Goal: Information Seeking & Learning: Learn about a topic

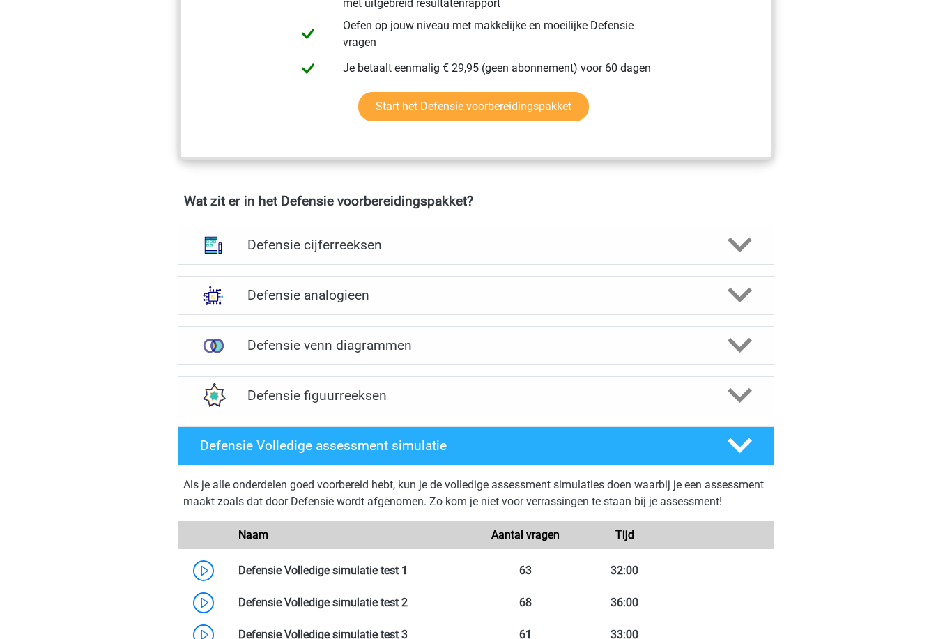
scroll to position [855, 0]
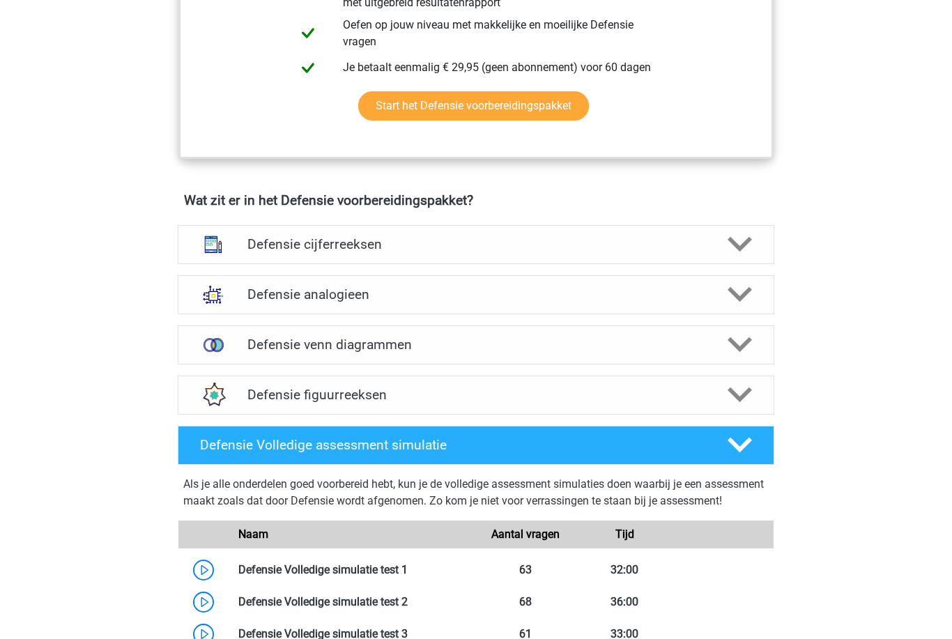
click at [203, 293] on img at bounding box center [213, 295] width 36 height 36
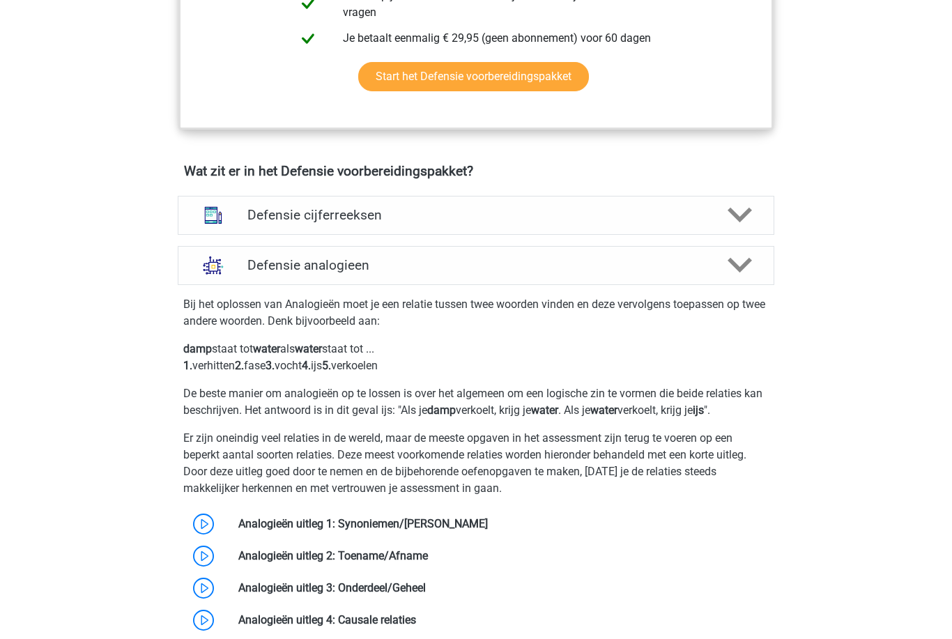
scroll to position [885, 0]
click at [203, 275] on img at bounding box center [213, 265] width 36 height 36
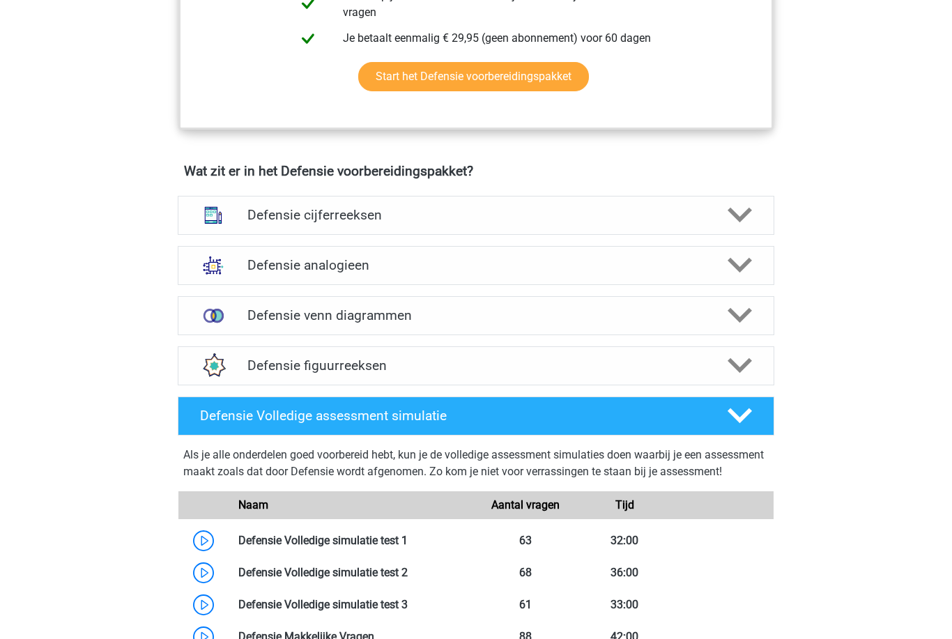
click at [211, 313] on img at bounding box center [213, 316] width 36 height 36
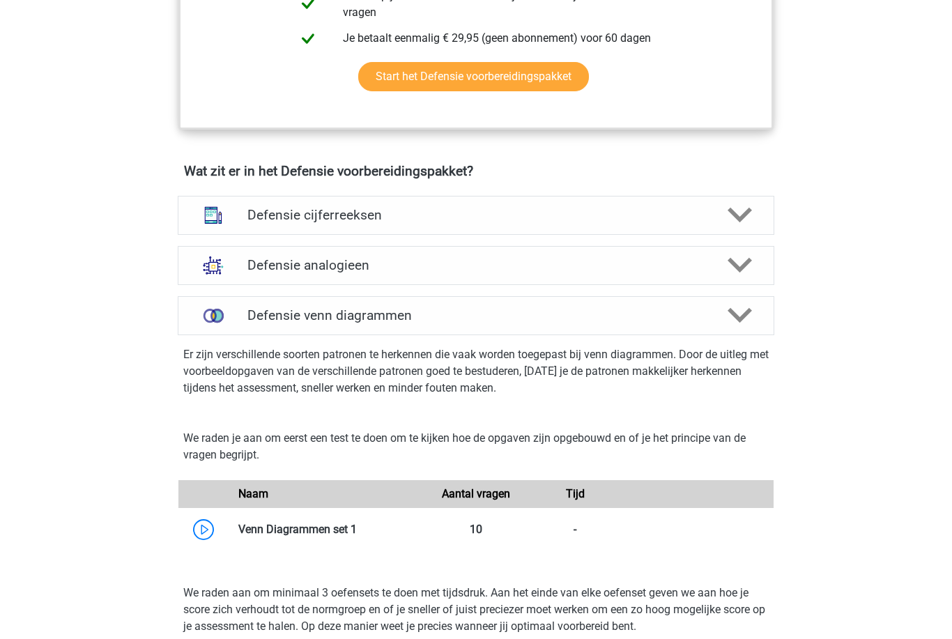
click at [205, 323] on img at bounding box center [213, 316] width 36 height 36
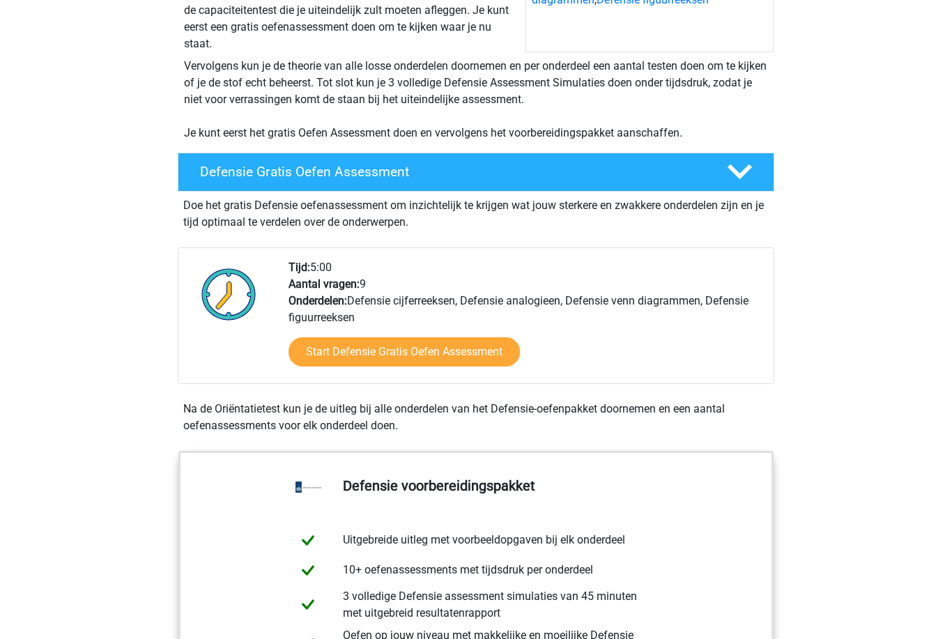
scroll to position [232, 0]
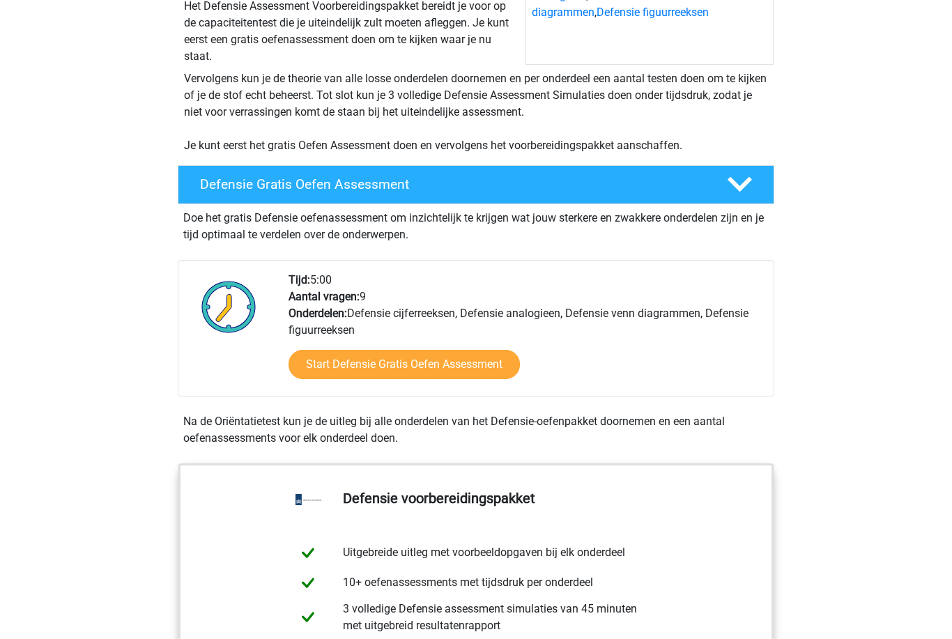
click at [312, 362] on link "Start Defensie Gratis Oefen Assessment" at bounding box center [403, 364] width 231 height 29
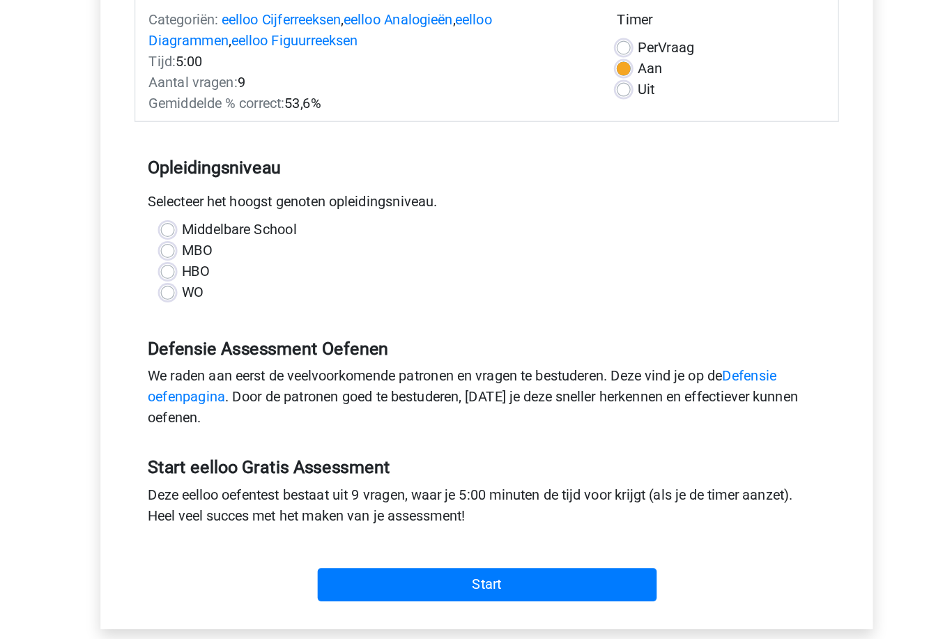
scroll to position [98, 0]
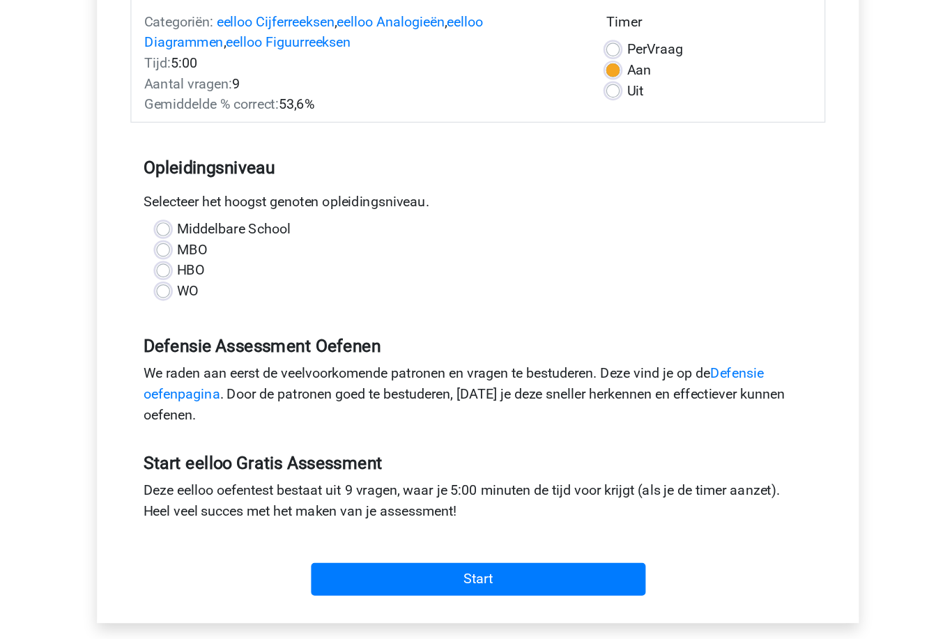
click at [232, 296] on label "HBO" at bounding box center [243, 304] width 22 height 17
click at [215, 296] on input "HBO" at bounding box center [220, 303] width 11 height 14
radio input "true"
click at [232, 263] on label "Middelbare School" at bounding box center [278, 271] width 92 height 17
click at [215, 263] on input "Middelbare School" at bounding box center [220, 270] width 11 height 14
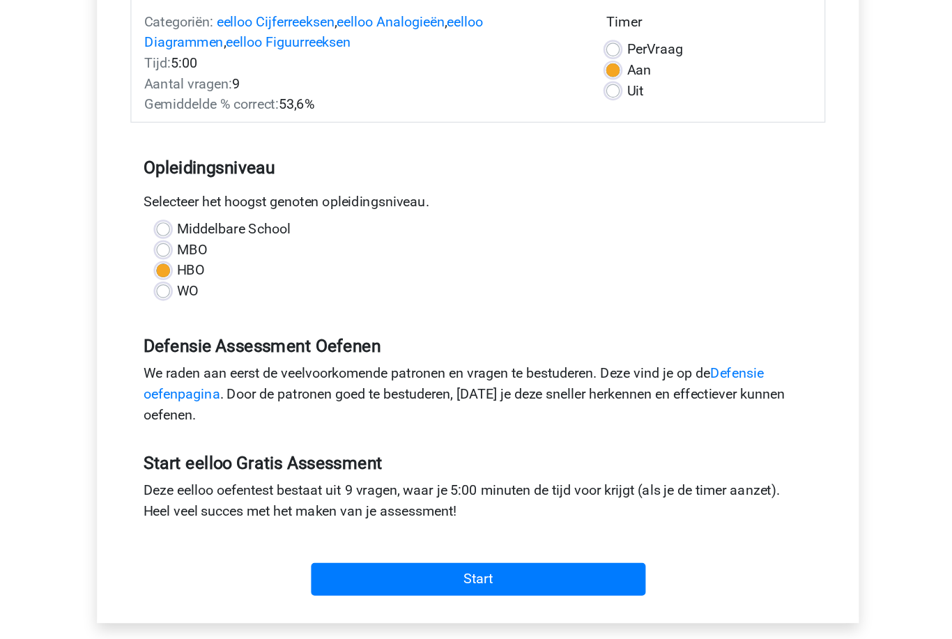
radio input "true"
click at [341, 541] on input "Start" at bounding box center [476, 554] width 271 height 26
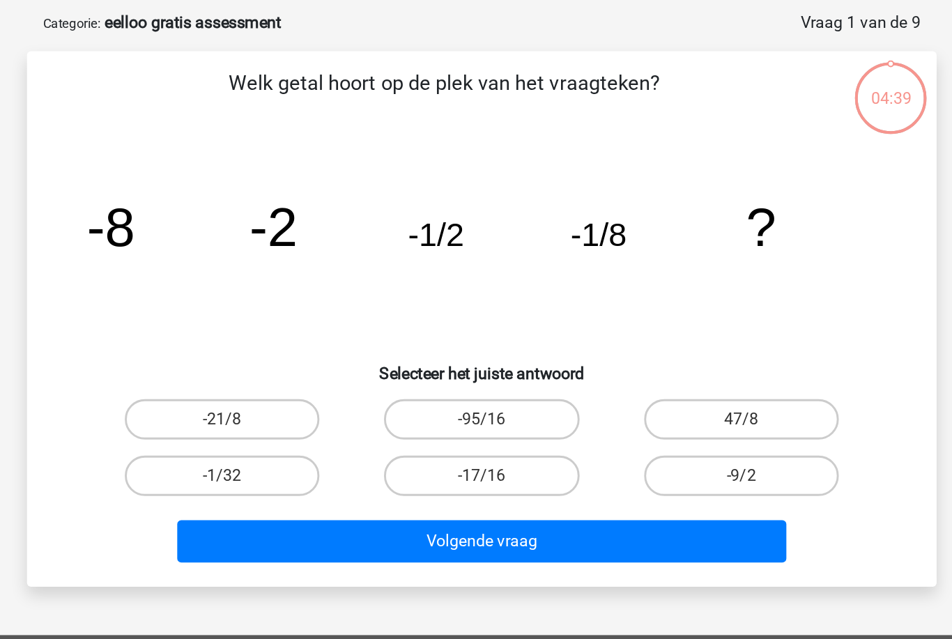
click at [229, 377] on label "-1/32" at bounding box center [296, 391] width 134 height 28
click at [297, 391] on input "-1/32" at bounding box center [301, 395] width 9 height 9
radio input "true"
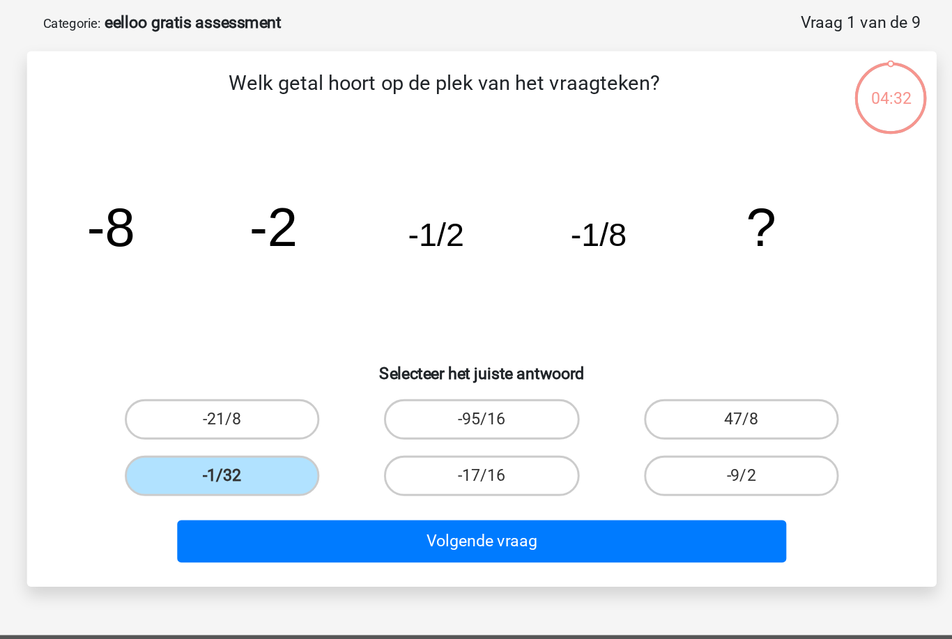
click at [265, 422] on button "Volgende vraag" at bounding box center [476, 436] width 422 height 29
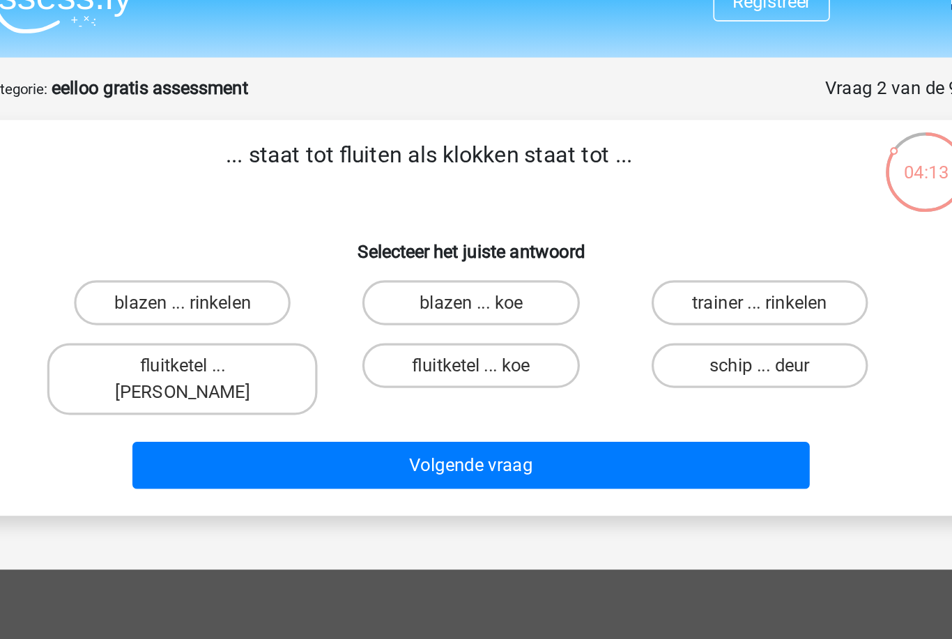
click at [229, 197] on label "blazen ... rinkelen" at bounding box center [296, 211] width 134 height 28
click at [297, 211] on input "blazen ... rinkelen" at bounding box center [301, 215] width 9 height 9
radio input "true"
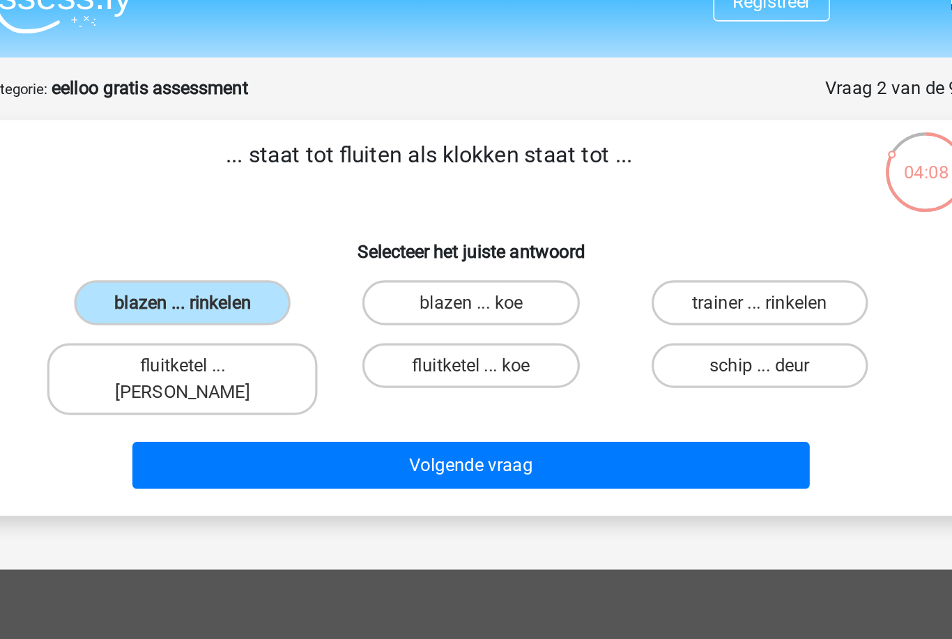
click at [265, 298] on button "Volgende vraag" at bounding box center [476, 312] width 422 height 29
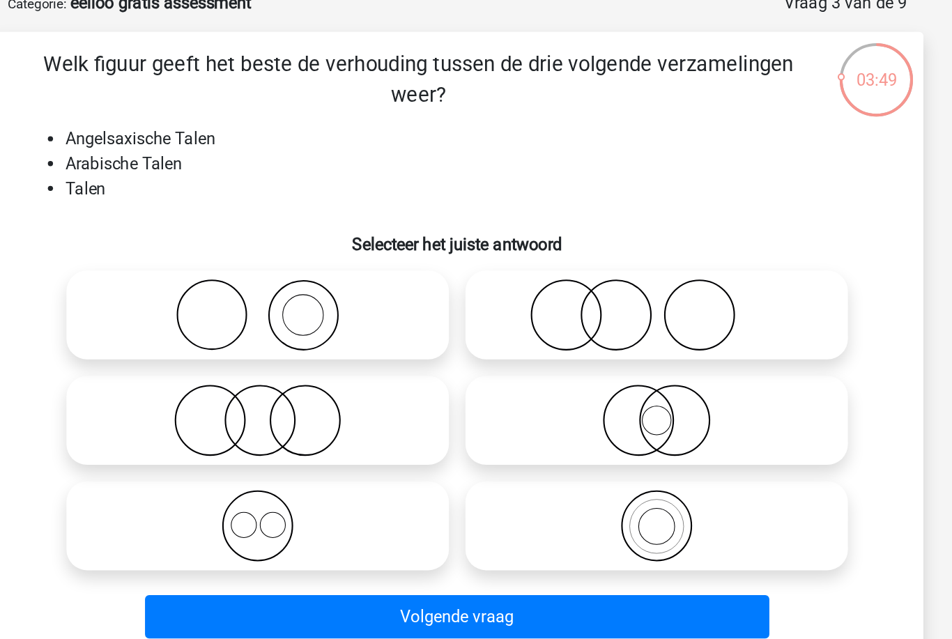
click at [218, 406] on icon at bounding box center [341, 430] width 247 height 49
click at [341, 415] on input "radio" at bounding box center [345, 419] width 9 height 9
radio input "true"
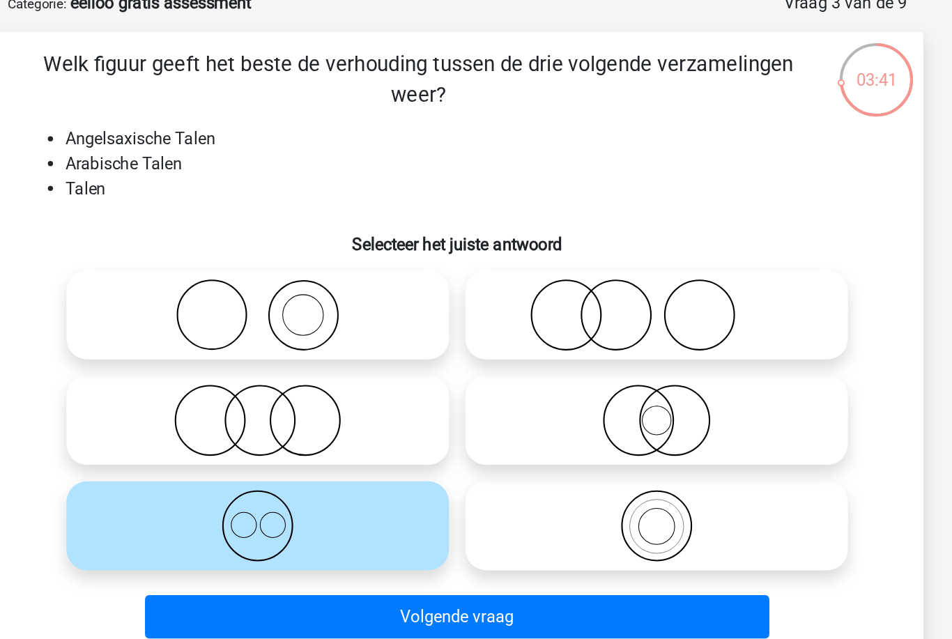
click at [281, 477] on button "Volgende vraag" at bounding box center [476, 491] width 422 height 29
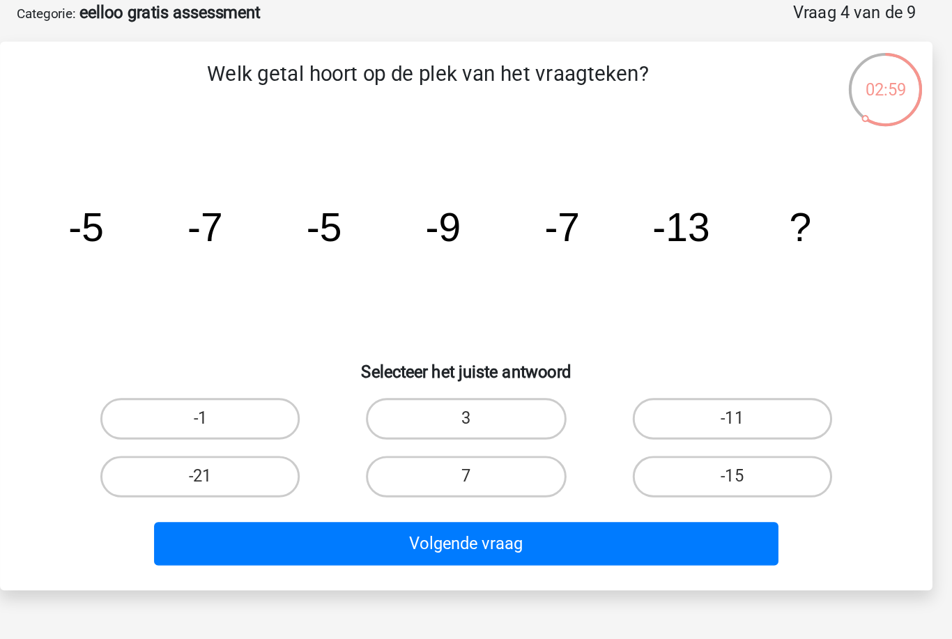
click at [588, 338] on label "-11" at bounding box center [655, 352] width 134 height 28
click at [655, 352] on input "-11" at bounding box center [659, 356] width 9 height 9
radio input "true"
click at [474, 422] on button "Volgende vraag" at bounding box center [476, 436] width 422 height 29
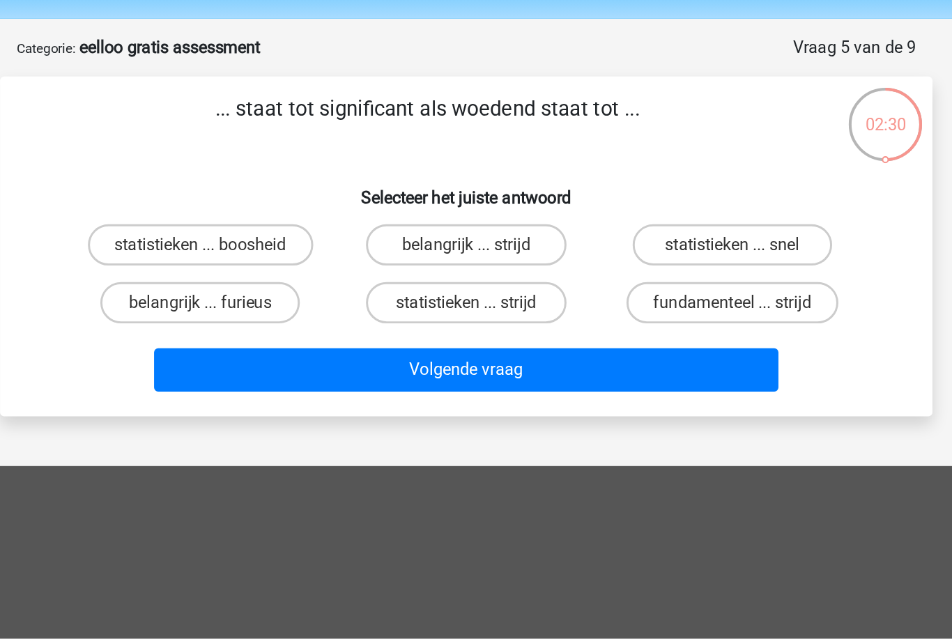
click at [229, 236] on label "belangrijk ... furieus" at bounding box center [296, 250] width 134 height 28
click at [297, 250] on input "belangrijk ... furieus" at bounding box center [301, 254] width 9 height 9
radio input "true"
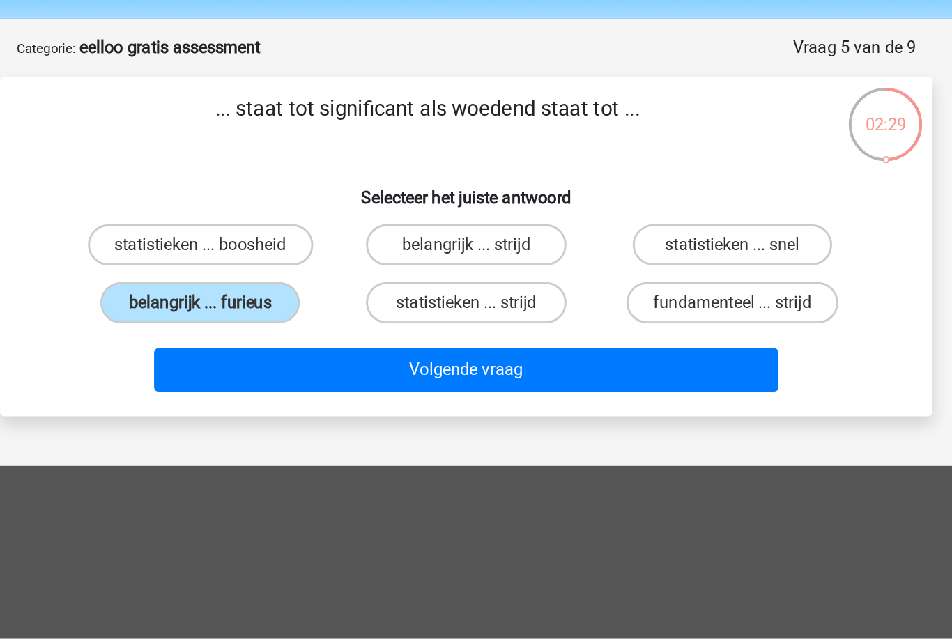
click at [312, 281] on button "Volgende vraag" at bounding box center [476, 295] width 422 height 29
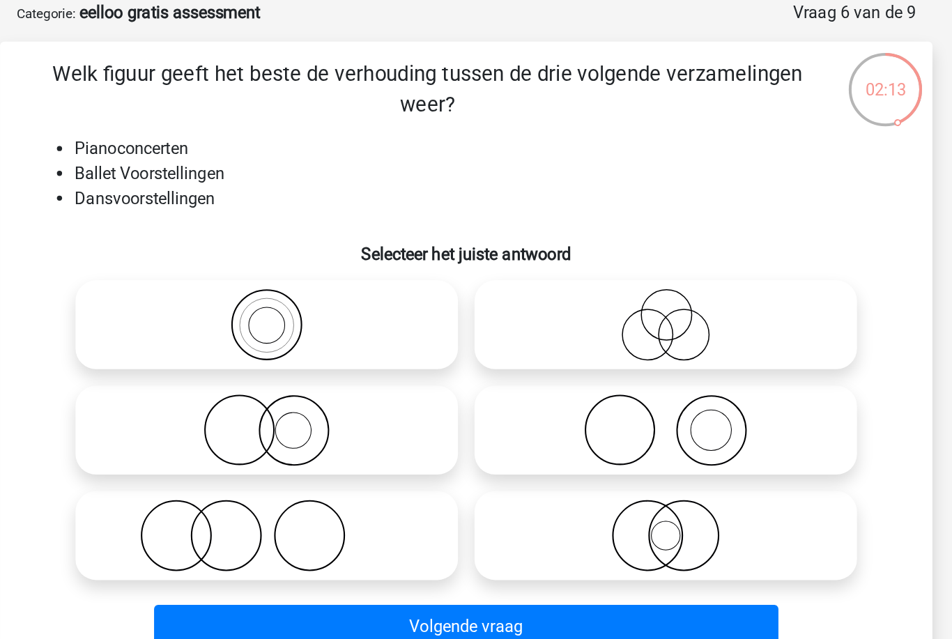
click at [218, 335] on icon at bounding box center [341, 359] width 247 height 49
click at [341, 344] on input "radio" at bounding box center [345, 348] width 9 height 9
radio input "true"
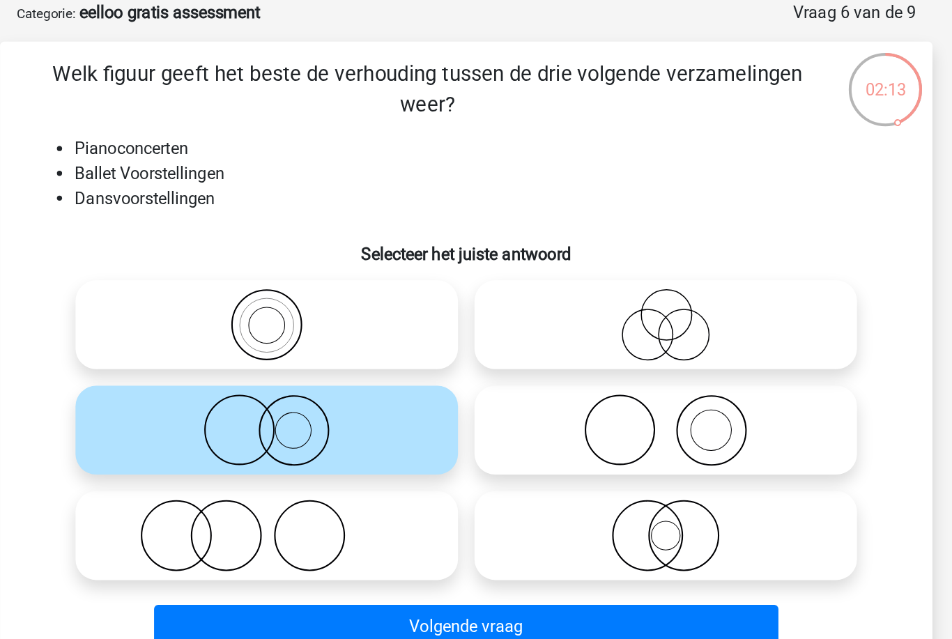
click at [265, 477] on button "Volgende vraag" at bounding box center [476, 491] width 422 height 29
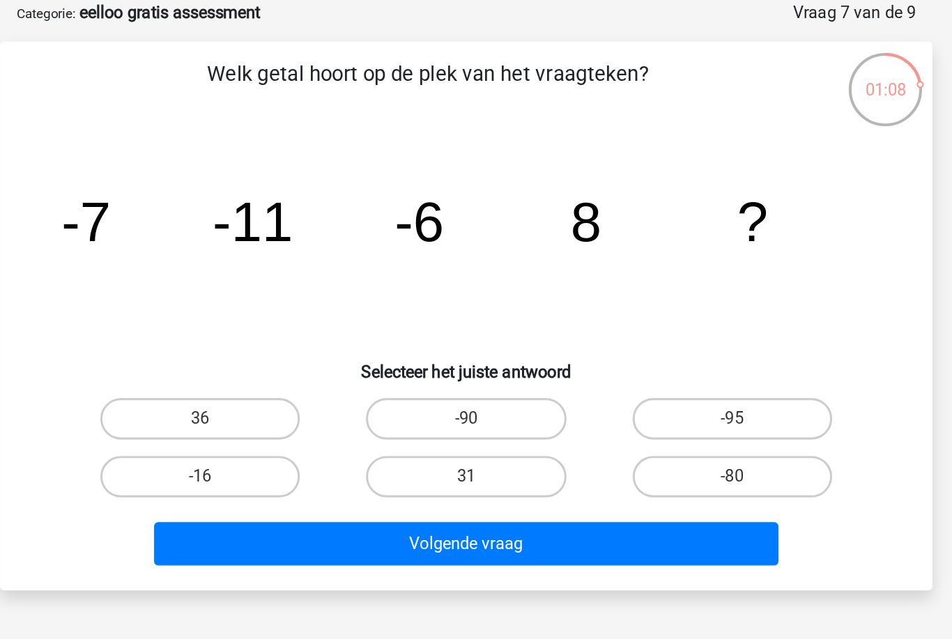
click at [229, 338] on label "36" at bounding box center [296, 352] width 134 height 28
click at [297, 352] on input "36" at bounding box center [301, 356] width 9 height 9
radio input "true"
click at [408, 377] on label "31" at bounding box center [475, 391] width 134 height 28
click at [476, 391] on input "31" at bounding box center [480, 395] width 9 height 9
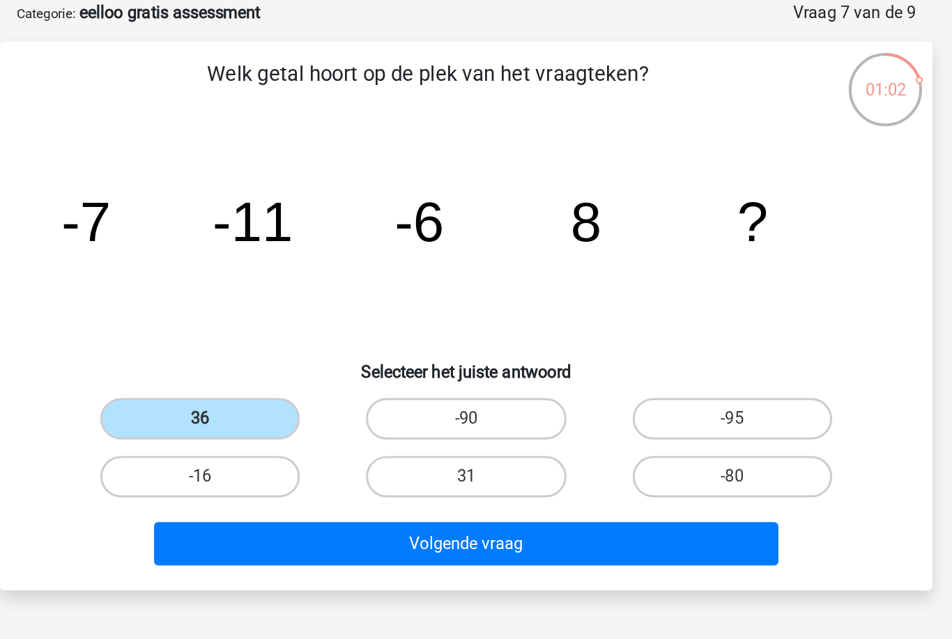
radio input "true"
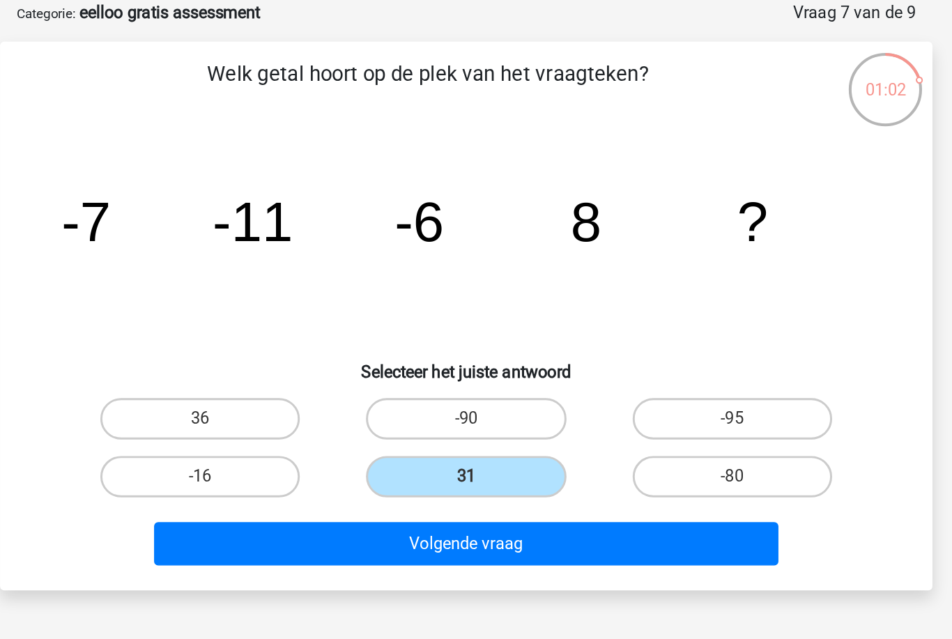
click at [345, 422] on button "Volgende vraag" at bounding box center [476, 436] width 422 height 29
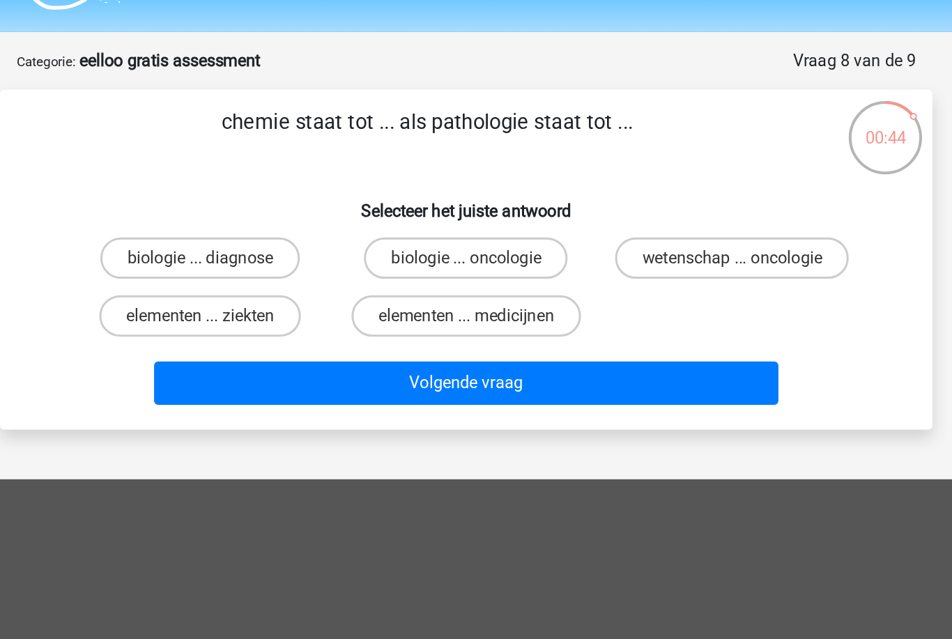
click at [229, 197] on label "biologie ... diagnose" at bounding box center [296, 211] width 134 height 28
click at [297, 211] on input "biologie ... diagnose" at bounding box center [301, 215] width 9 height 9
radio input "true"
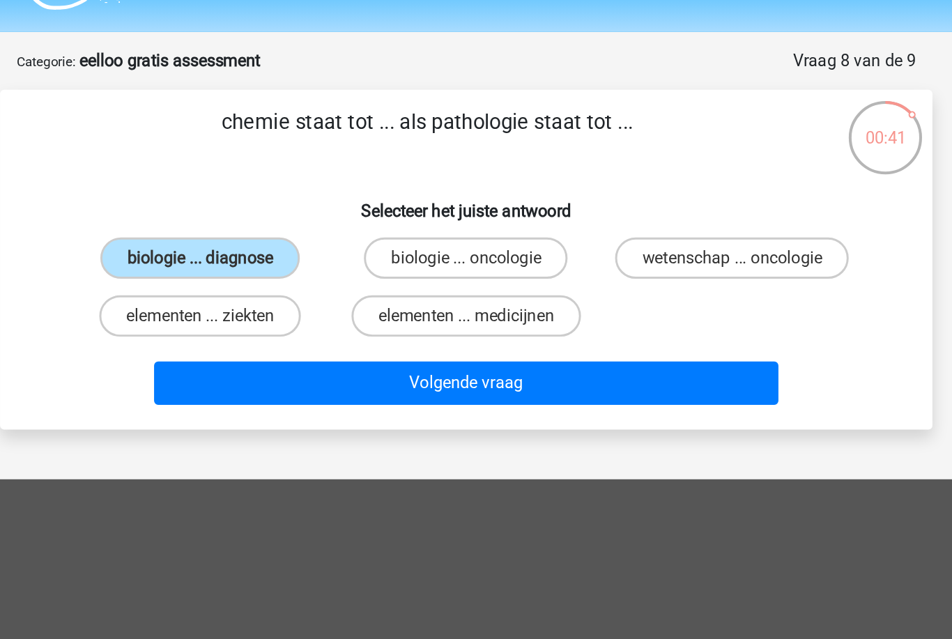
click at [345, 281] on button "Volgende vraag" at bounding box center [476, 295] width 422 height 29
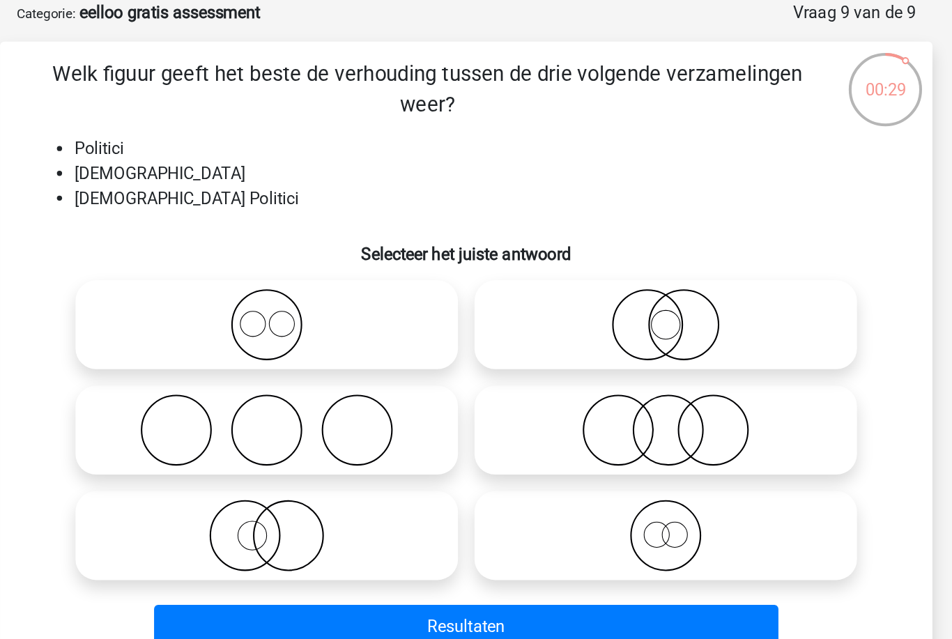
click at [487, 264] on icon at bounding box center [610, 288] width 247 height 49
click at [610, 272] on input "radio" at bounding box center [614, 276] width 9 height 9
radio input "true"
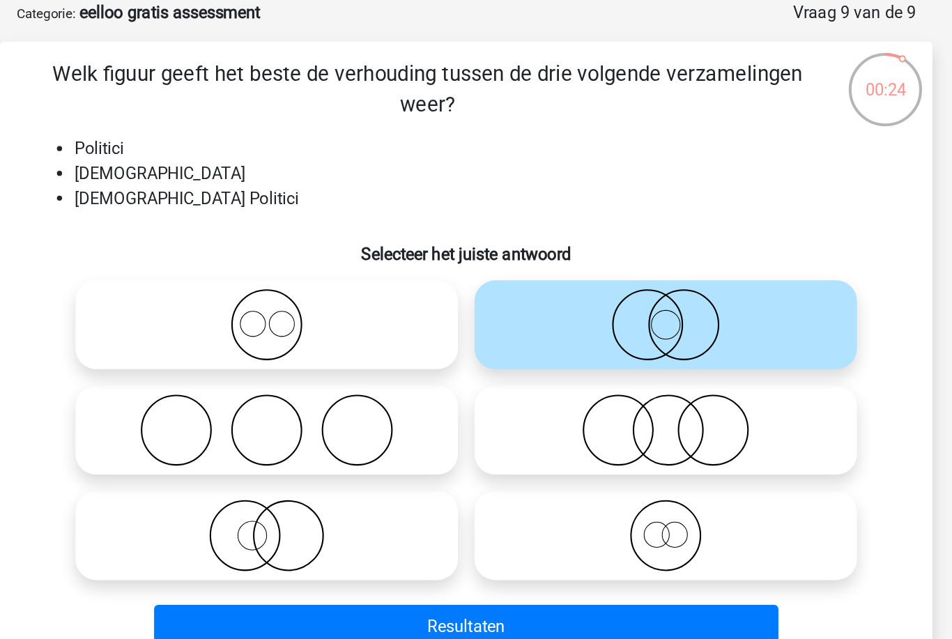
click at [273, 477] on button "Resultaten" at bounding box center [476, 491] width 422 height 29
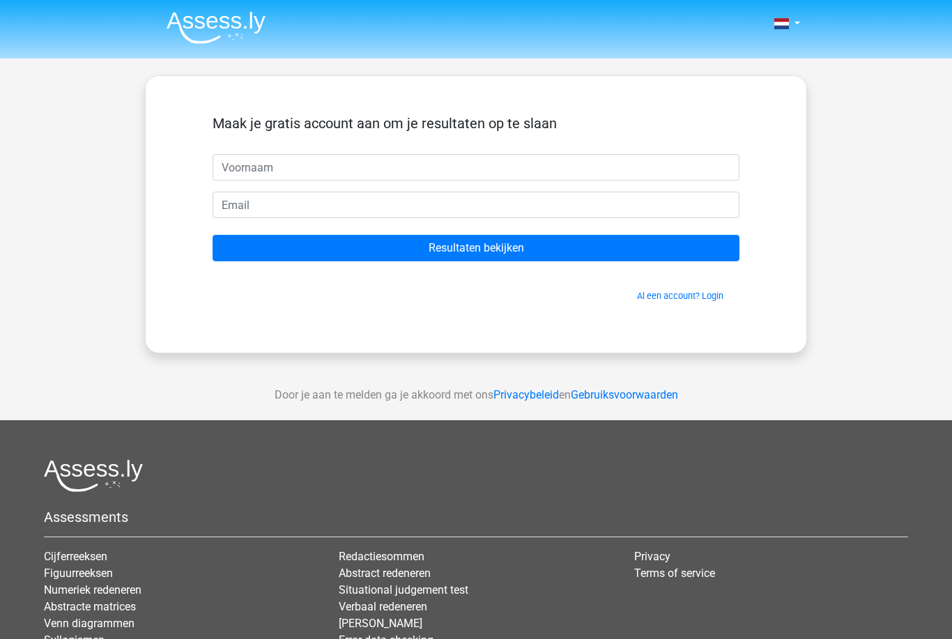
click at [270, 166] on input "text" at bounding box center [476, 167] width 527 height 26
type input "je"
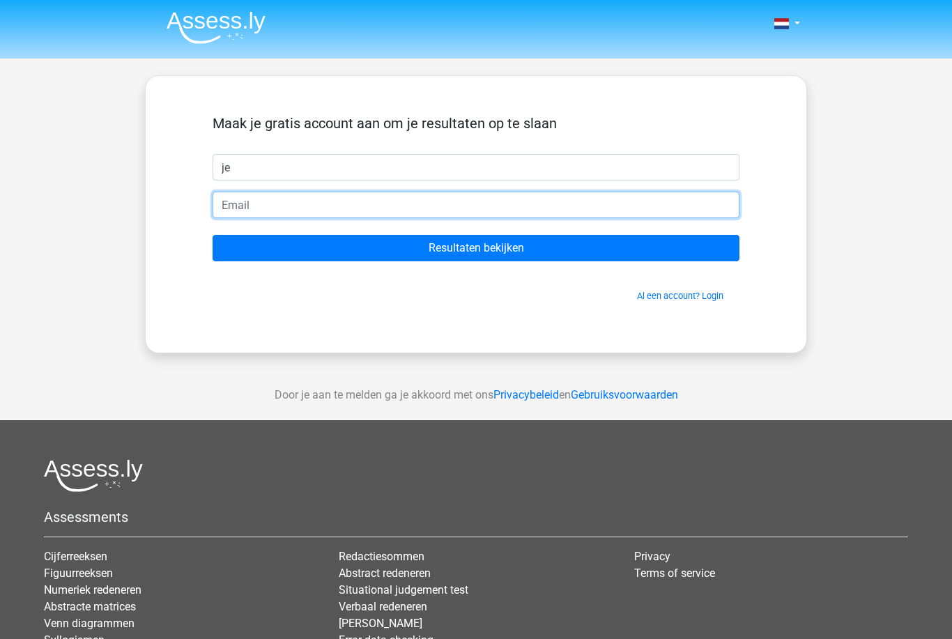
click at [219, 210] on input "email" at bounding box center [476, 205] width 527 height 26
type input "jemoederineenbroodzakje@hotmail.com"
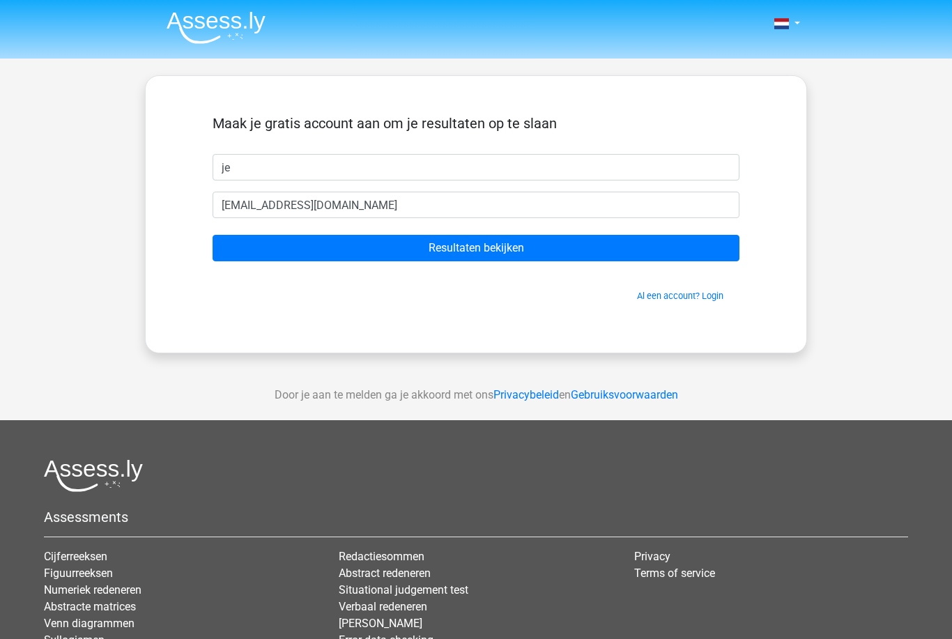
click at [641, 261] on input "Resultaten bekijken" at bounding box center [476, 248] width 527 height 26
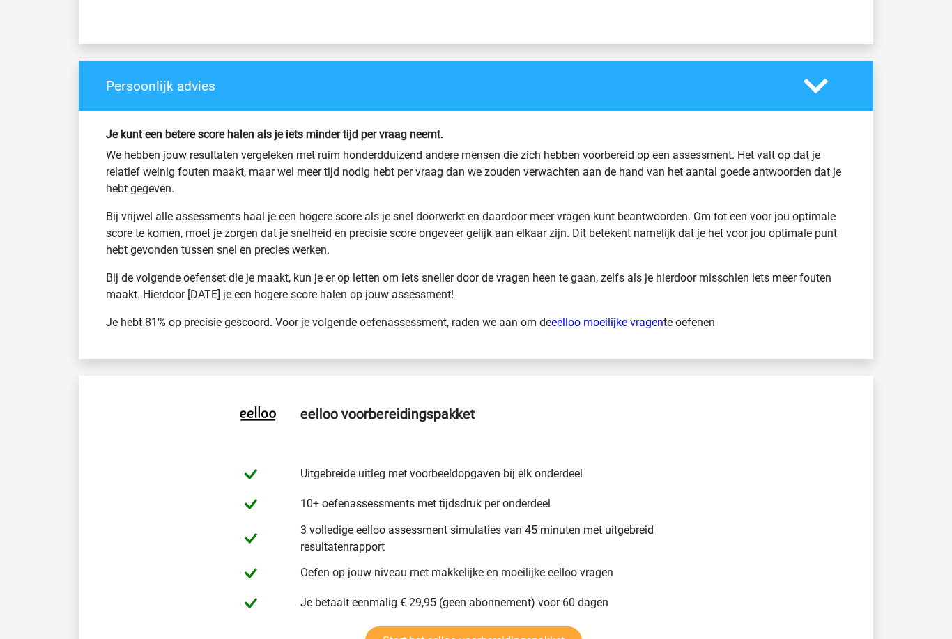
scroll to position [2387, 0]
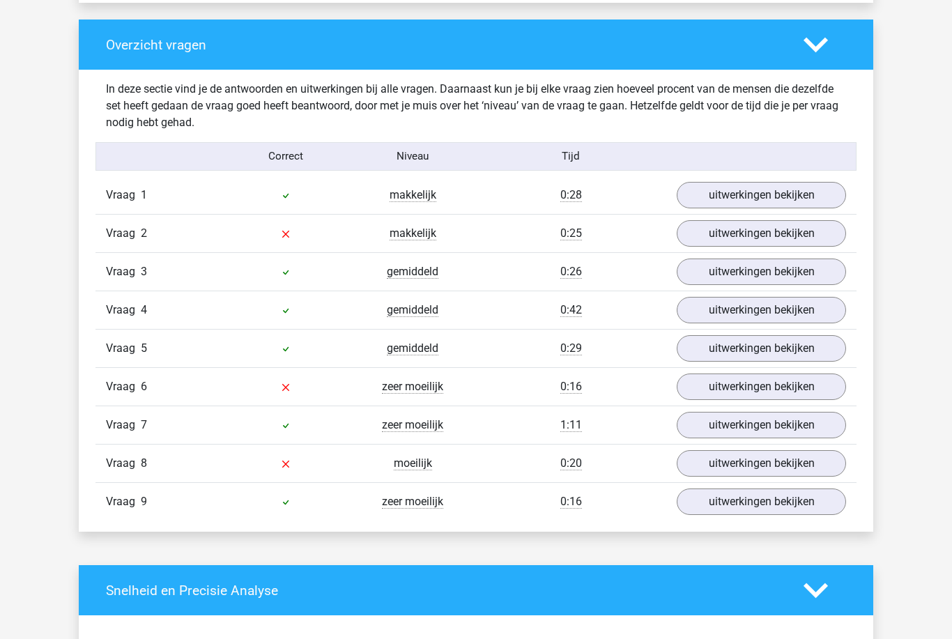
click at [816, 237] on link "uitwerkingen bekijken" at bounding box center [761, 234] width 169 height 26
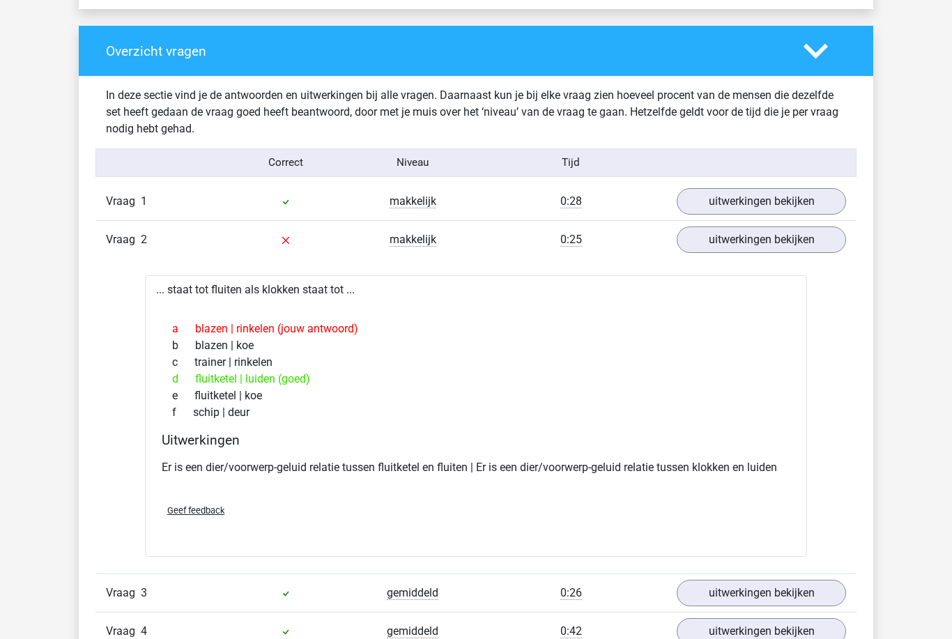
scroll to position [1400, 0]
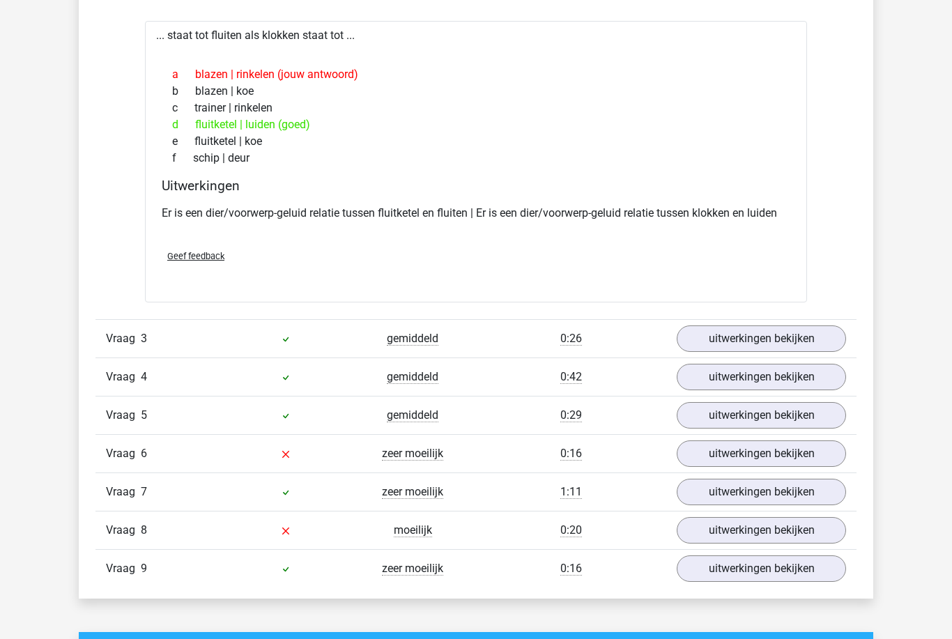
click at [821, 445] on link "uitwerkingen bekijken" at bounding box center [761, 454] width 169 height 26
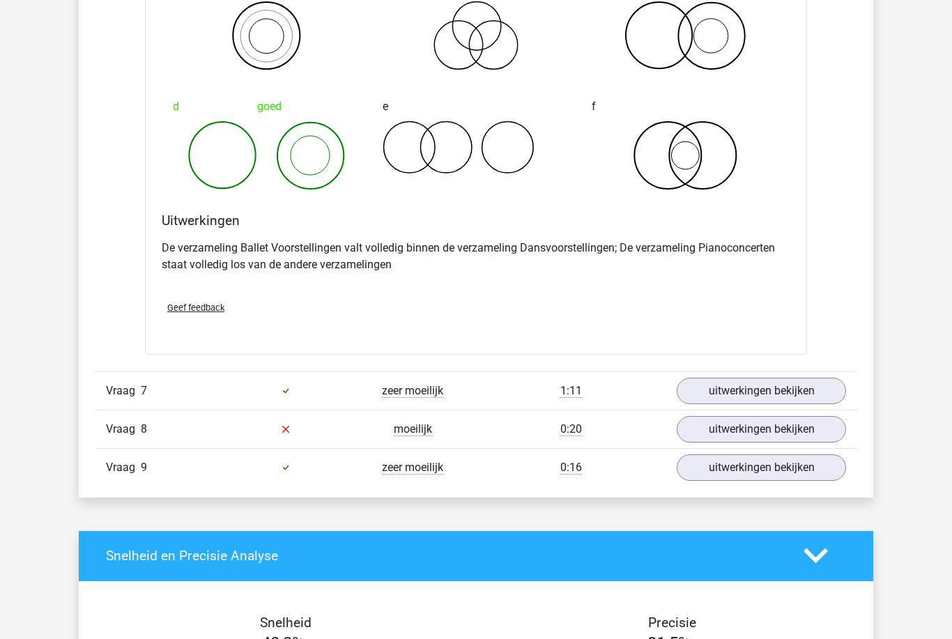
scroll to position [2304, 0]
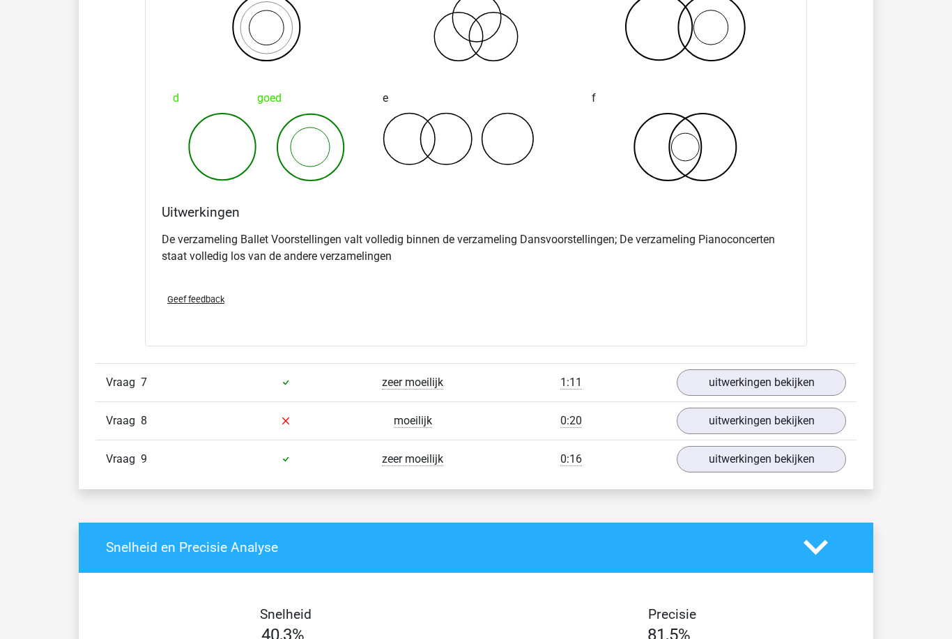
click at [823, 419] on link "uitwerkingen bekijken" at bounding box center [761, 421] width 169 height 26
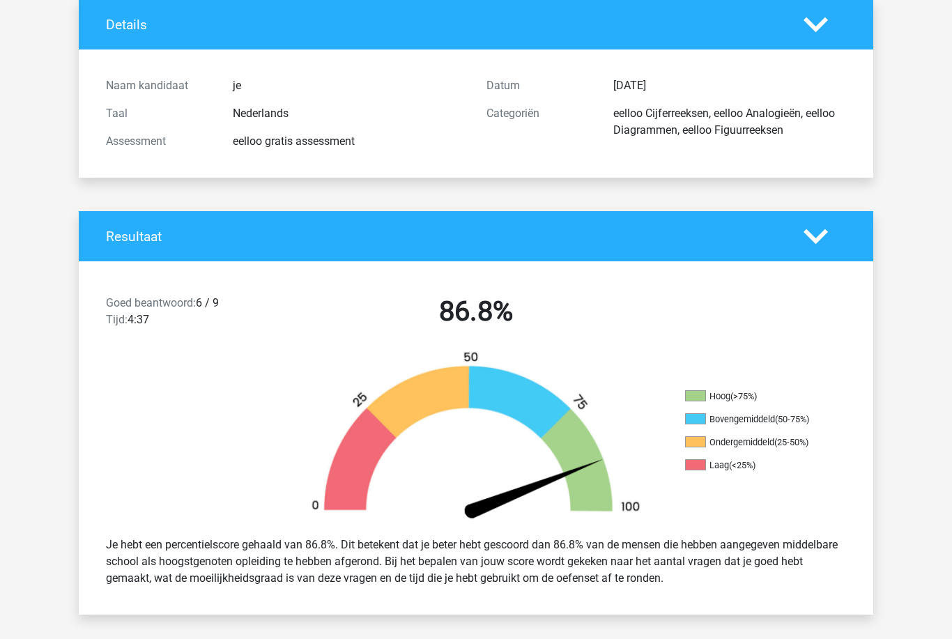
scroll to position [0, 0]
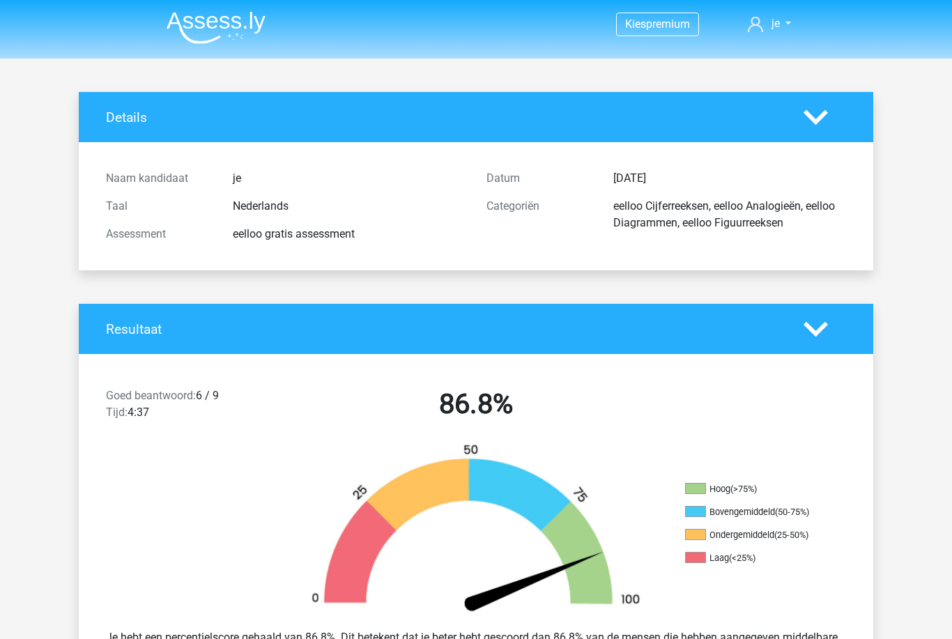
click at [190, 31] on img at bounding box center [216, 27] width 99 height 33
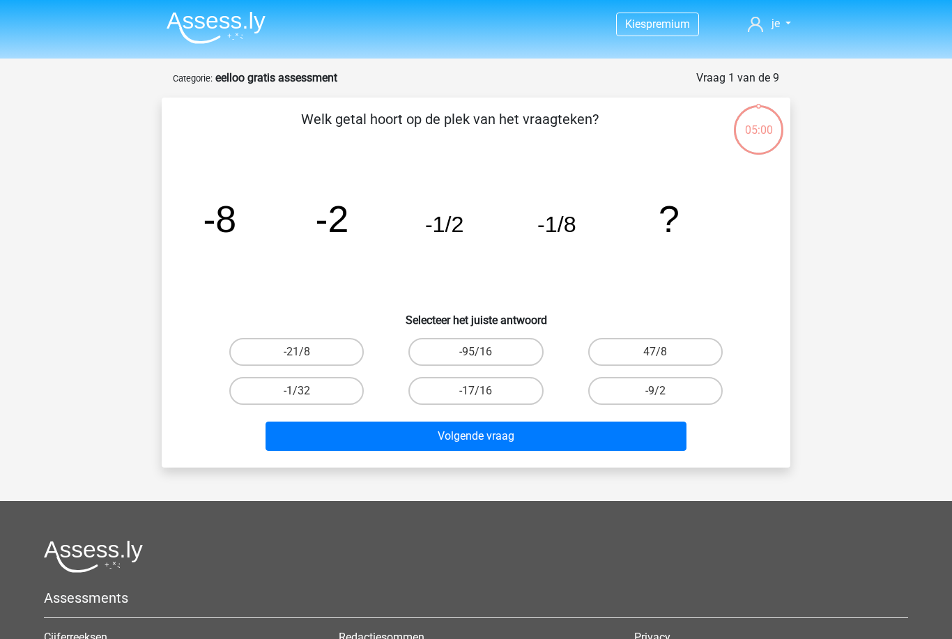
scroll to position [100, 162]
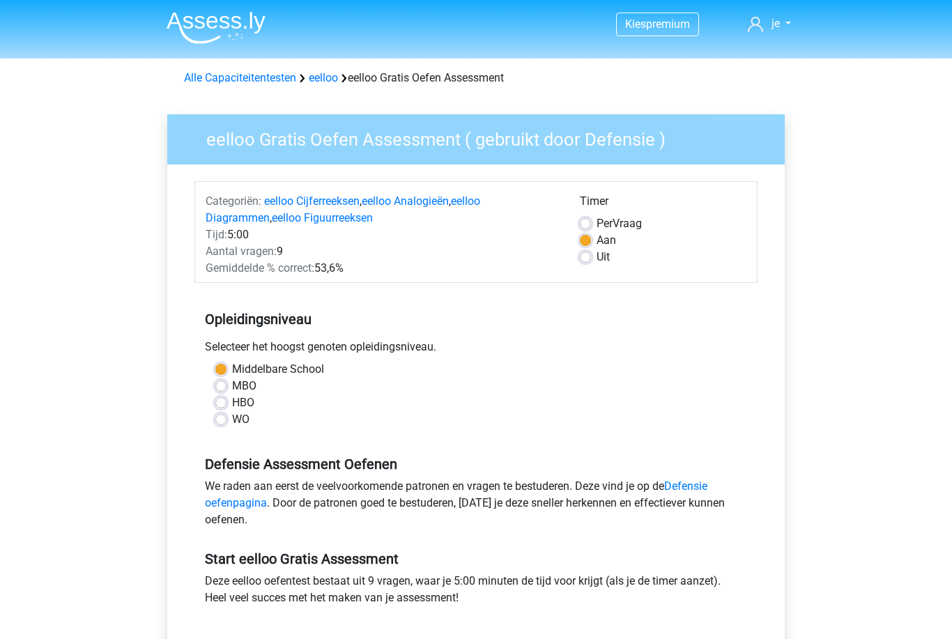
scroll to position [219, 88]
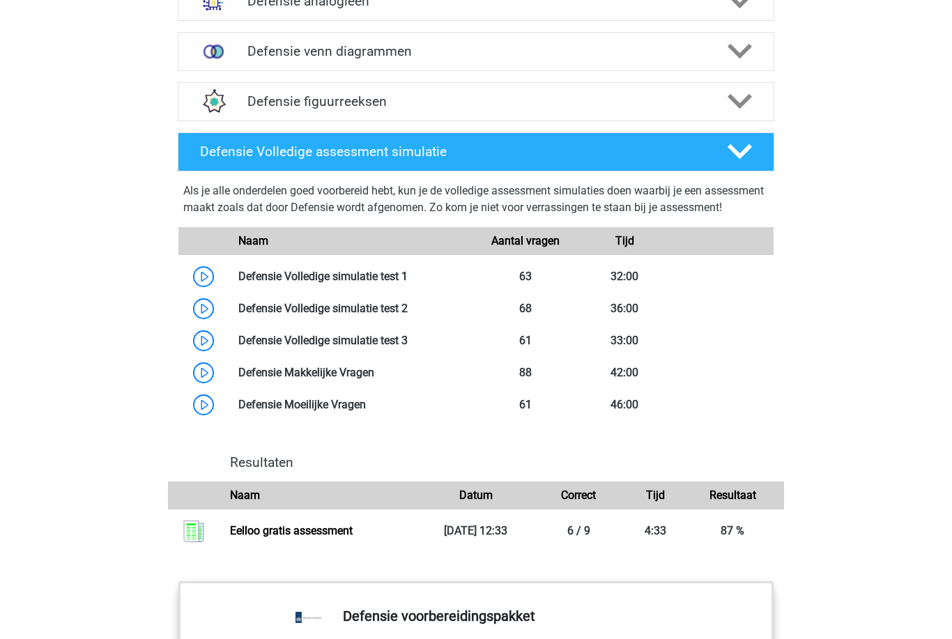
scroll to position [1152, 0]
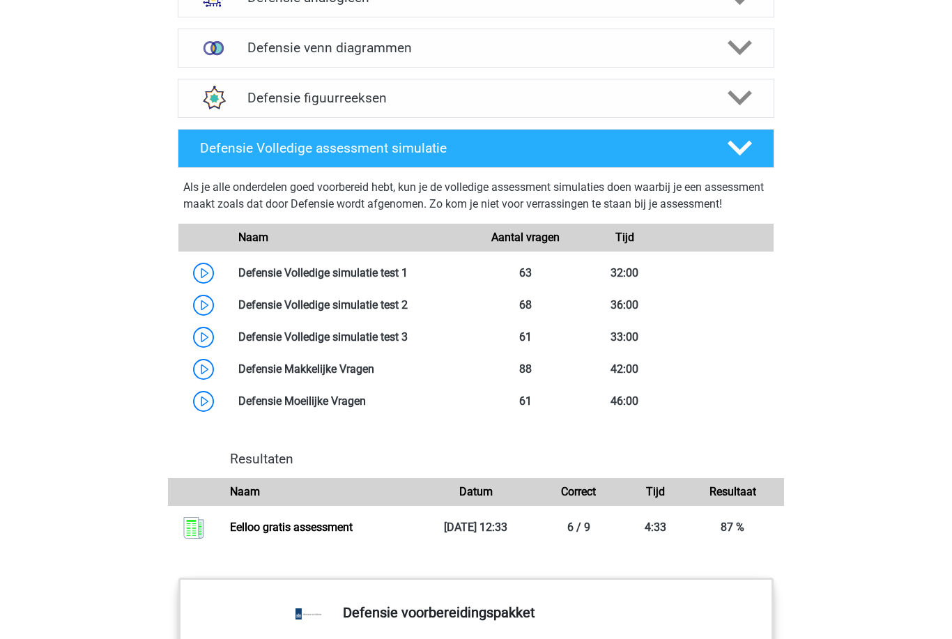
click at [408, 279] on link at bounding box center [408, 272] width 0 height 13
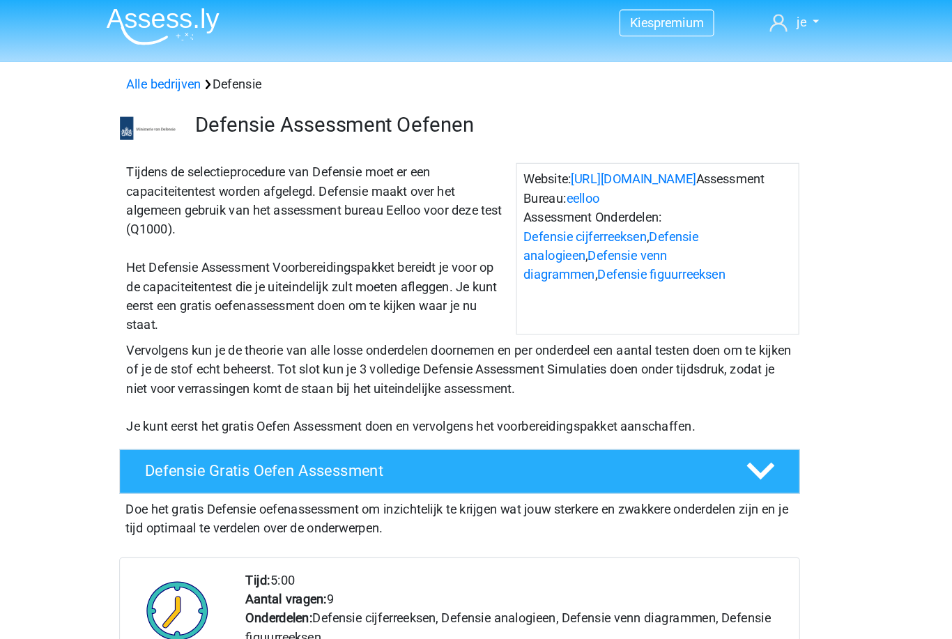
scroll to position [0, 0]
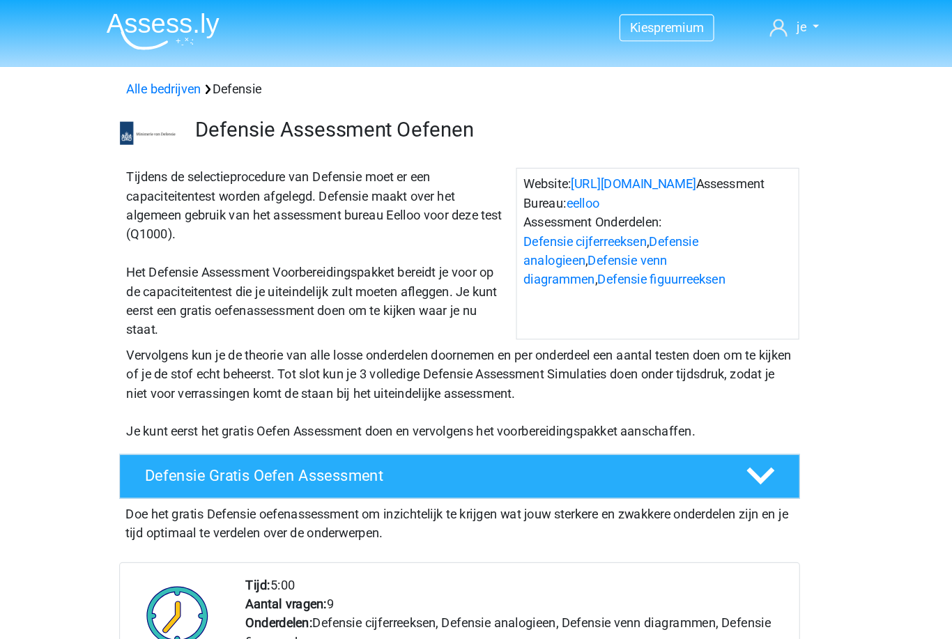
click at [569, 182] on link "eelloo" at bounding box center [583, 177] width 29 height 13
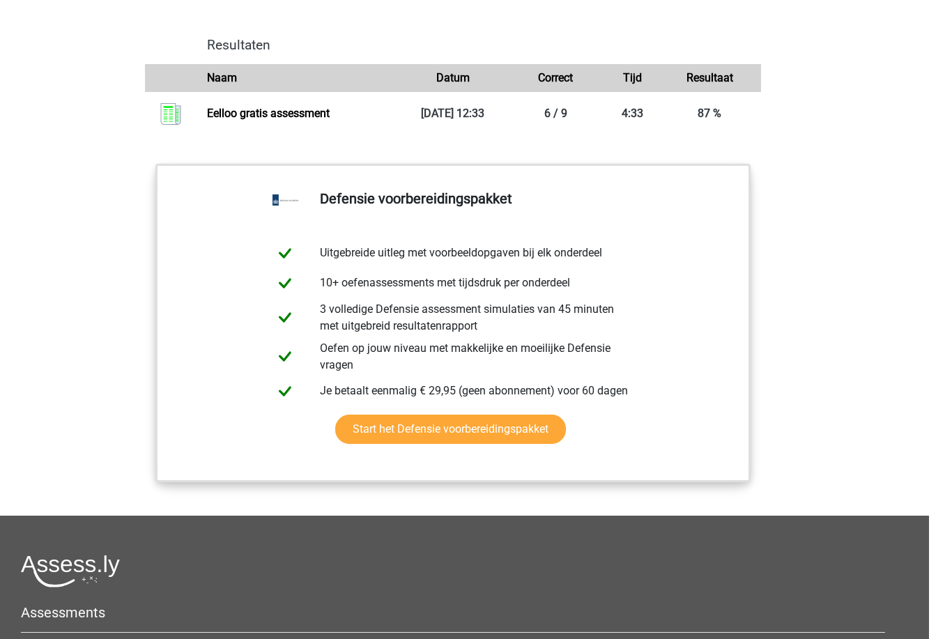
scroll to position [1577, 0]
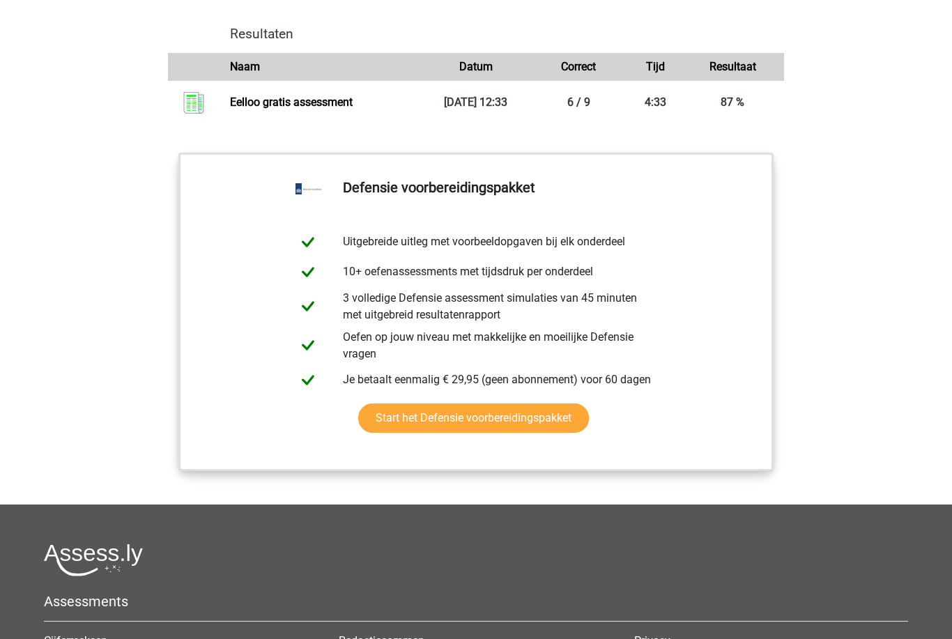
click at [402, 431] on link "Start het Defensie voorbereidingspakket" at bounding box center [473, 417] width 231 height 29
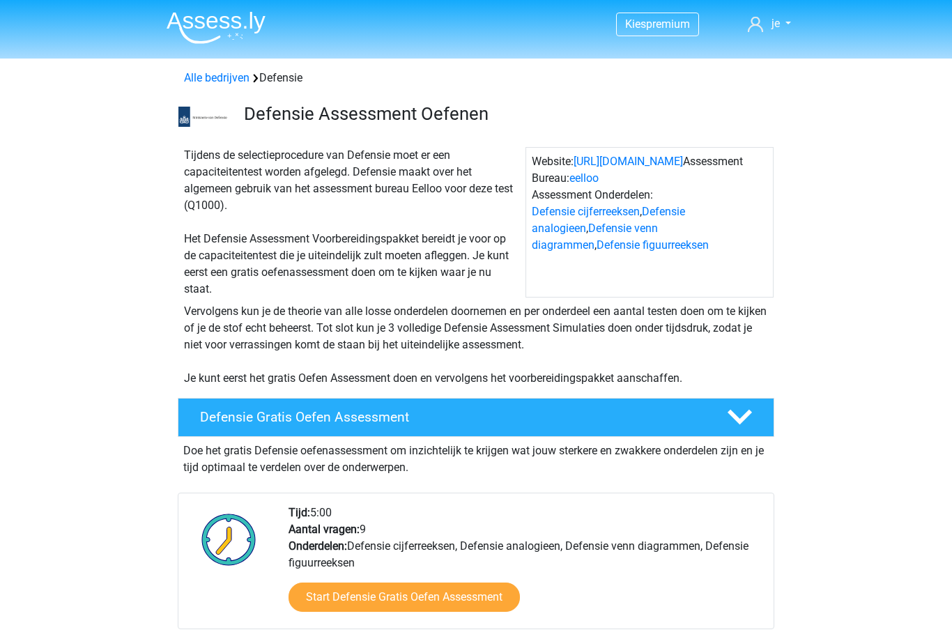
click at [768, 31] on link "je" at bounding box center [769, 23] width 54 height 17
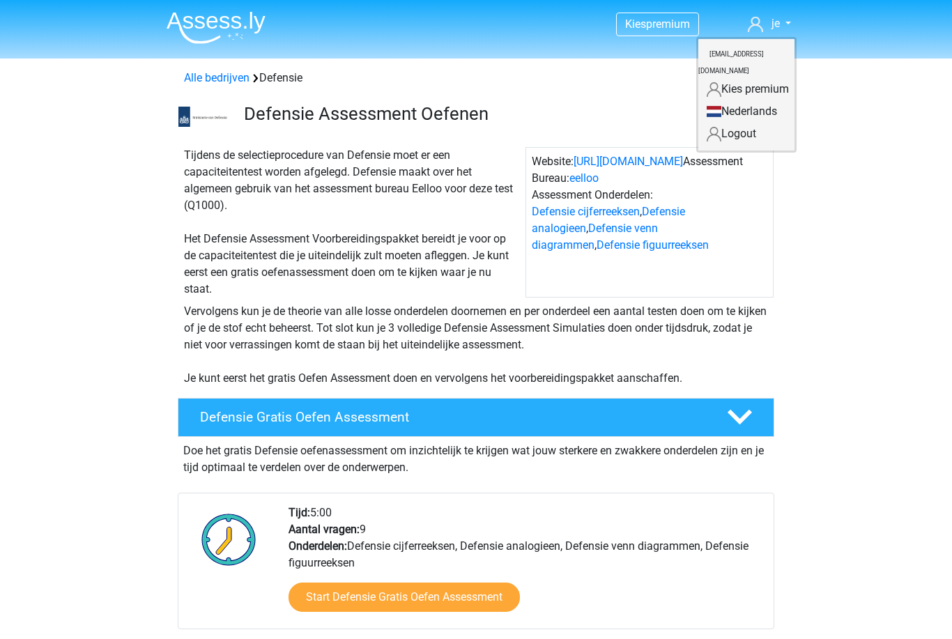
click at [711, 125] on link "Logout" at bounding box center [746, 134] width 96 height 22
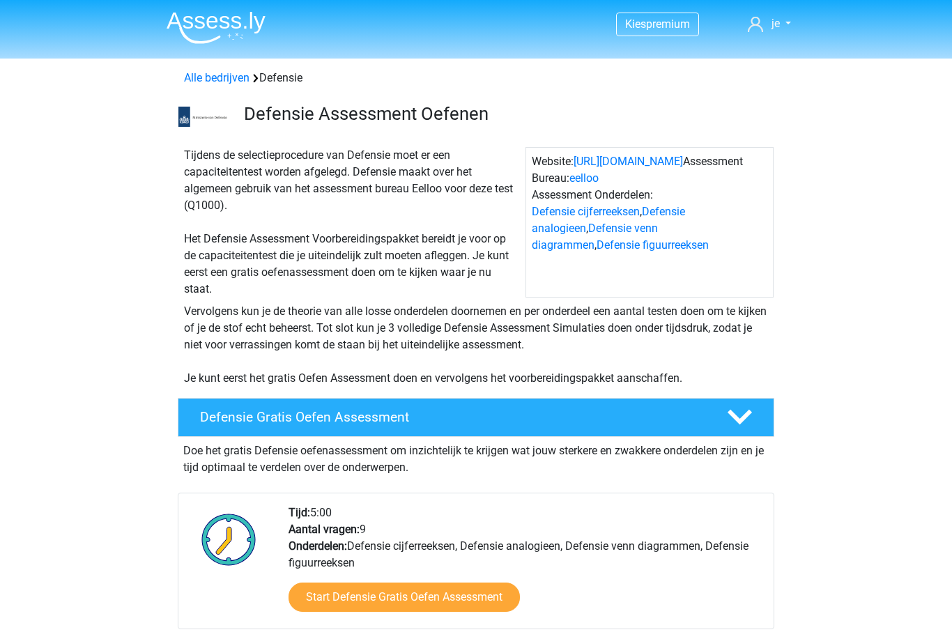
click at [772, 24] on span "je" at bounding box center [775, 23] width 8 height 13
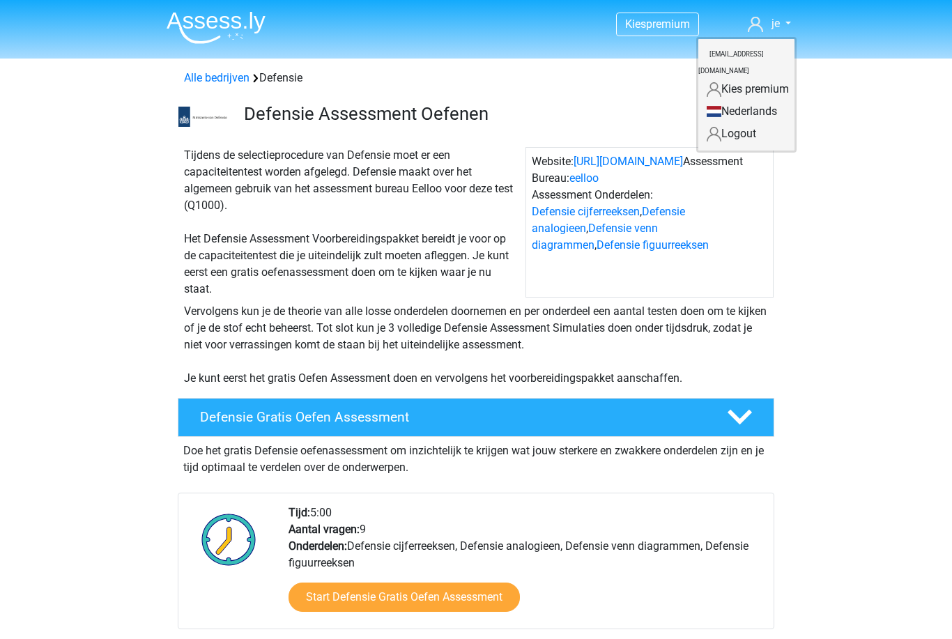
click at [709, 123] on link "Logout" at bounding box center [746, 134] width 96 height 22
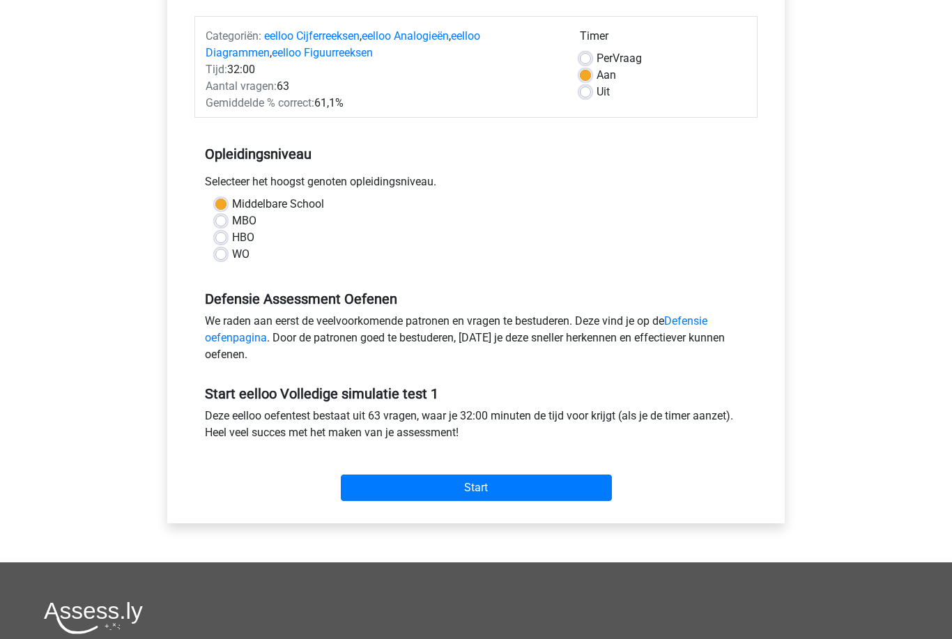
scroll to position [164, 0]
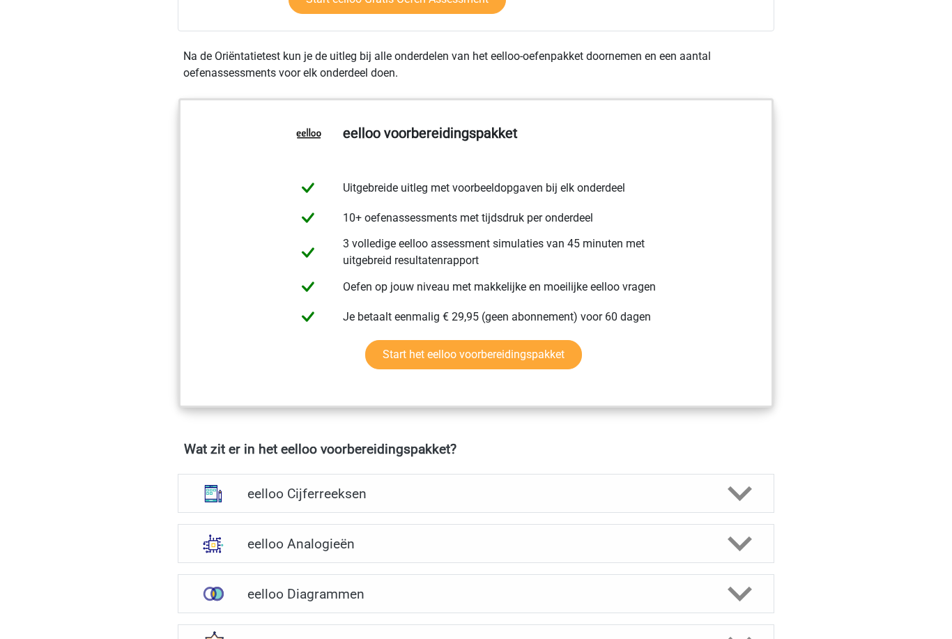
scroll to position [356, 0]
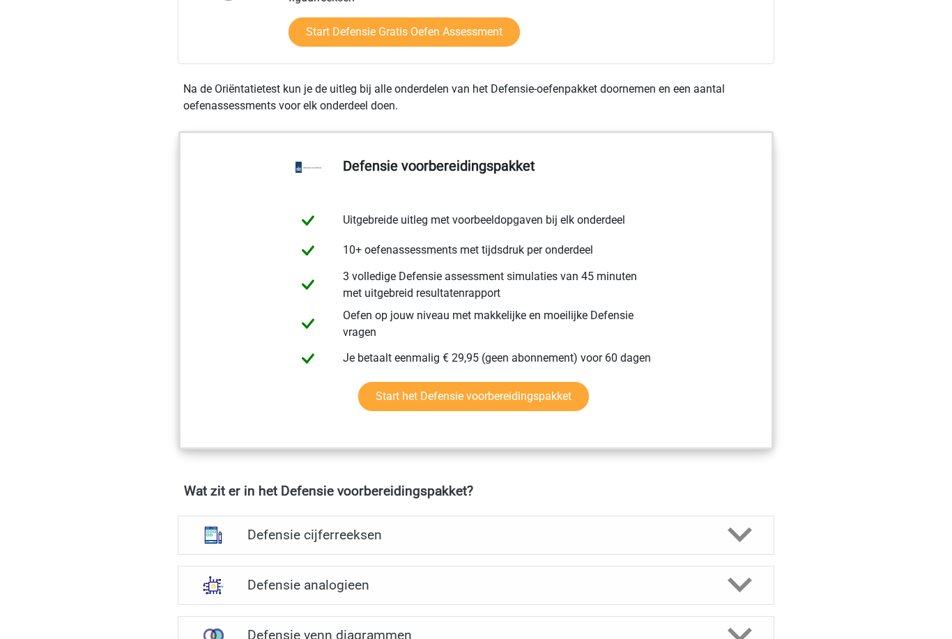
scroll to position [566, 0]
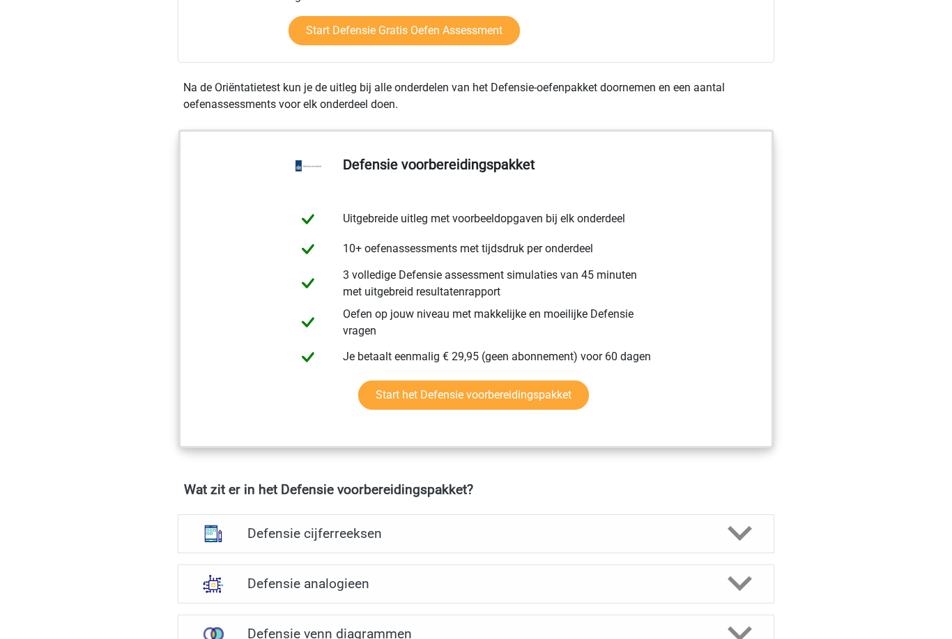
click at [558, 402] on link "Start het Defensie voorbereidingspakket" at bounding box center [473, 395] width 231 height 29
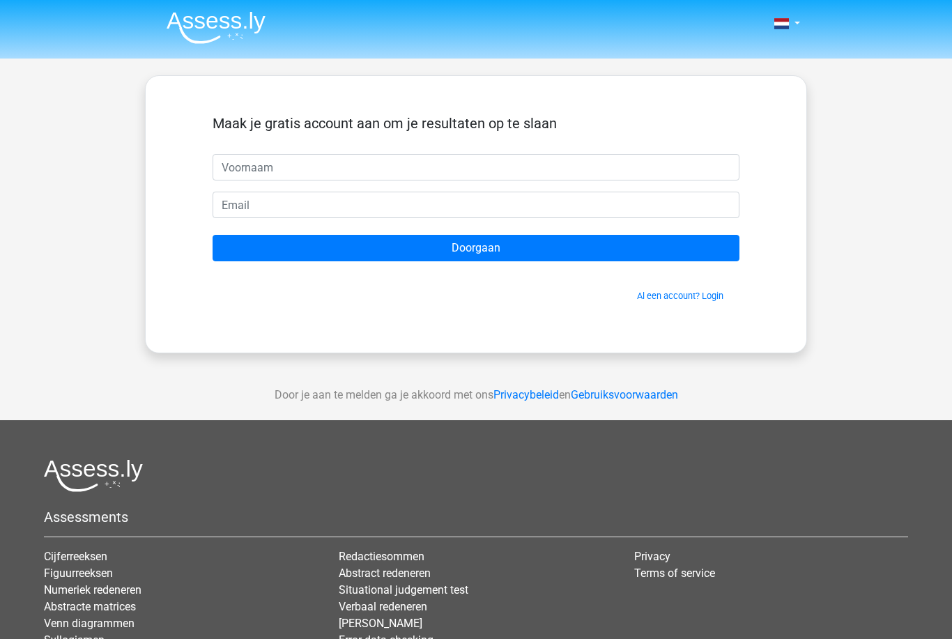
click at [553, 155] on input "text" at bounding box center [476, 167] width 527 height 26
type input "[PERSON_NAME]"
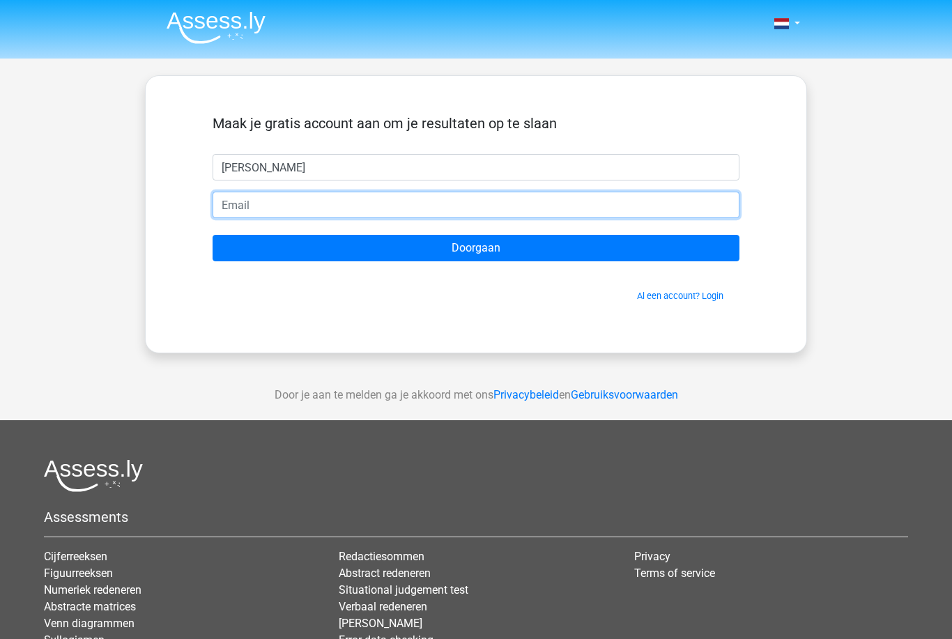
click at [587, 208] on input "email" at bounding box center [476, 205] width 527 height 26
type input "t"
type input "[EMAIL_ADDRESS][DOMAIN_NAME]"
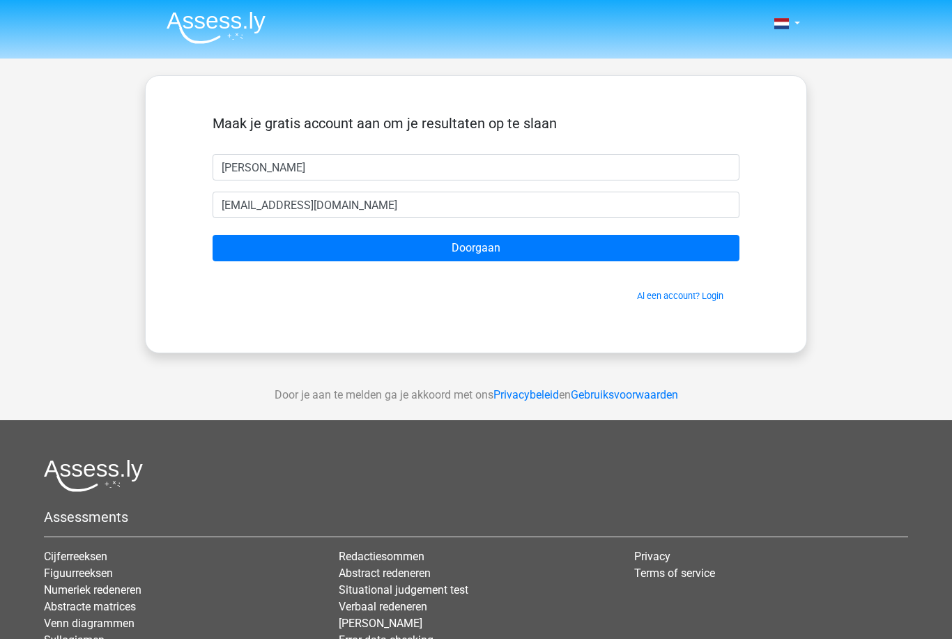
click at [589, 261] on input "Doorgaan" at bounding box center [476, 248] width 527 height 26
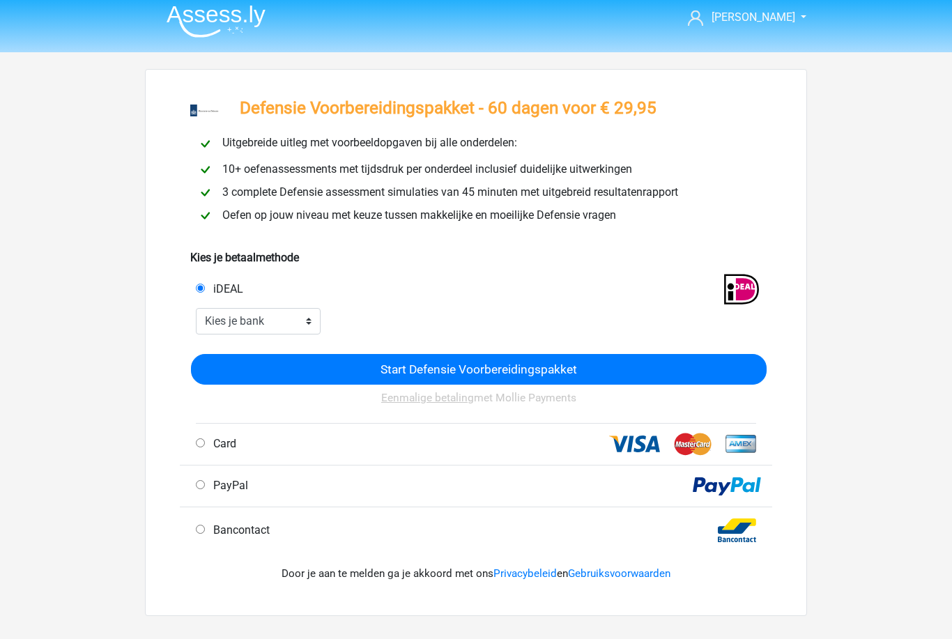
scroll to position [17, 0]
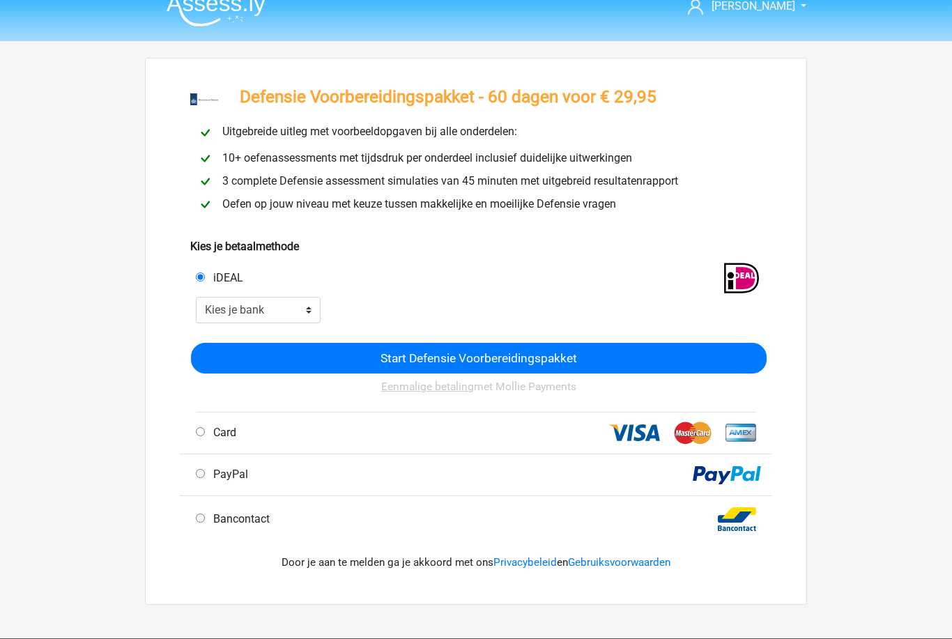
click at [217, 426] on span "Card" at bounding box center [222, 432] width 29 height 13
click at [205, 427] on input "Card" at bounding box center [200, 431] width 9 height 9
radio input "true"
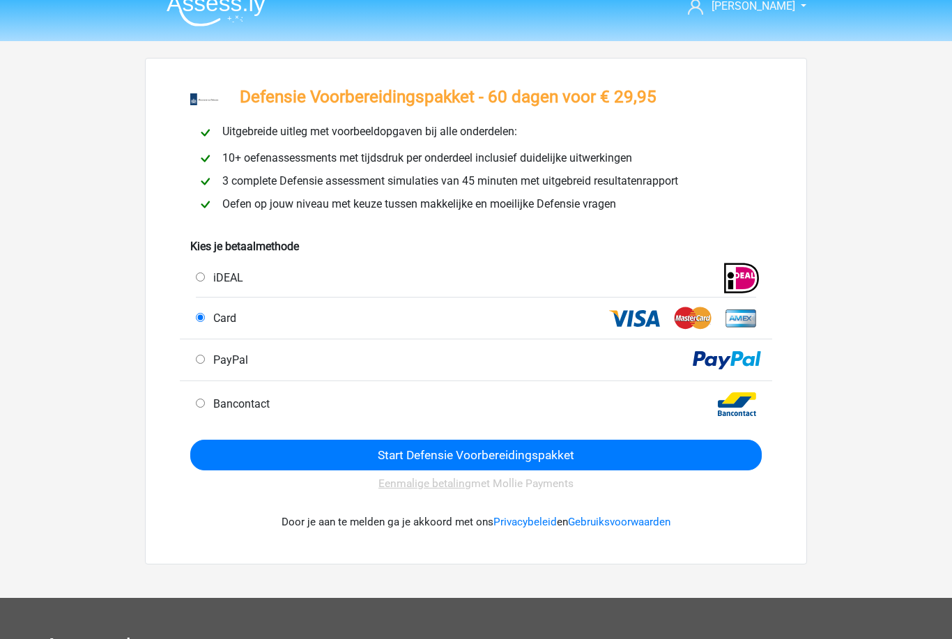
click at [335, 455] on input "Start Defensie Voorbereidingspakket" at bounding box center [475, 455] width 571 height 30
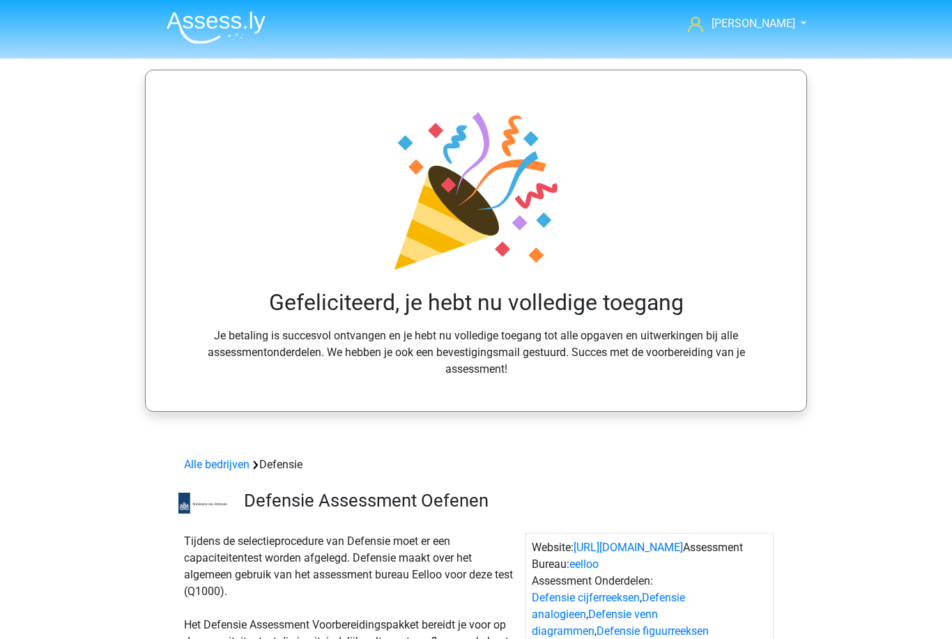
click at [742, 32] on link "[PERSON_NAME]" at bounding box center [739, 23] width 114 height 17
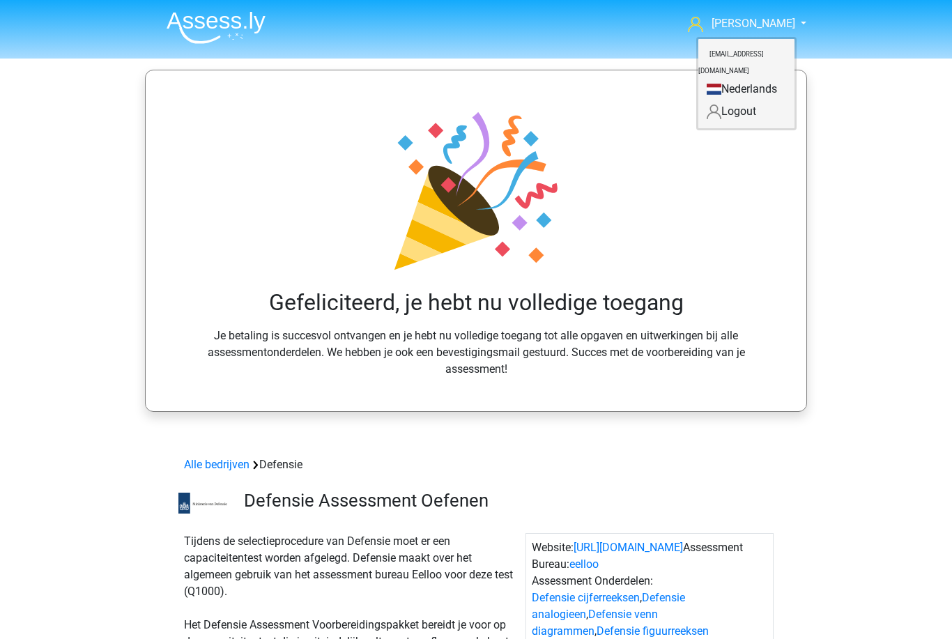
click at [190, 33] on img at bounding box center [216, 27] width 99 height 33
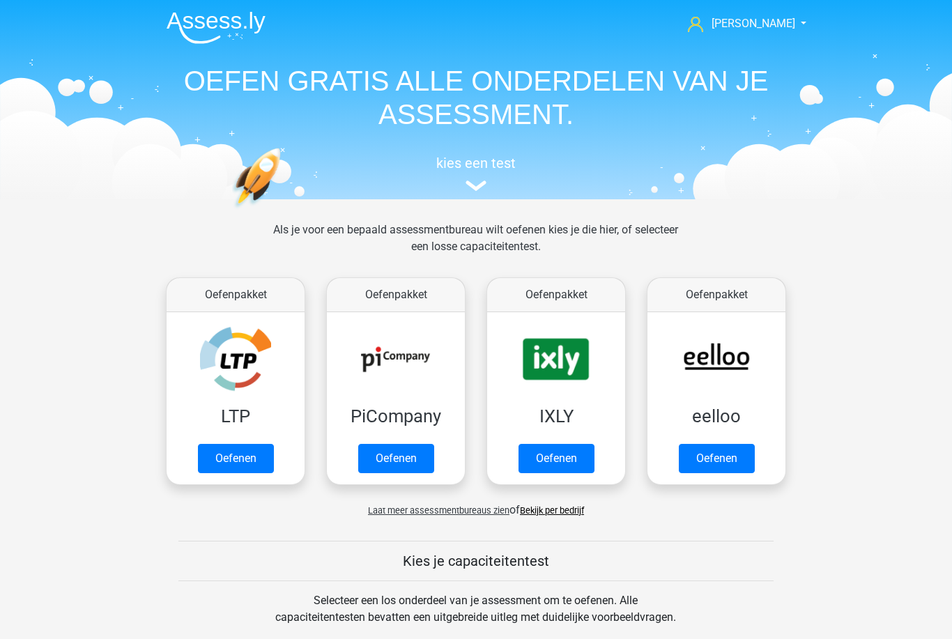
click at [725, 450] on link "Oefenen" at bounding box center [717, 458] width 76 height 29
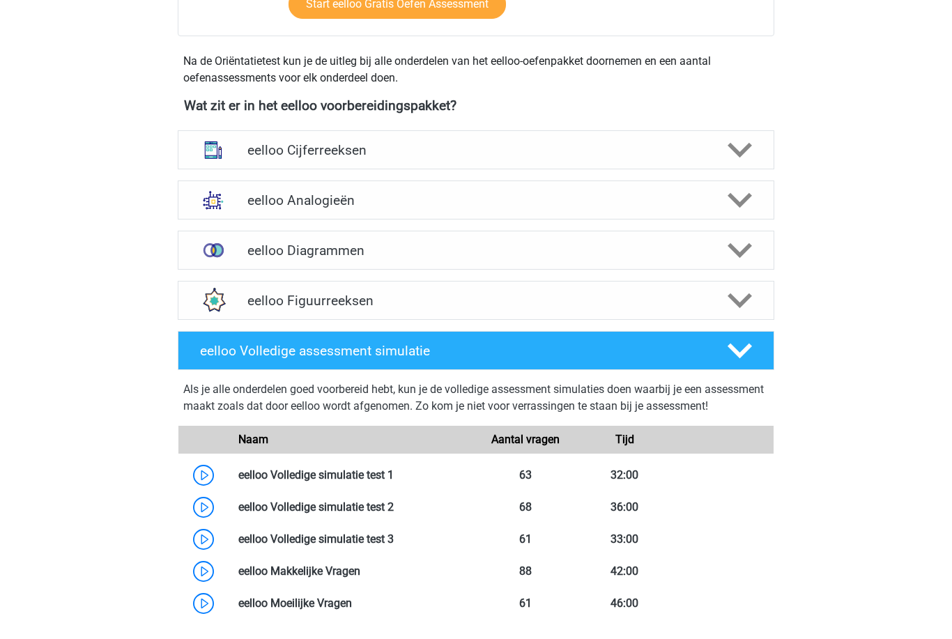
click at [745, 151] on polygon at bounding box center [739, 151] width 24 height 15
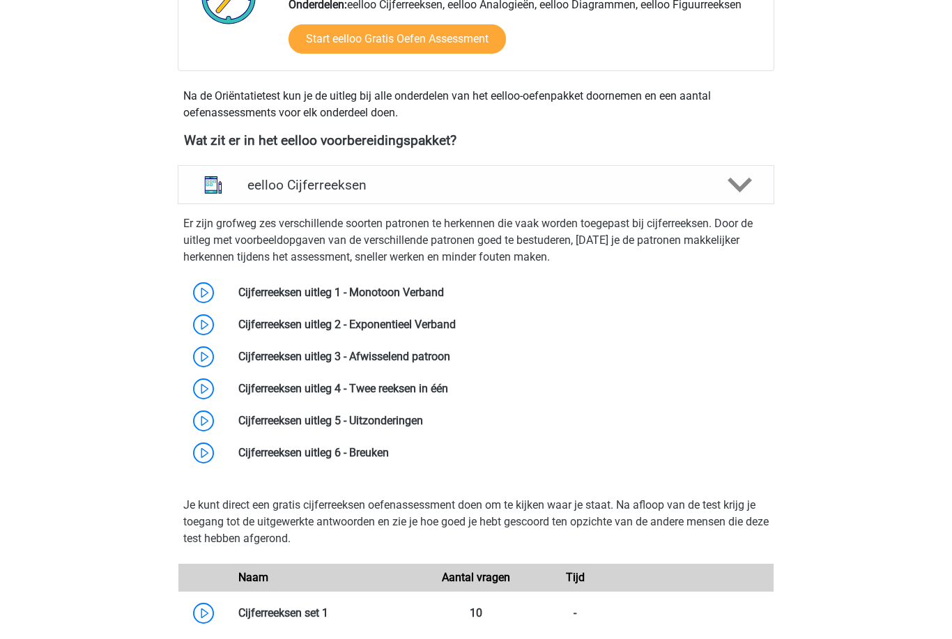
scroll to position [412, 0]
click at [444, 286] on link at bounding box center [444, 292] width 0 height 13
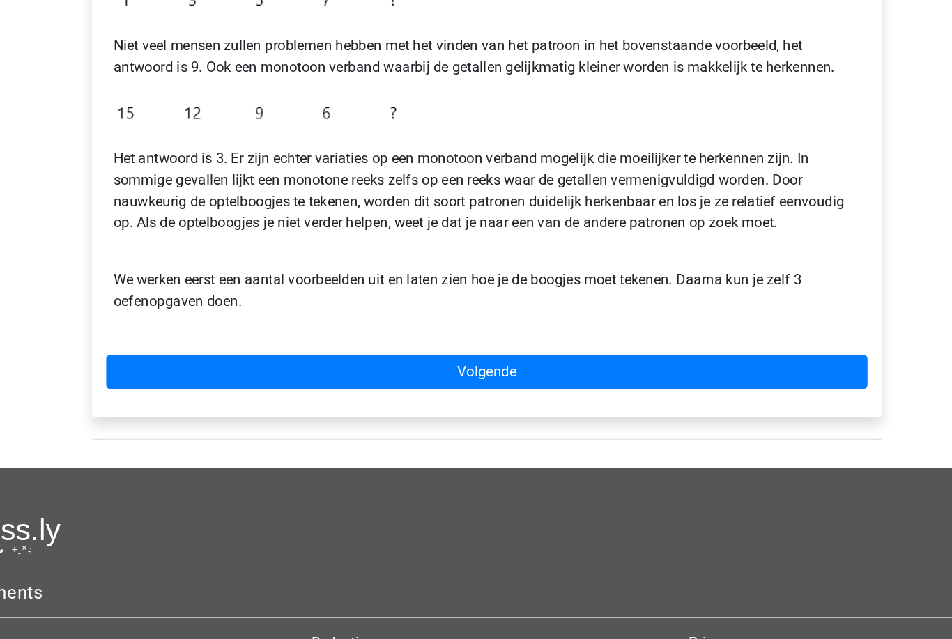
scroll to position [265, 0]
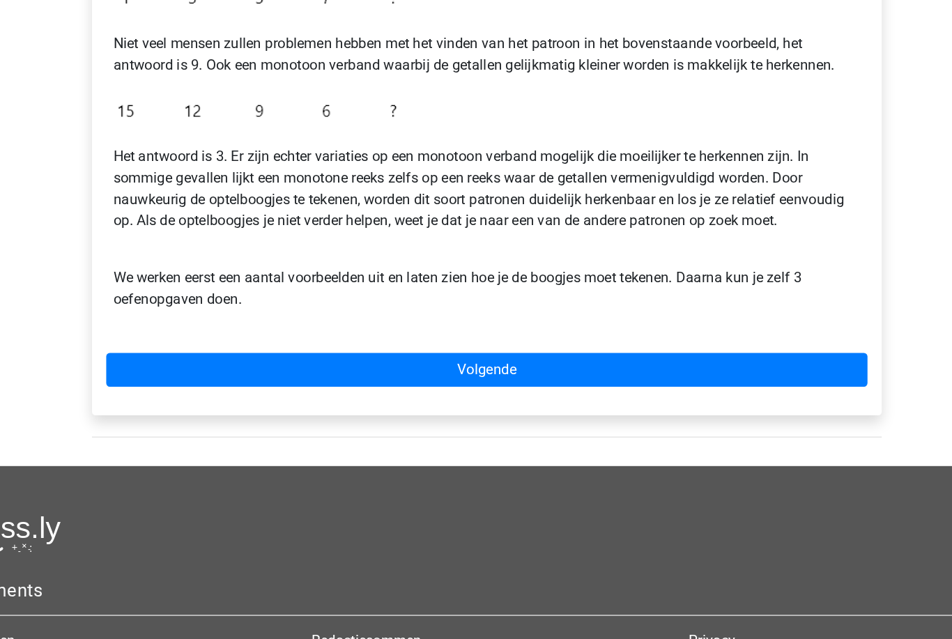
click at [645, 380] on link "Volgende" at bounding box center [475, 393] width 595 height 26
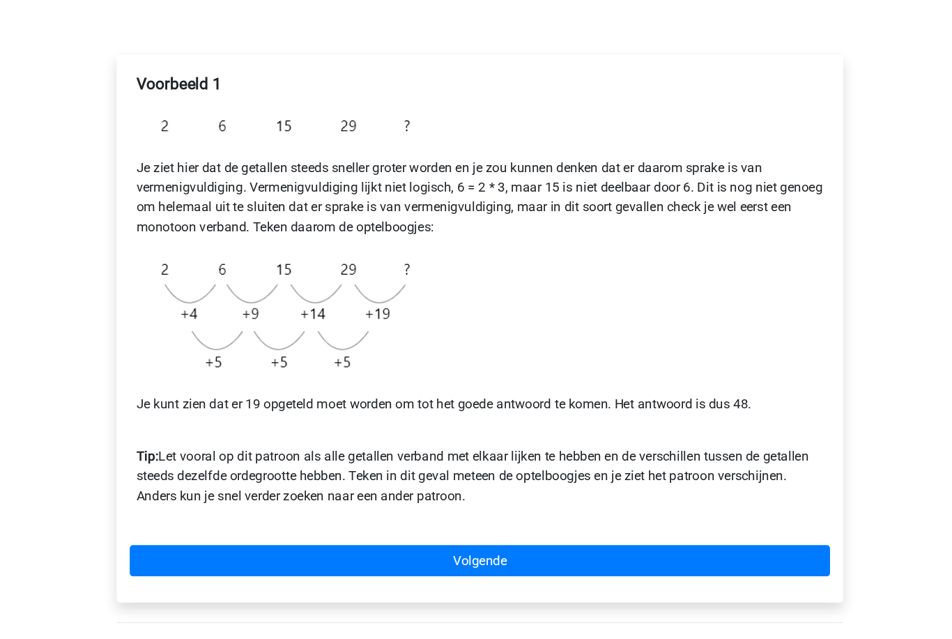
scroll to position [141, 0]
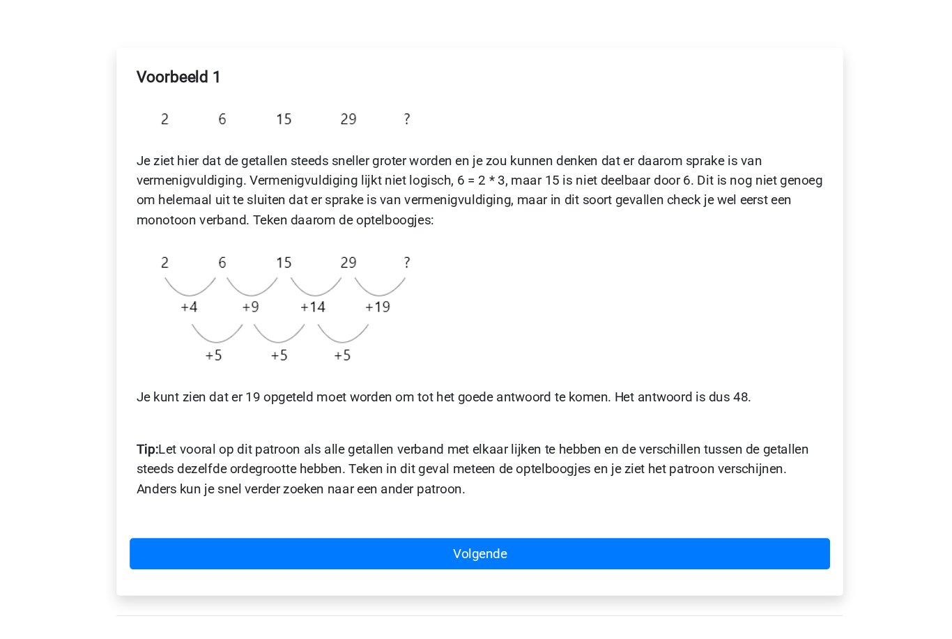
click at [515, 515] on link "Volgende" at bounding box center [475, 528] width 595 height 26
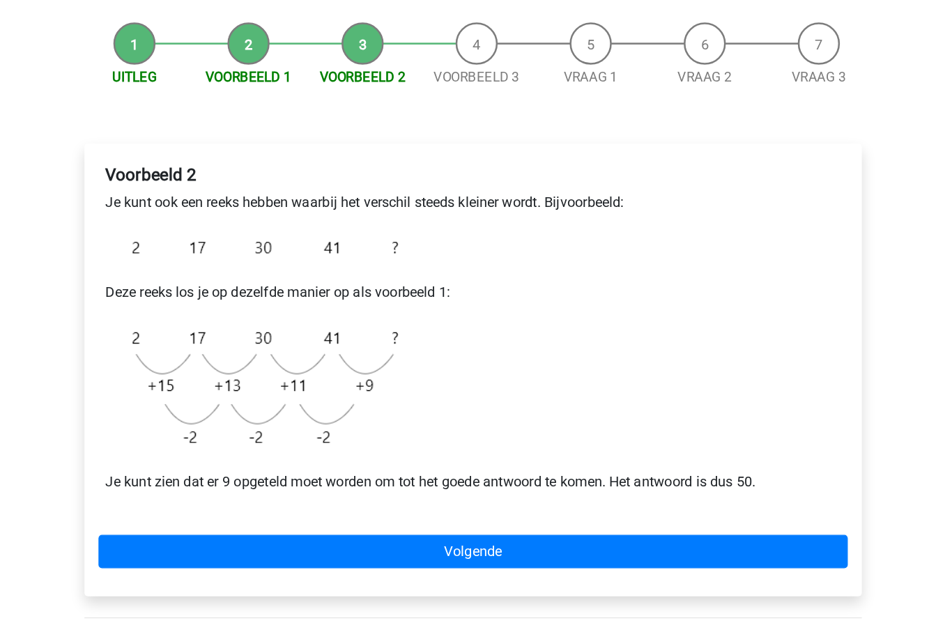
scroll to position [41, 0]
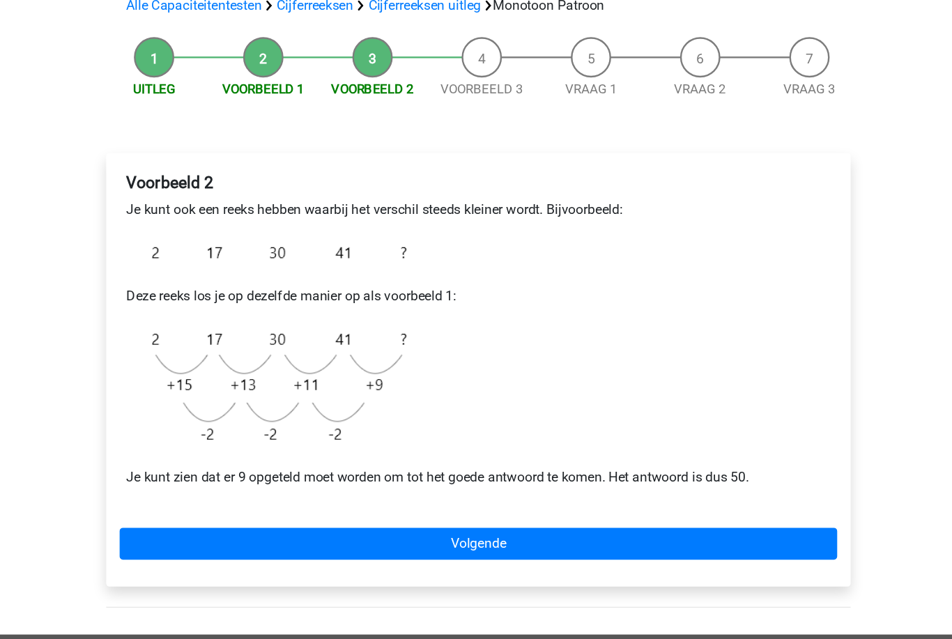
click at [659, 509] on link "Volgende" at bounding box center [475, 522] width 595 height 26
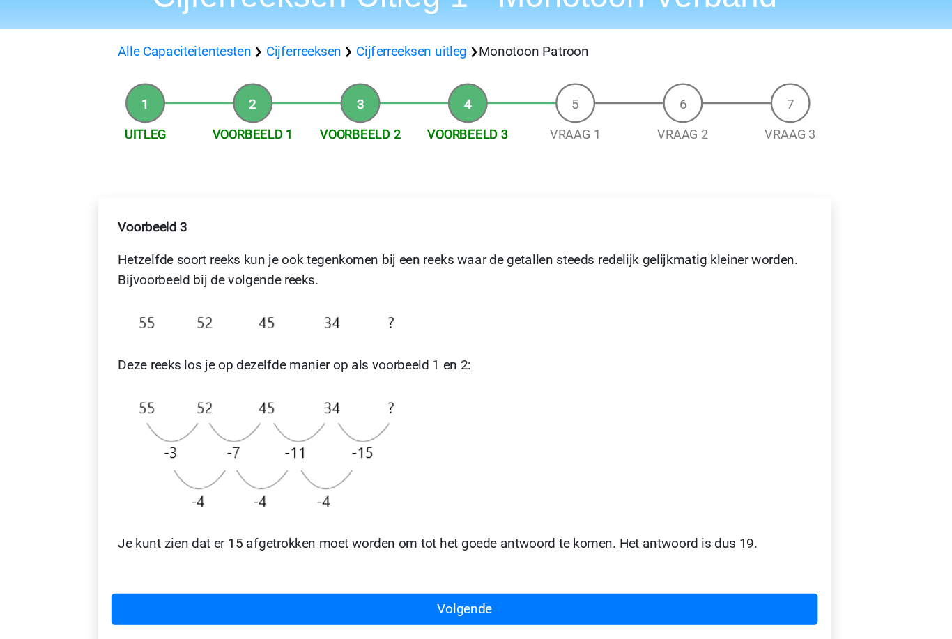
scroll to position [12, 0]
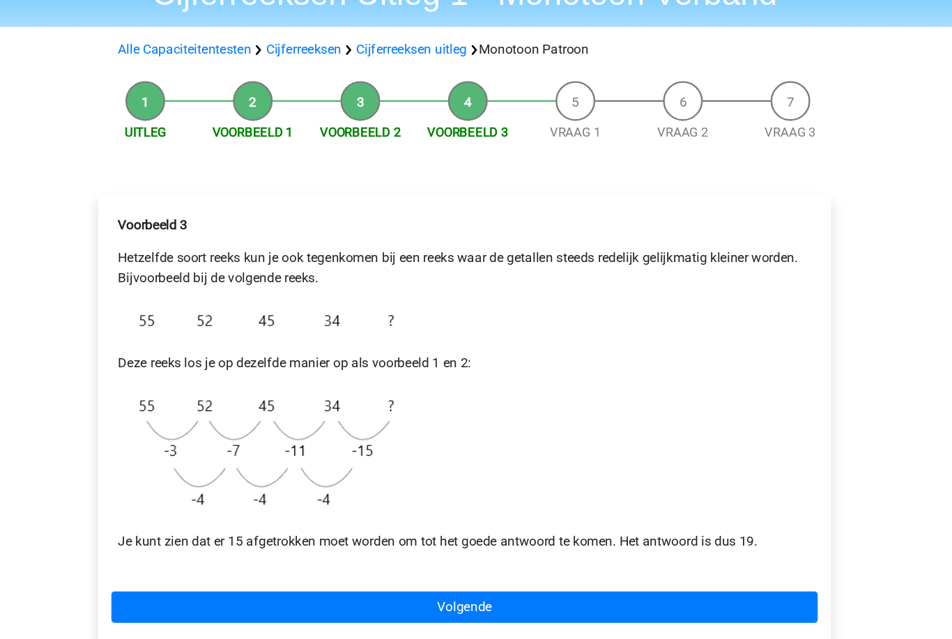
click at [634, 562] on link "Volgende" at bounding box center [475, 575] width 595 height 26
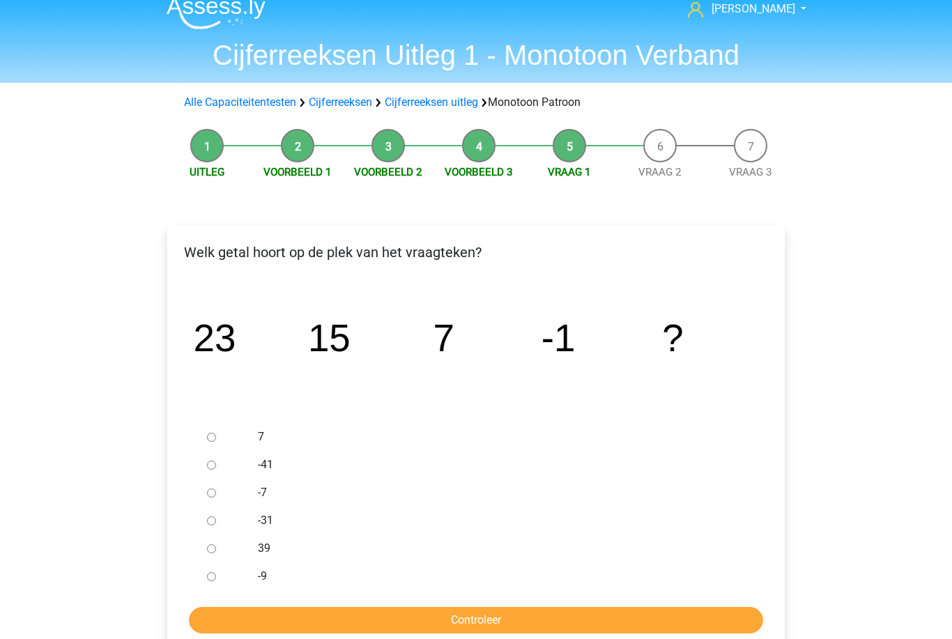
scroll to position [15, 0]
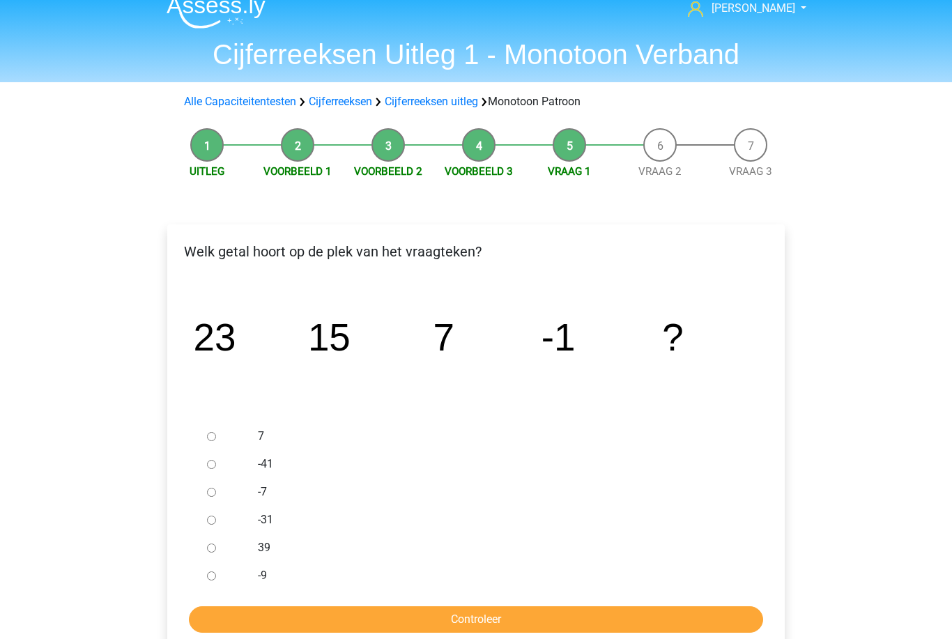
click at [209, 573] on input "-9" at bounding box center [211, 576] width 9 height 9
radio input "true"
click at [263, 612] on input "Controleer" at bounding box center [476, 620] width 574 height 26
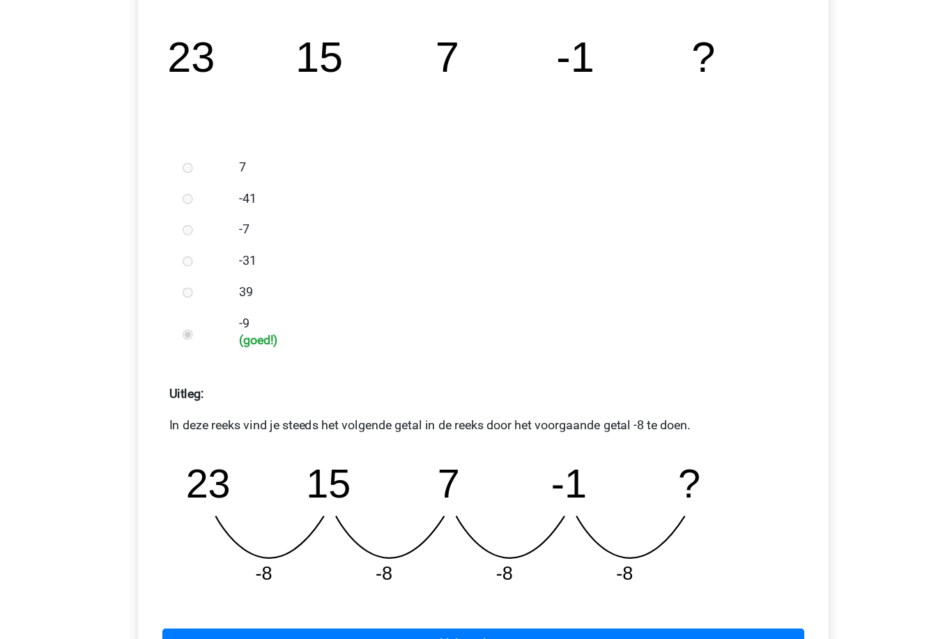
scroll to position [277, 0]
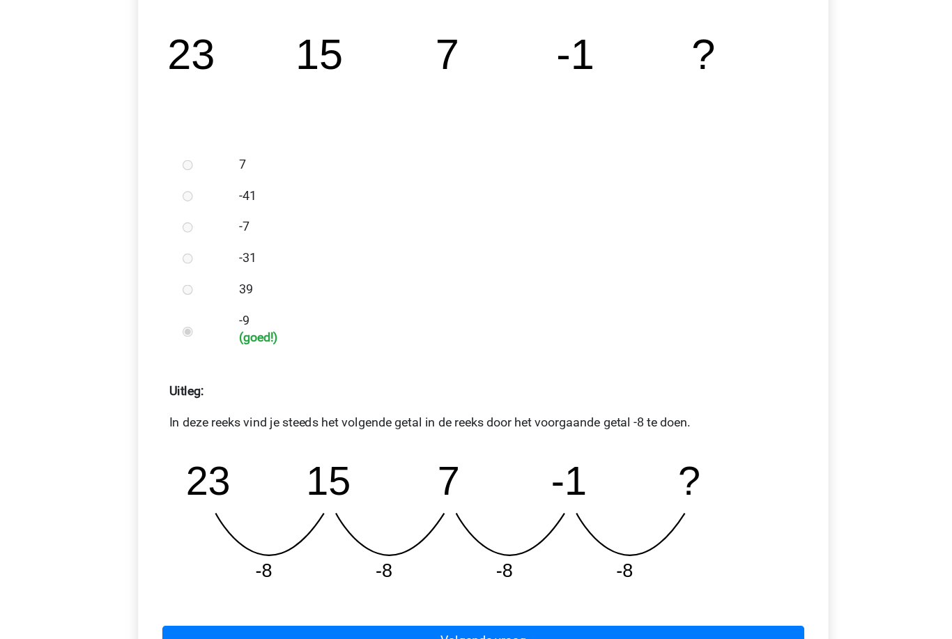
click at [527, 587] on link "Volgende vraag" at bounding box center [476, 600] width 574 height 26
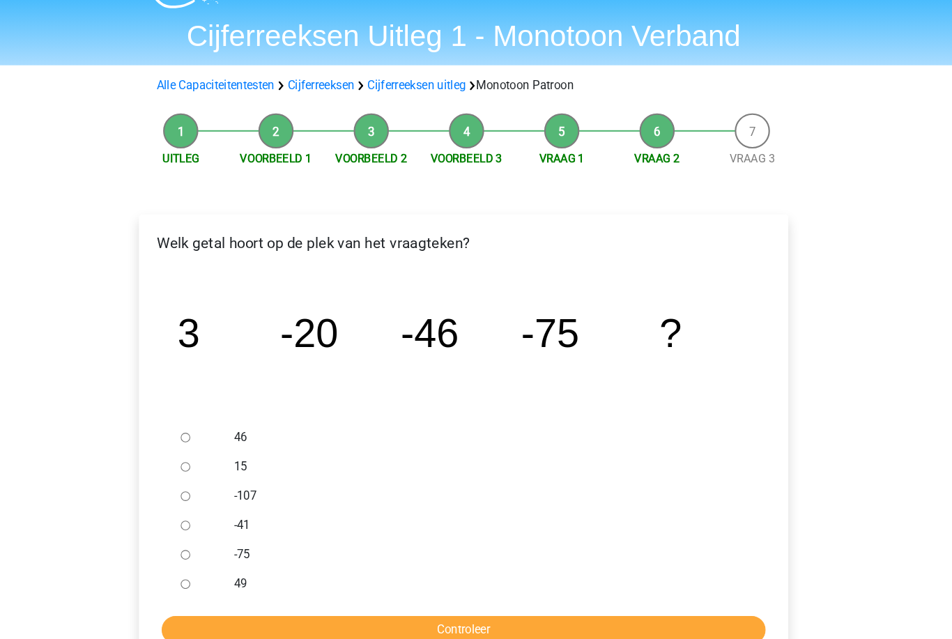
scroll to position [44, 0]
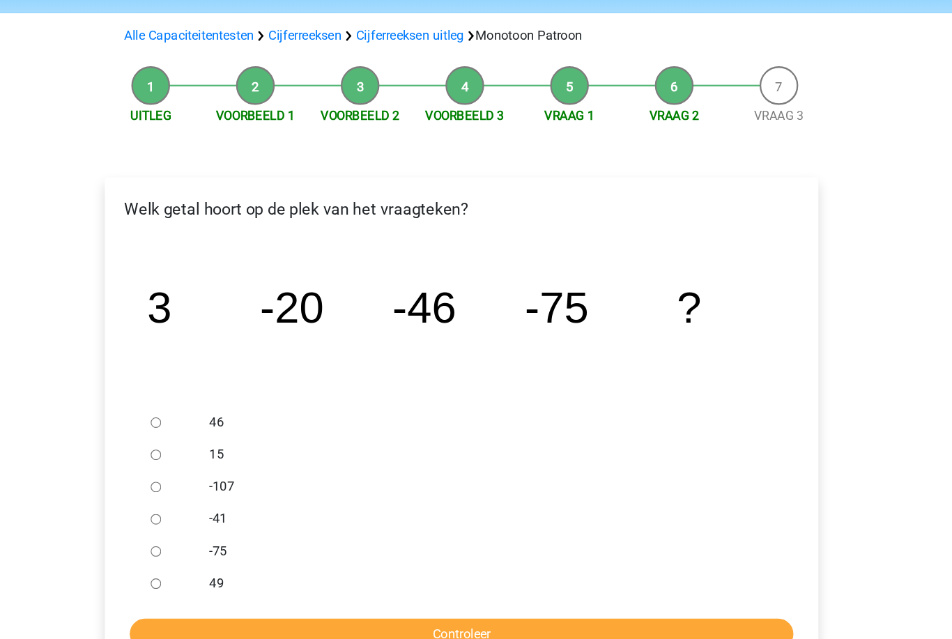
click at [207, 459] on input "-107" at bounding box center [211, 463] width 9 height 9
radio input "true"
click at [191, 578] on input "Controleer" at bounding box center [476, 591] width 574 height 26
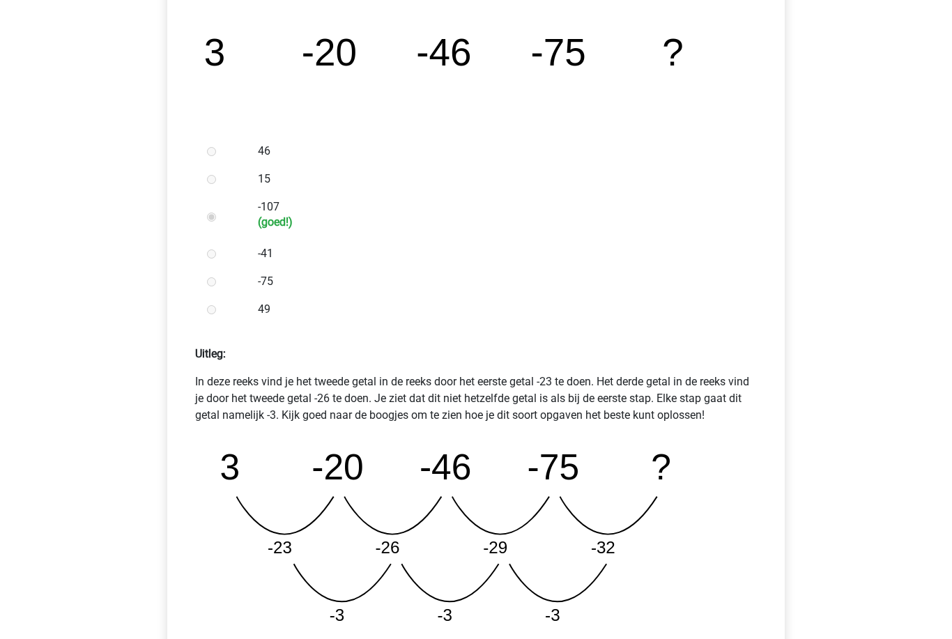
scroll to position [316, 0]
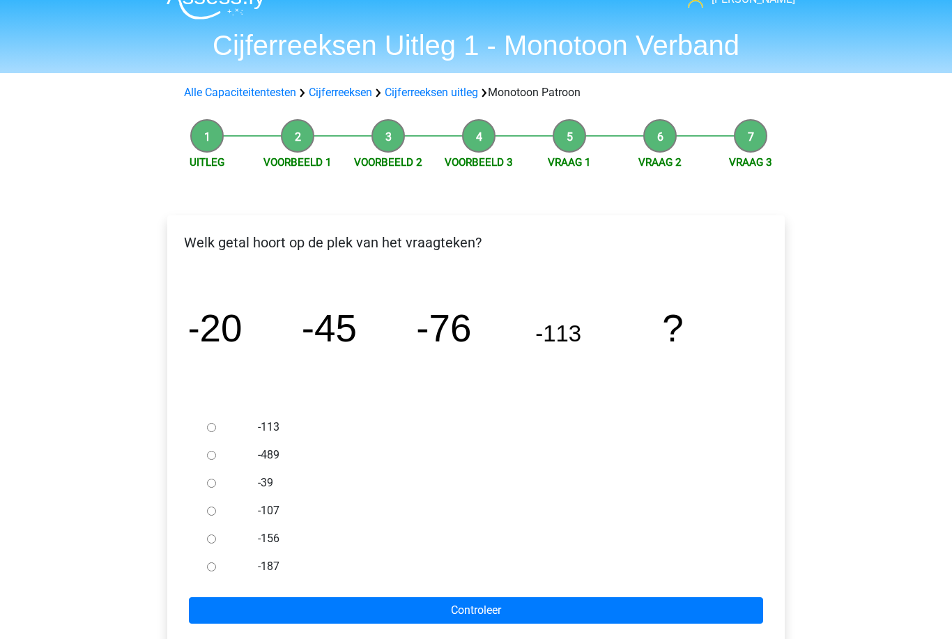
scroll to position [30, 0]
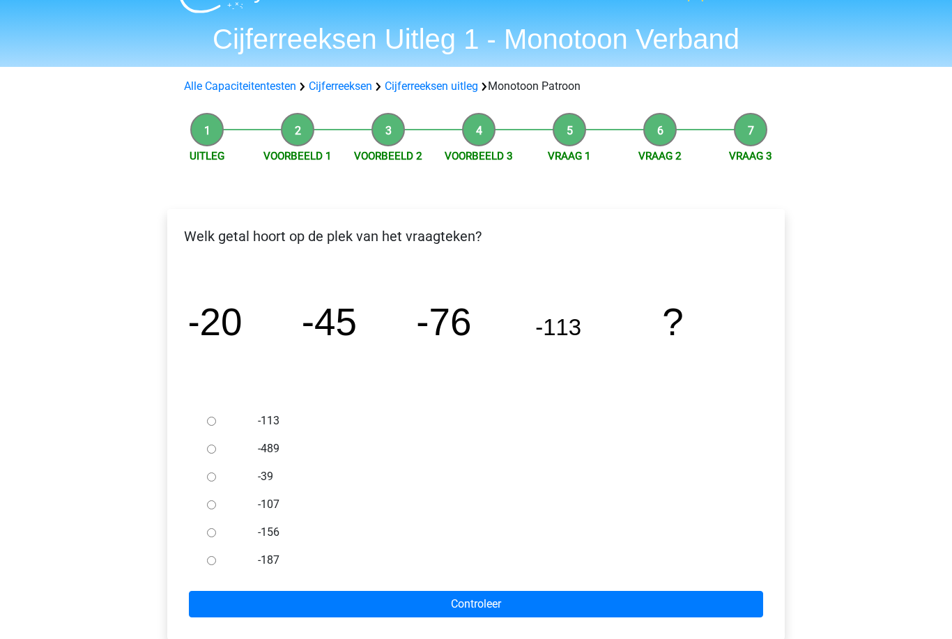
click at [213, 529] on input "-156" at bounding box center [211, 533] width 9 height 9
radio input "true"
click at [225, 592] on input "Controleer" at bounding box center [476, 605] width 574 height 26
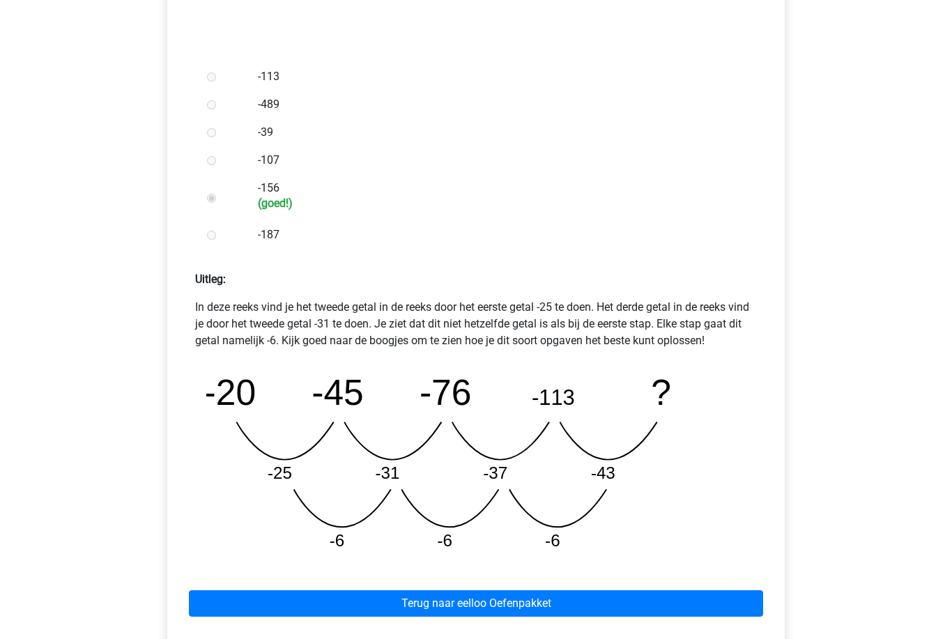
scroll to position [375, 0]
click at [250, 614] on link "Terug naar eelloo Oefenpakket" at bounding box center [476, 603] width 574 height 26
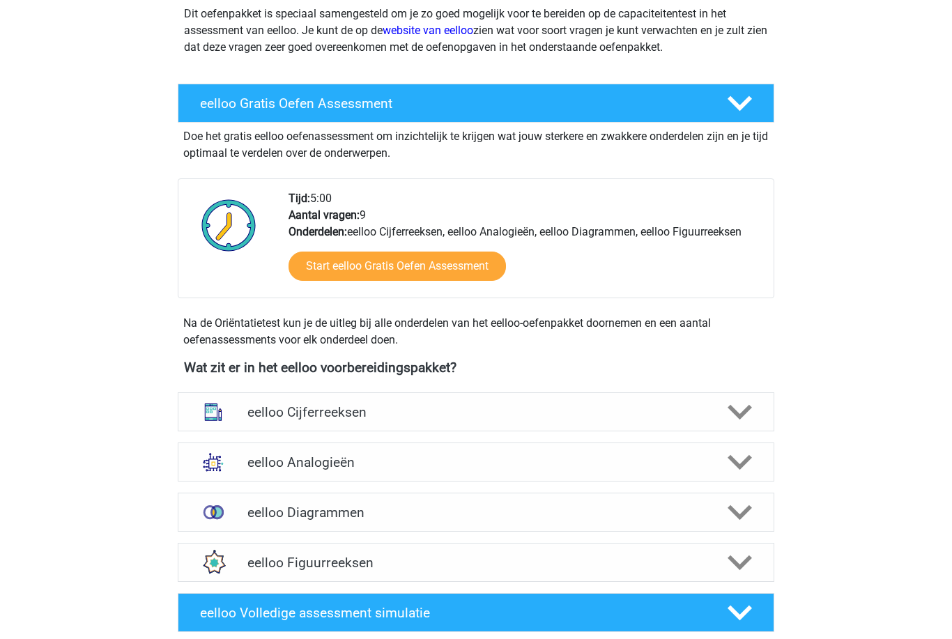
click at [222, 417] on img at bounding box center [213, 412] width 36 height 36
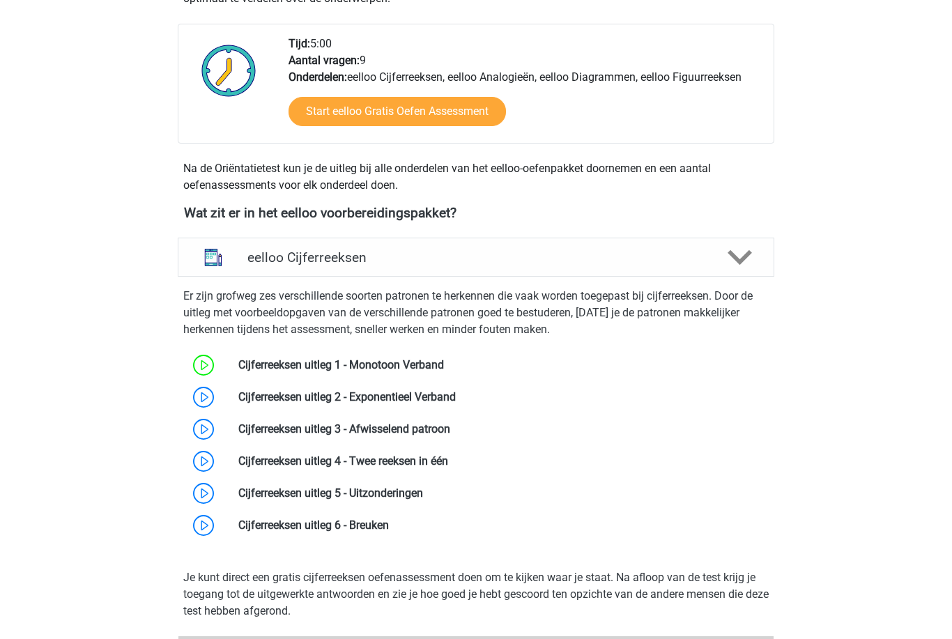
scroll to position [340, 0]
click at [456, 403] on link at bounding box center [456, 396] width 0 height 13
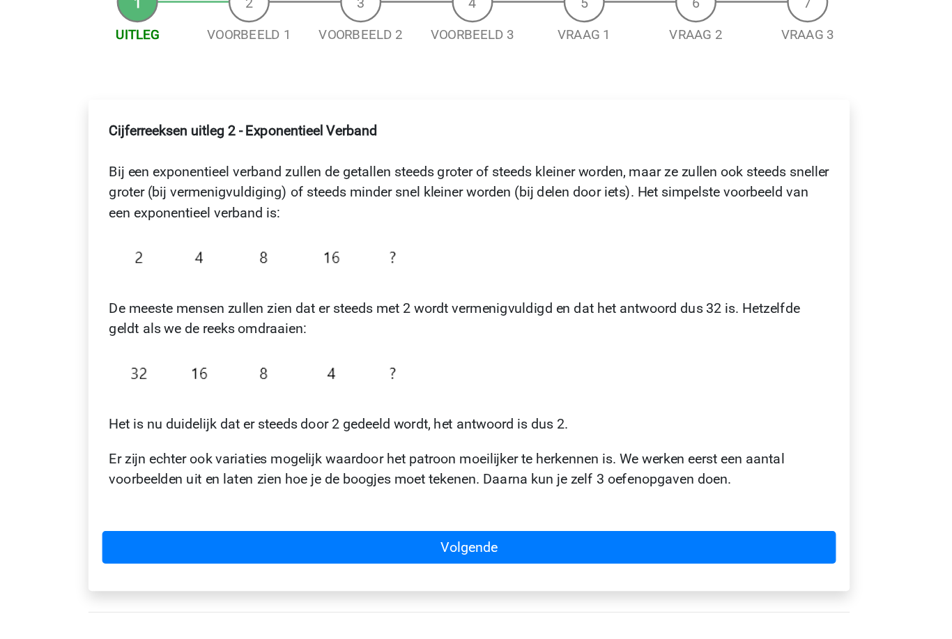
scroll to position [93, 0]
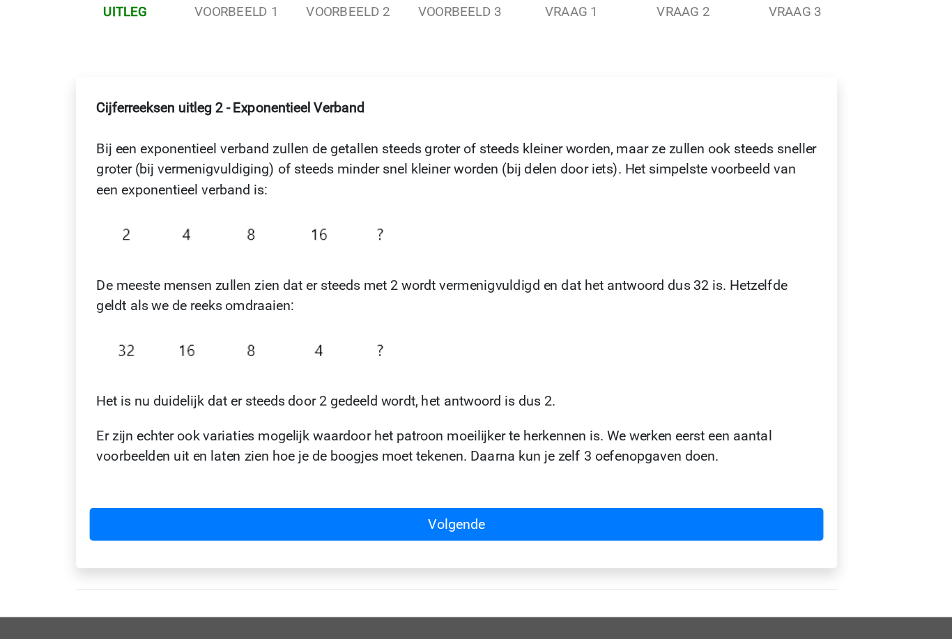
click at [206, 497] on link "Volgende" at bounding box center [475, 510] width 595 height 26
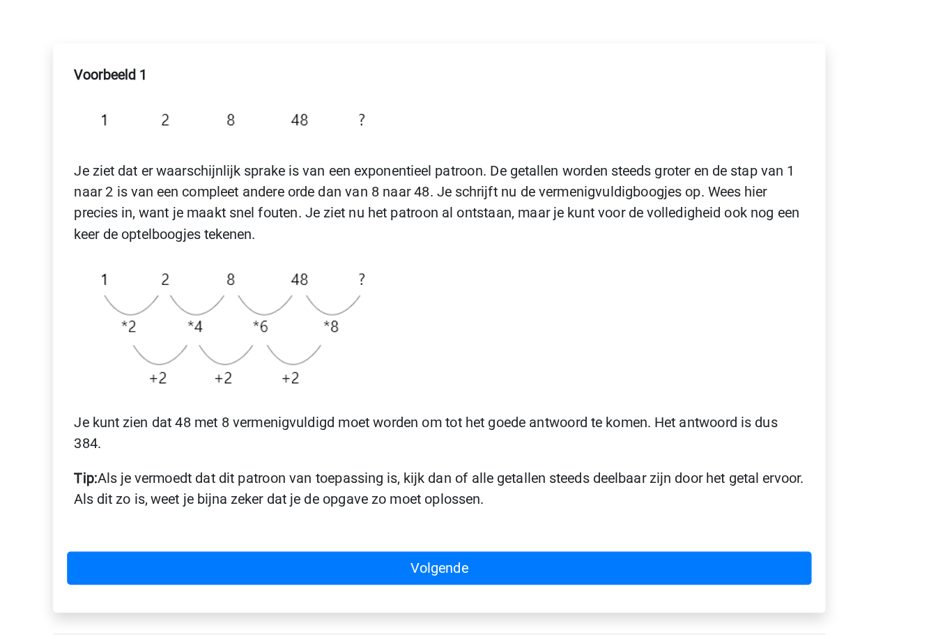
scroll to position [113, 0]
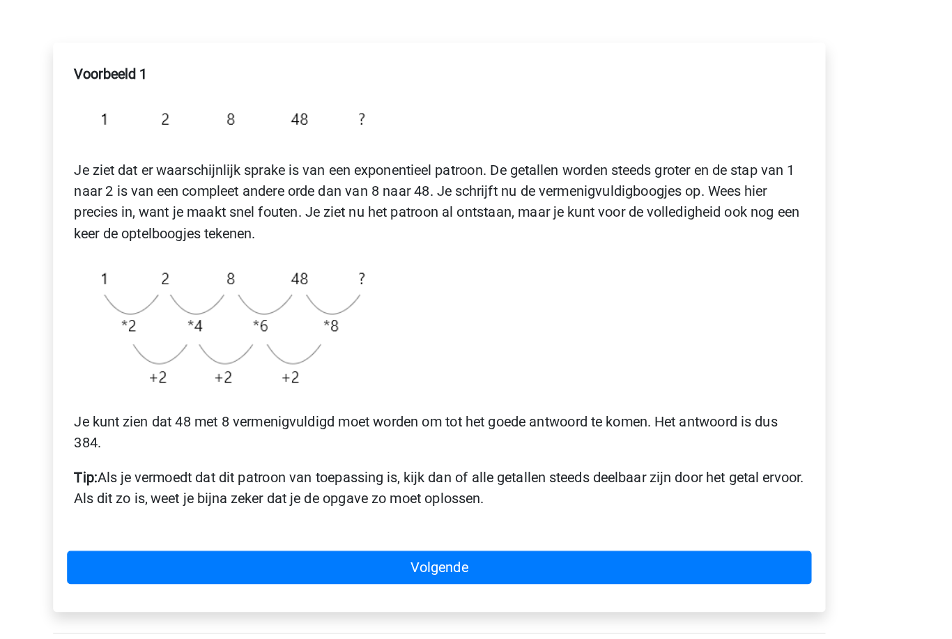
click at [178, 533] on link "Volgende" at bounding box center [475, 546] width 595 height 26
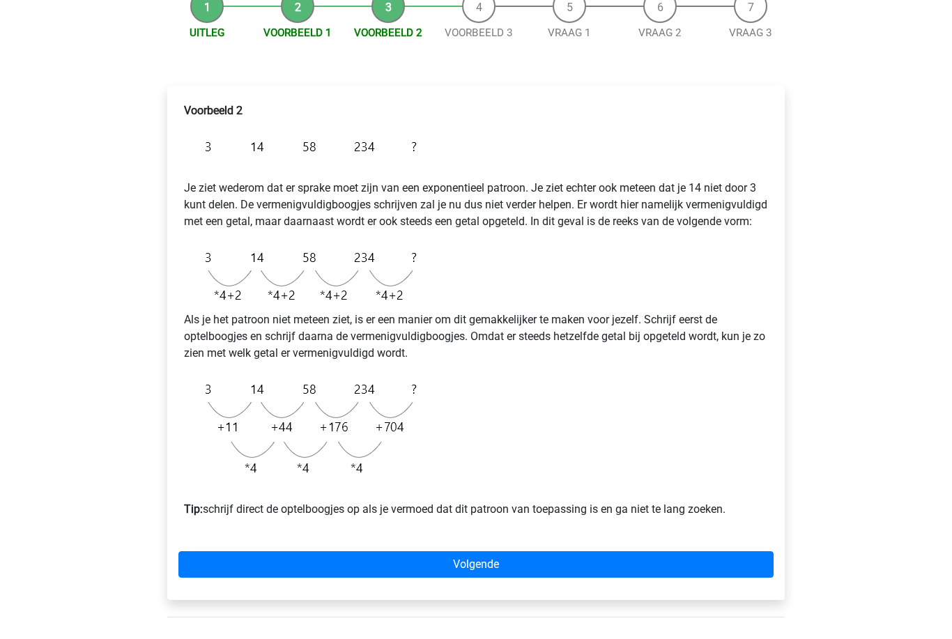
scroll to position [155, 0]
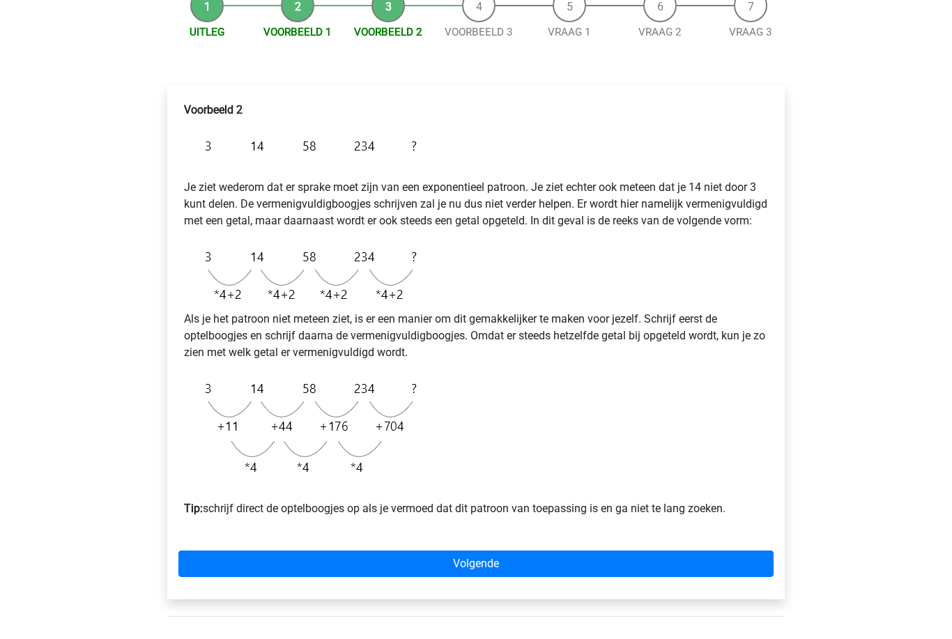
click at [255, 577] on link "Volgende" at bounding box center [475, 563] width 595 height 26
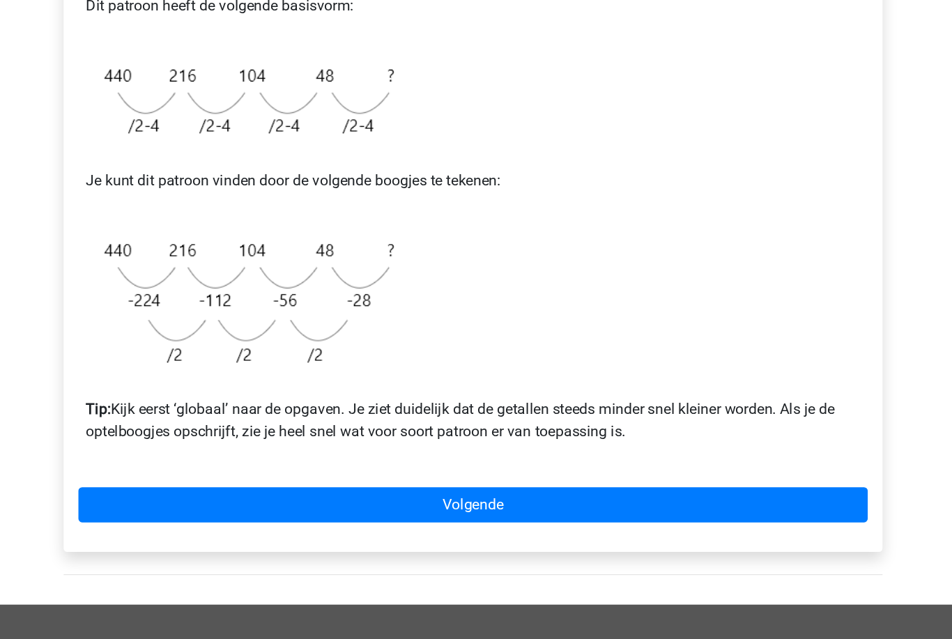
scroll to position [236, 0]
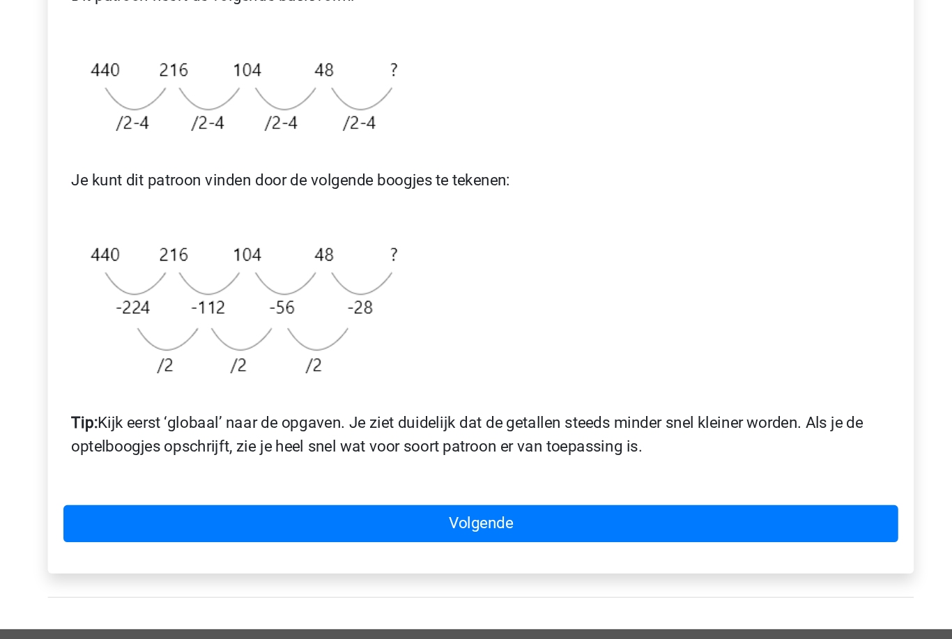
click at [178, 491] on link "Volgende" at bounding box center [475, 504] width 595 height 26
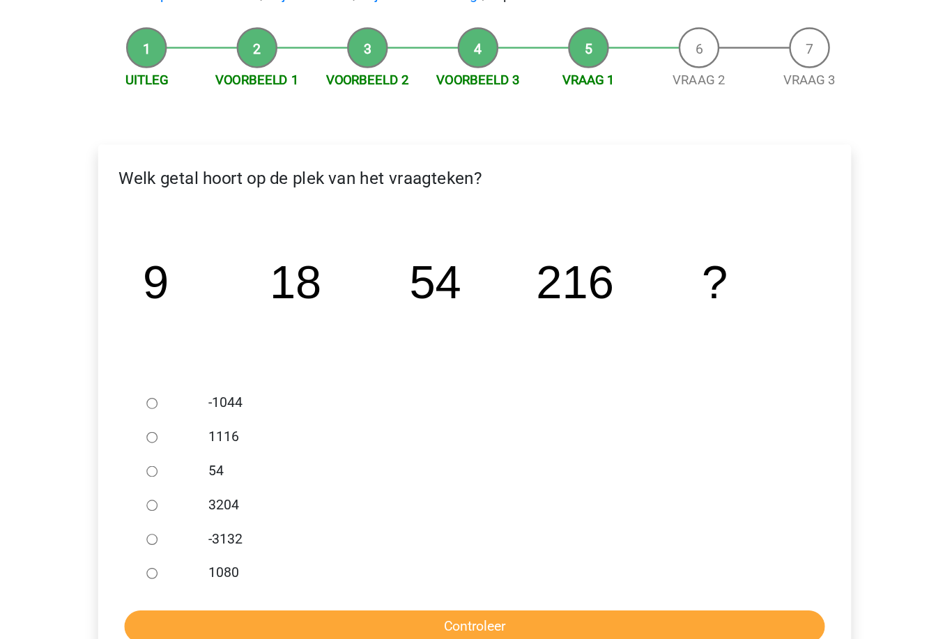
scroll to position [43, 0]
click at [178, 473] on ul "-1044 1116 54 3204 -3132 1080" at bounding box center [475, 477] width 595 height 167
click at [207, 543] on input "1080" at bounding box center [211, 547] width 9 height 9
radio input "true"
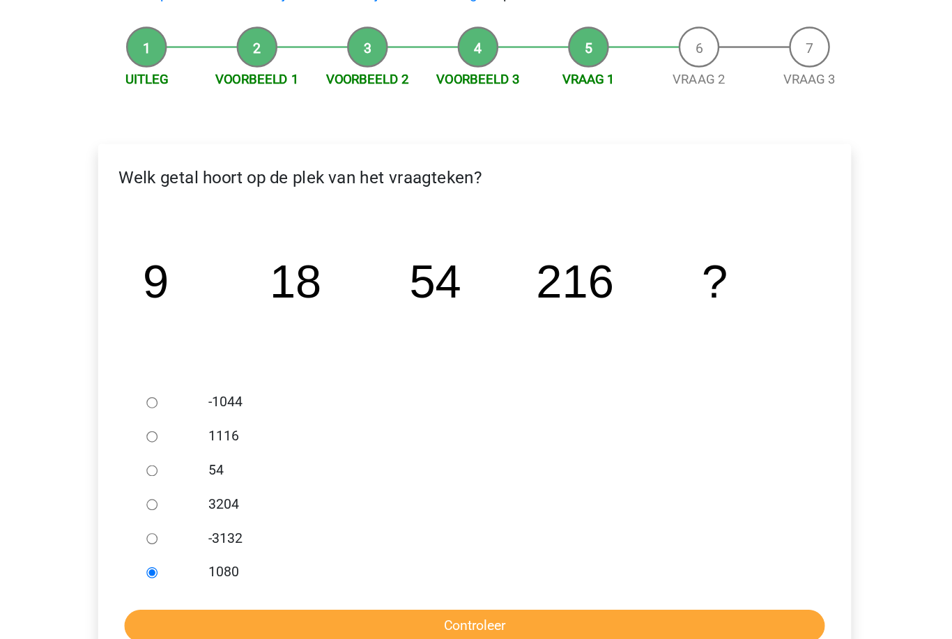
click at [498, 578] on input "Controleer" at bounding box center [476, 591] width 574 height 26
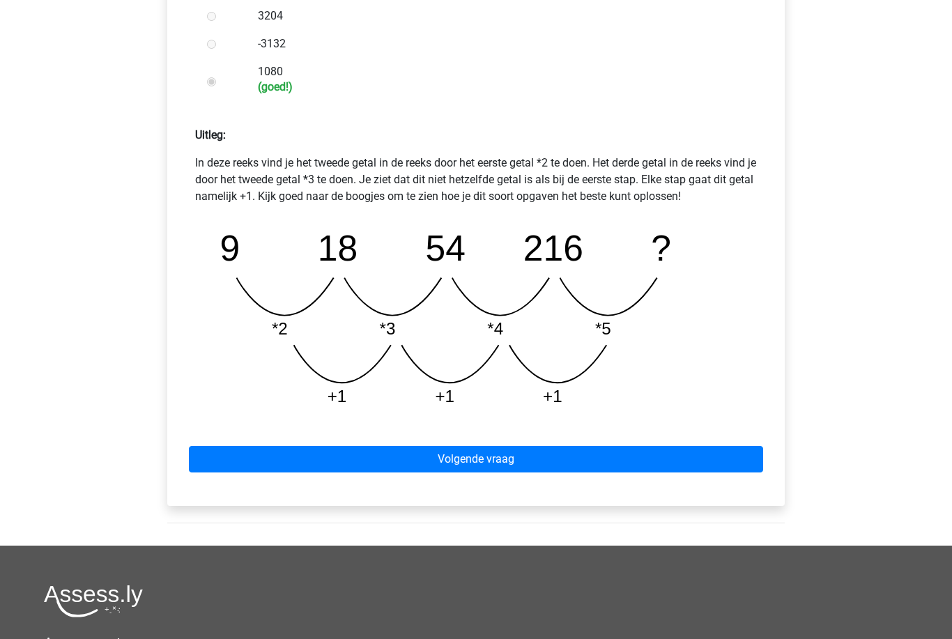
scroll to position [523, 0]
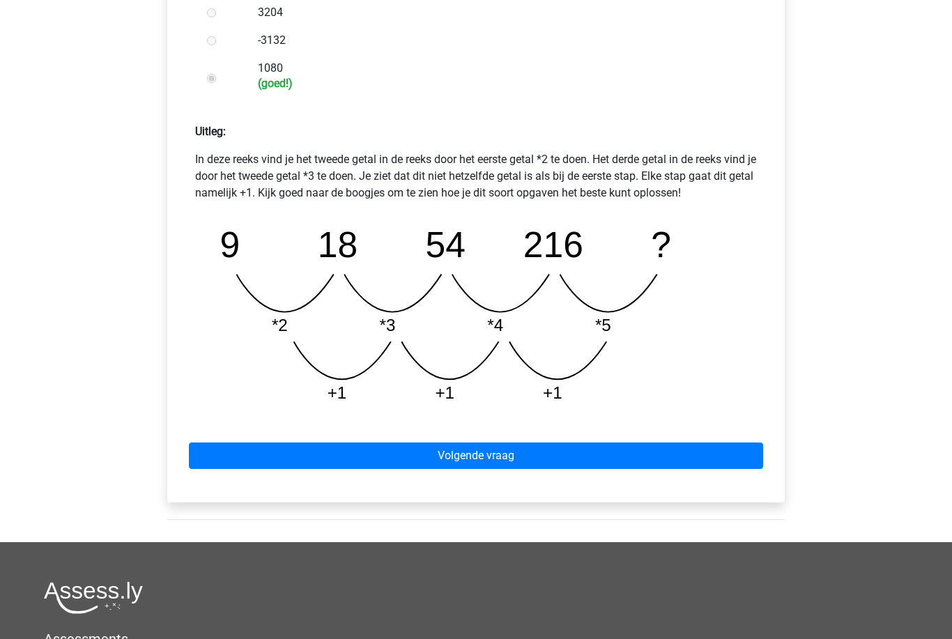
click at [707, 448] on link "Volgende vraag" at bounding box center [476, 455] width 574 height 26
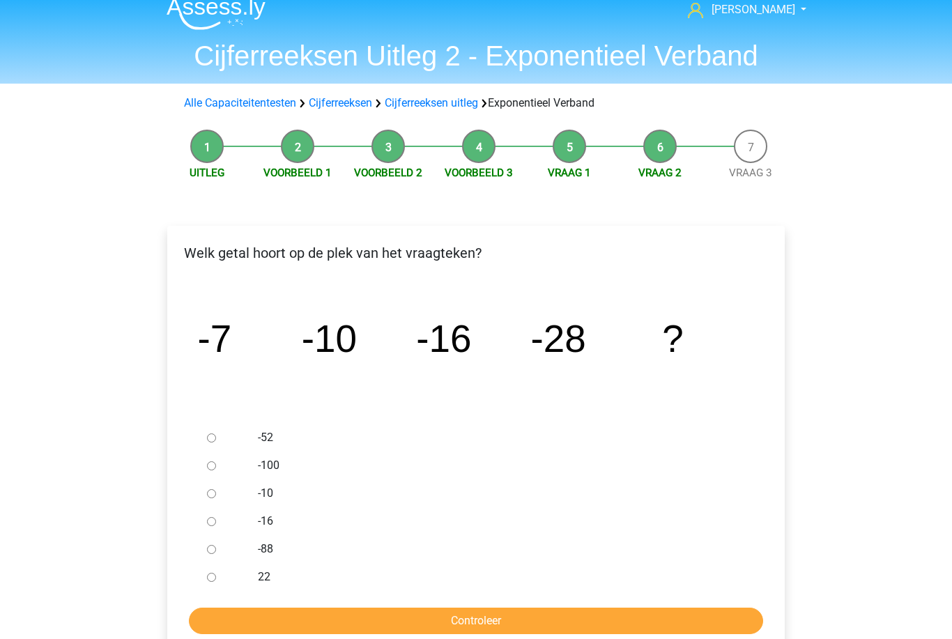
scroll to position [39, 0]
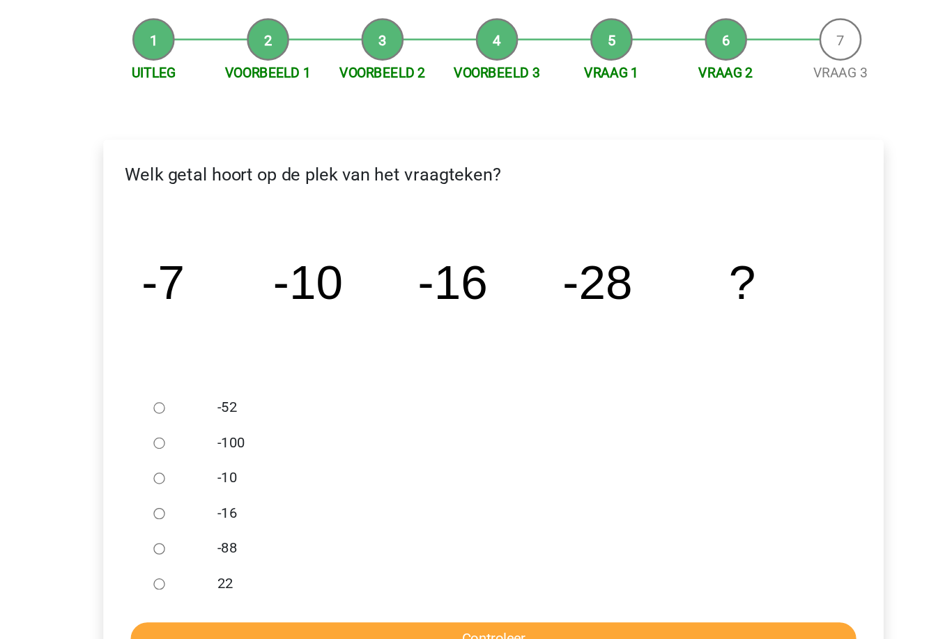
click at [207, 408] on input "-52" at bounding box center [211, 412] width 9 height 9
radio input "true"
click at [600, 582] on input "Controleer" at bounding box center [476, 595] width 574 height 26
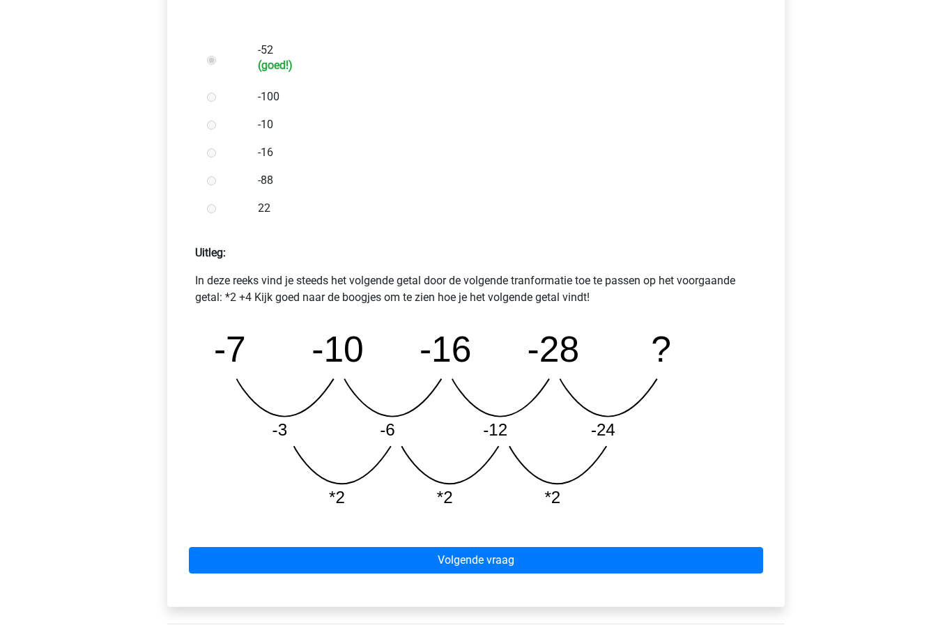
scroll to position [401, 0]
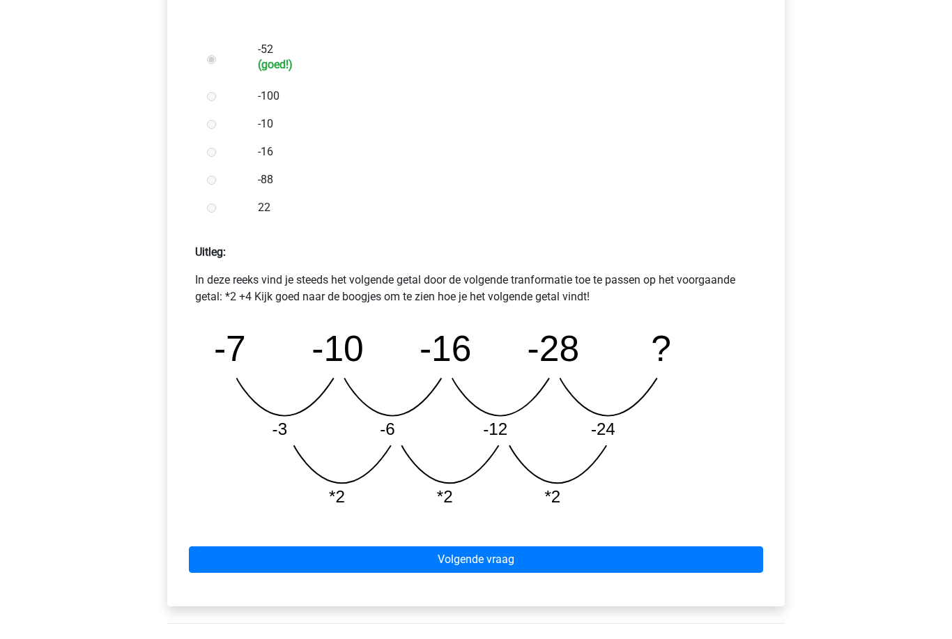
click at [731, 553] on link "Volgende vraag" at bounding box center [476, 560] width 574 height 26
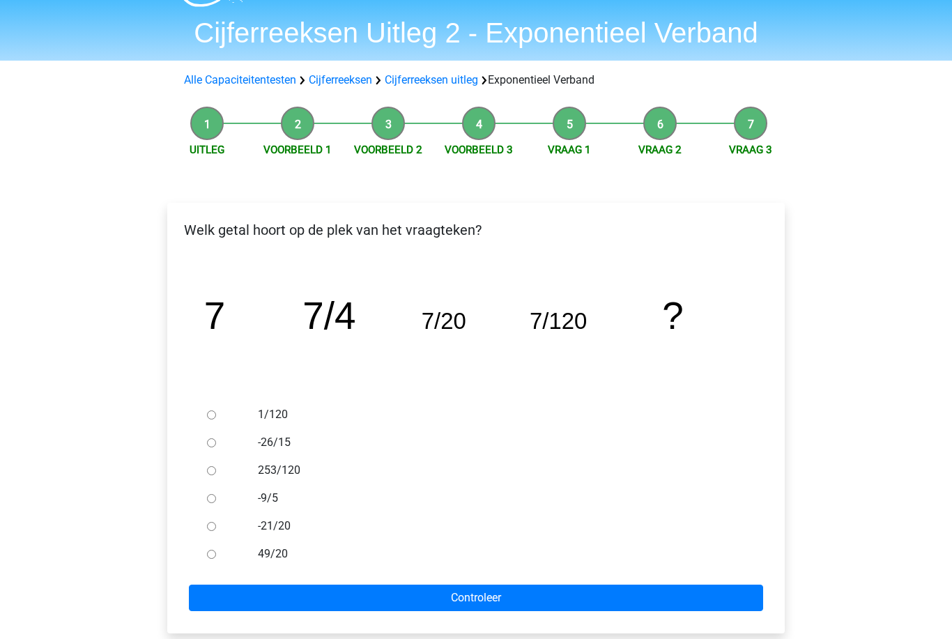
scroll to position [67, 0]
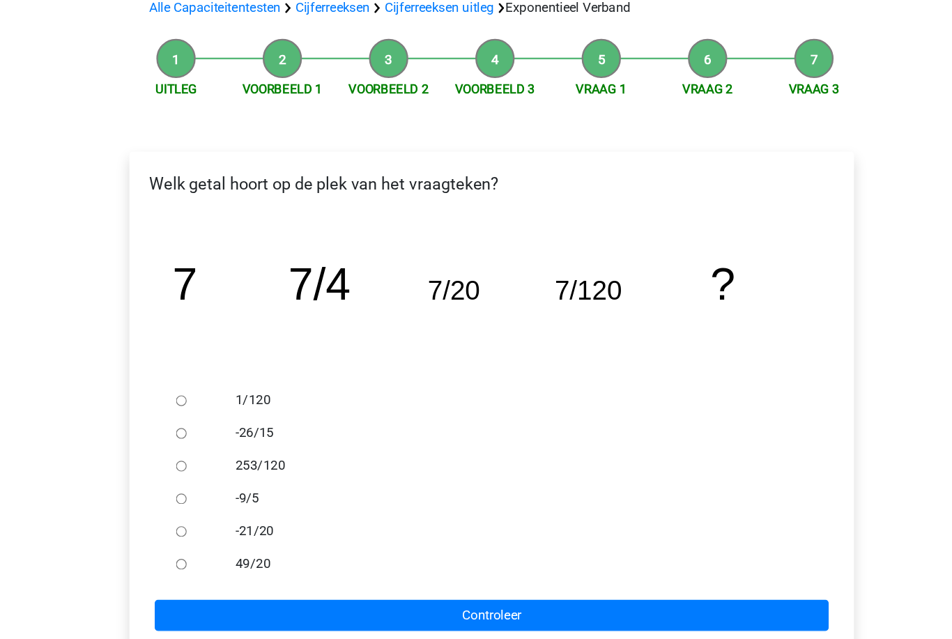
click at [201, 371] on div at bounding box center [224, 385] width 46 height 28
click at [207, 380] on input "1/120" at bounding box center [211, 384] width 9 height 9
radio input "true"
click at [226, 555] on input "Controleer" at bounding box center [476, 568] width 574 height 26
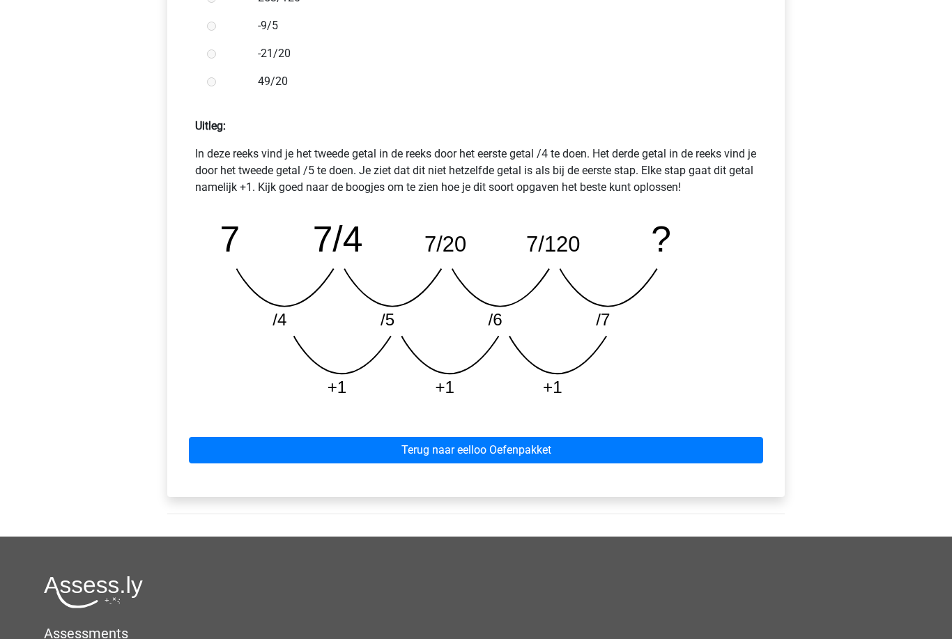
scroll to position [525, 0]
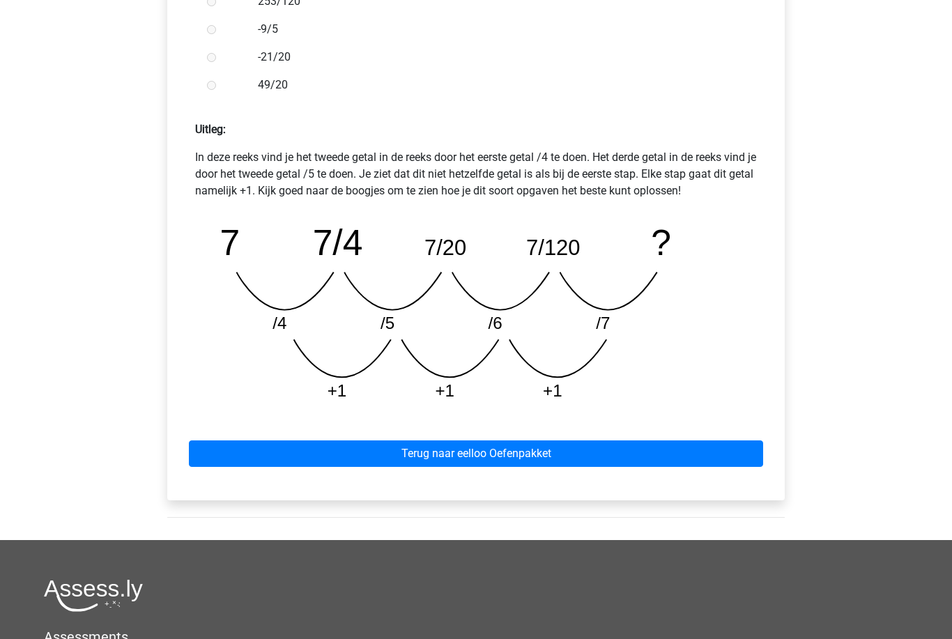
click at [277, 454] on link "Terug naar eelloo Oefenpakket" at bounding box center [476, 453] width 574 height 26
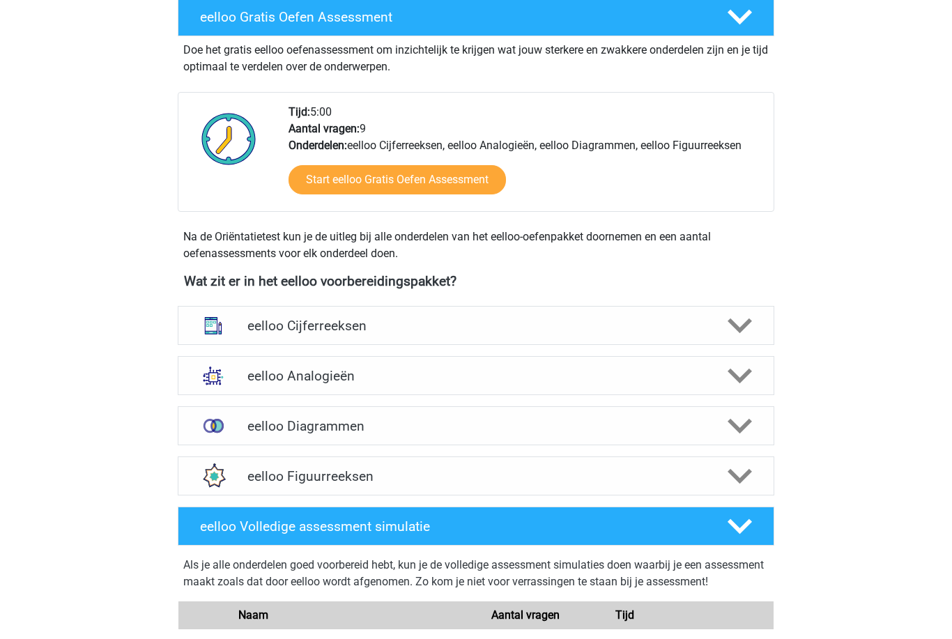
click at [252, 325] on h4 "eelloo Cijferreeksen" at bounding box center [475, 326] width 456 height 16
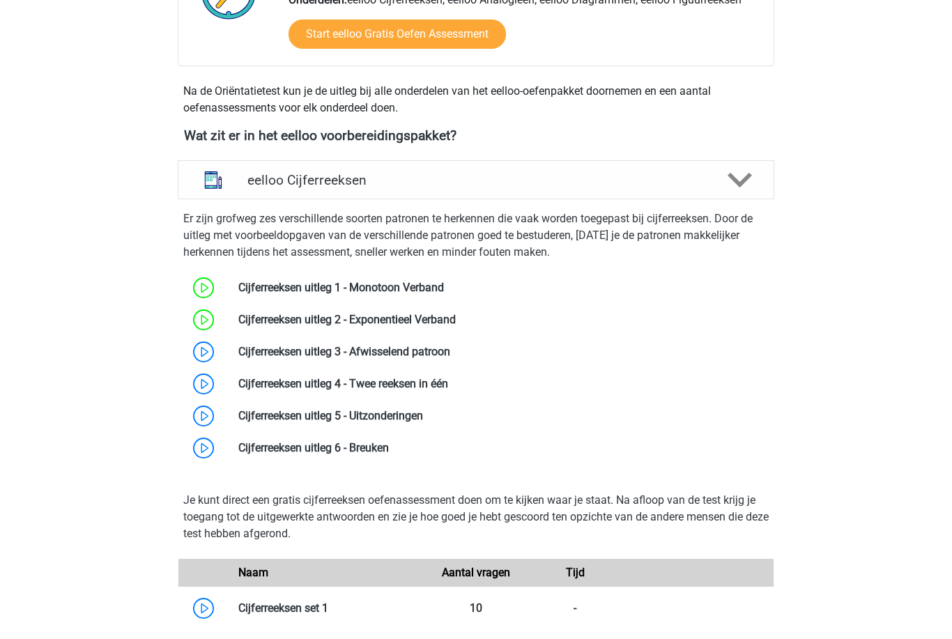
scroll to position [417, 0]
click at [450, 348] on link at bounding box center [450, 351] width 0 height 13
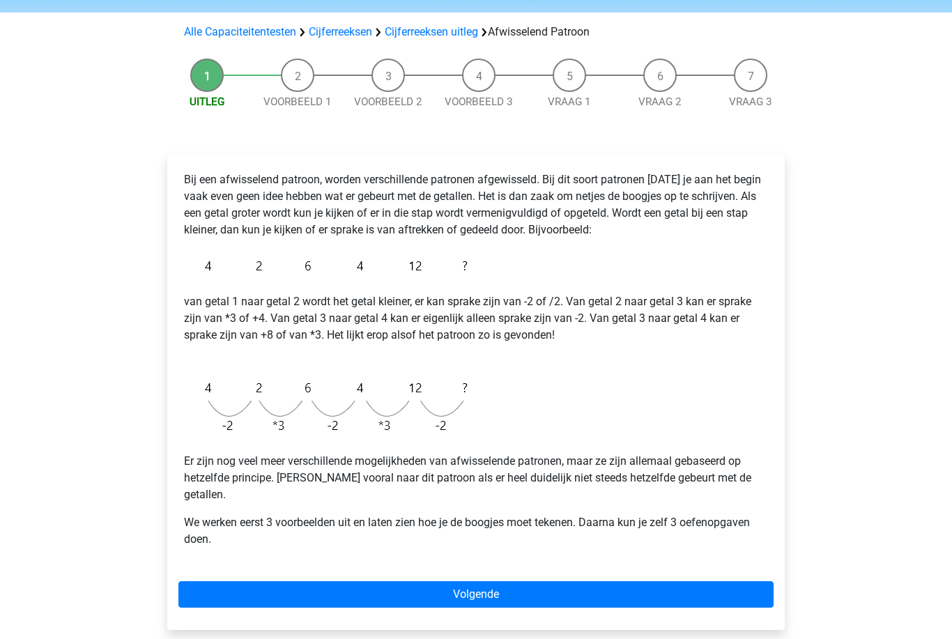
scroll to position [111, 0]
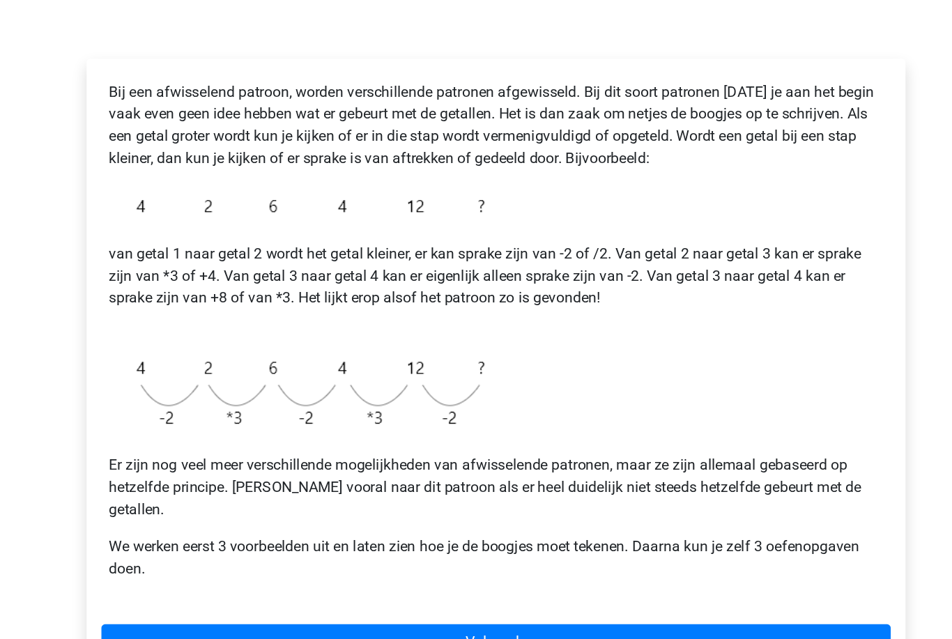
click at [314, 555] on link "Volgende" at bounding box center [475, 568] width 595 height 26
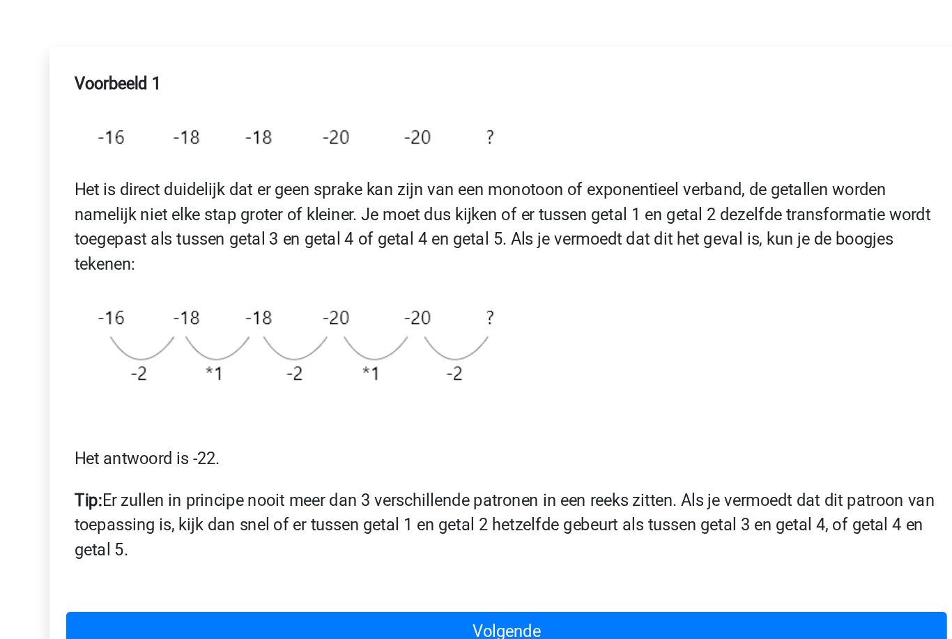
scroll to position [59, 0]
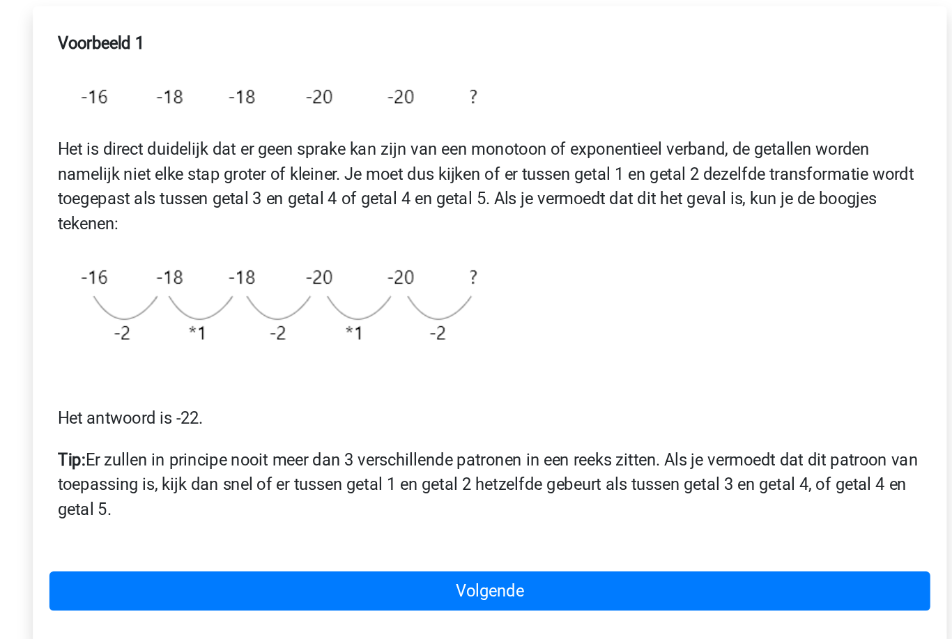
click at [454, 563] on link "Volgende" at bounding box center [475, 576] width 595 height 26
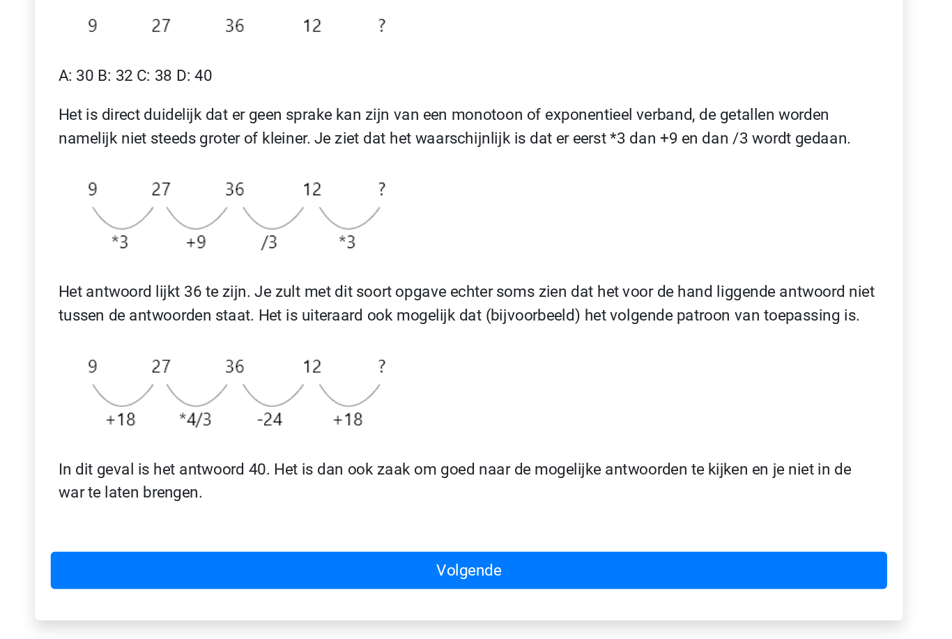
scroll to position [132, 0]
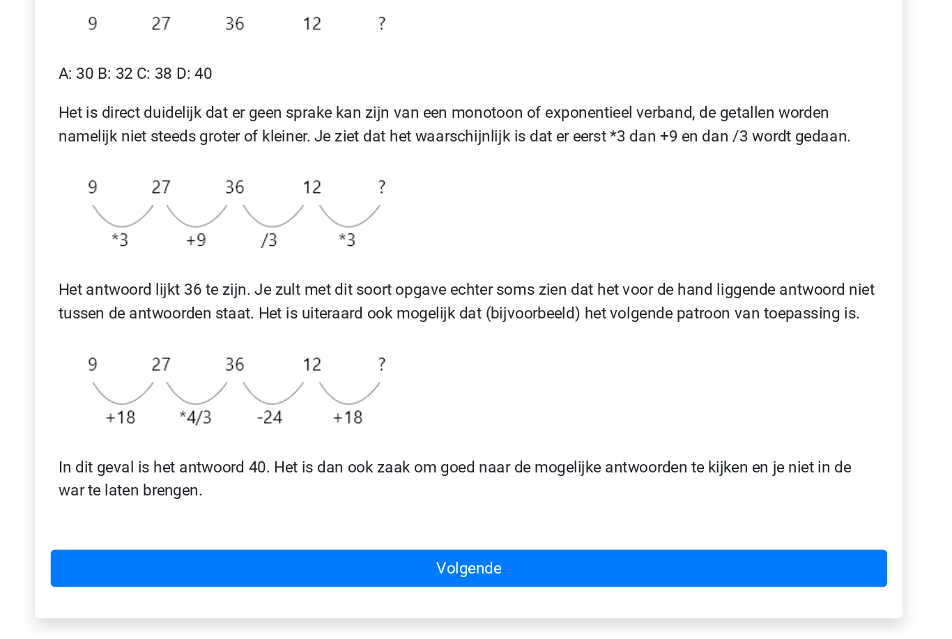
click at [502, 543] on link "Volgende" at bounding box center [475, 556] width 595 height 26
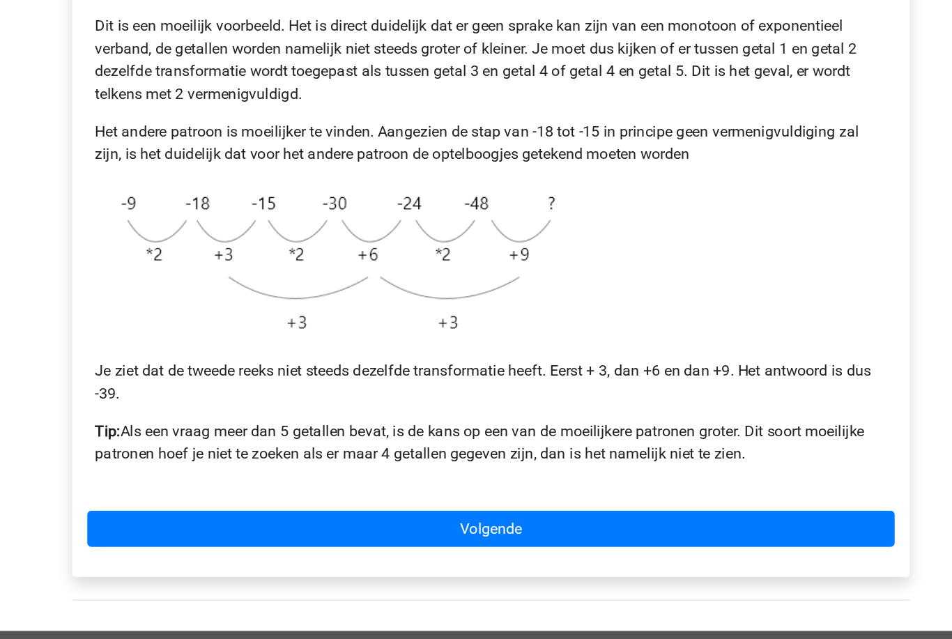
scroll to position [184, 0]
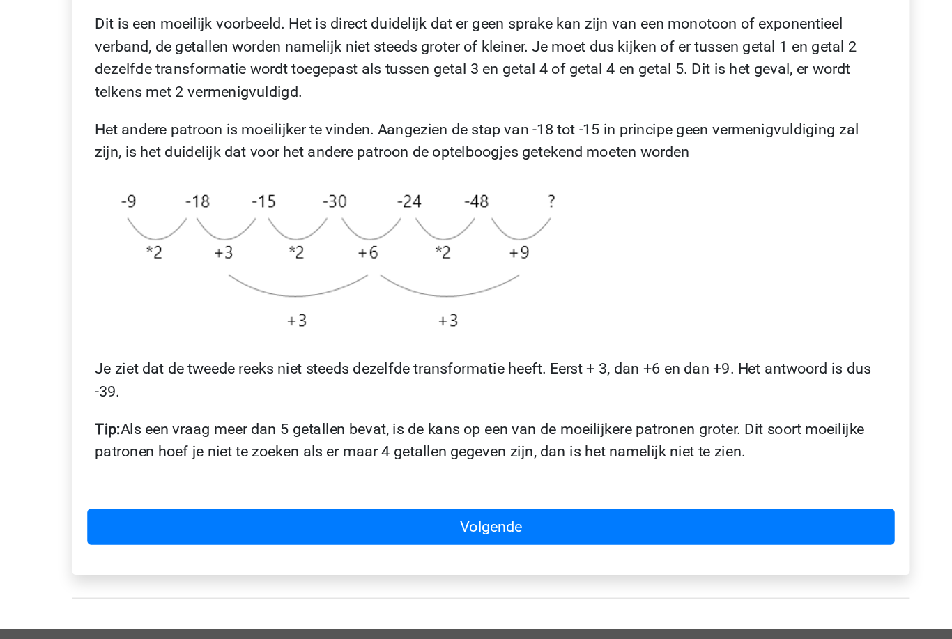
click at [509, 510] on link "Volgende" at bounding box center [475, 523] width 595 height 26
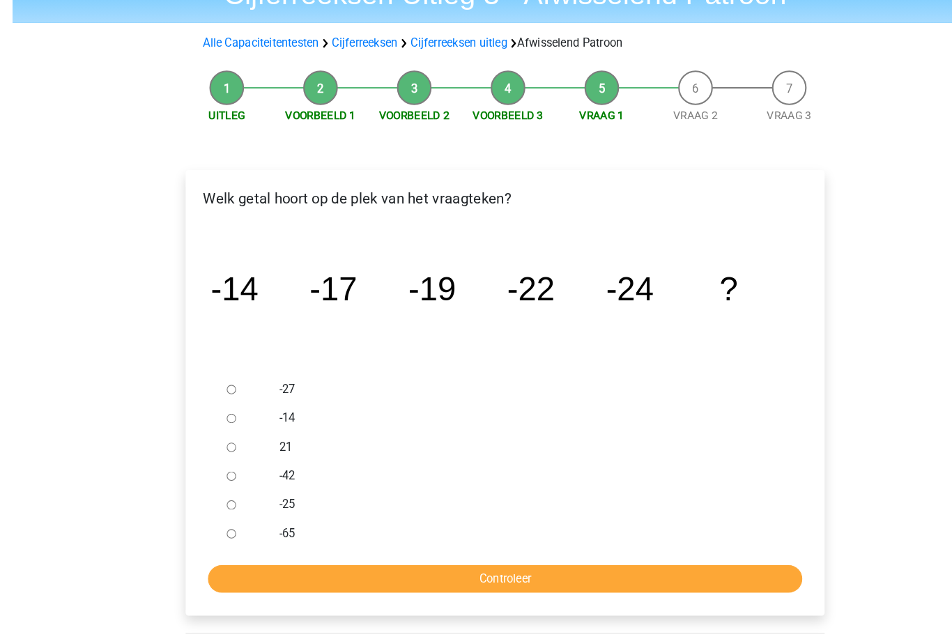
scroll to position [91, 0]
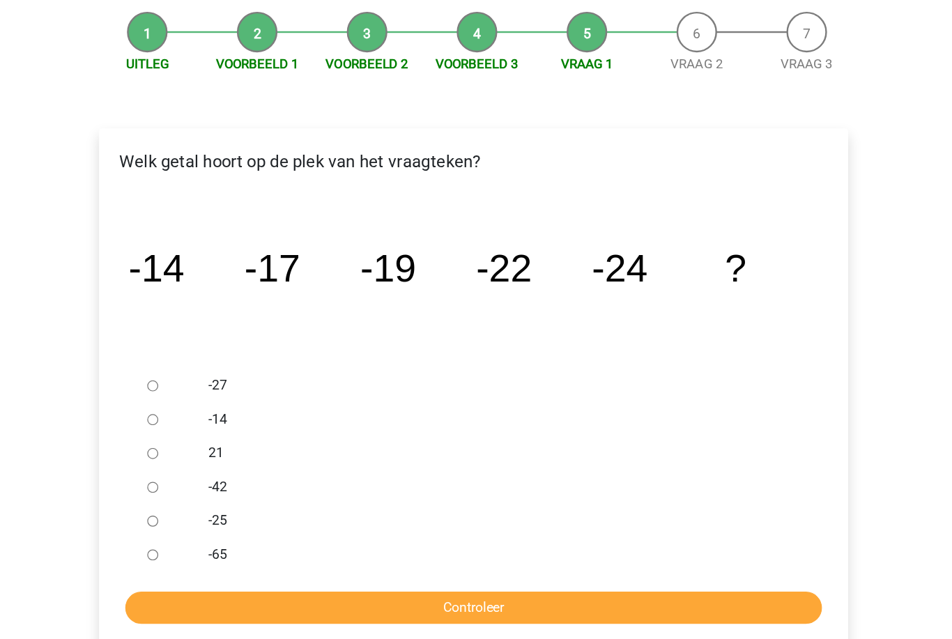
click at [201, 346] on div at bounding box center [224, 360] width 46 height 28
click at [207, 356] on input "-27" at bounding box center [211, 360] width 9 height 9
radio input "true"
click at [229, 530] on input "Controleer" at bounding box center [476, 543] width 574 height 26
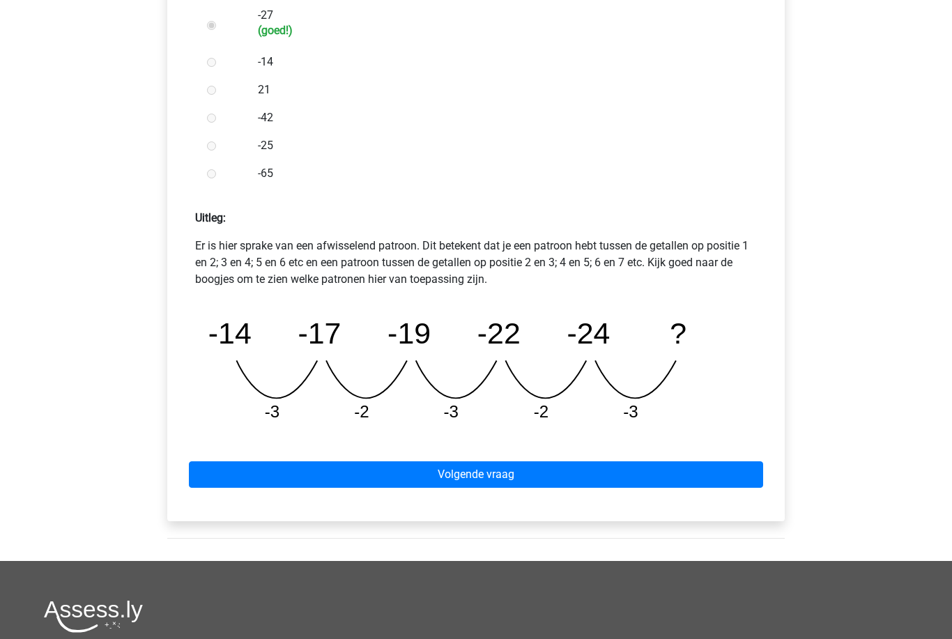
scroll to position [451, 0]
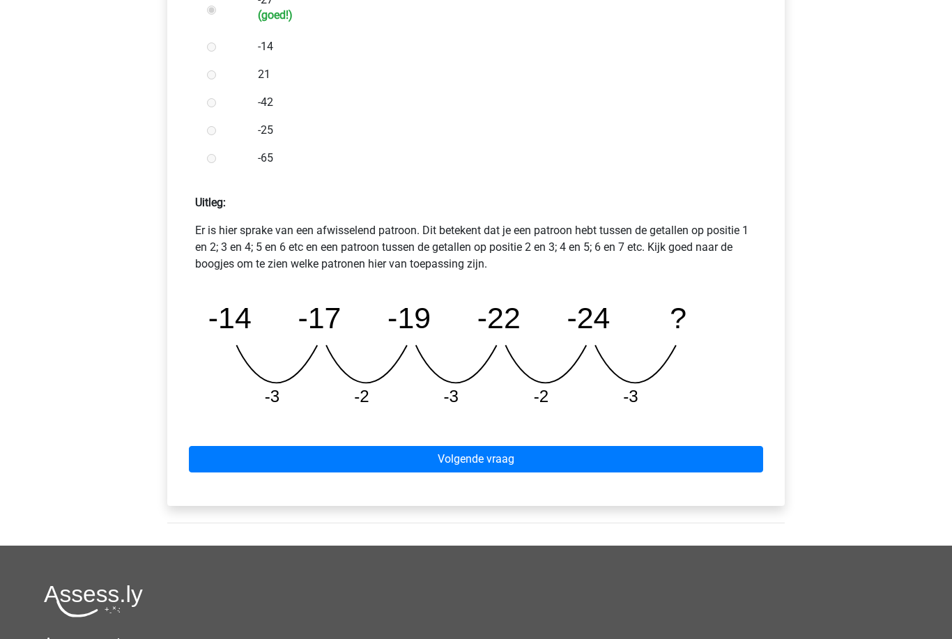
click at [728, 456] on link "Volgende vraag" at bounding box center [476, 460] width 574 height 26
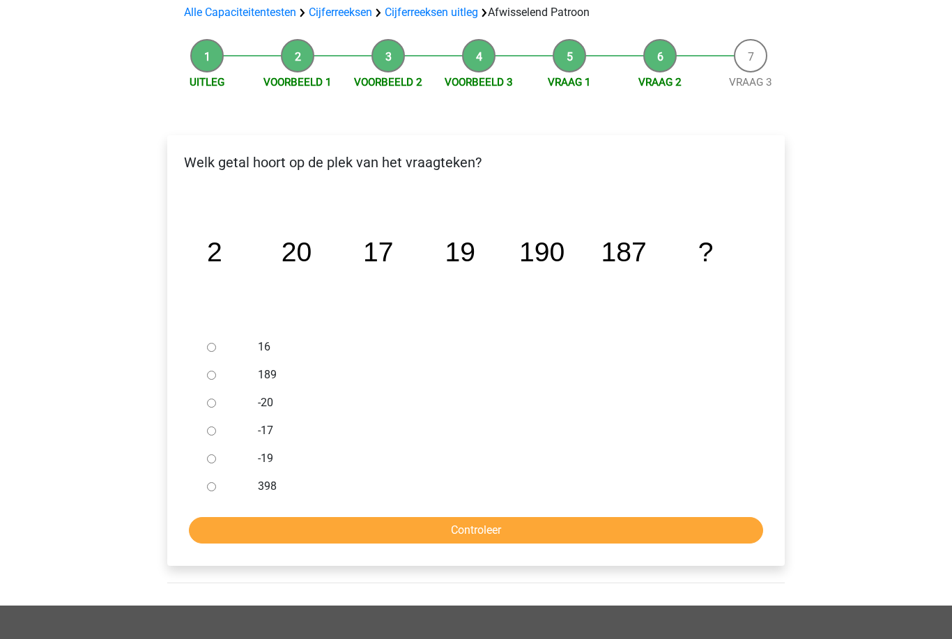
scroll to position [128, 0]
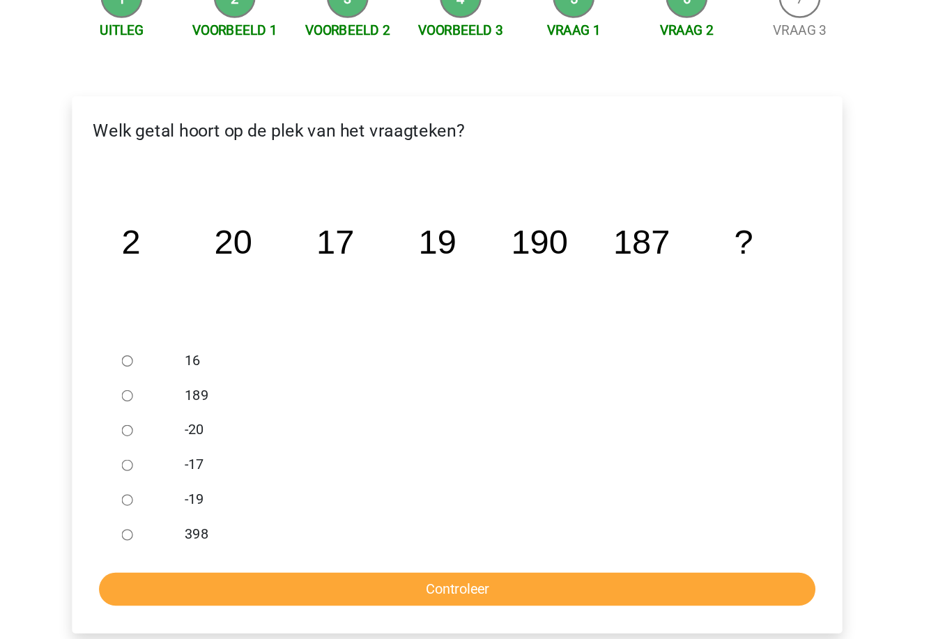
click at [201, 337] on div at bounding box center [224, 351] width 46 height 28
click at [207, 347] on input "189" at bounding box center [211, 351] width 9 height 9
radio input "true"
click at [189, 493] on input "Controleer" at bounding box center [476, 506] width 574 height 26
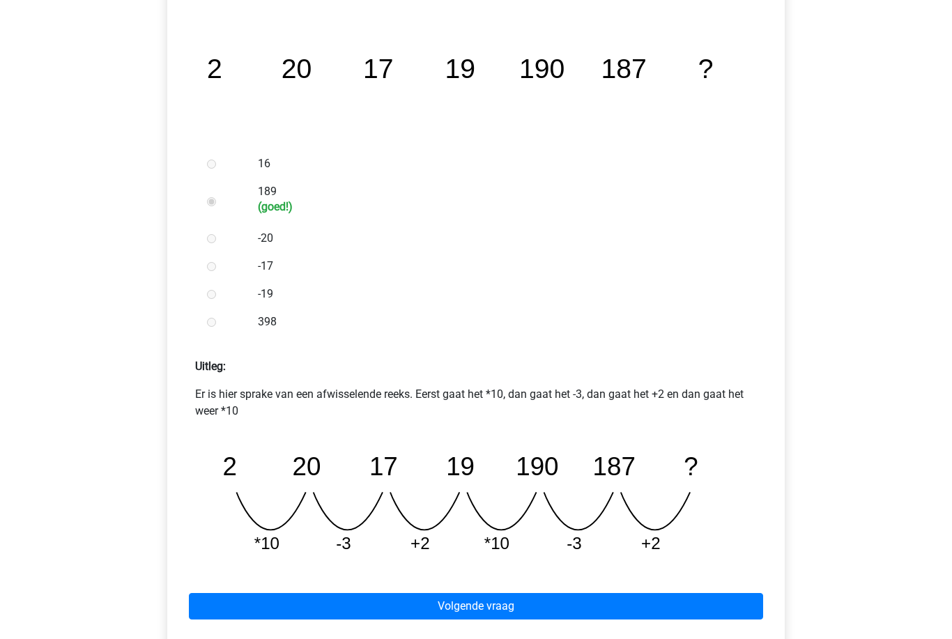
scroll to position [290, 0]
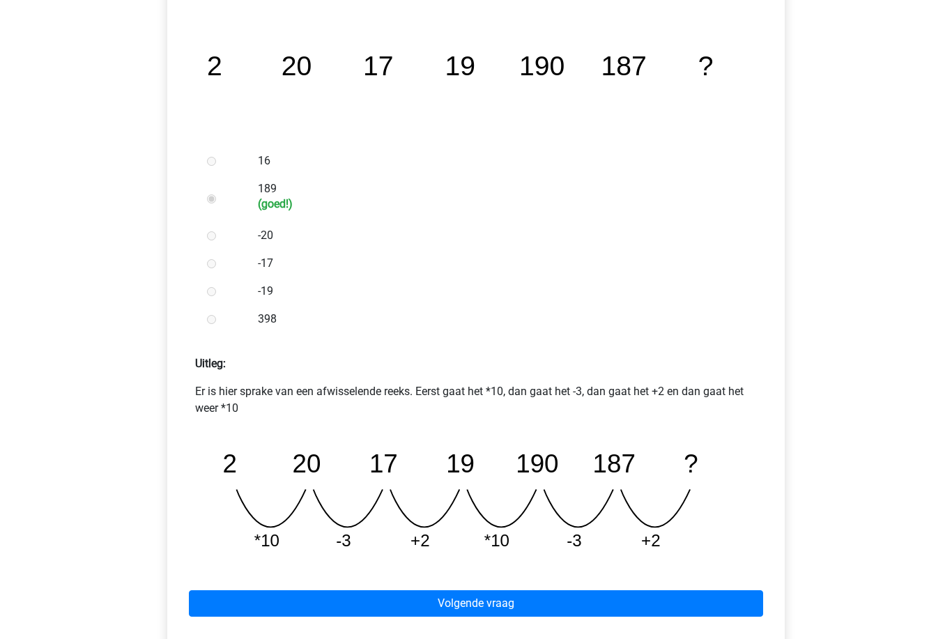
click at [218, 599] on link "Volgende vraag" at bounding box center [476, 604] width 574 height 26
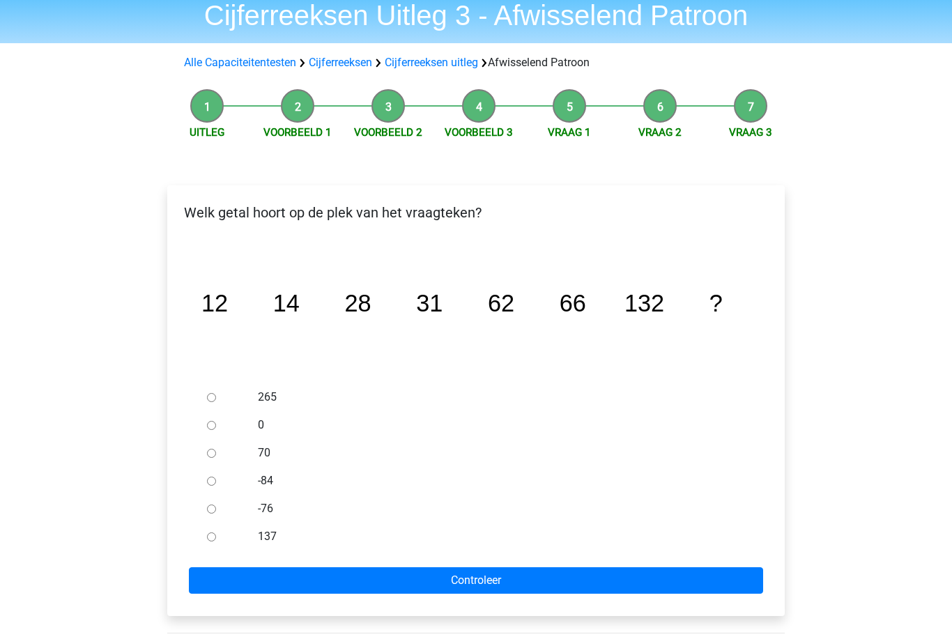
scroll to position [73, 0]
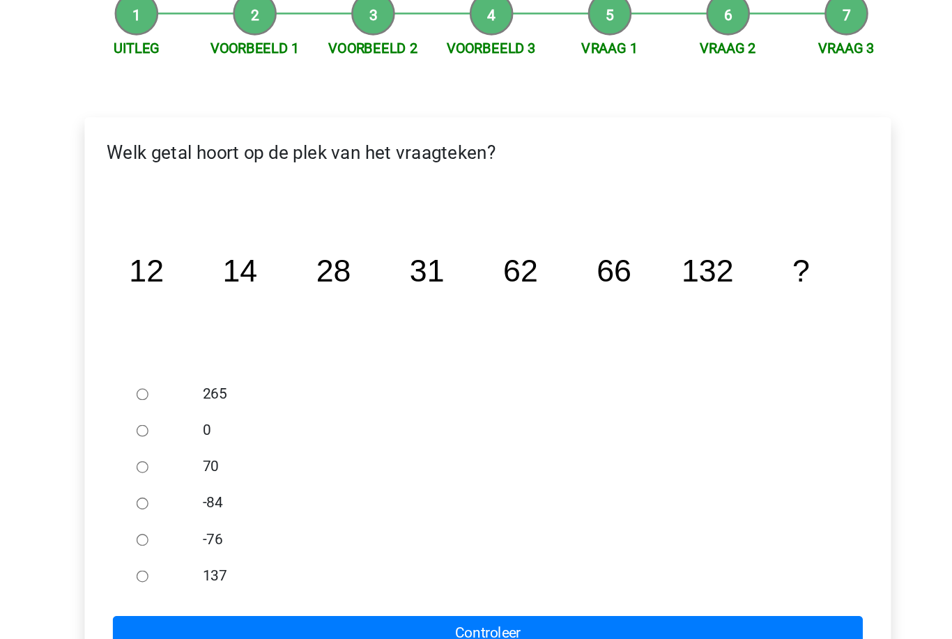
click at [207, 514] on input "137" at bounding box center [211, 518] width 9 height 9
radio input "true"
click at [189, 548] on input "Controleer" at bounding box center [476, 561] width 574 height 26
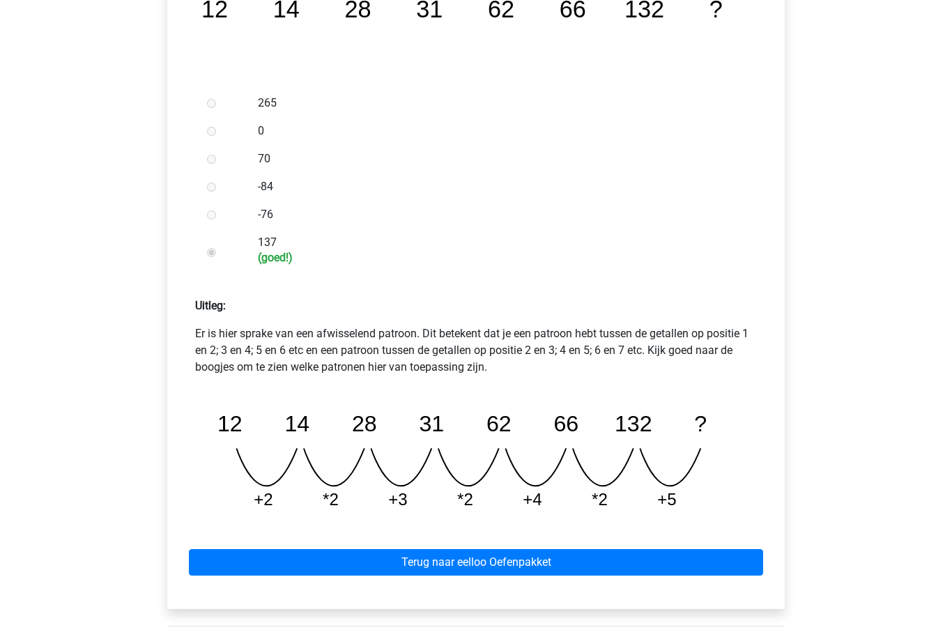
scroll to position [348, 0]
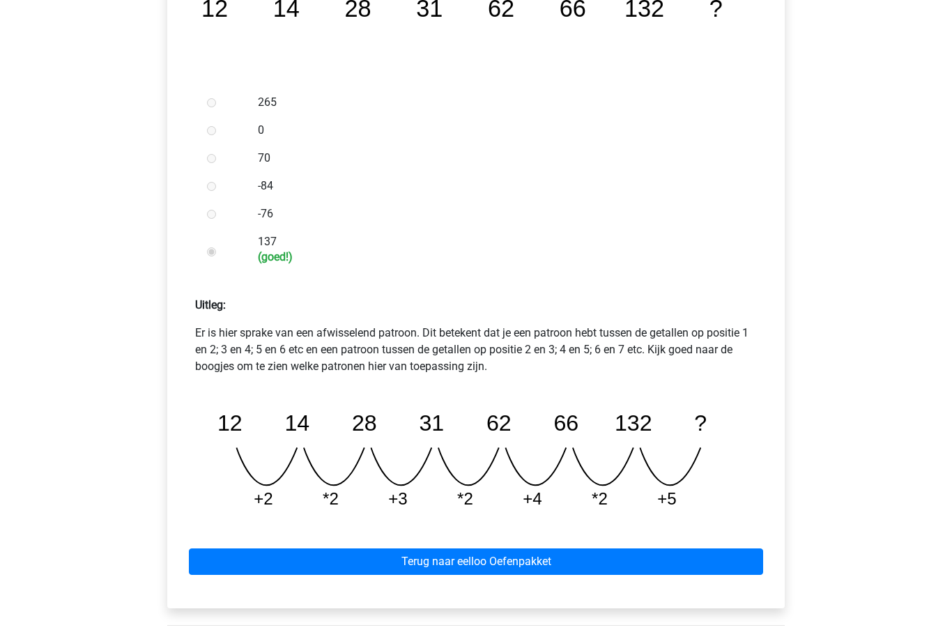
click at [217, 560] on link "Terug naar eelloo Oefenpakket" at bounding box center [476, 562] width 574 height 26
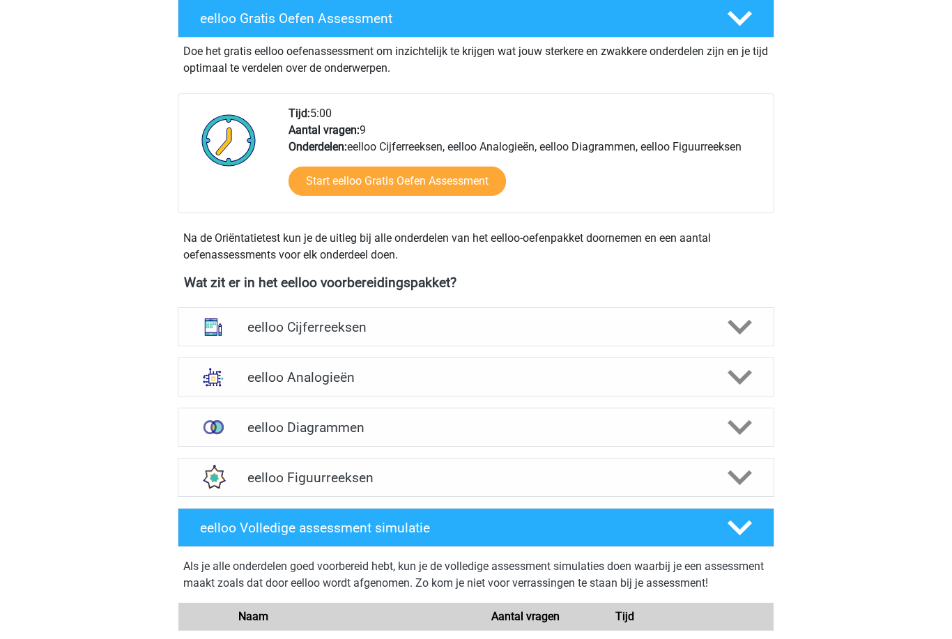
scroll to position [287, 0]
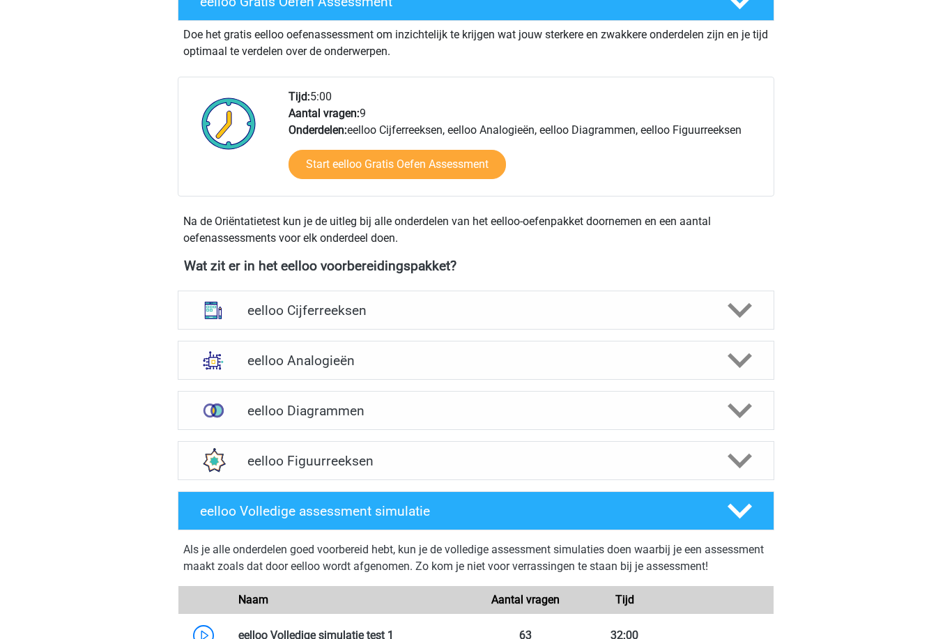
click at [245, 316] on div "eelloo Cijferreeksen" at bounding box center [475, 310] width 477 height 16
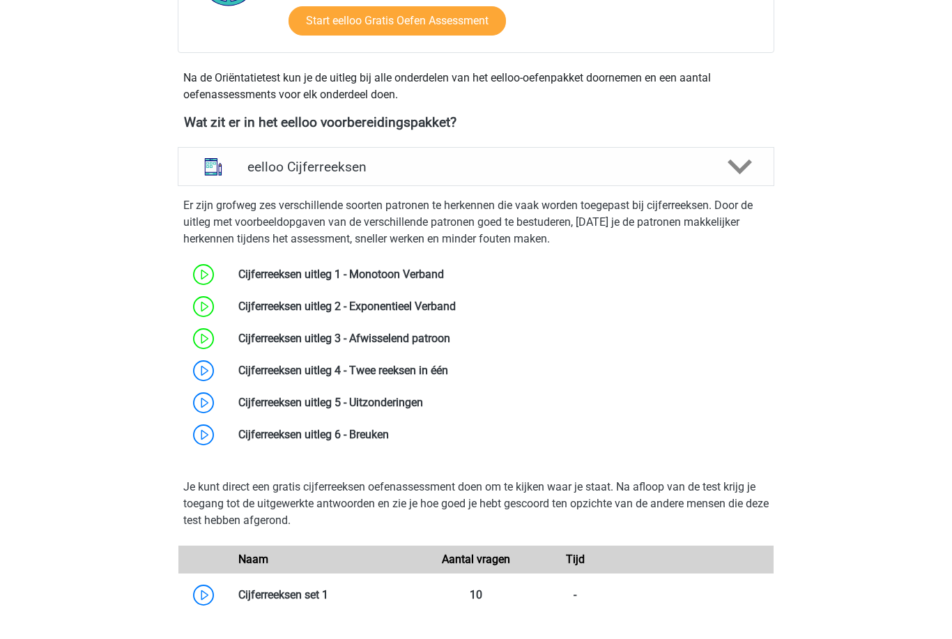
scroll to position [431, 0]
click at [448, 364] on link at bounding box center [448, 370] width 0 height 13
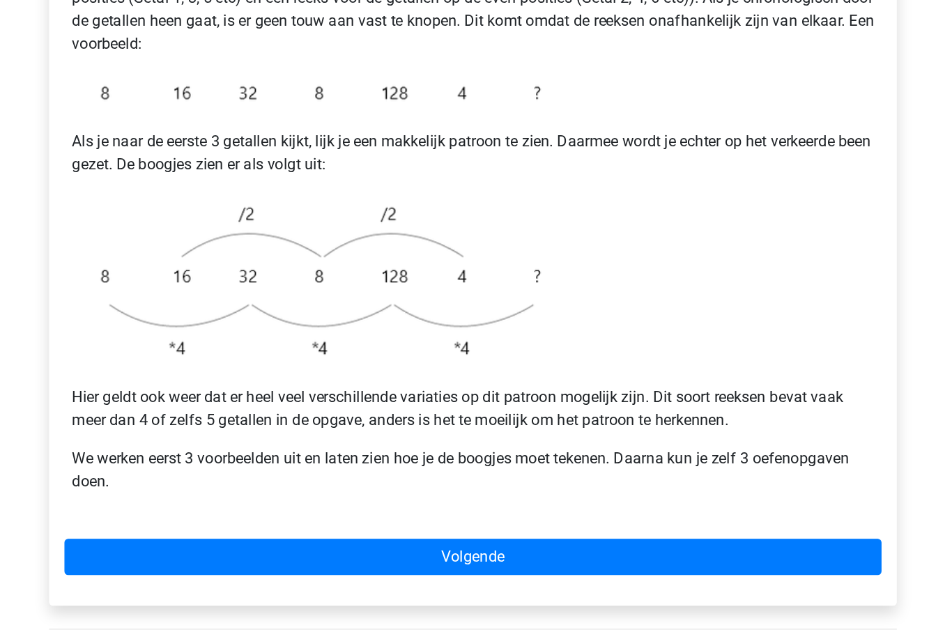
scroll to position [187, 0]
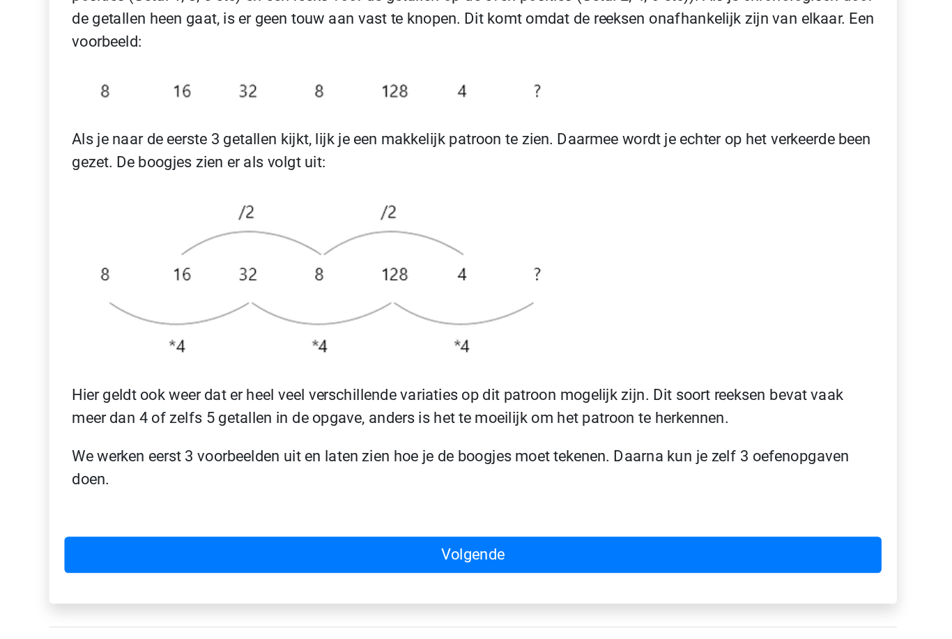
click at [590, 532] on link "Volgende" at bounding box center [475, 545] width 595 height 26
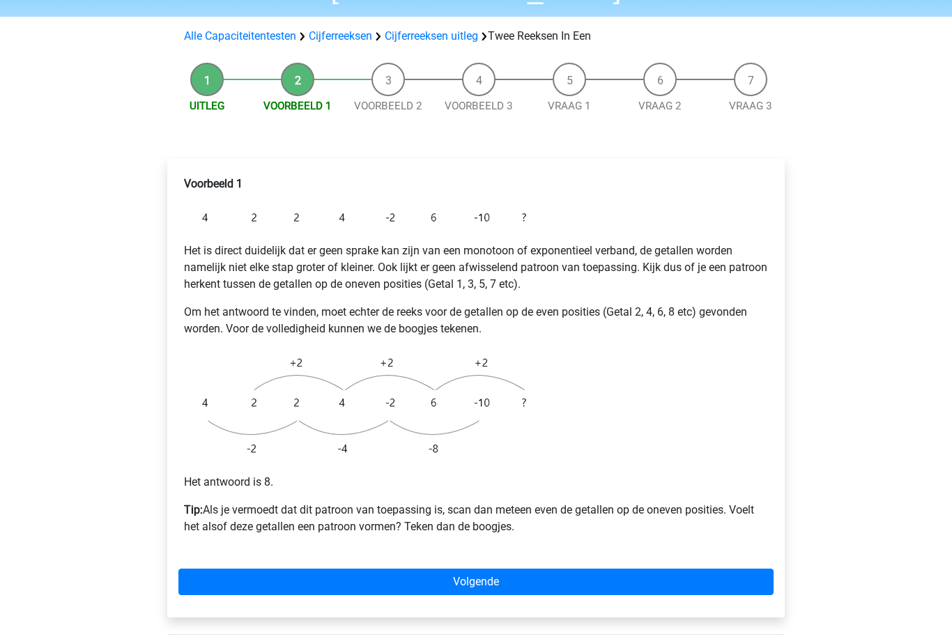
scroll to position [123, 0]
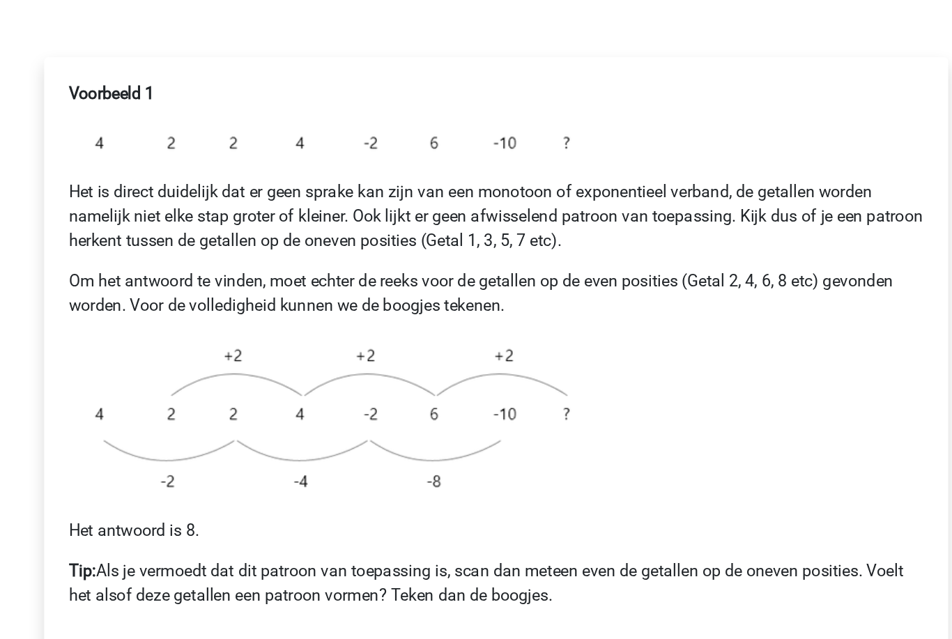
click at [442, 560] on link "Volgende" at bounding box center [475, 573] width 595 height 26
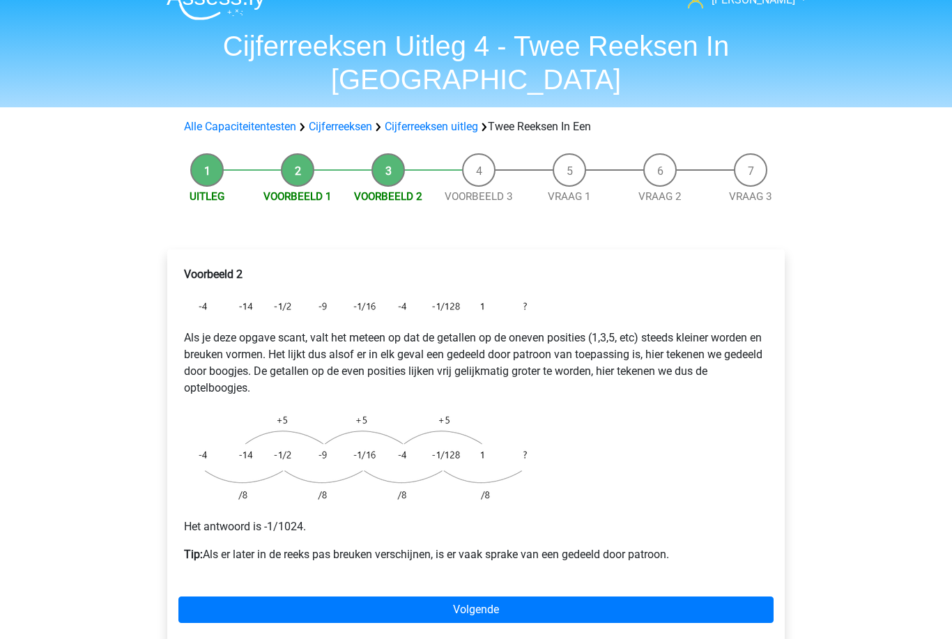
scroll to position [45, 0]
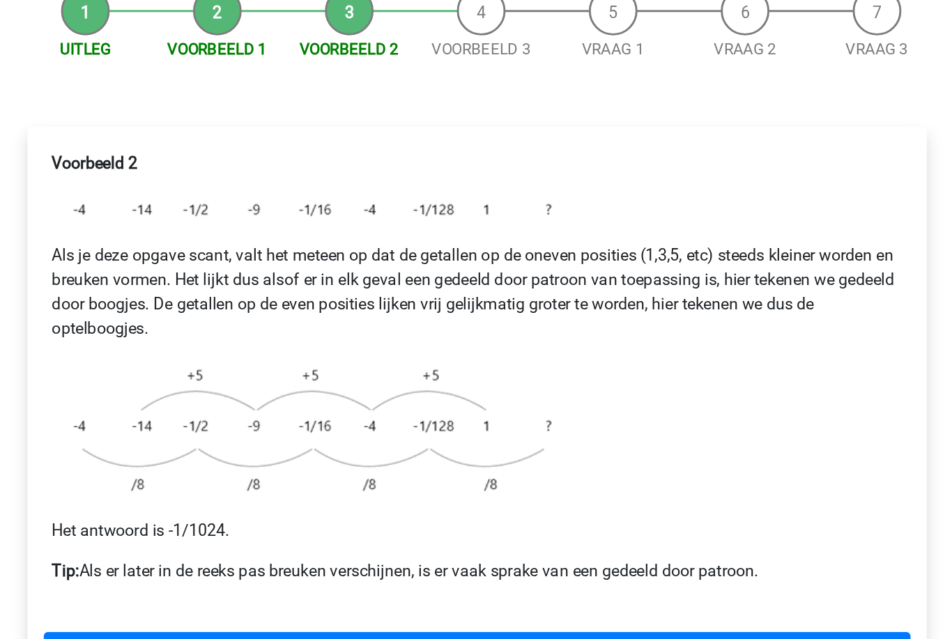
click at [178, 575] on link "Volgende" at bounding box center [475, 588] width 595 height 26
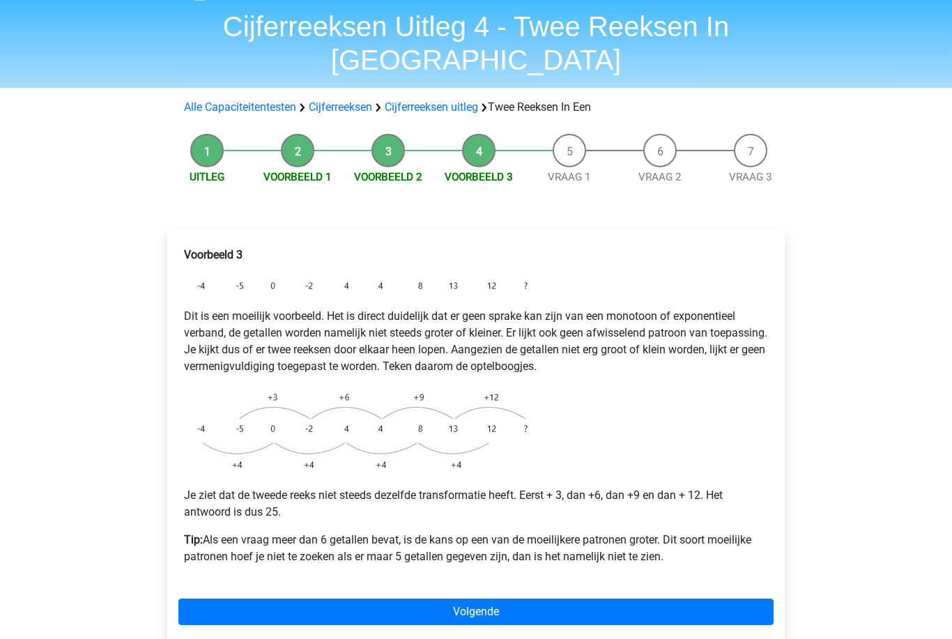
scroll to position [61, 0]
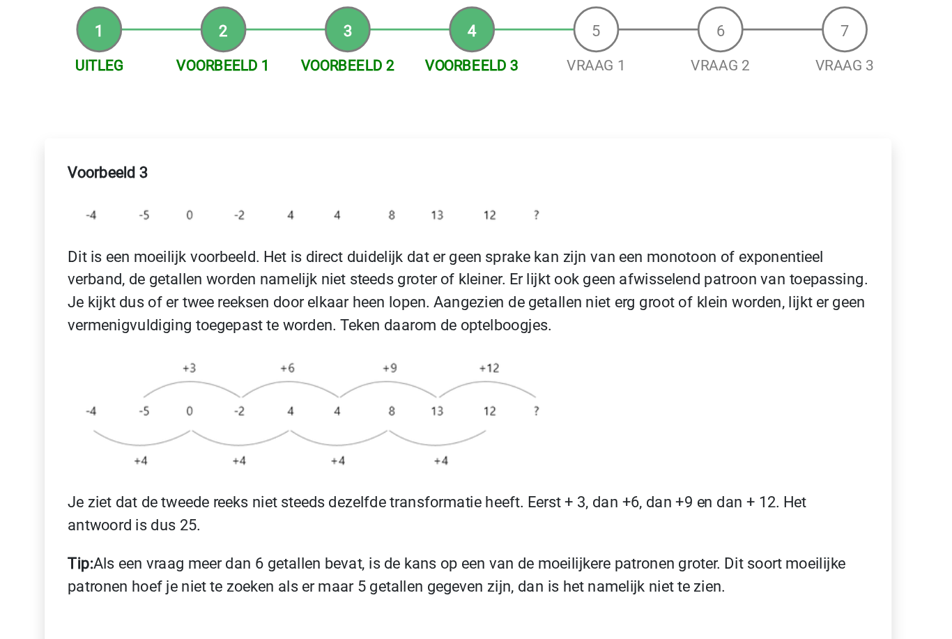
click at [178, 580] on link "Volgende" at bounding box center [475, 593] width 595 height 26
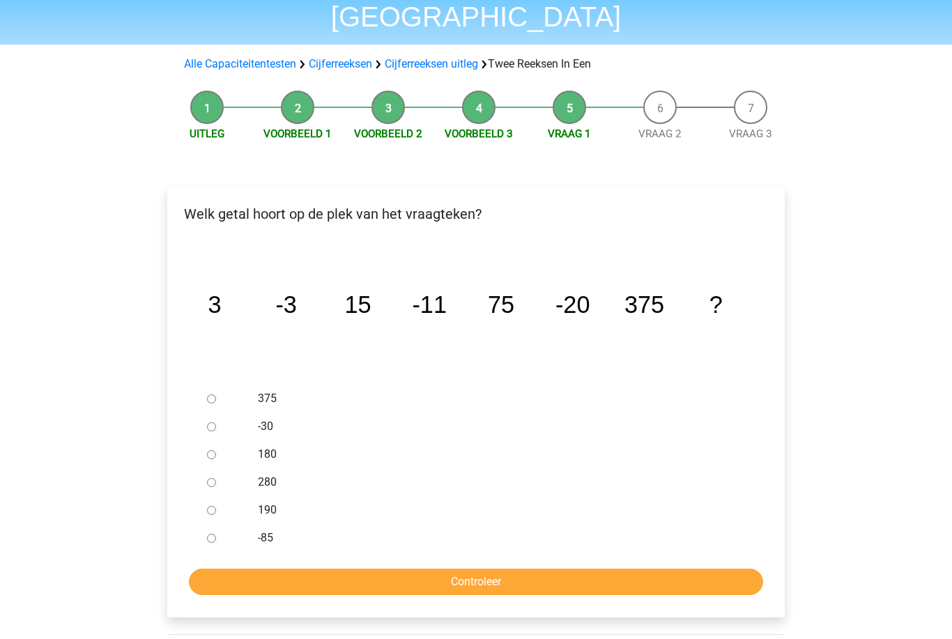
scroll to position [113, 0]
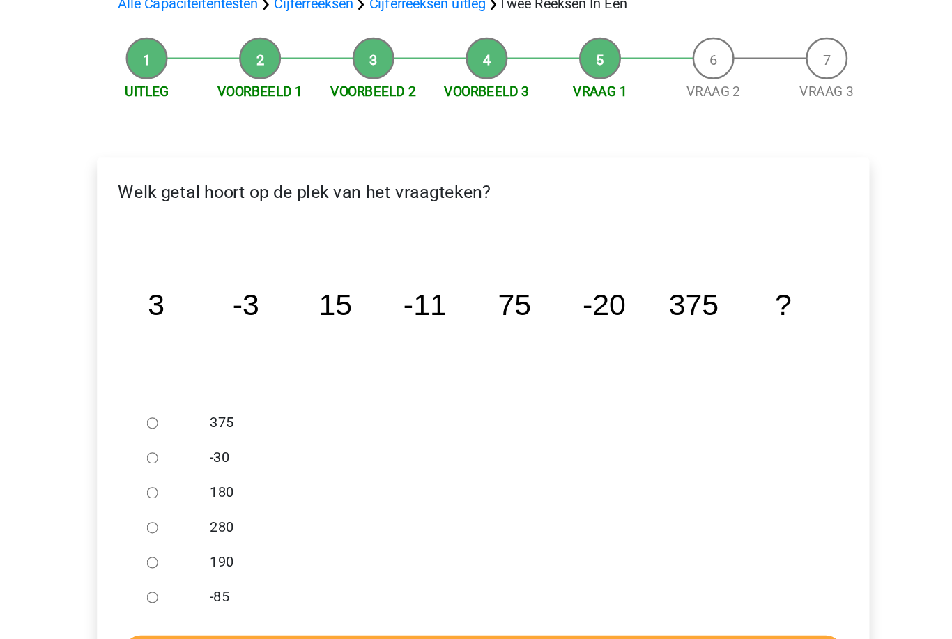
click at [207, 396] on input "-30" at bounding box center [211, 400] width 9 height 9
radio input "true"
click at [189, 542] on input "Controleer" at bounding box center [476, 555] width 574 height 26
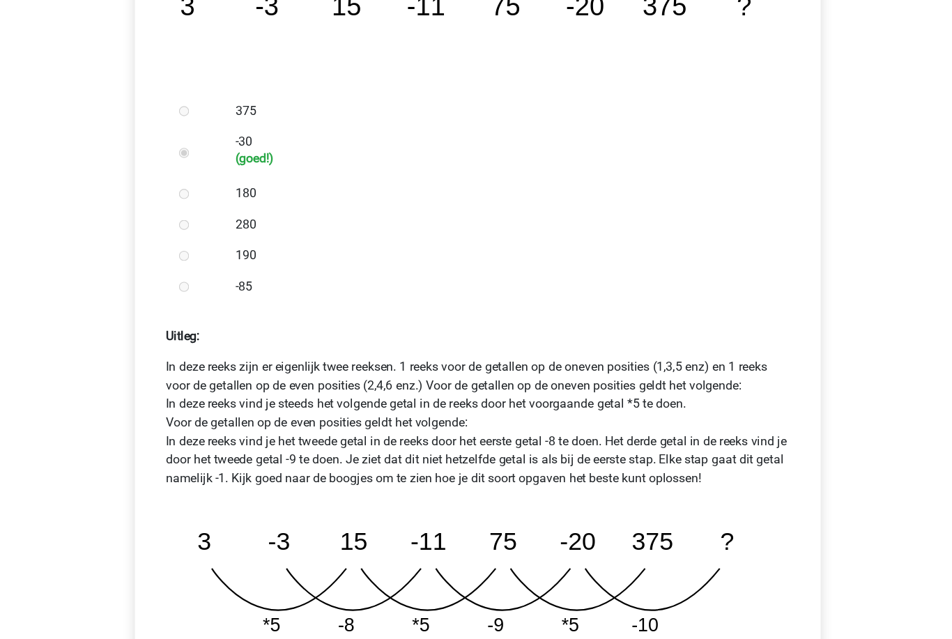
scroll to position [363, 0]
click at [167, 225] on div "Welk getal hoort op de plek van het vraagteken? image/svg+xml 3 -3 15 -11 75 -2…" at bounding box center [475, 302] width 617 height 785
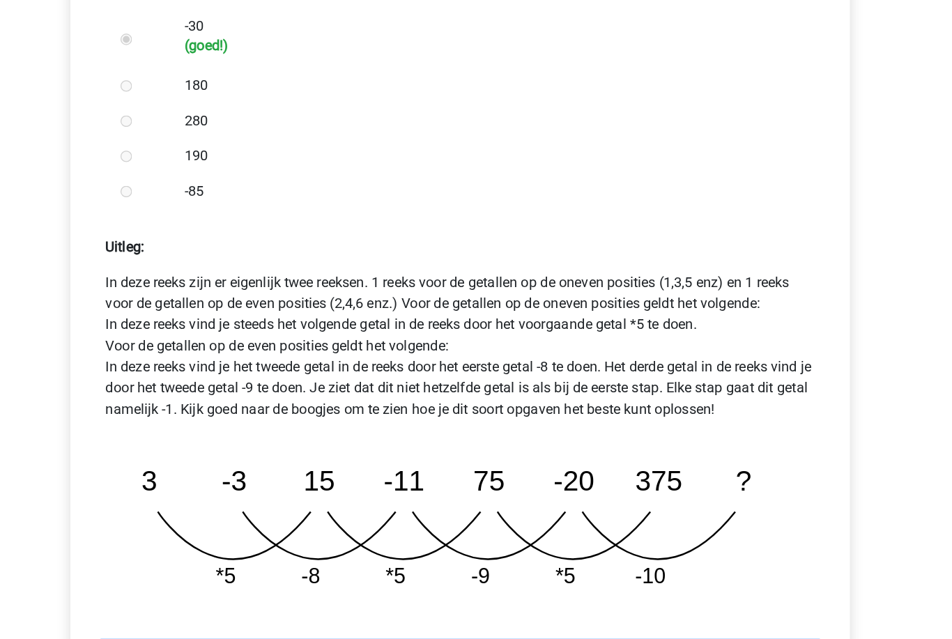
scroll to position [394, 0]
click at [189, 603] on link "Volgende vraag" at bounding box center [476, 616] width 574 height 26
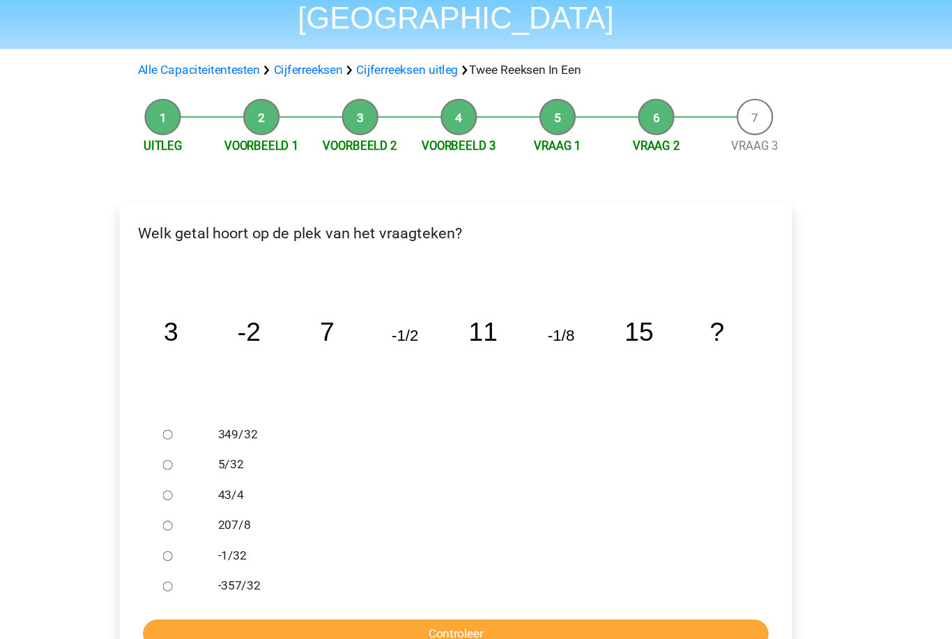
scroll to position [75, 0]
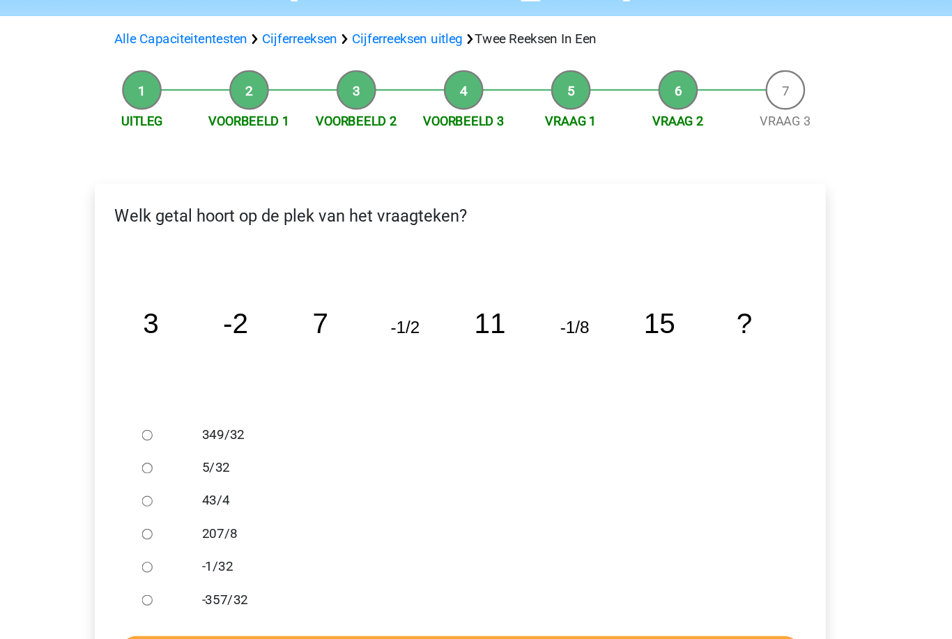
click at [201, 508] on div at bounding box center [224, 522] width 46 height 28
click at [178, 455] on ul "349/32 5/32 43/4 207/8 -1/32 -357/32" at bounding box center [475, 479] width 595 height 167
click at [207, 518] on input "-1/32" at bounding box center [211, 522] width 9 height 9
radio input "true"
click at [189, 580] on input "Controleer" at bounding box center [476, 593] width 574 height 26
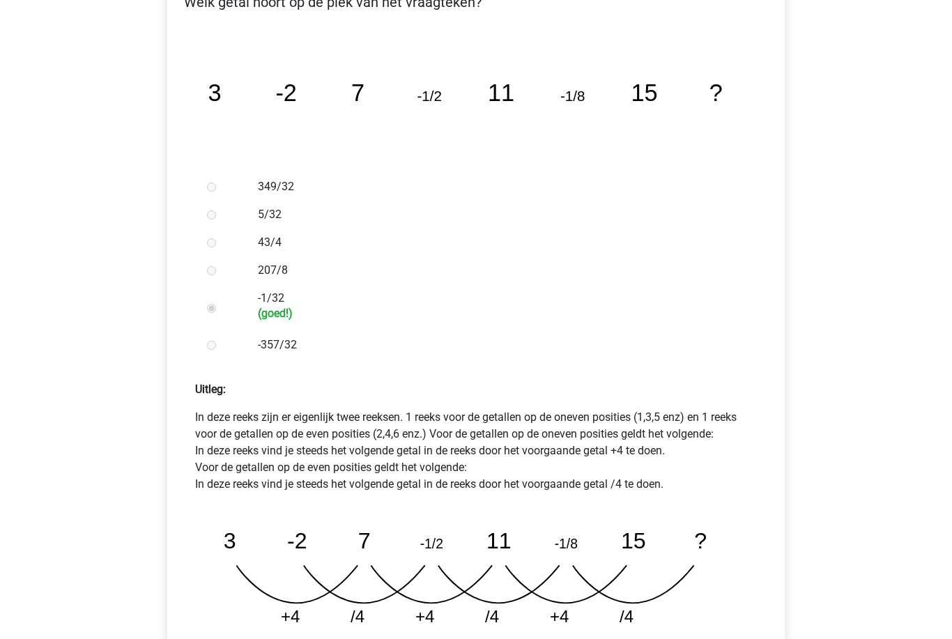
scroll to position [362, 0]
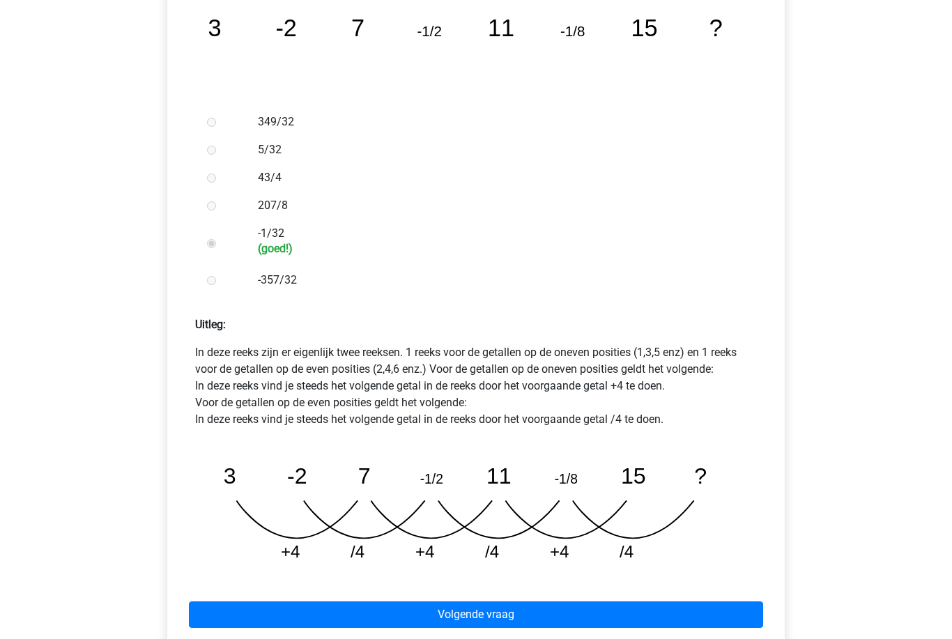
click at [619, 602] on link "Volgende vraag" at bounding box center [476, 615] width 574 height 26
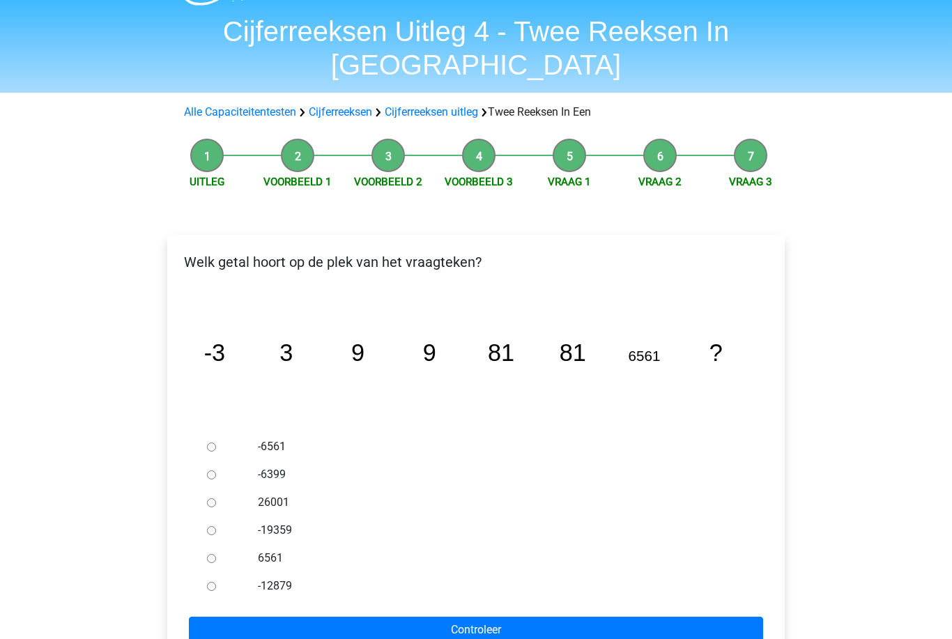
scroll to position [65, 0]
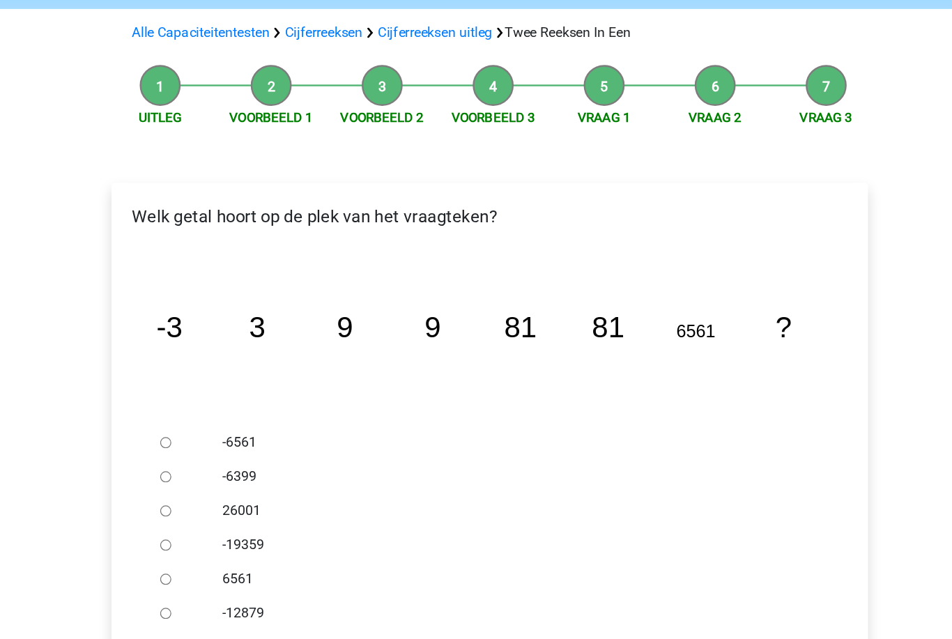
click at [201, 406] on div at bounding box center [224, 420] width 46 height 28
click at [207, 415] on input "-6561" at bounding box center [211, 419] width 9 height 9
radio input "true"
click at [527, 589] on input "Controleer" at bounding box center [476, 602] width 574 height 26
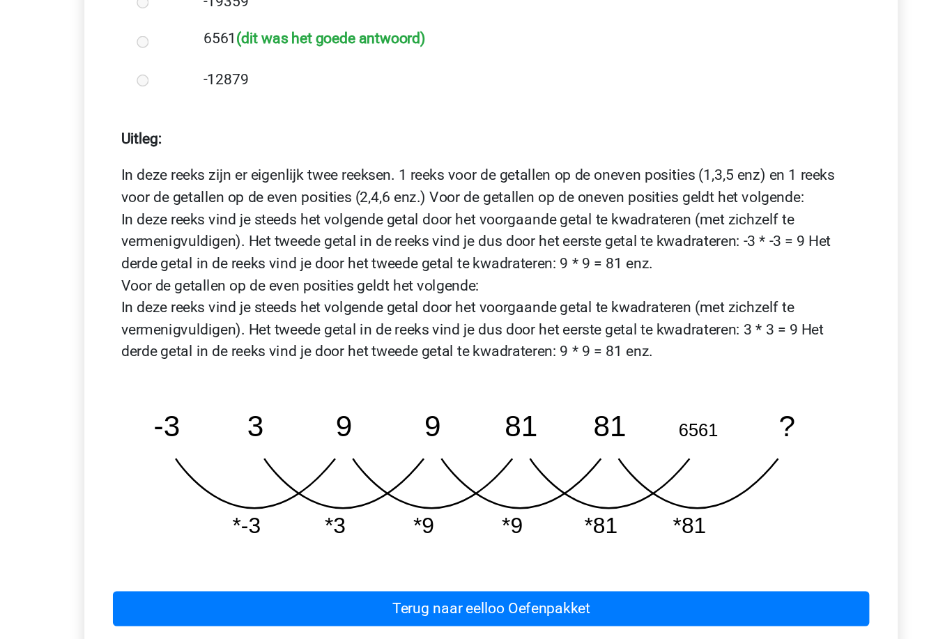
scroll to position [449, 0]
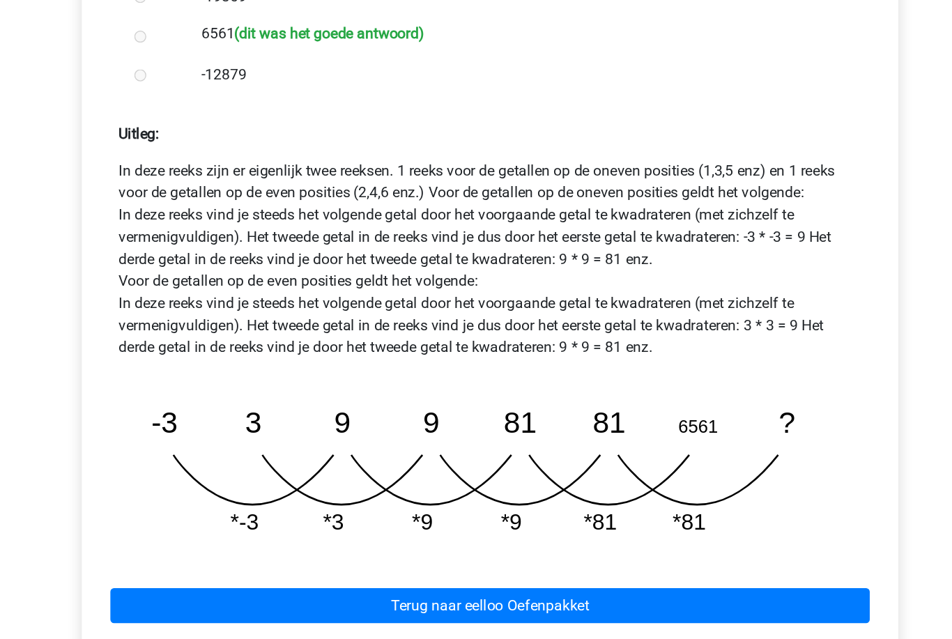
click at [499, 566] on link "Terug naar eelloo Oefenpakket" at bounding box center [476, 579] width 574 height 26
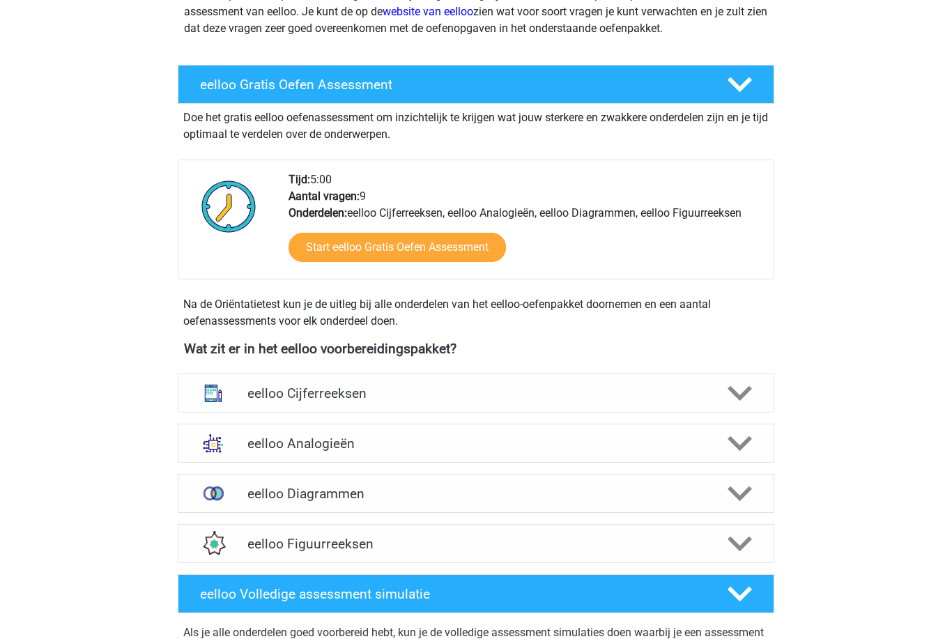
click at [742, 405] on icon at bounding box center [739, 393] width 24 height 24
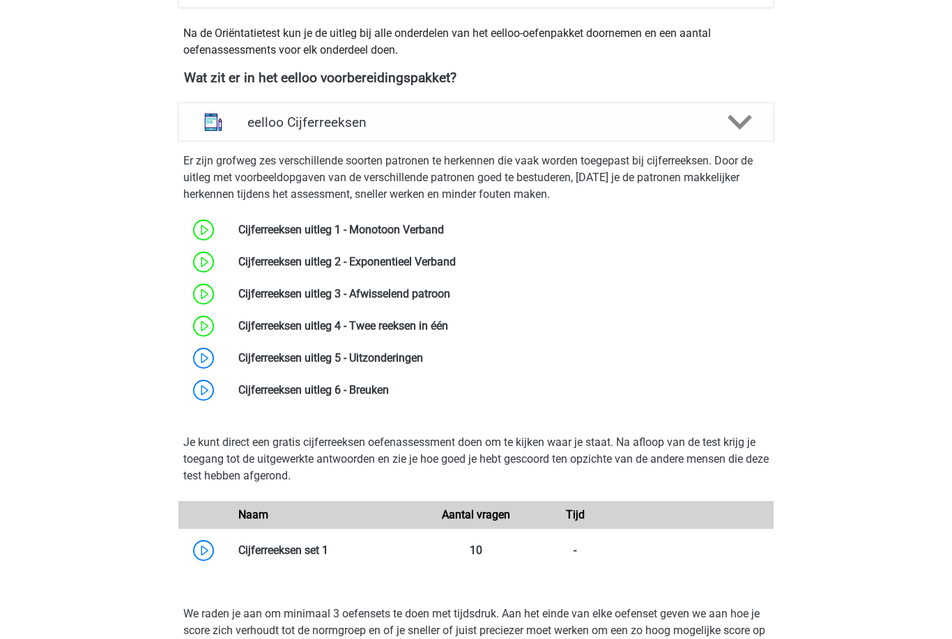
scroll to position [475, 0]
click at [423, 362] on link at bounding box center [423, 357] width 0 height 13
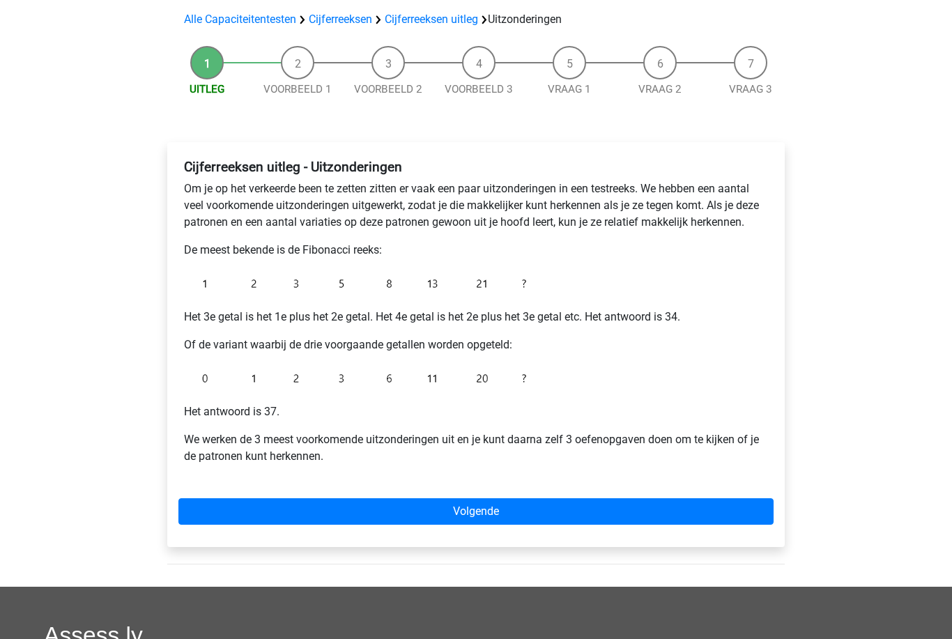
scroll to position [115, 0]
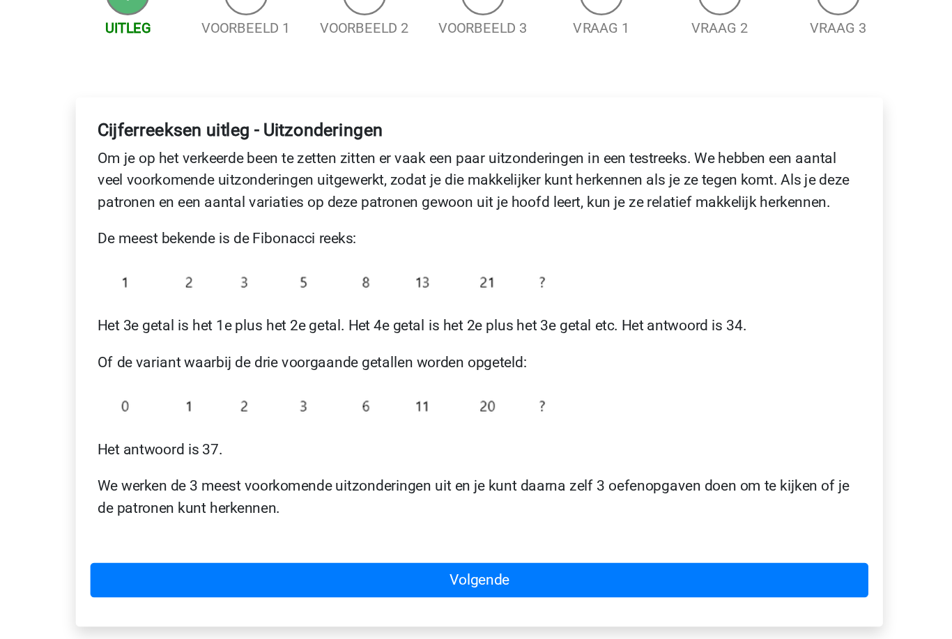
click at [178, 481] on link "Volgende" at bounding box center [475, 494] width 595 height 26
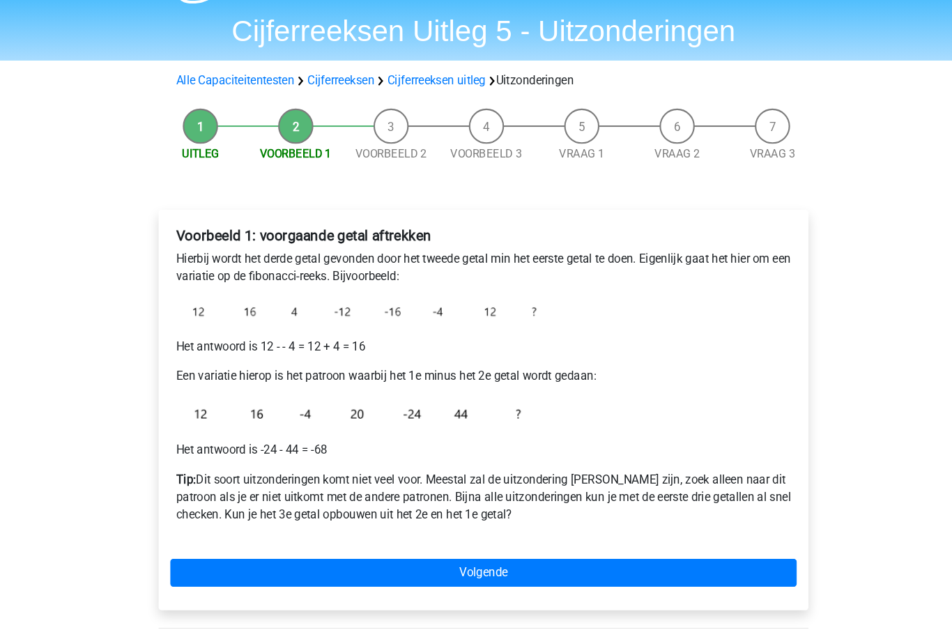
scroll to position [47, 0]
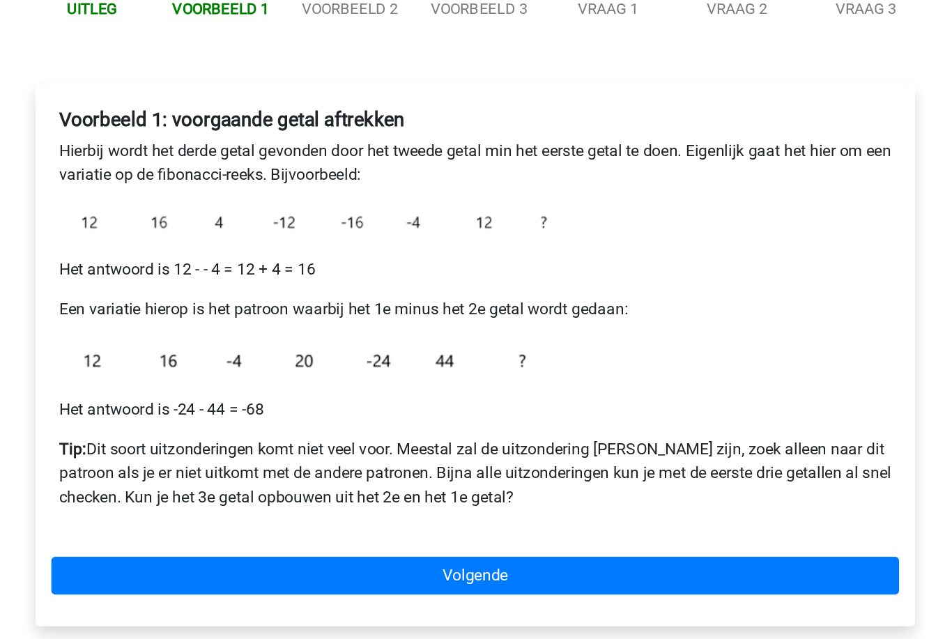
click at [178, 525] on link "Volgende" at bounding box center [475, 538] width 595 height 26
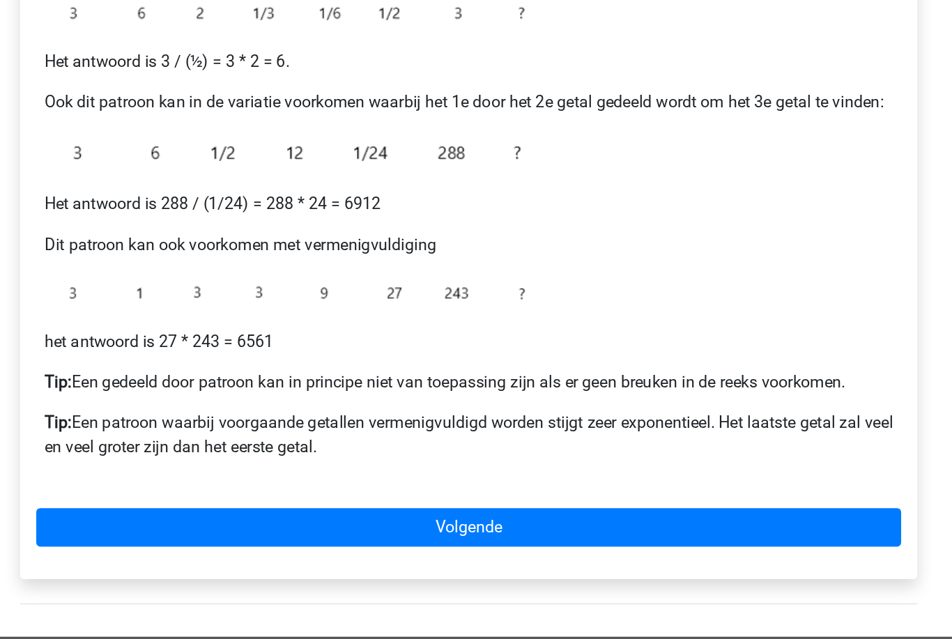
scroll to position [142, 0]
click at [571, 518] on link "Volgende" at bounding box center [475, 531] width 595 height 26
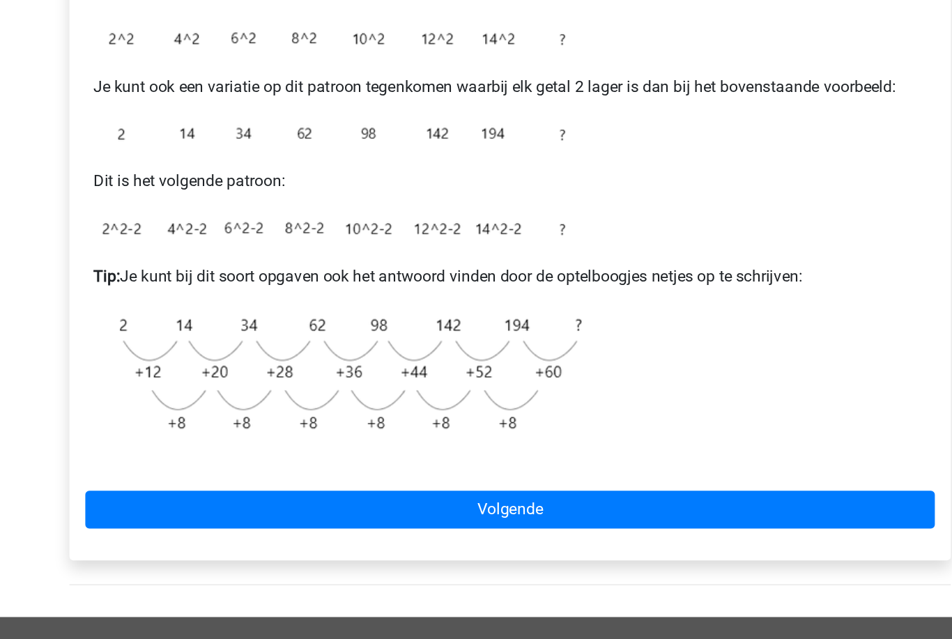
scroll to position [206, 0]
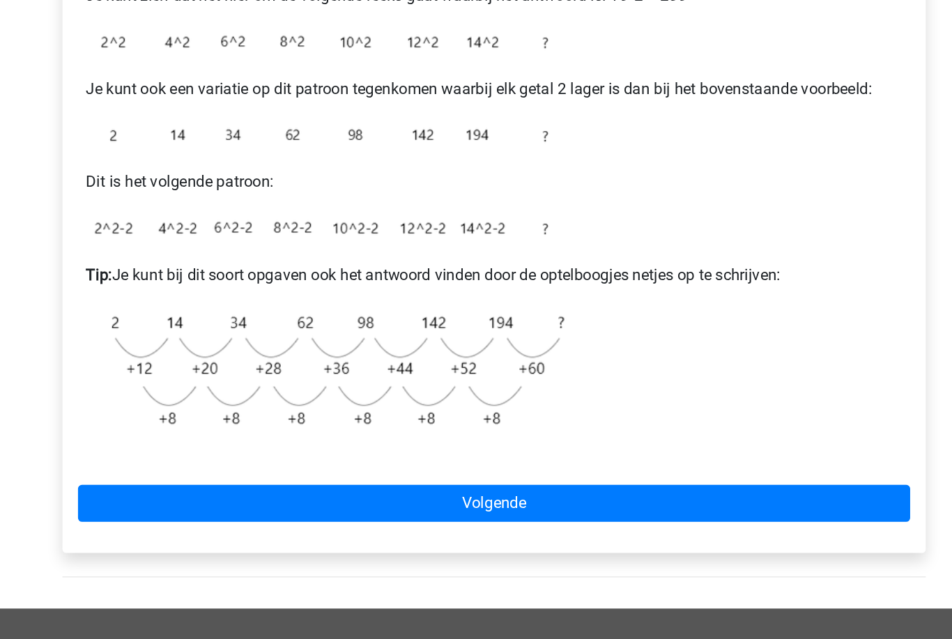
click at [521, 497] on link "Volgende" at bounding box center [475, 510] width 595 height 26
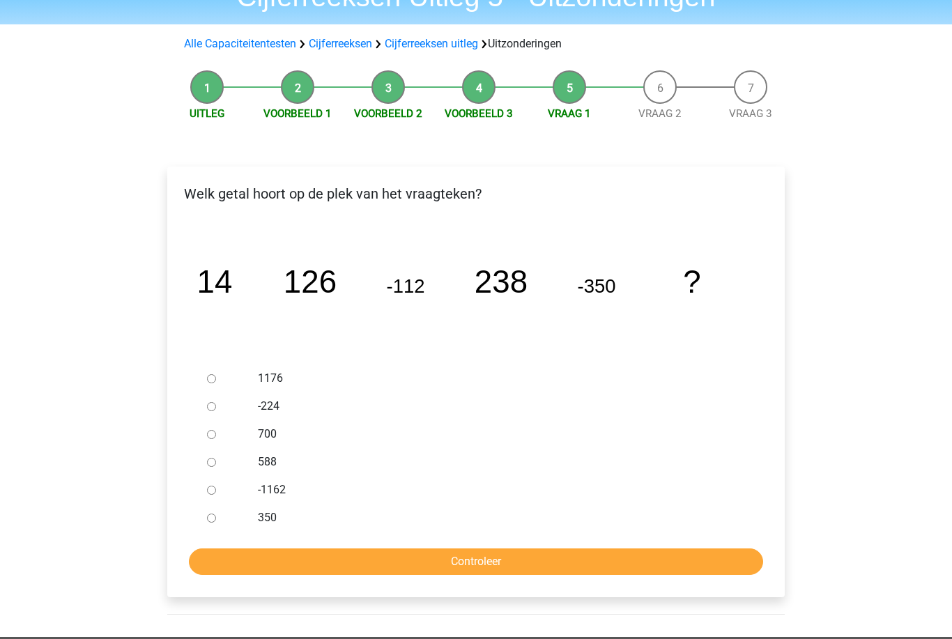
scroll to position [79, 0]
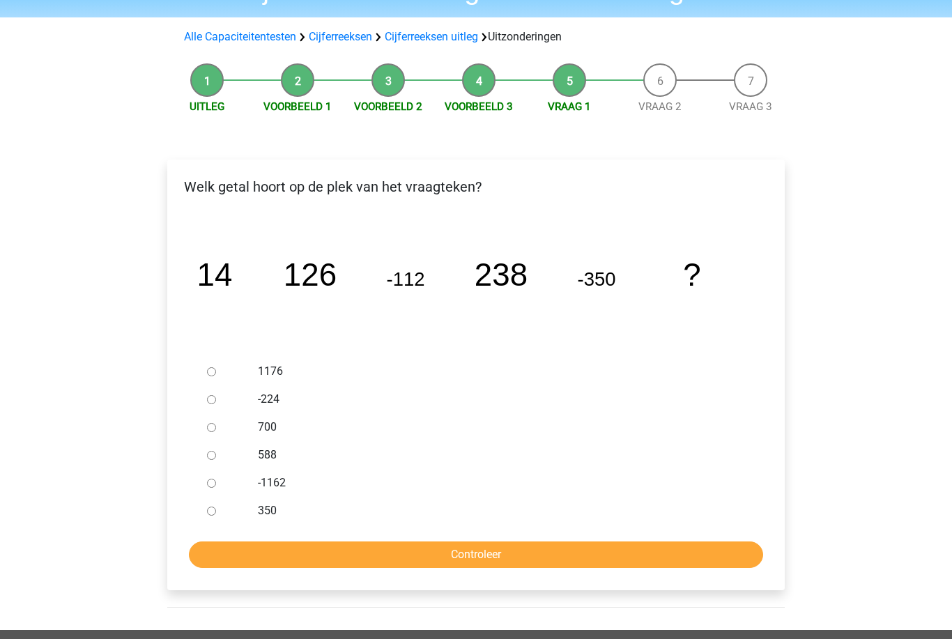
click at [225, 457] on div at bounding box center [224, 456] width 46 height 28
click at [208, 459] on input "588" at bounding box center [211, 456] width 9 height 9
radio input "true"
click at [219, 545] on input "Controleer" at bounding box center [476, 555] width 574 height 26
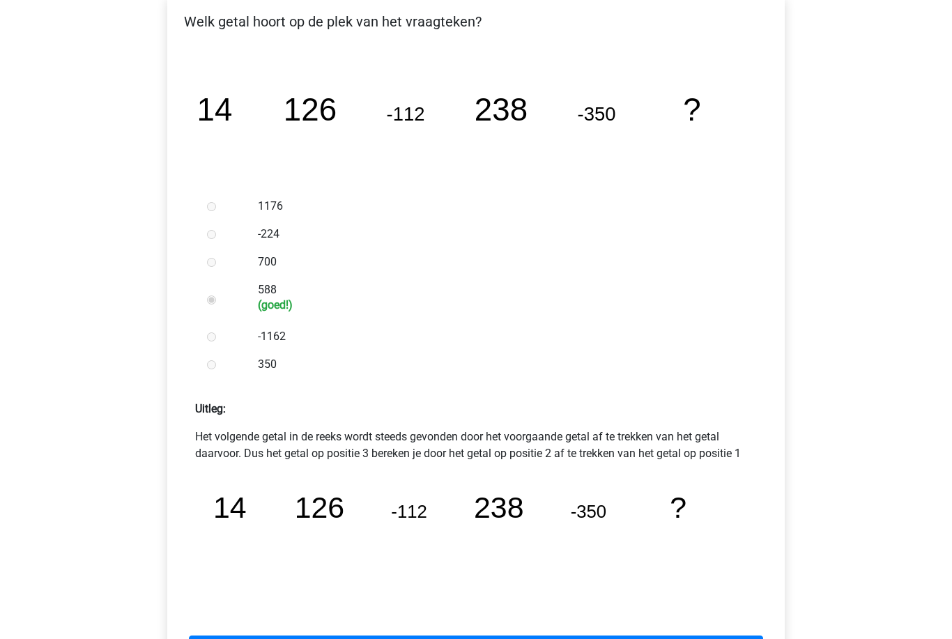
scroll to position [256, 0]
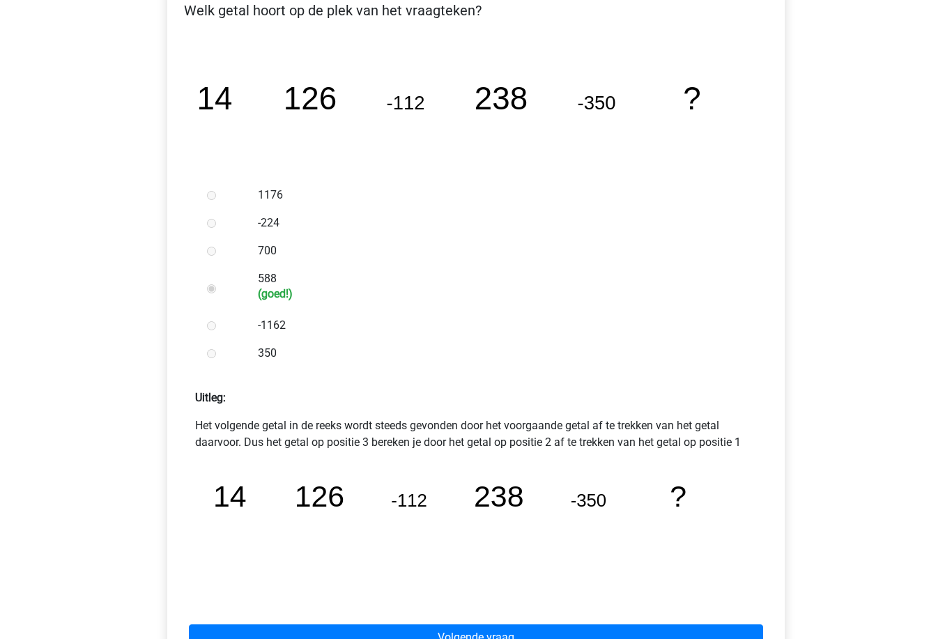
click at [270, 637] on link "Volgende vraag" at bounding box center [476, 638] width 574 height 26
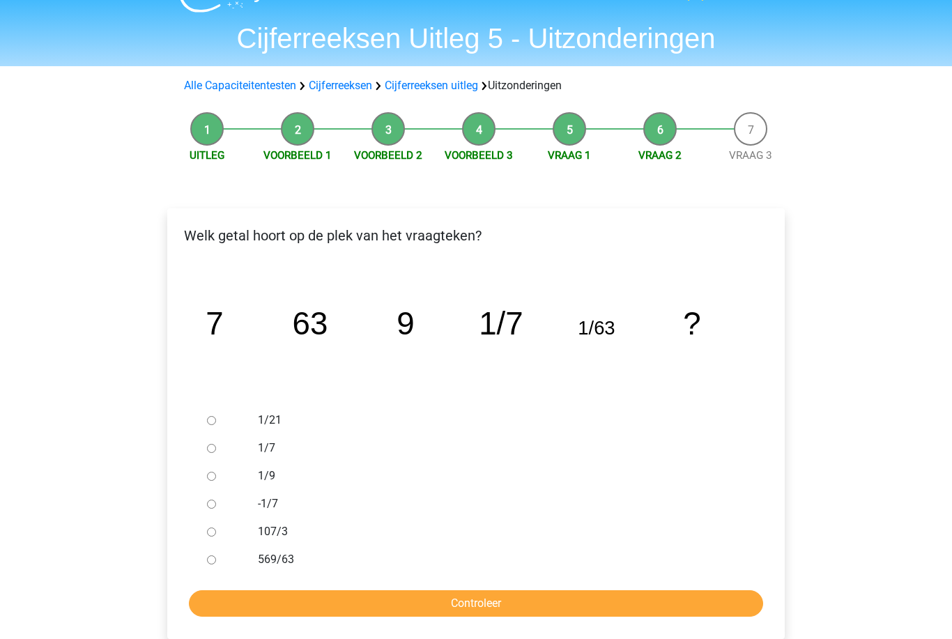
scroll to position [52, 0]
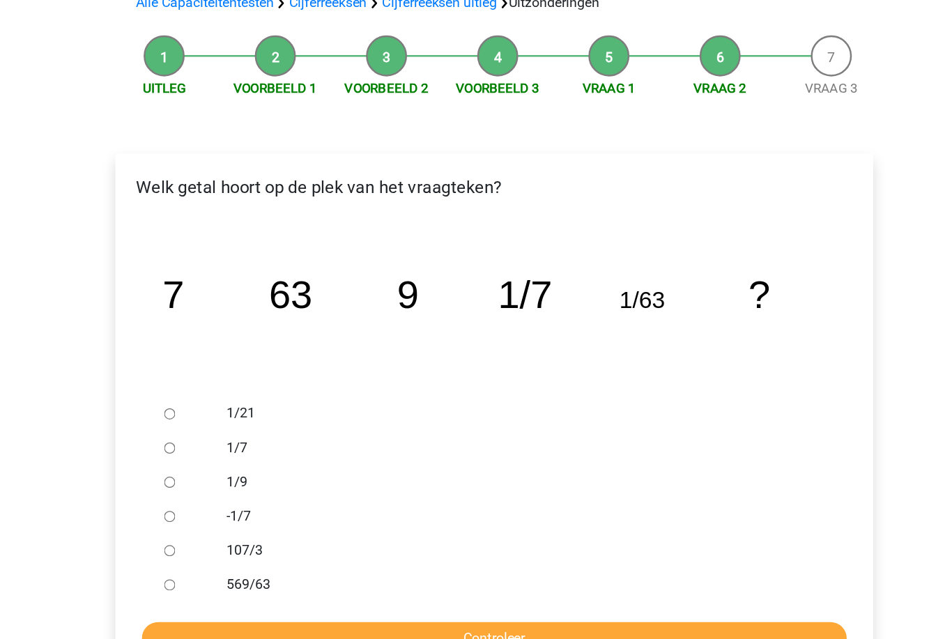
click at [178, 400] on ul "1/21 1/7 1/9 -1/7 107/3 569/63" at bounding box center [475, 469] width 595 height 167
click at [201, 442] on div at bounding box center [224, 456] width 46 height 28
click at [207, 452] on input "1/9" at bounding box center [211, 456] width 9 height 9
radio input "true"
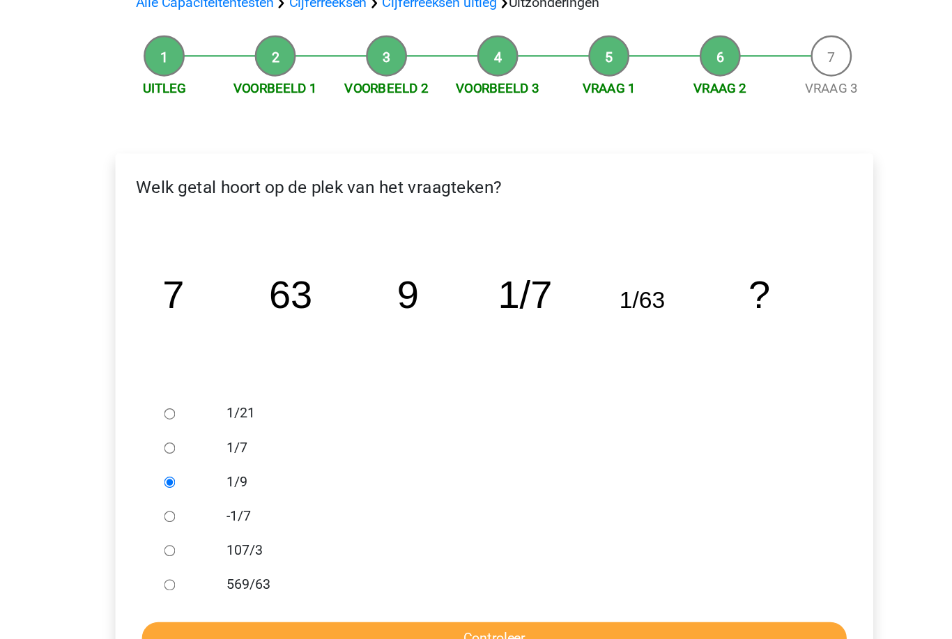
scroll to position [101, 0]
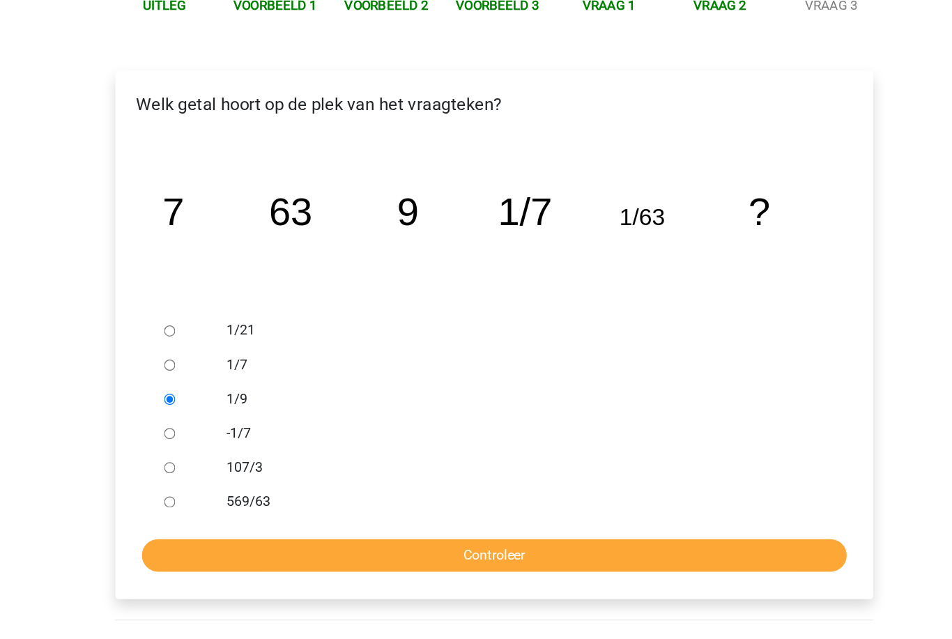
click at [189, 520] on input "Controleer" at bounding box center [476, 533] width 574 height 26
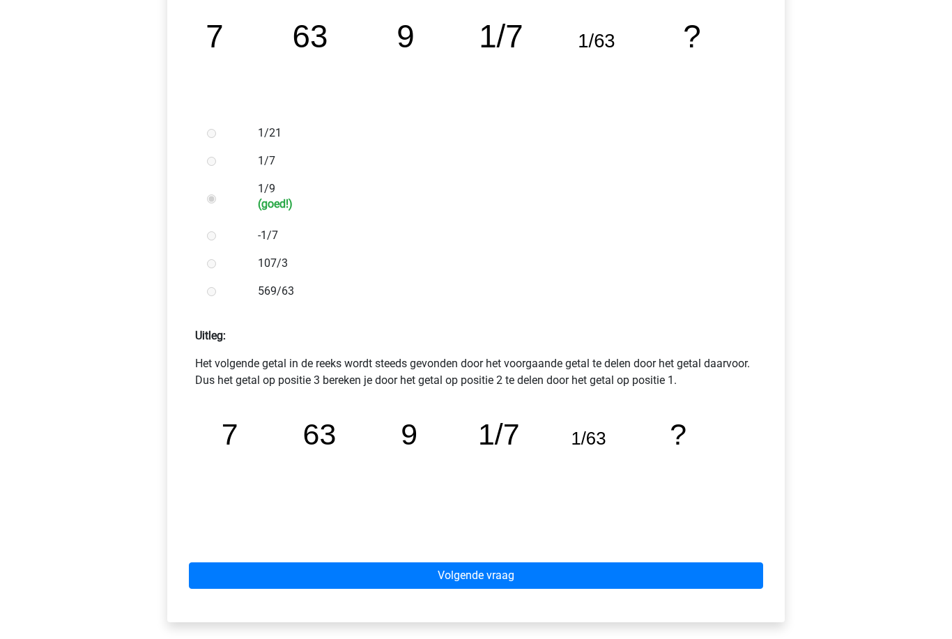
scroll to position [320, 0]
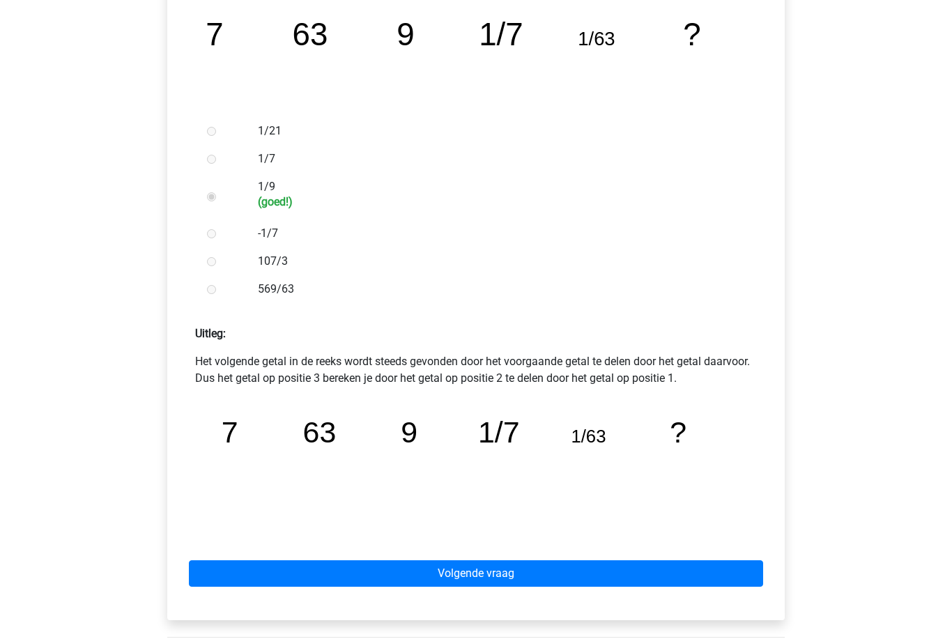
click at [208, 578] on link "Volgende vraag" at bounding box center [476, 574] width 574 height 26
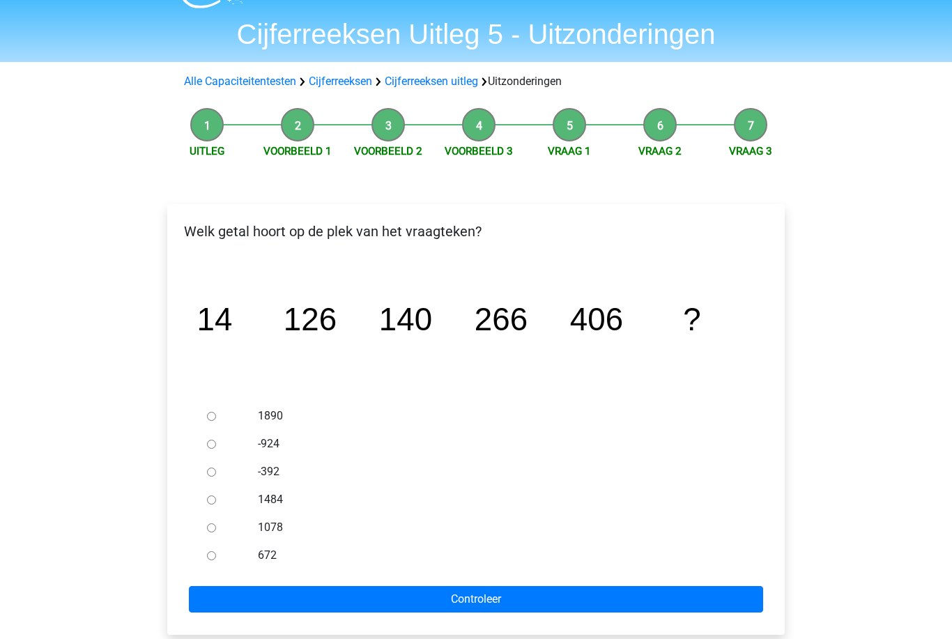
scroll to position [36, 0]
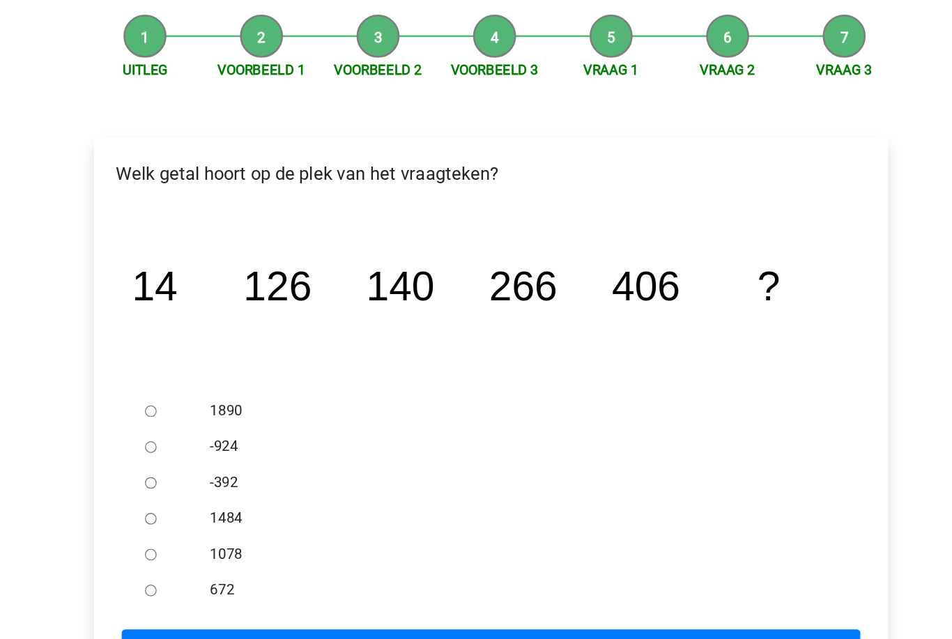
click at [207, 551] on input "672" at bounding box center [211, 555] width 9 height 9
radio input "true"
click at [189, 586] on input "Controleer" at bounding box center [476, 599] width 574 height 26
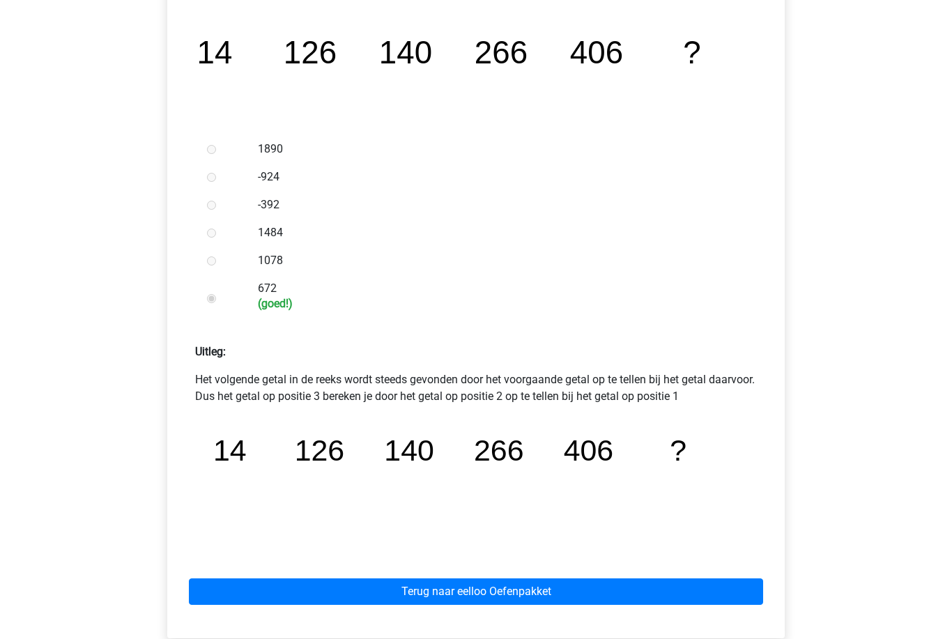
scroll to position [319, 0]
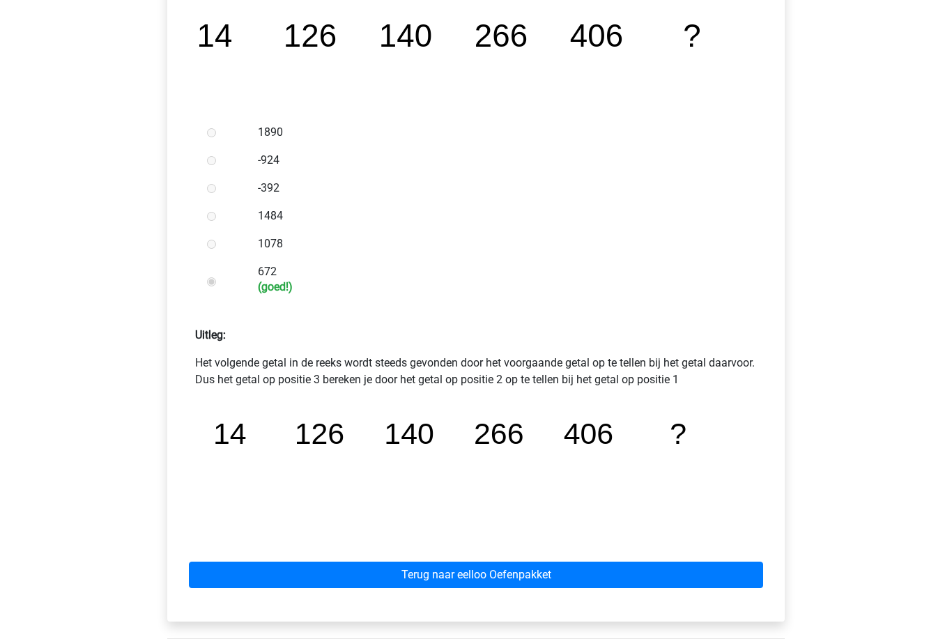
click at [250, 579] on link "Terug naar eelloo Oefenpakket" at bounding box center [476, 575] width 574 height 26
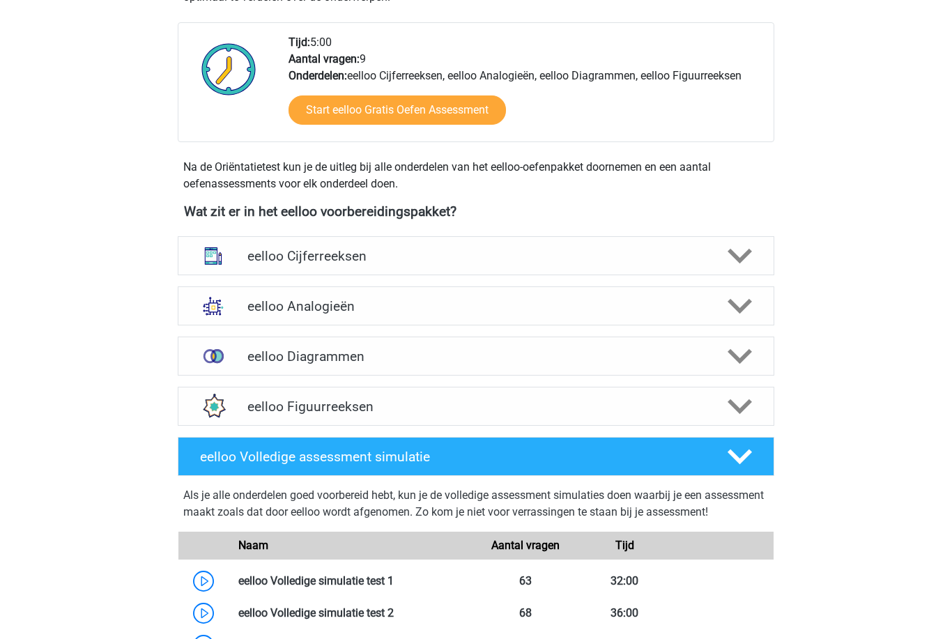
scroll to position [424, 0]
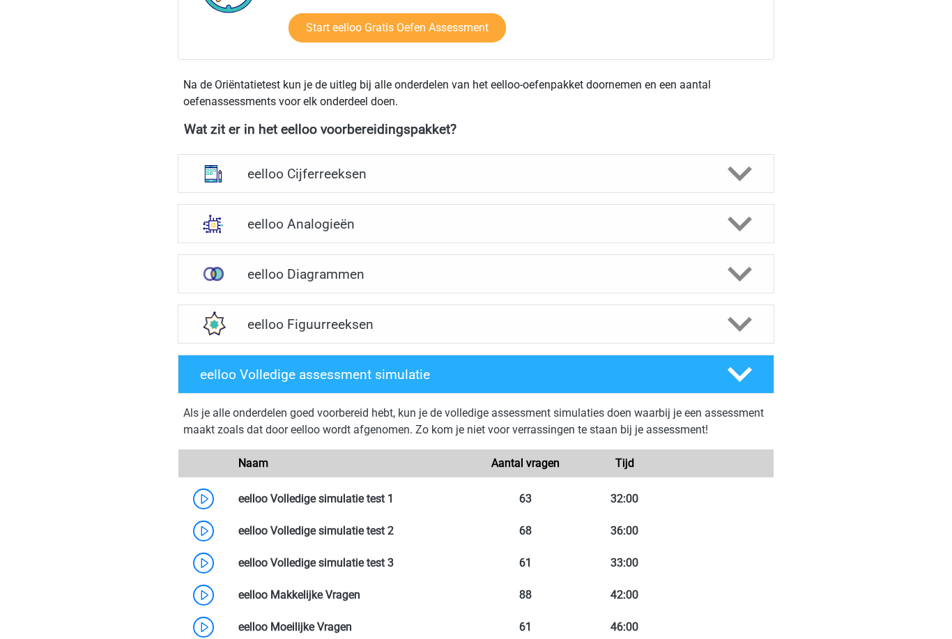
click at [252, 183] on div "eelloo Cijferreeksen" at bounding box center [476, 173] width 596 height 39
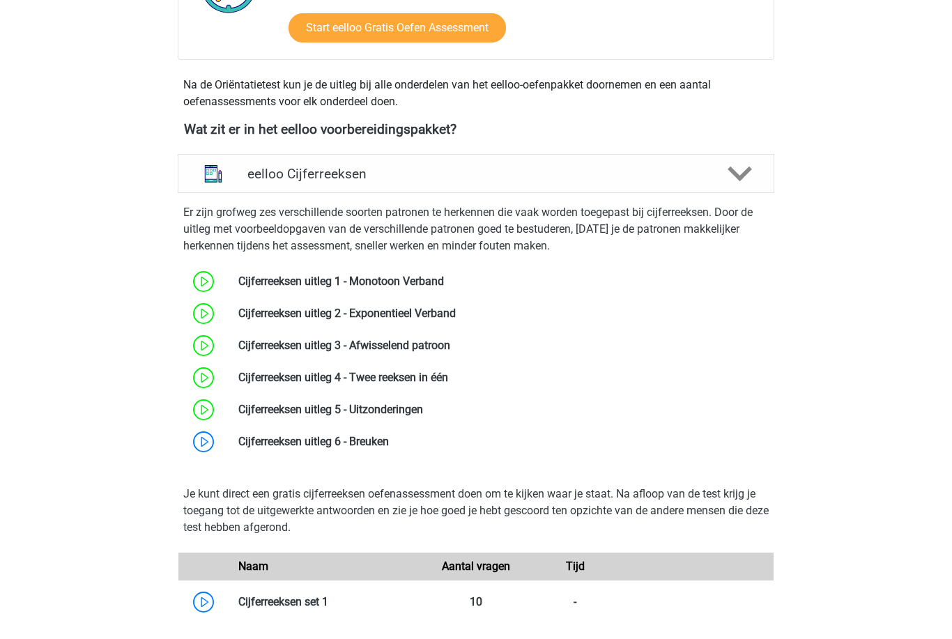
click at [389, 447] on link at bounding box center [389, 441] width 0 height 13
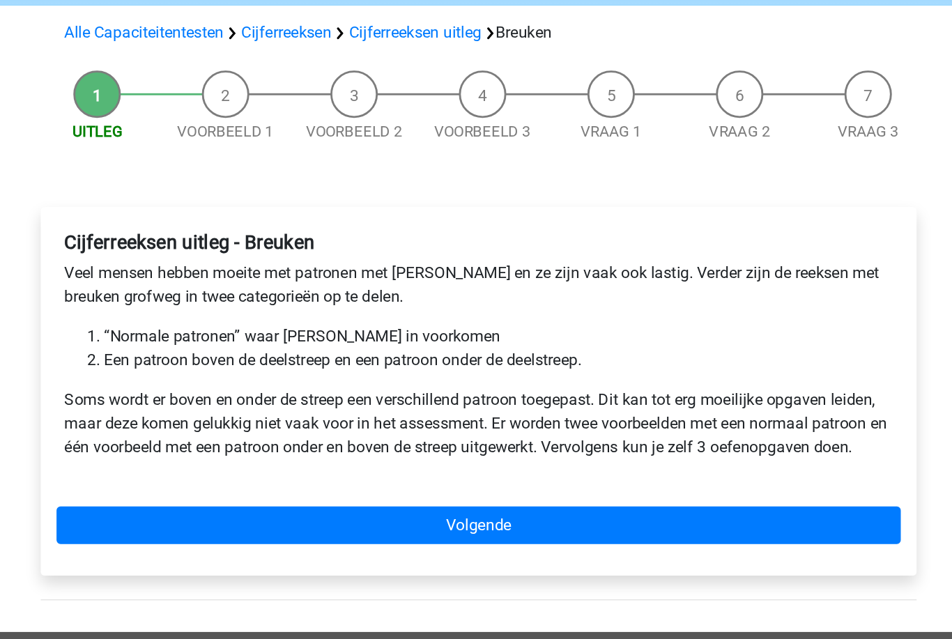
click at [178, 451] on link "Volgende" at bounding box center [475, 464] width 595 height 26
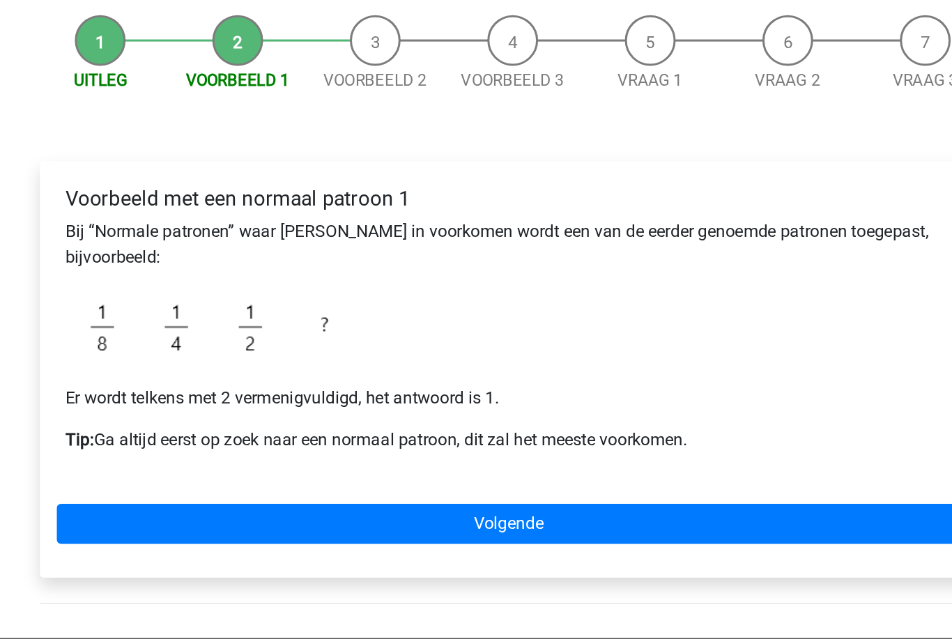
click at [178, 465] on link "Volgende" at bounding box center [475, 478] width 595 height 26
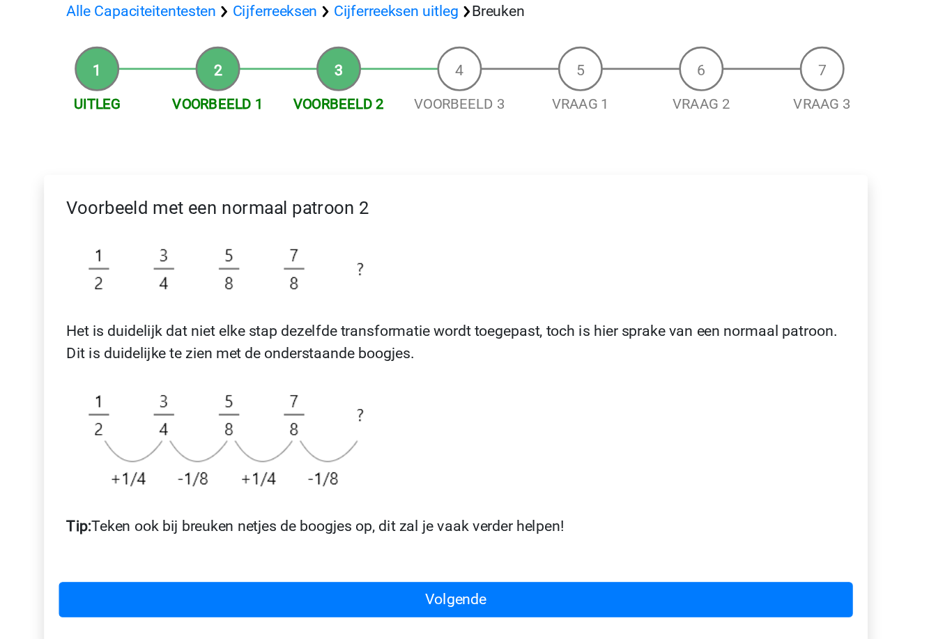
click at [178, 545] on link "Volgende" at bounding box center [475, 558] width 595 height 26
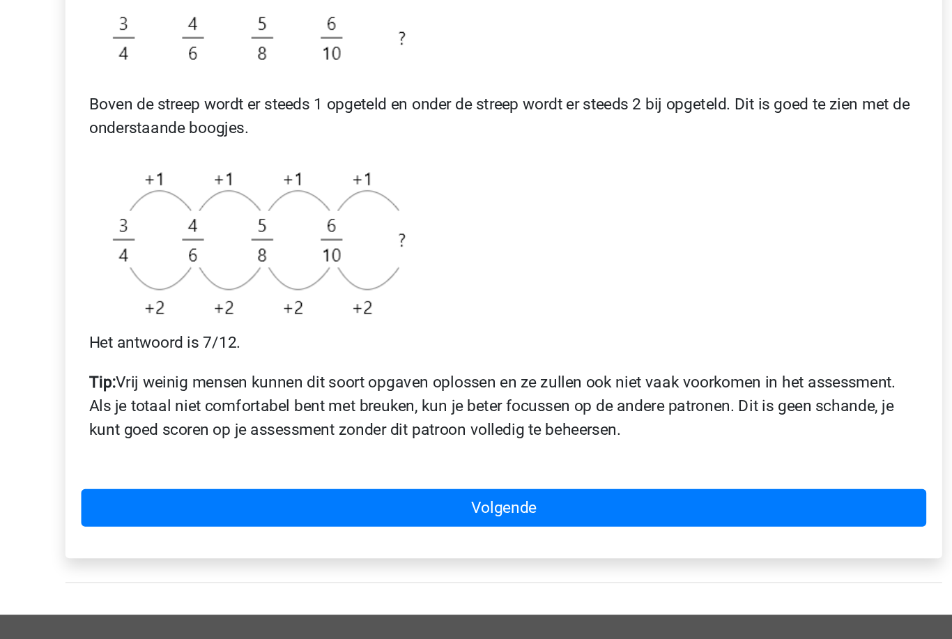
scroll to position [323, 0]
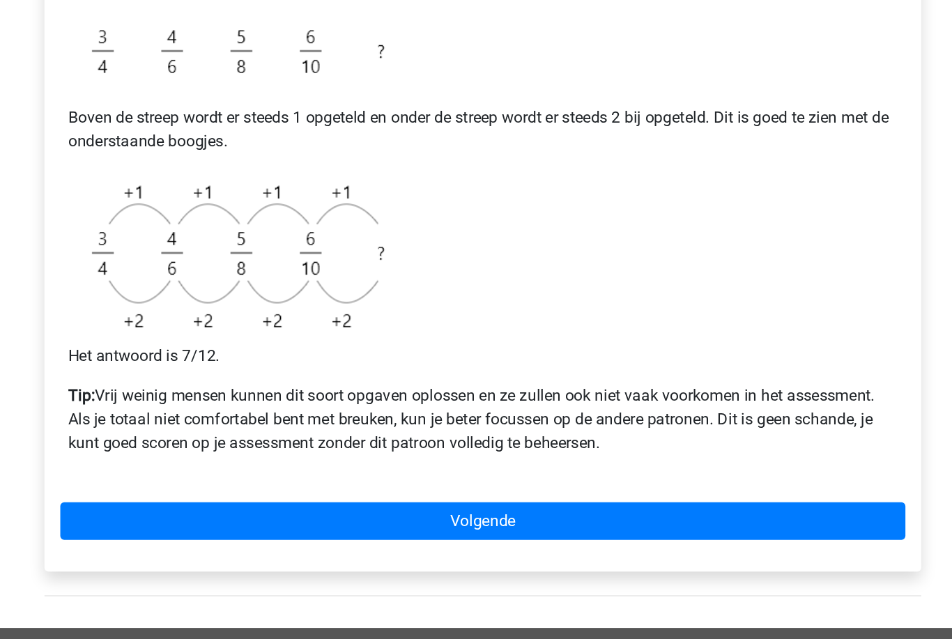
click at [178, 493] on link "Volgende" at bounding box center [475, 506] width 595 height 26
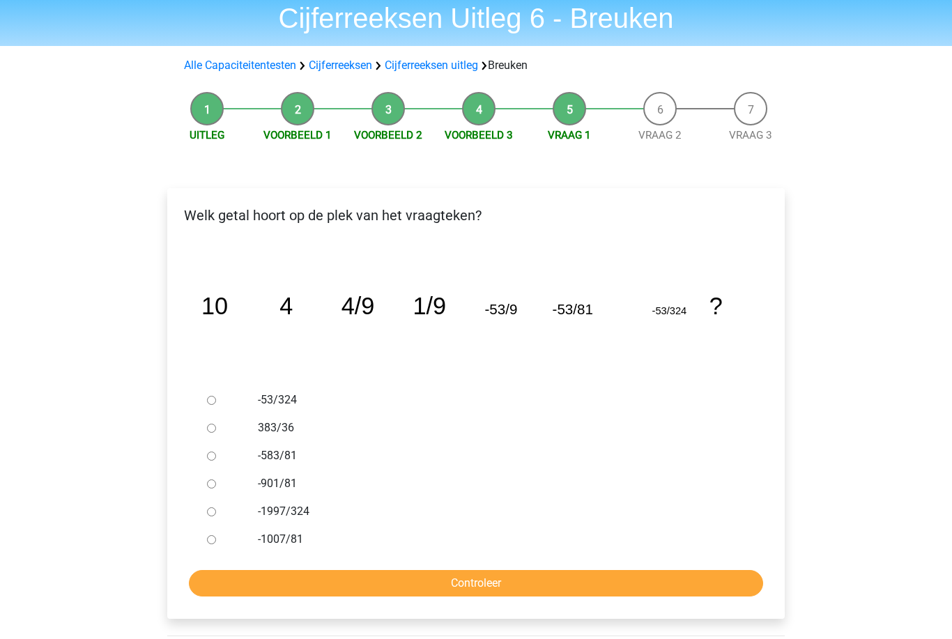
scroll to position [81, 0]
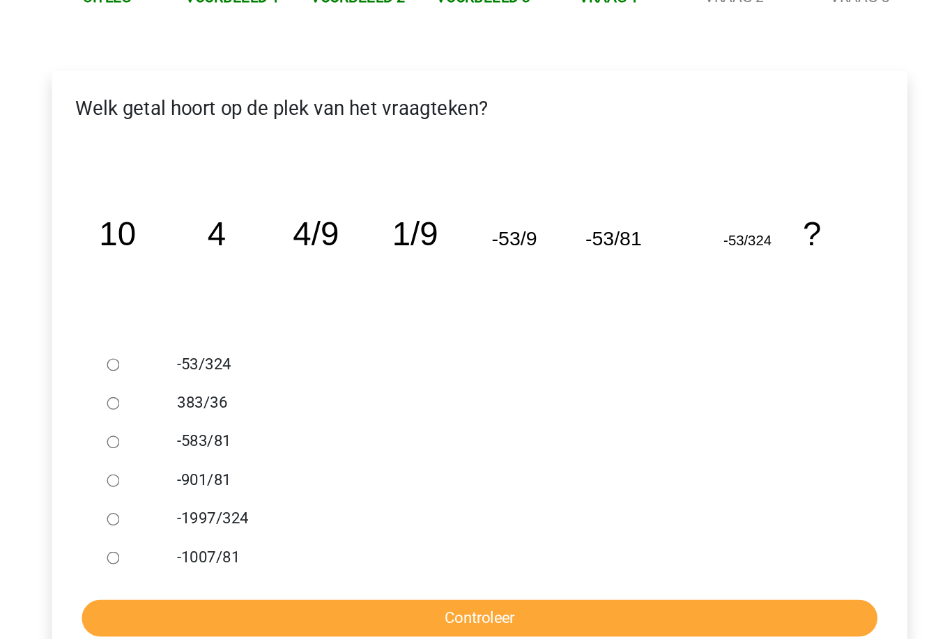
click at [201, 496] on div at bounding box center [224, 510] width 46 height 28
click at [207, 506] on input "-1007/81" at bounding box center [211, 510] width 9 height 9
radio input "true"
click at [189, 541] on input "Controleer" at bounding box center [476, 554] width 574 height 26
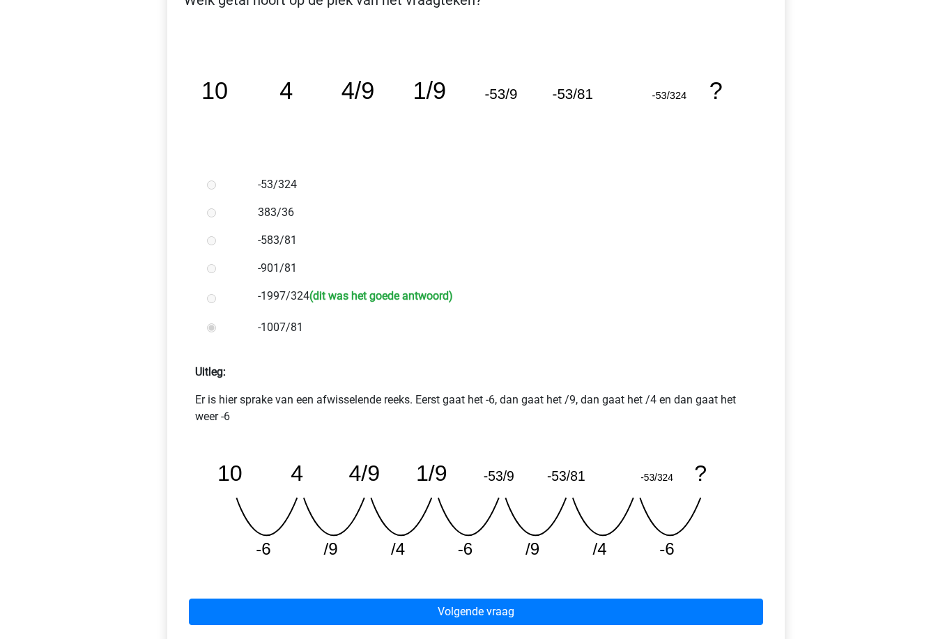
scroll to position [267, 0]
click at [624, 611] on link "Volgende vraag" at bounding box center [476, 612] width 574 height 26
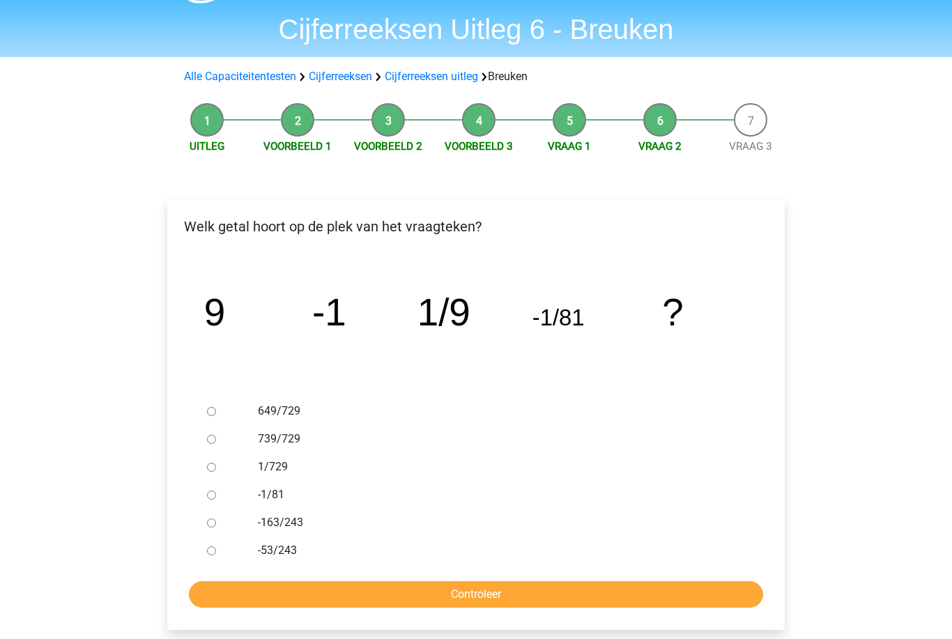
scroll to position [66, 0]
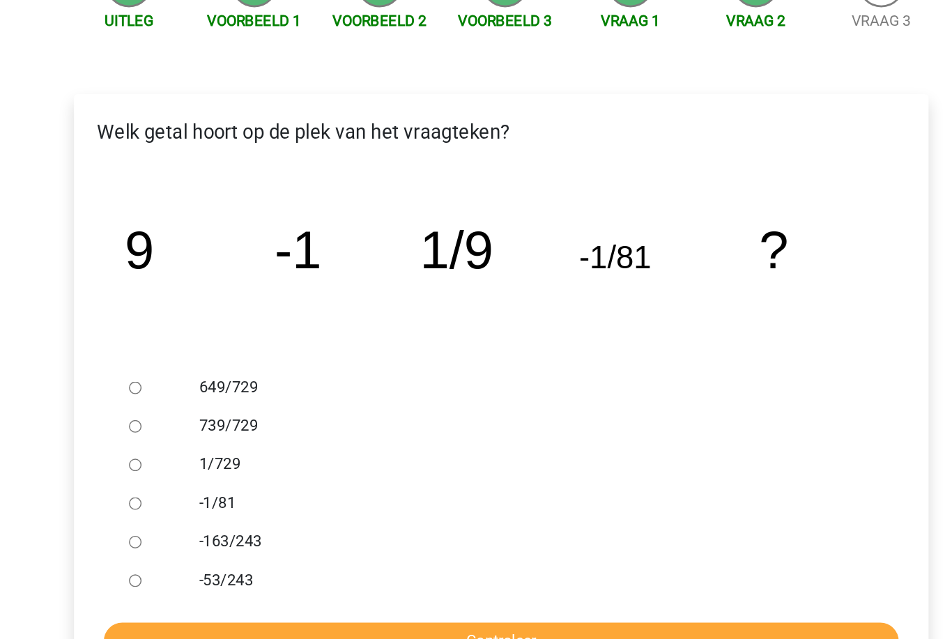
click at [207, 437] on input "1/729" at bounding box center [211, 441] width 9 height 9
radio input "true"
click at [342, 555] on input "Controleer" at bounding box center [476, 568] width 574 height 26
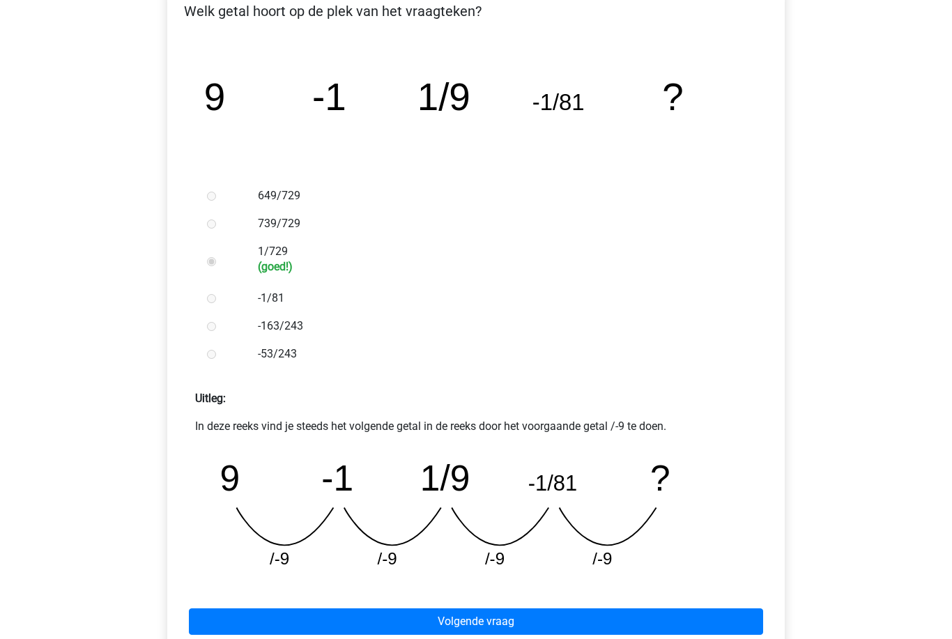
scroll to position [259, 0]
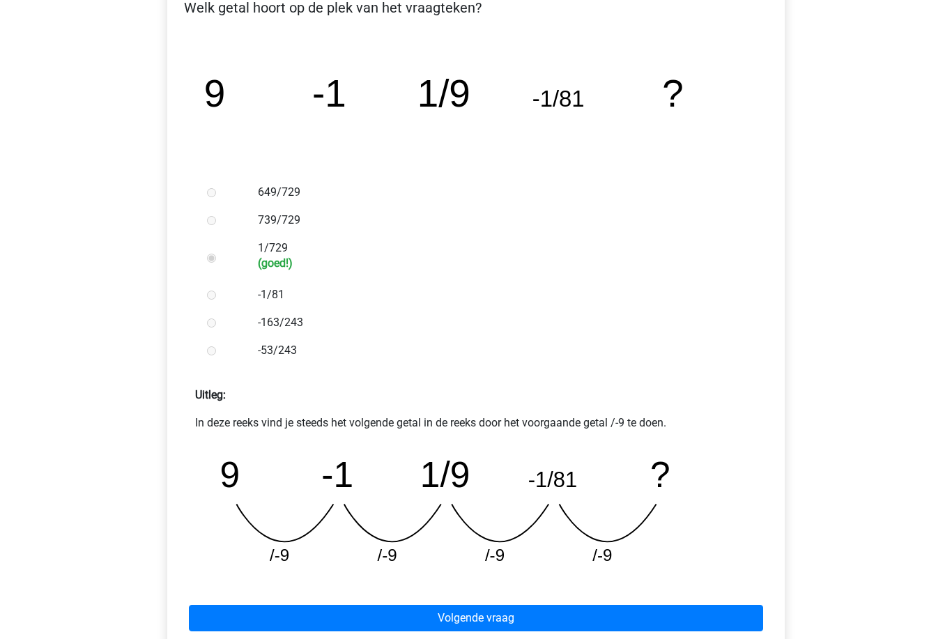
click at [568, 622] on link "Volgende vraag" at bounding box center [476, 618] width 574 height 26
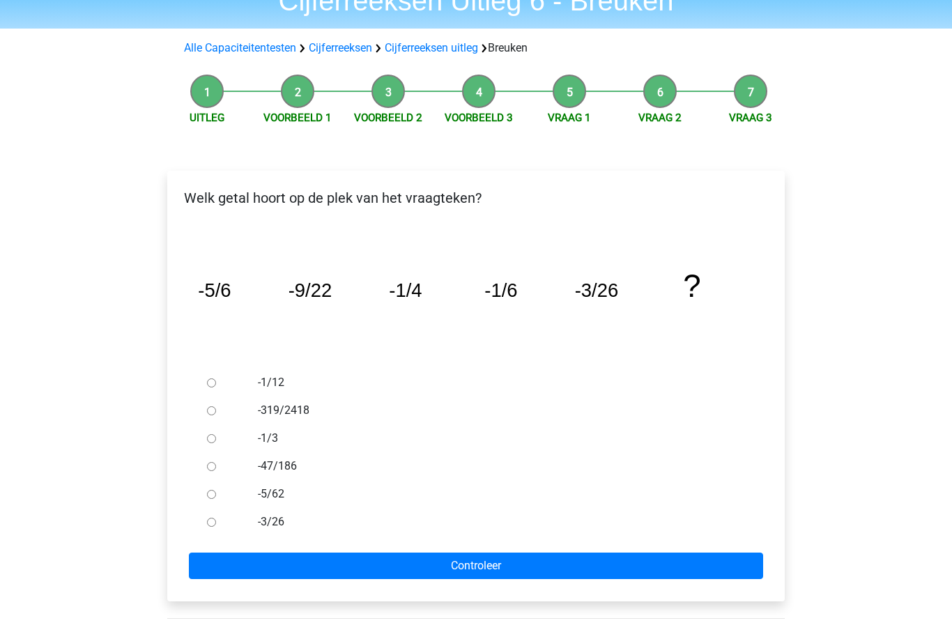
scroll to position [93, 0]
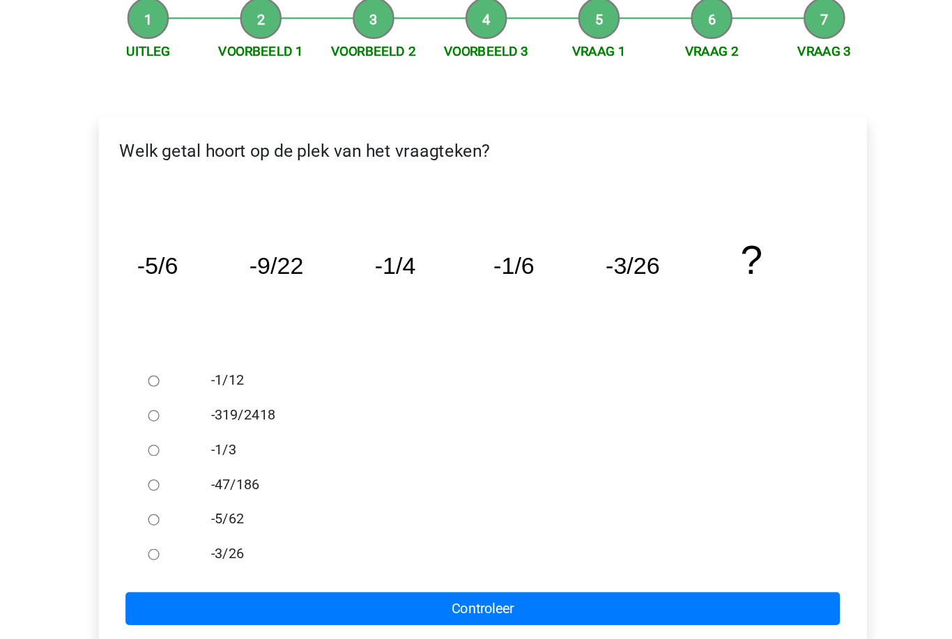
click at [201, 344] on div at bounding box center [224, 358] width 46 height 28
click at [207, 354] on input "-1/12" at bounding box center [211, 358] width 9 height 9
radio input "true"
click at [277, 528] on input "Controleer" at bounding box center [476, 541] width 574 height 26
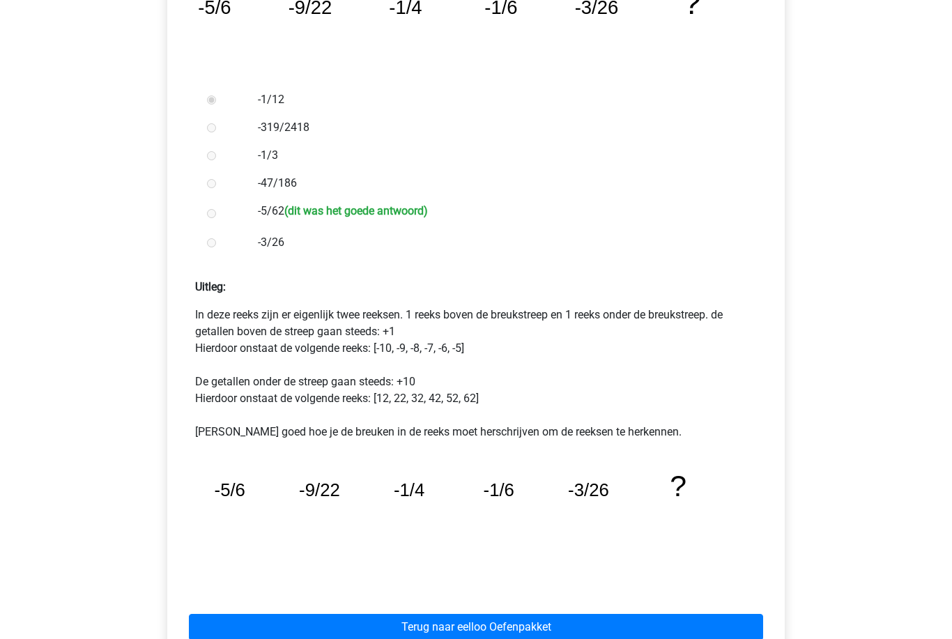
scroll to position [352, 0]
click at [687, 631] on link "Terug naar eelloo Oefenpakket" at bounding box center [476, 627] width 574 height 26
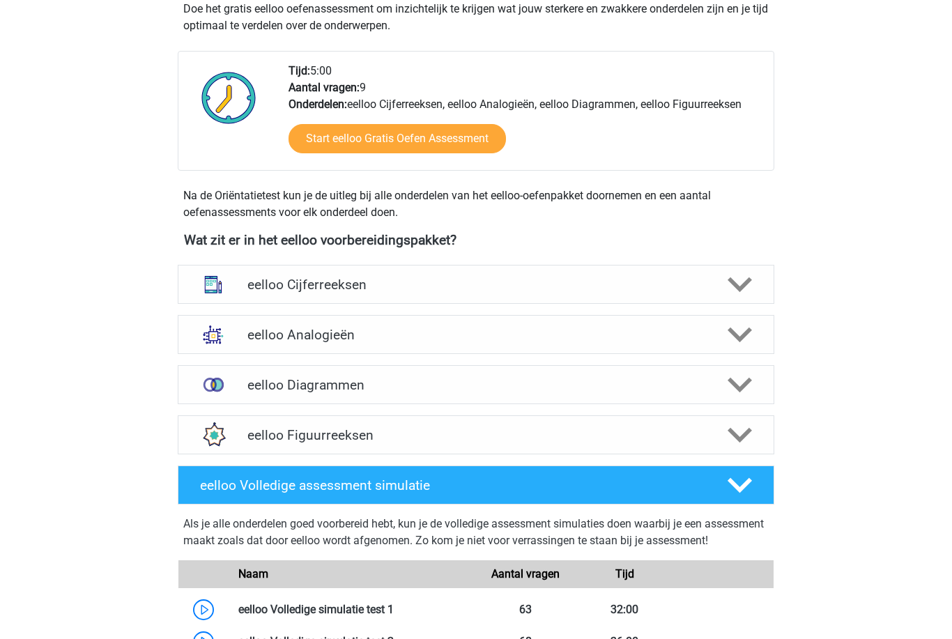
scroll to position [321, 0]
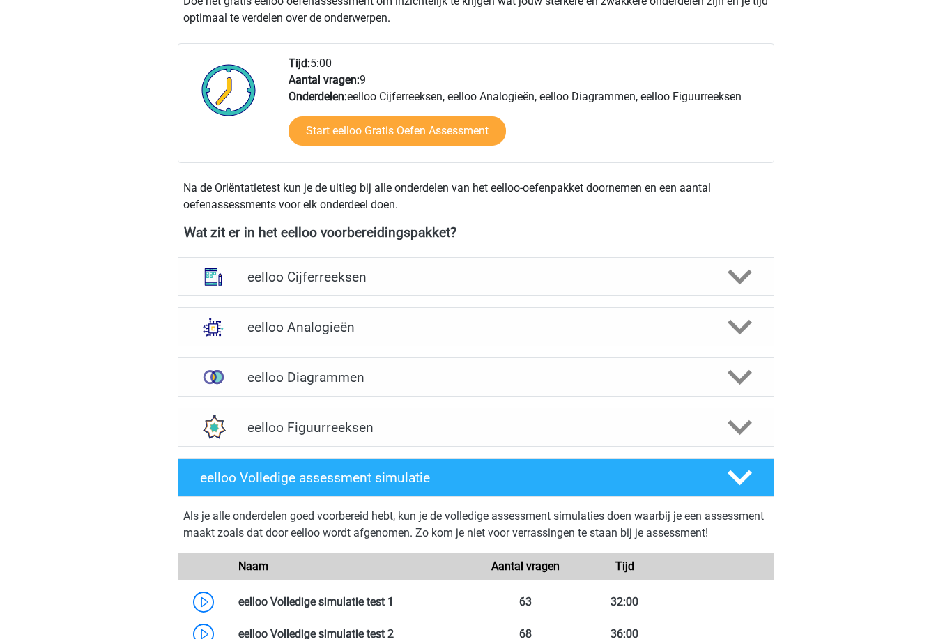
click at [736, 274] on icon at bounding box center [739, 277] width 24 height 24
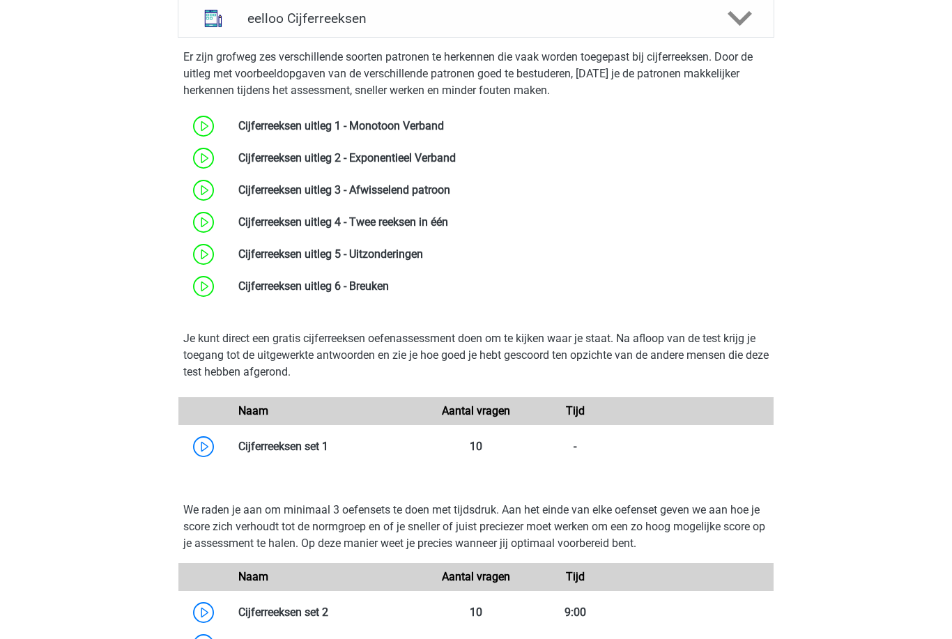
scroll to position [579, 0]
click at [328, 447] on link at bounding box center [328, 446] width 0 height 13
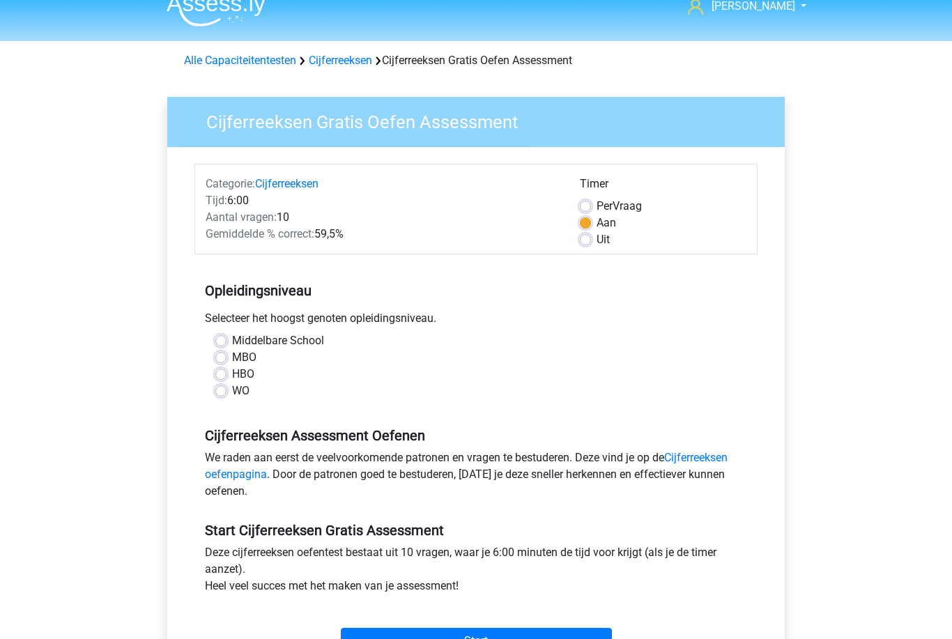
scroll to position [38, 0]
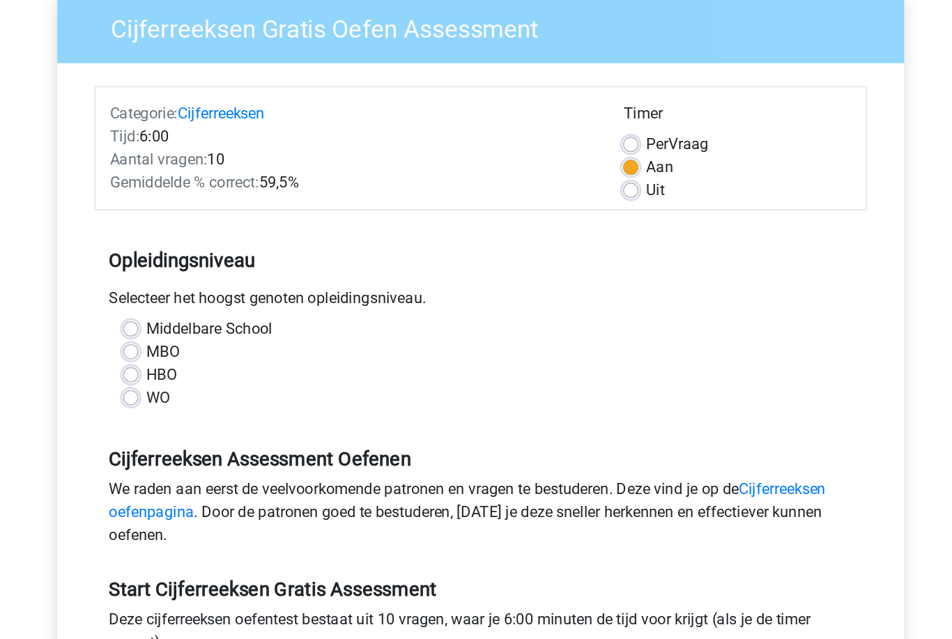
click at [232, 312] on label "Middelbare School" at bounding box center [278, 320] width 92 height 17
click at [215, 312] on input "Middelbare School" at bounding box center [220, 319] width 11 height 14
radio input "true"
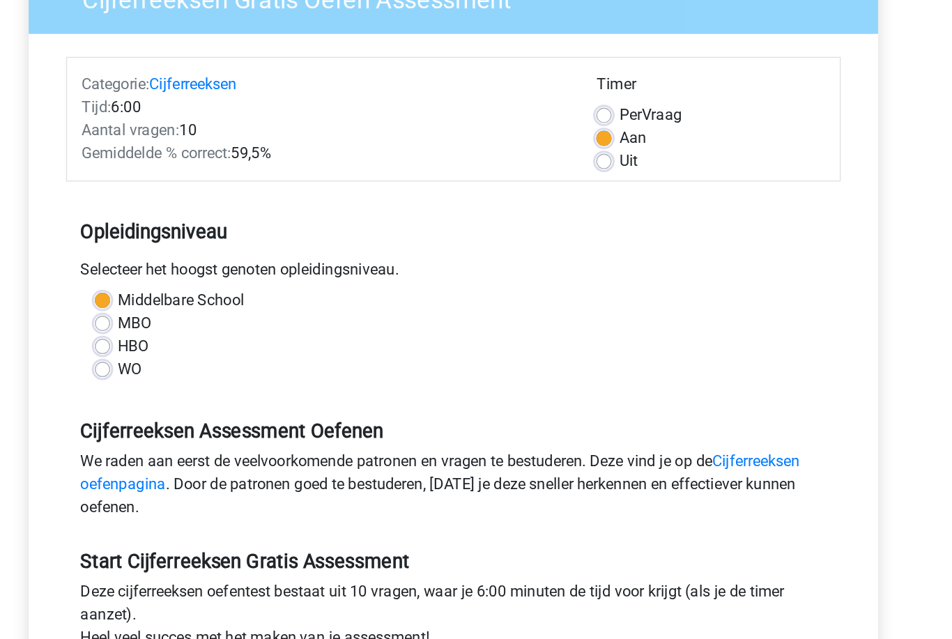
click at [232, 362] on label "WO" at bounding box center [240, 370] width 17 height 17
click at [215, 362] on input "WO" at bounding box center [220, 369] width 11 height 14
radio input "true"
click at [232, 312] on label "Middelbare School" at bounding box center [278, 320] width 92 height 17
click at [215, 312] on input "Middelbare School" at bounding box center [220, 319] width 11 height 14
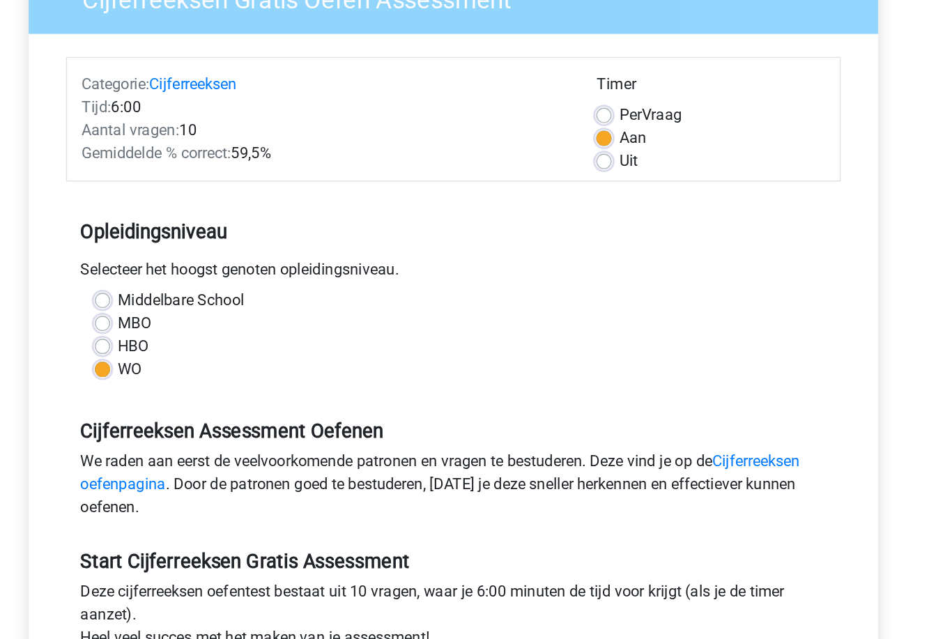
radio input "true"
click at [232, 362] on label "WO" at bounding box center [240, 370] width 17 height 17
click at [215, 362] on input "WO" at bounding box center [220, 369] width 11 height 14
radio input "true"
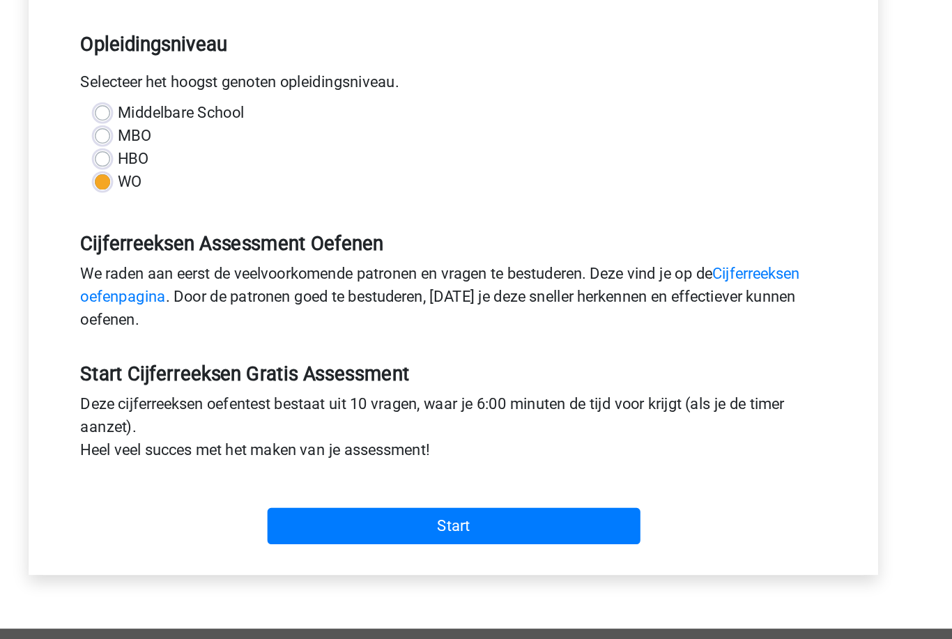
scroll to position [134, 0]
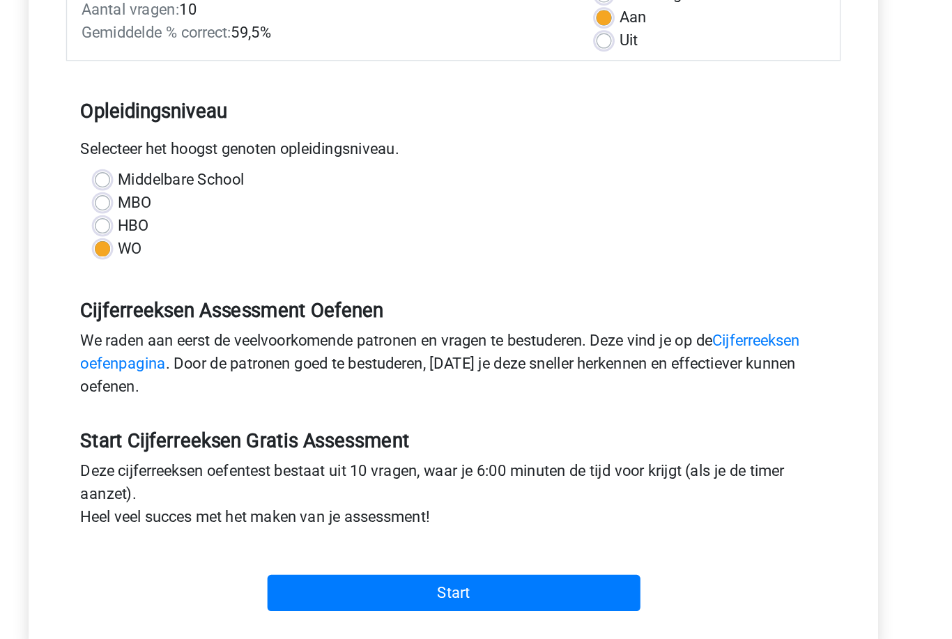
click at [341, 511] on input "Start" at bounding box center [476, 524] width 271 height 26
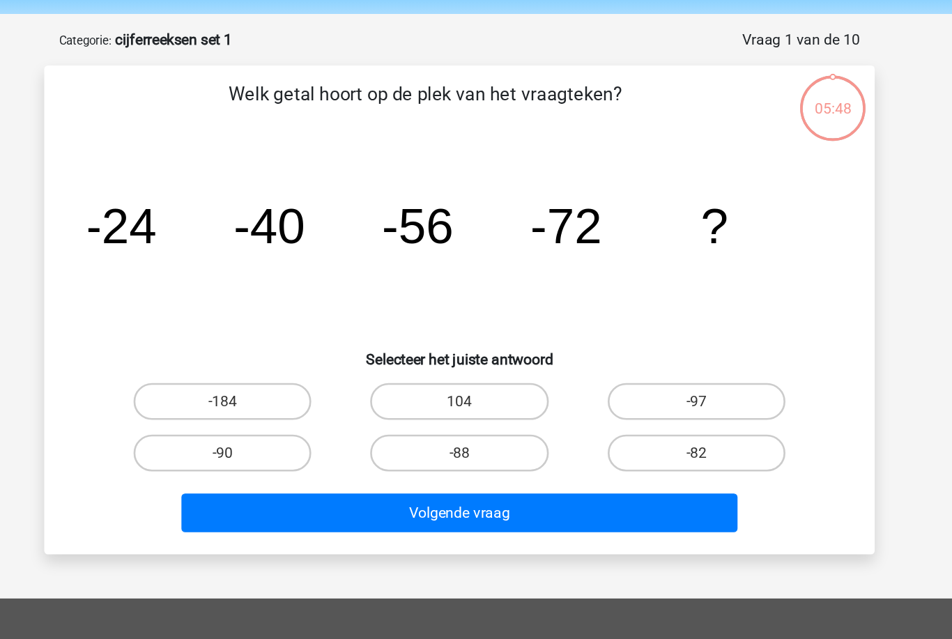
click at [408, 377] on label "-88" at bounding box center [475, 391] width 134 height 28
click at [476, 391] on input "-88" at bounding box center [480, 395] width 9 height 9
radio input "true"
click at [371, 422] on button "Volgende vraag" at bounding box center [476, 436] width 422 height 29
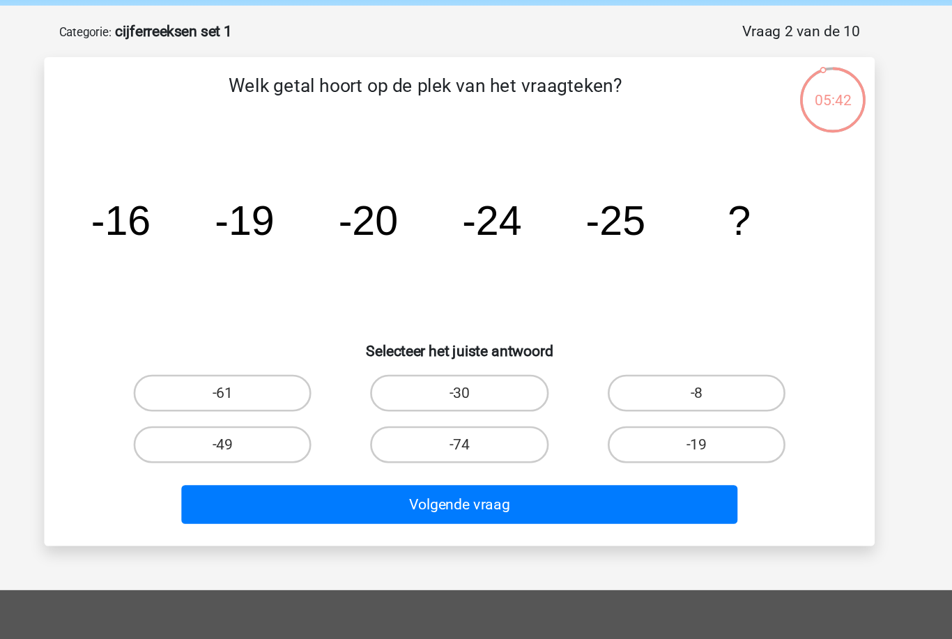
click at [408, 338] on label "-30" at bounding box center [475, 352] width 134 height 28
click at [476, 352] on input "-30" at bounding box center [480, 356] width 9 height 9
radio input "true"
click at [266, 422] on button "Volgende vraag" at bounding box center [476, 436] width 422 height 29
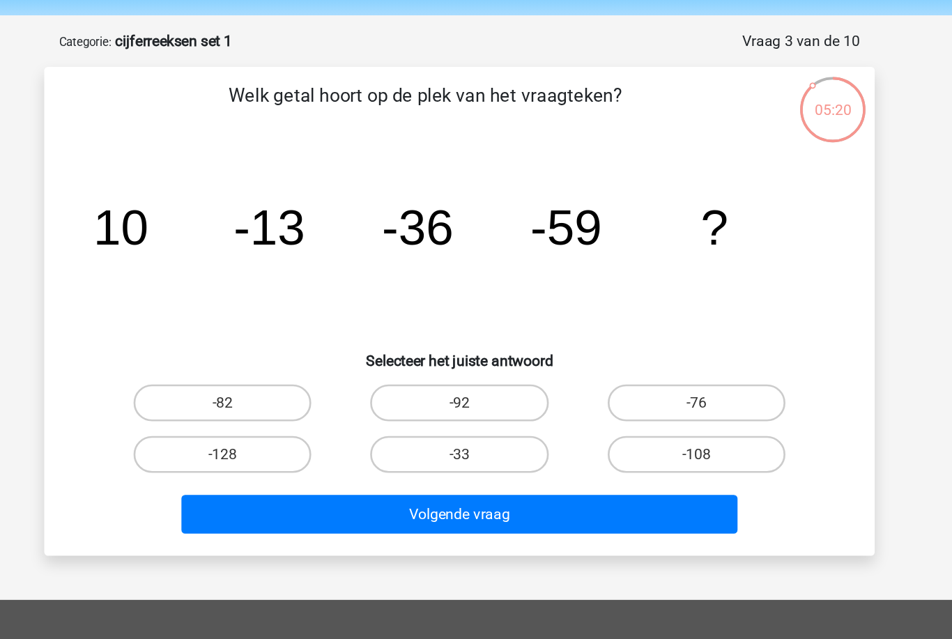
click at [229, 338] on label "-82" at bounding box center [296, 352] width 134 height 28
click at [297, 352] on input "-82" at bounding box center [301, 356] width 9 height 9
radio input "true"
click at [294, 422] on button "Volgende vraag" at bounding box center [476, 436] width 422 height 29
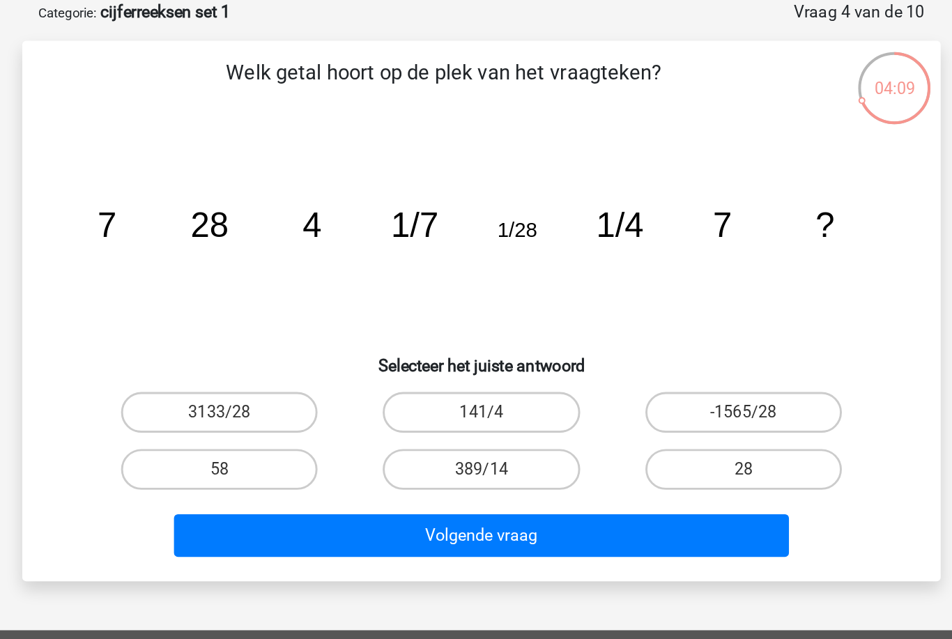
click at [588, 377] on label "28" at bounding box center [655, 391] width 134 height 28
click at [655, 391] on input "28" at bounding box center [659, 395] width 9 height 9
radio input "true"
click at [512, 422] on button "Volgende vraag" at bounding box center [476, 436] width 422 height 29
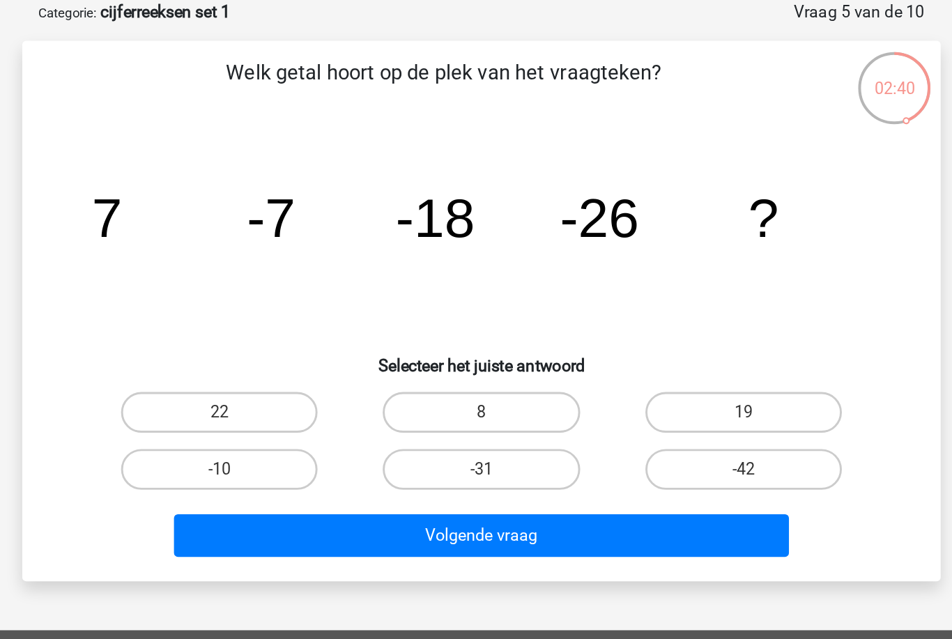
click at [408, 377] on label "-31" at bounding box center [475, 391] width 134 height 28
click at [476, 391] on input "-31" at bounding box center [480, 395] width 9 height 9
radio input "true"
click at [394, 422] on button "Volgende vraag" at bounding box center [476, 436] width 422 height 29
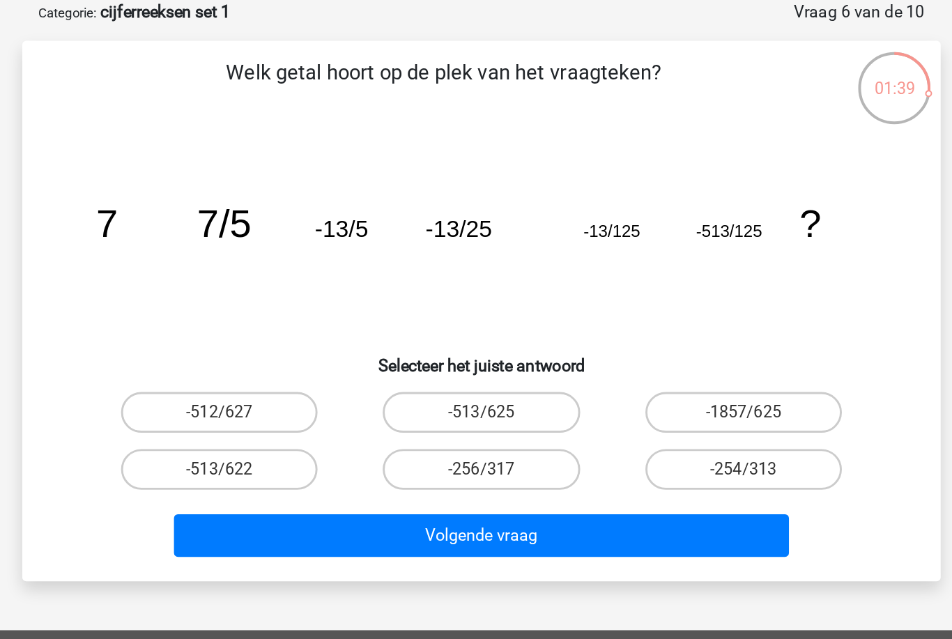
click at [655, 352] on input "-1857/625" at bounding box center [659, 356] width 9 height 9
radio input "true"
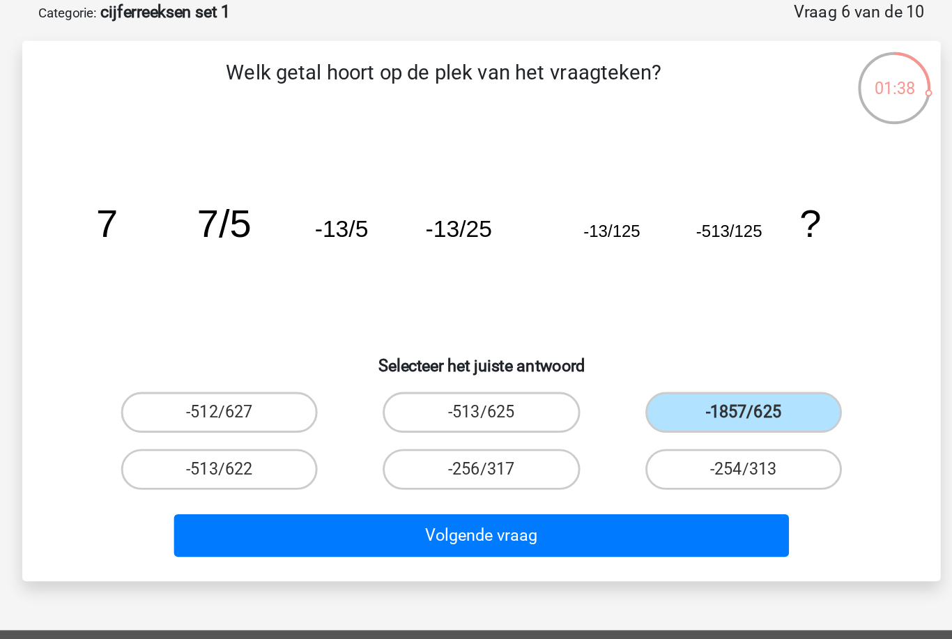
click at [484, 422] on button "Volgende vraag" at bounding box center [476, 436] width 422 height 29
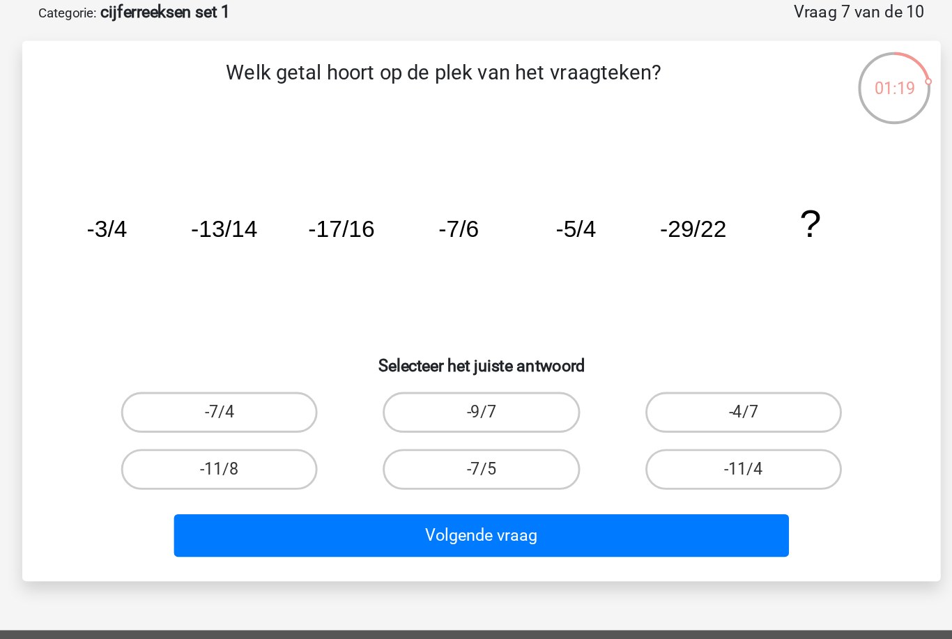
click at [588, 377] on label "-11/4" at bounding box center [655, 391] width 134 height 28
click at [655, 391] on input "-11/4" at bounding box center [659, 395] width 9 height 9
radio input "true"
click at [404, 422] on button "Volgende vraag" at bounding box center [476, 436] width 422 height 29
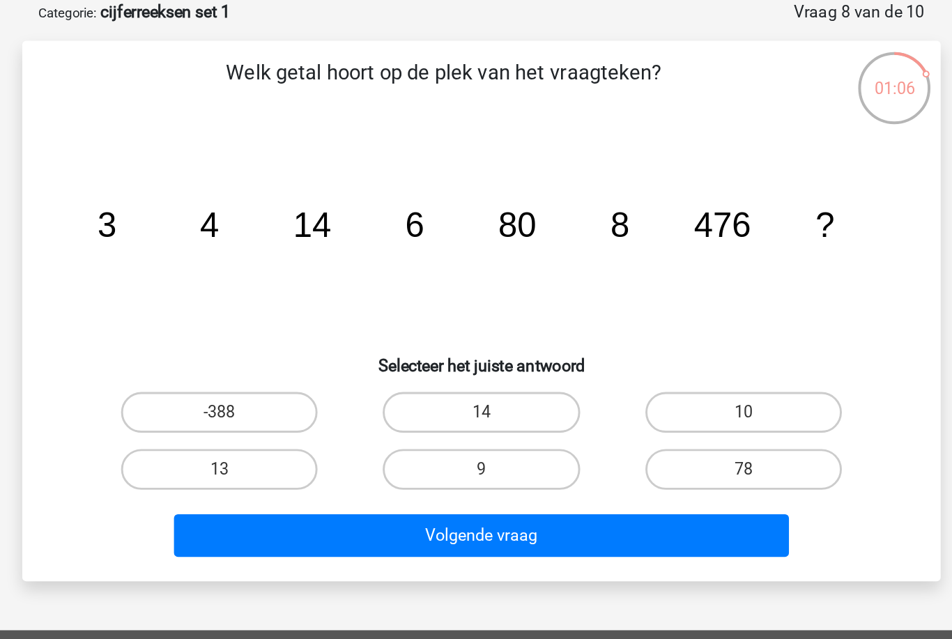
click at [588, 338] on label "10" at bounding box center [655, 352] width 134 height 28
click at [655, 352] on input "10" at bounding box center [659, 356] width 9 height 9
radio input "true"
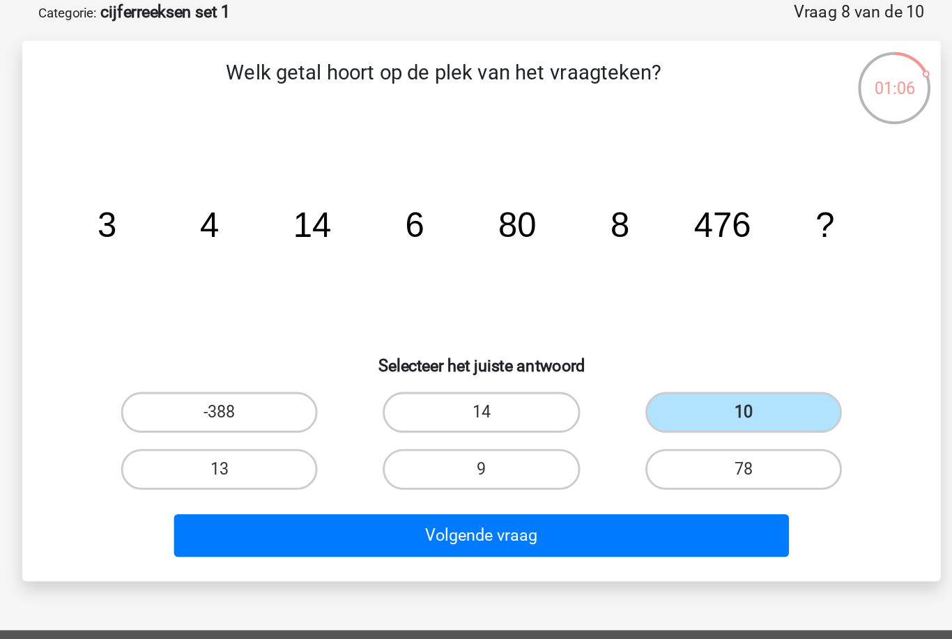
click at [481, 422] on button "Volgende vraag" at bounding box center [476, 436] width 422 height 29
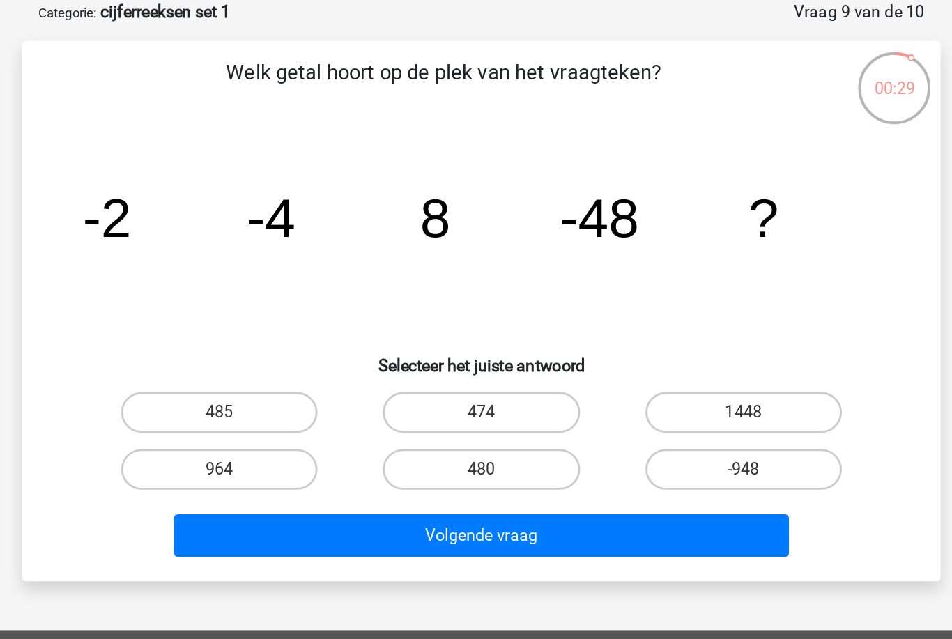
click at [408, 338] on label "474" at bounding box center [475, 352] width 134 height 28
click at [476, 352] on input "474" at bounding box center [480, 356] width 9 height 9
radio input "true"
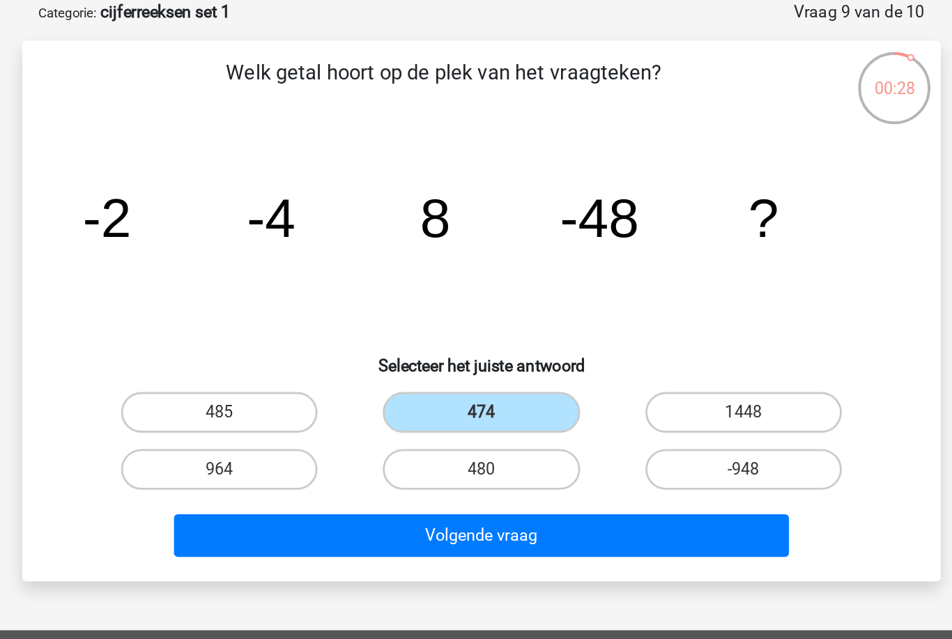
click at [588, 377] on label "-948" at bounding box center [655, 391] width 134 height 28
click at [655, 391] on input "-948" at bounding box center [659, 395] width 9 height 9
radio input "true"
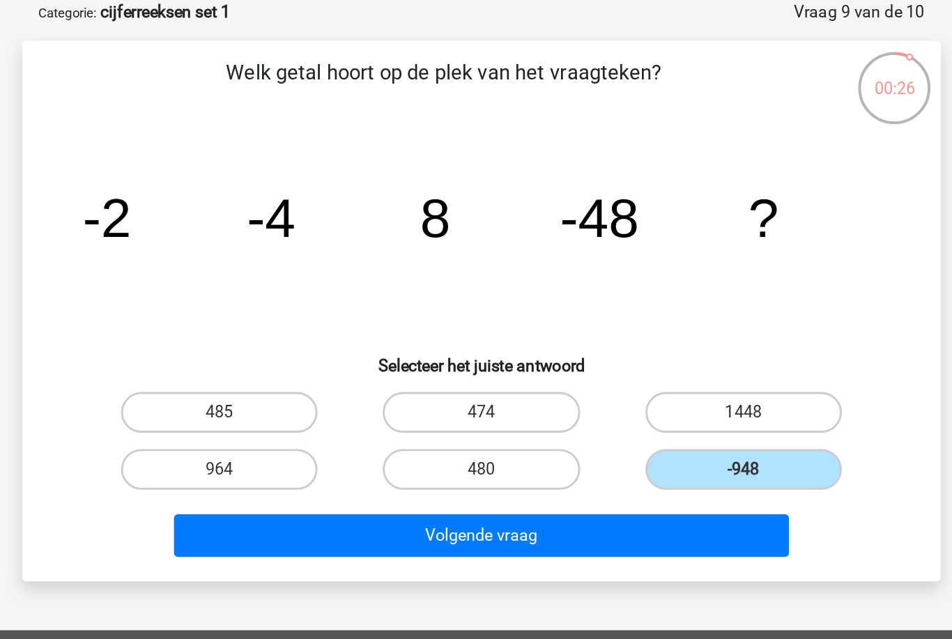
click at [401, 422] on button "Volgende vraag" at bounding box center [476, 436] width 422 height 29
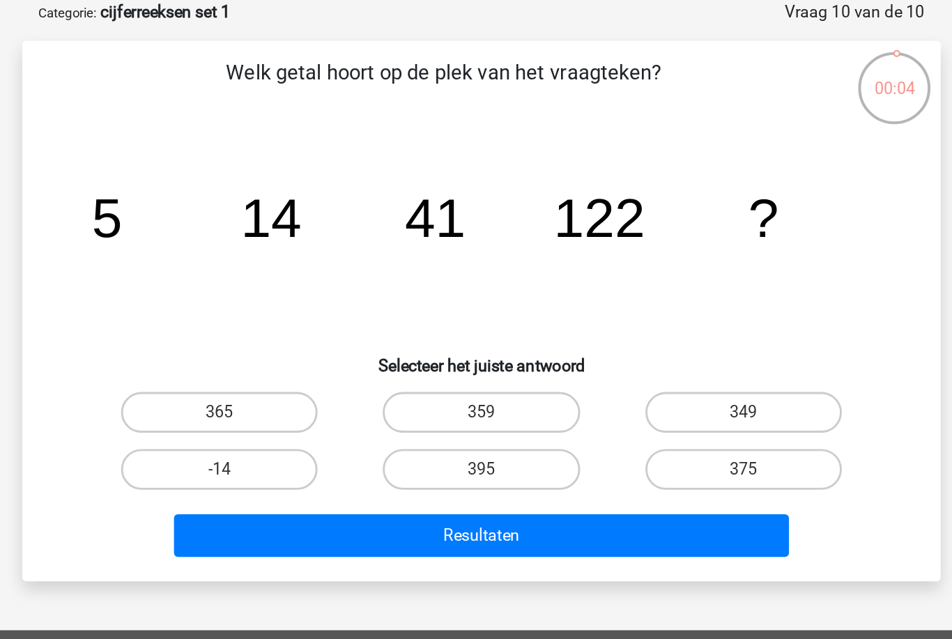
click at [229, 338] on label "365" at bounding box center [296, 352] width 134 height 28
click at [297, 352] on input "365" at bounding box center [301, 356] width 9 height 9
radio input "true"
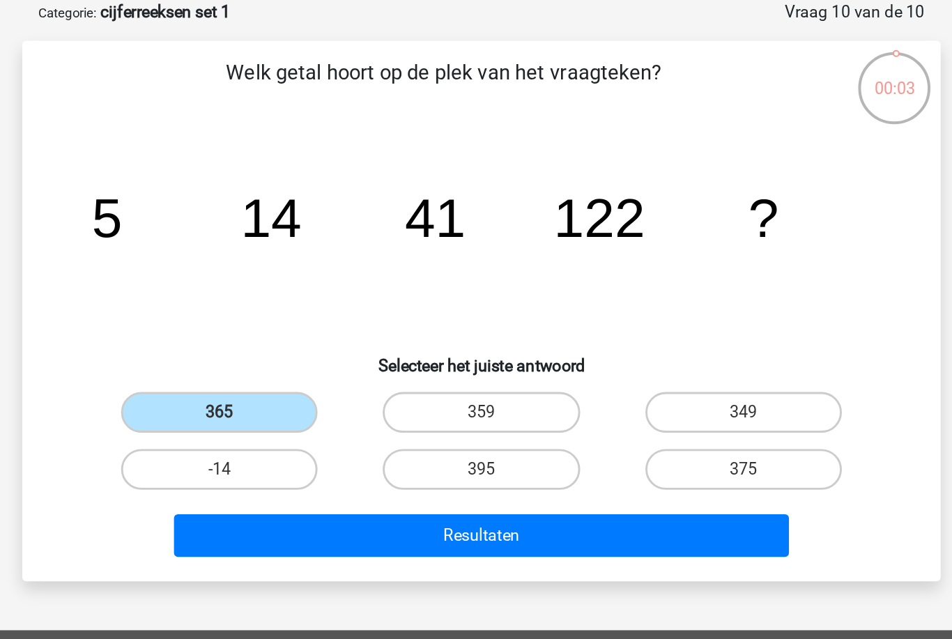
click at [229, 338] on label "365" at bounding box center [296, 352] width 134 height 28
click at [297, 352] on input "365" at bounding box center [301, 356] width 9 height 9
click at [265, 422] on button "Resultaten" at bounding box center [476, 436] width 422 height 29
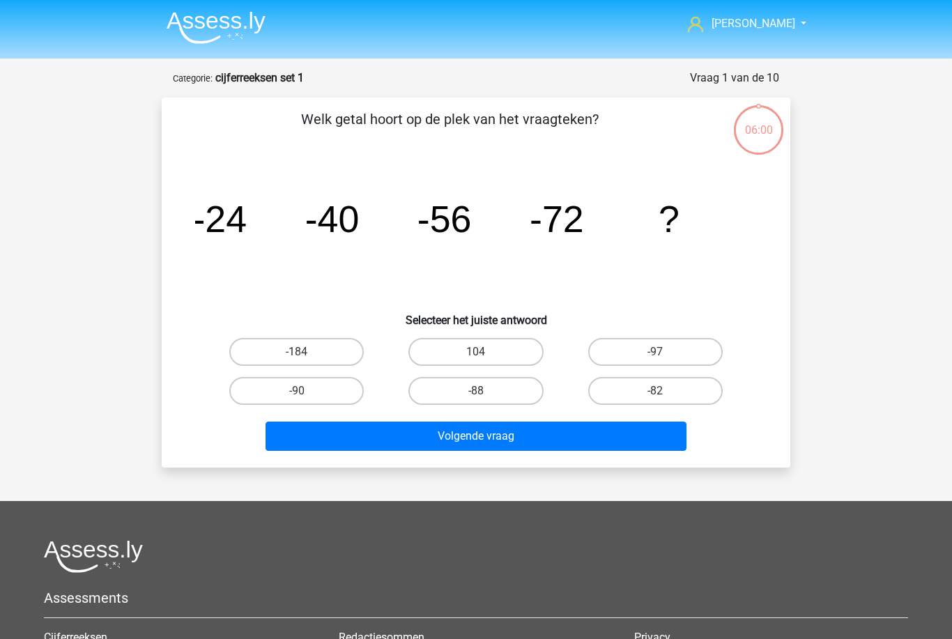
scroll to position [100, 146]
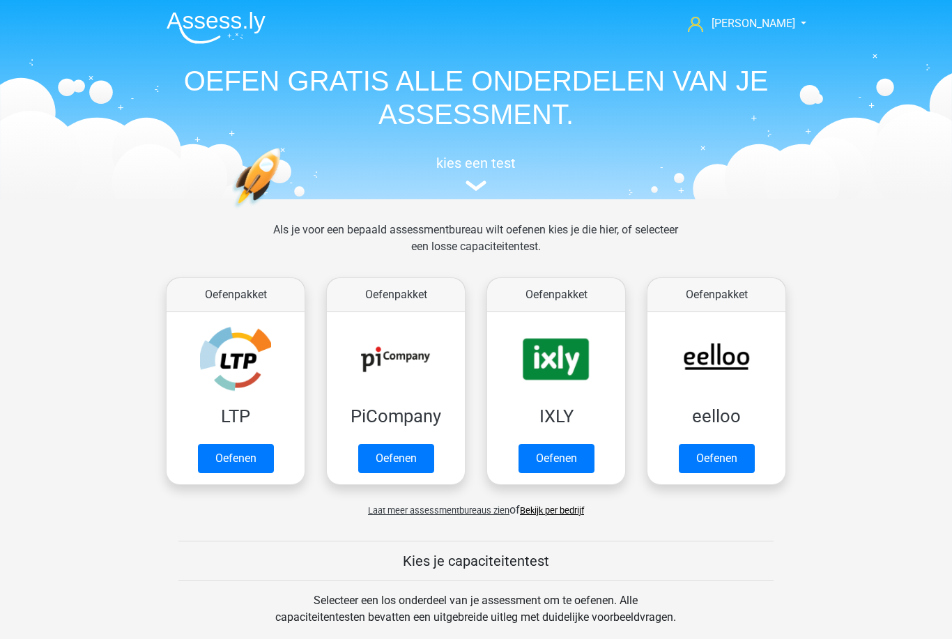
click at [113, 28] on header "[PERSON_NAME] [EMAIL_ADDRESS][DOMAIN_NAME] Nederlands English" at bounding box center [476, 99] width 952 height 199
click at [696, 457] on link "Oefenen" at bounding box center [717, 458] width 76 height 29
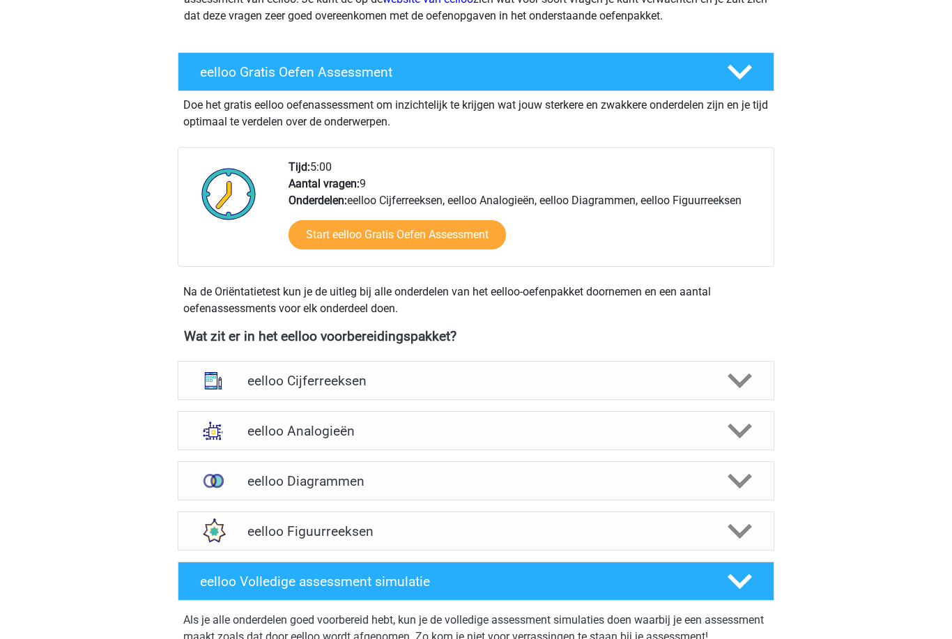
click at [732, 383] on icon at bounding box center [739, 381] width 24 height 24
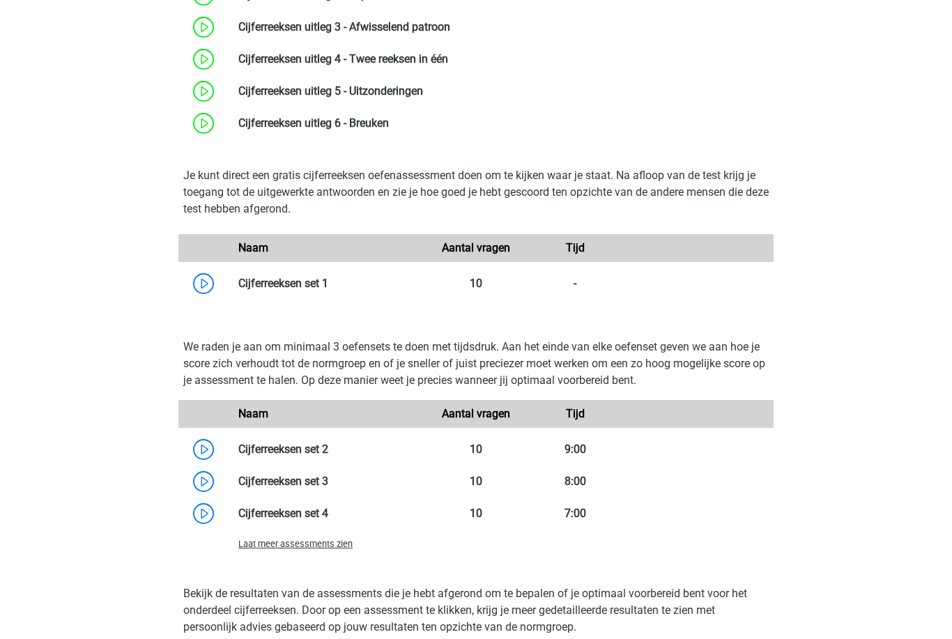
scroll to position [743, 0]
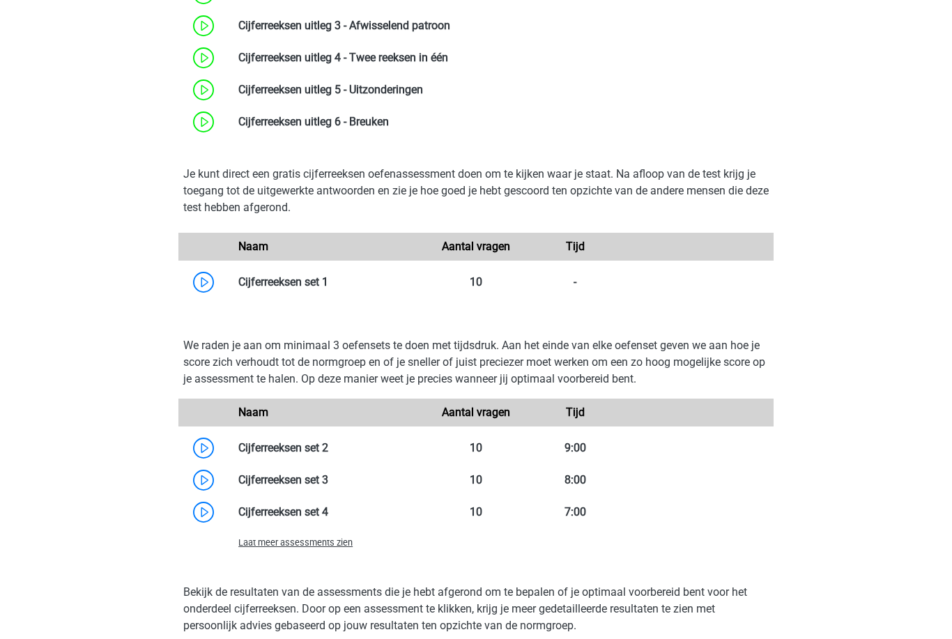
click at [328, 282] on link at bounding box center [328, 281] width 0 height 13
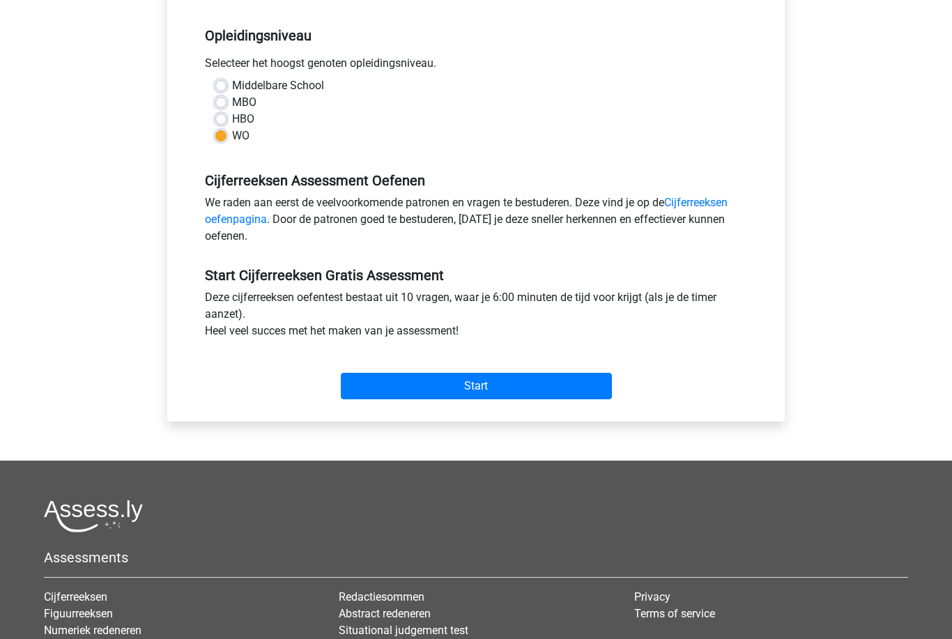
scroll to position [280, 0]
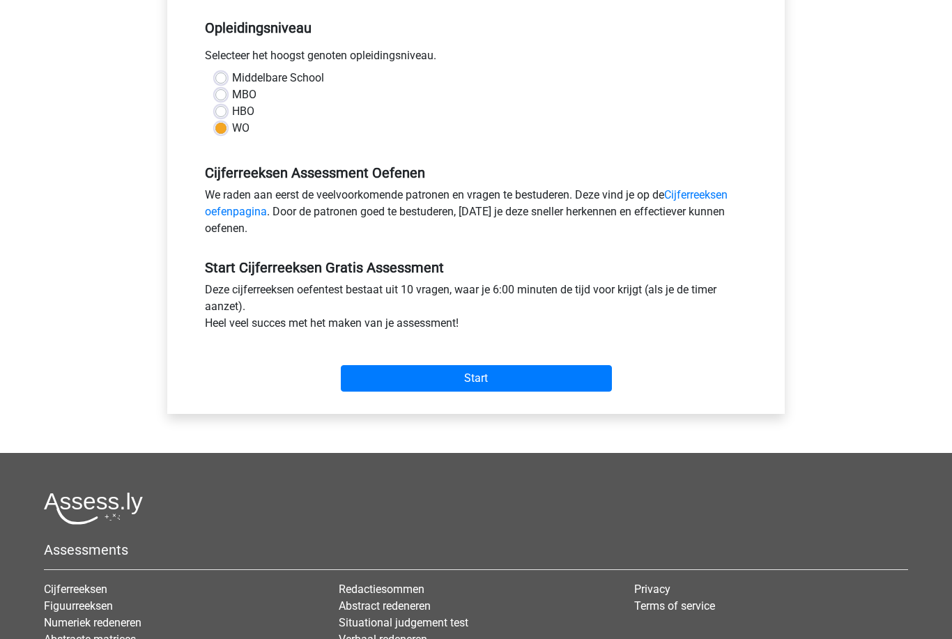
click at [569, 383] on input "Start" at bounding box center [476, 378] width 271 height 26
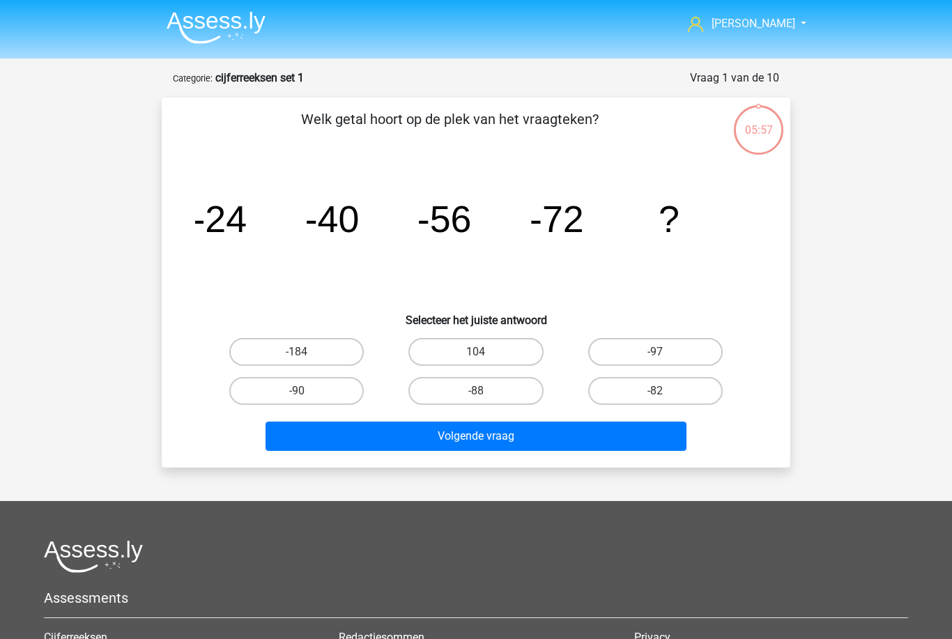
click at [189, 38] on img at bounding box center [216, 27] width 99 height 33
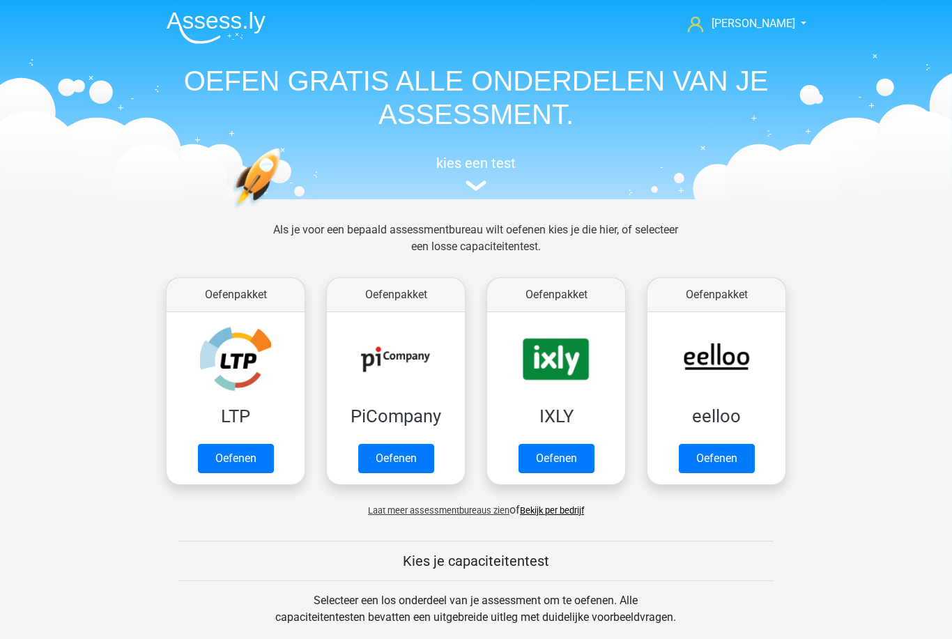
click at [707, 444] on link "Oefenen" at bounding box center [717, 458] width 76 height 29
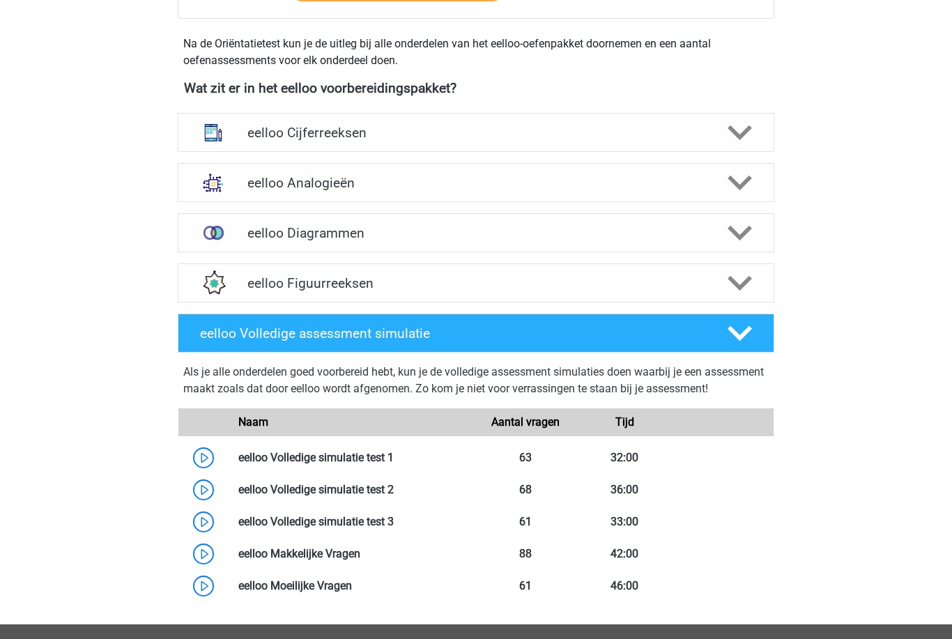
scroll to position [464, 0]
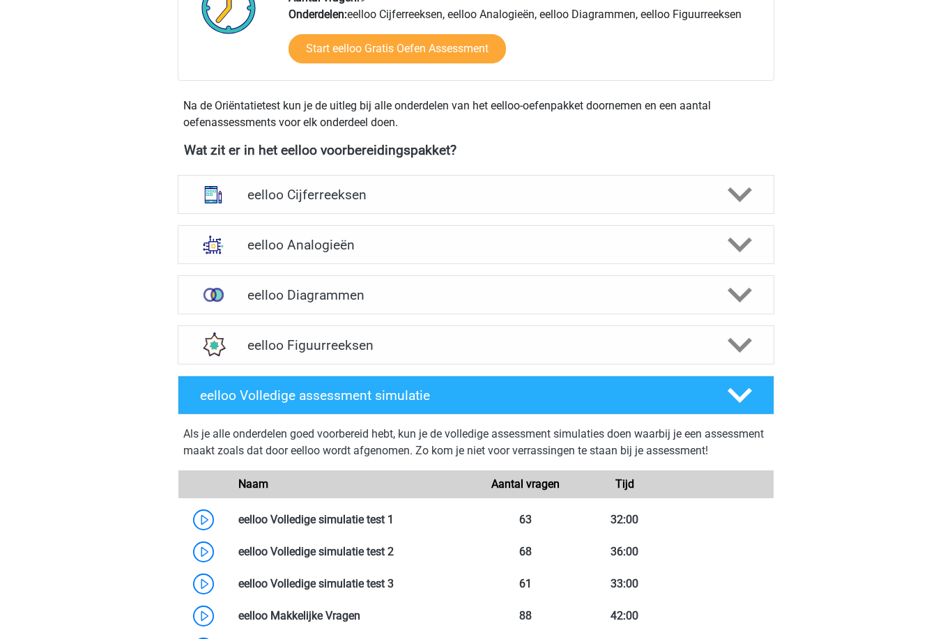
click at [217, 205] on img at bounding box center [213, 195] width 36 height 36
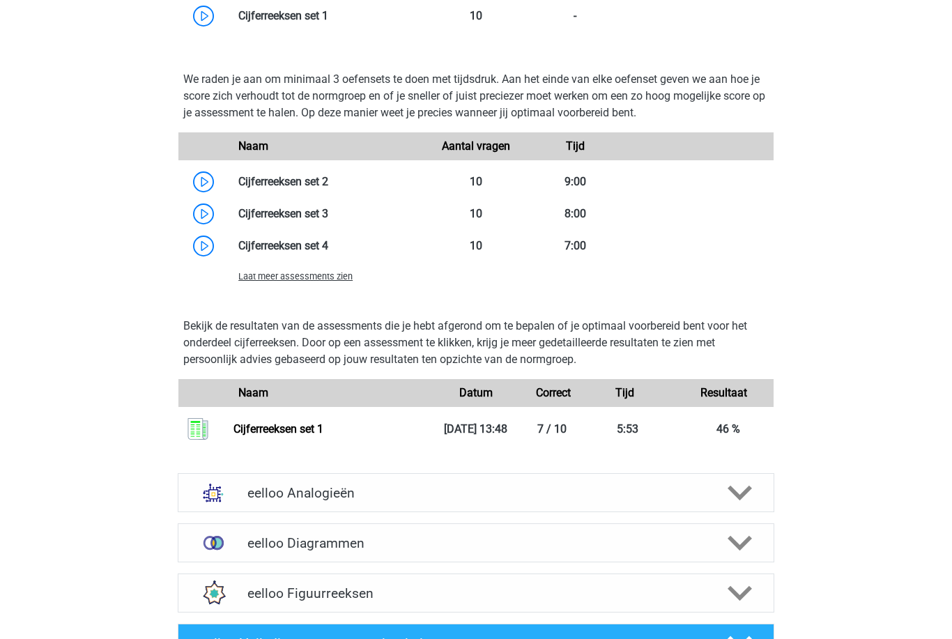
scroll to position [1010, 0]
click at [233, 431] on link "Cijferreeksen set 1" at bounding box center [278, 428] width 90 height 13
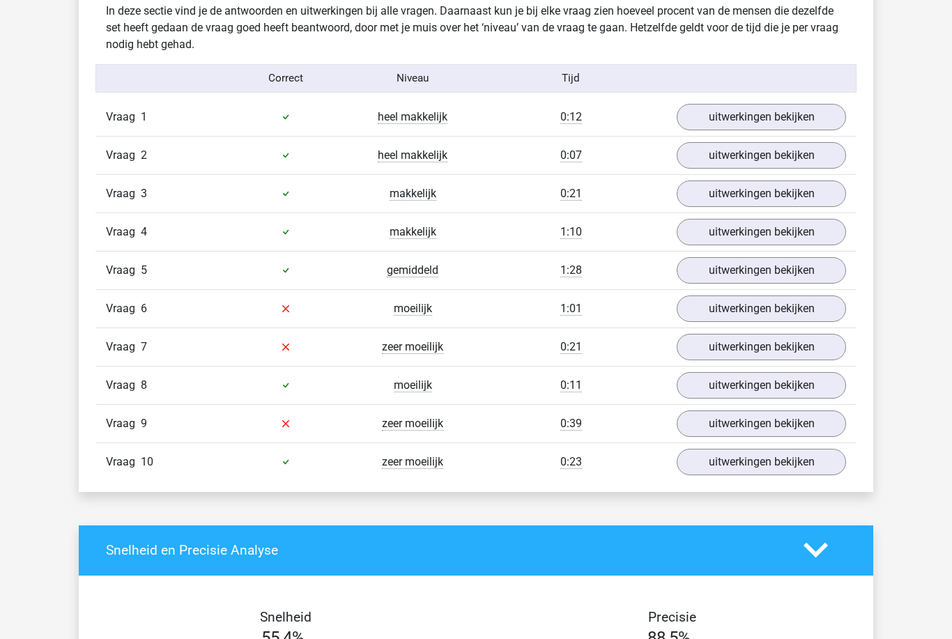
scroll to position [826, 0]
click at [809, 318] on link "uitwerkingen bekijken" at bounding box center [761, 309] width 169 height 26
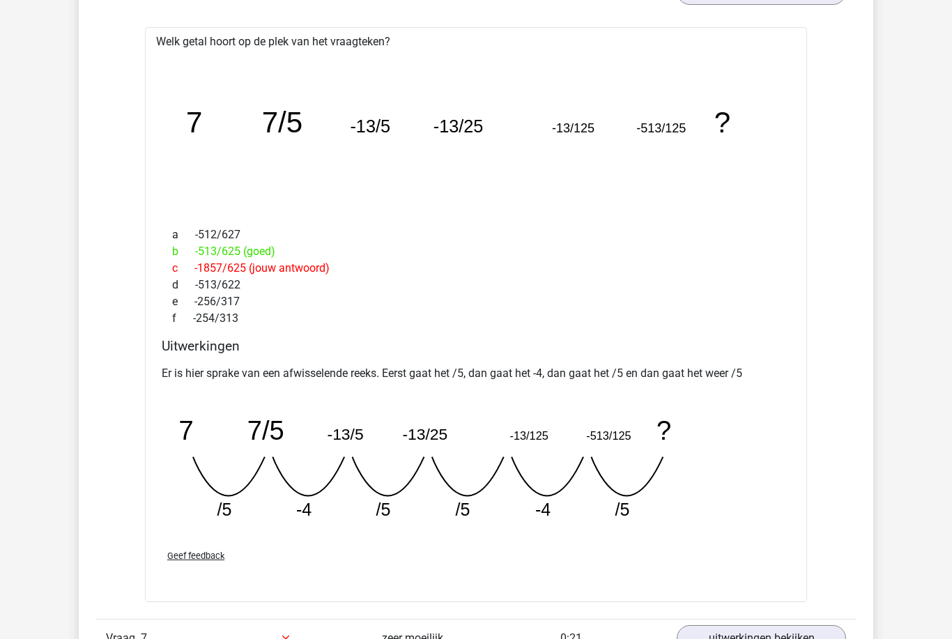
scroll to position [1144, 0]
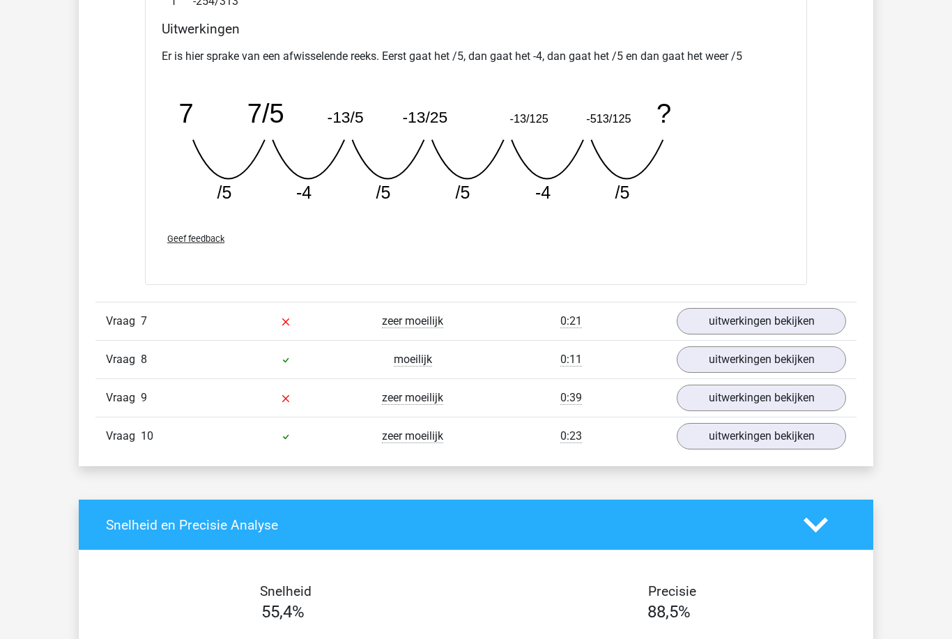
click at [815, 323] on link "uitwerkingen bekijken" at bounding box center [761, 321] width 169 height 26
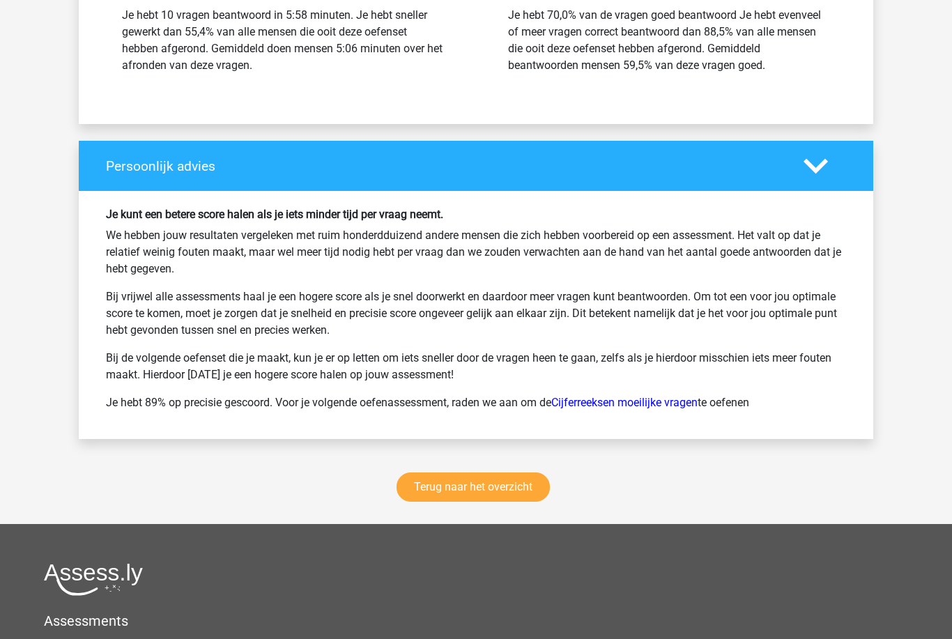
scroll to position [3124, 0]
click at [515, 490] on link "Terug naar het overzicht" at bounding box center [472, 486] width 153 height 29
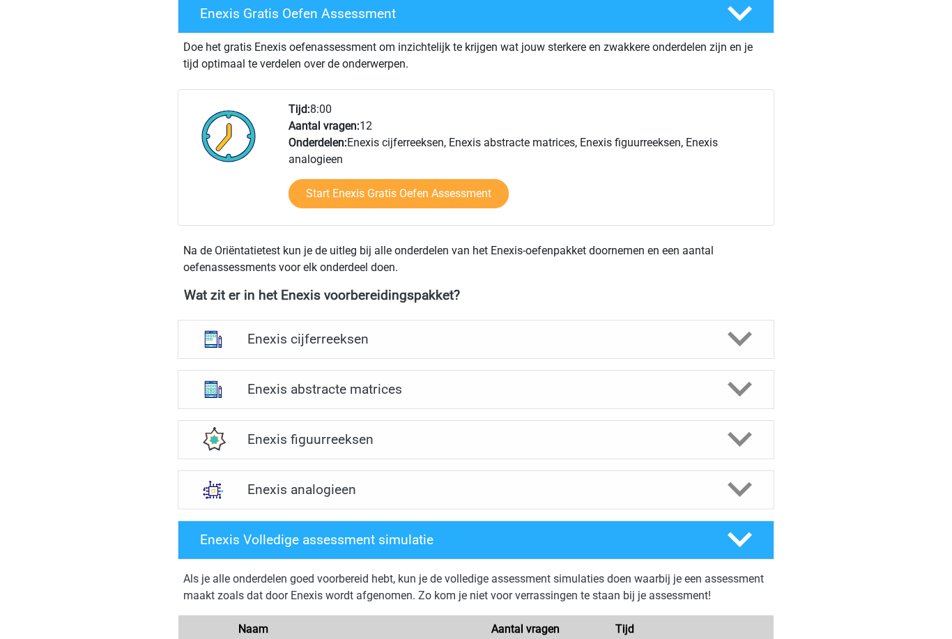
scroll to position [411, 0]
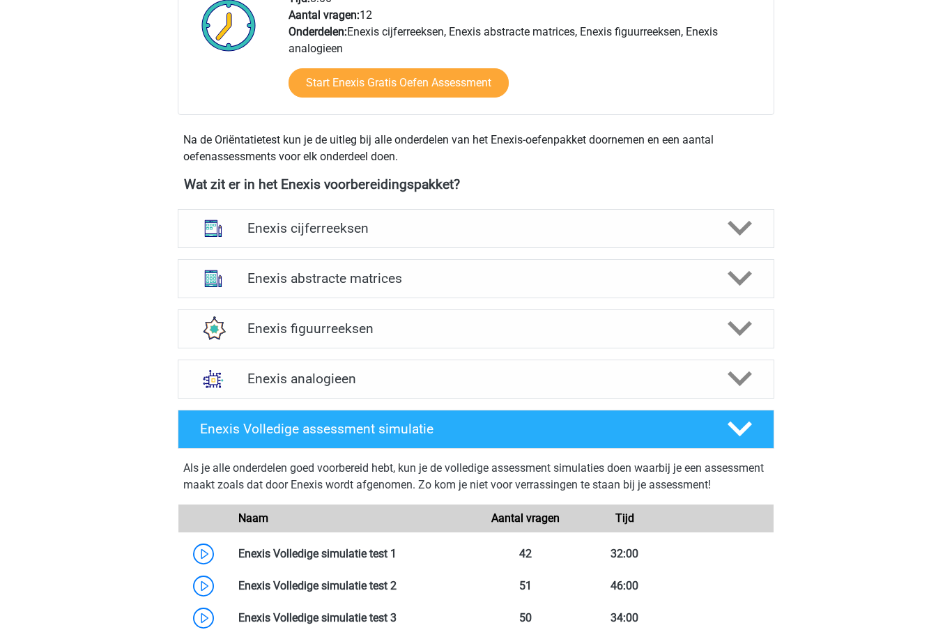
click at [746, 234] on icon at bounding box center [739, 229] width 24 height 24
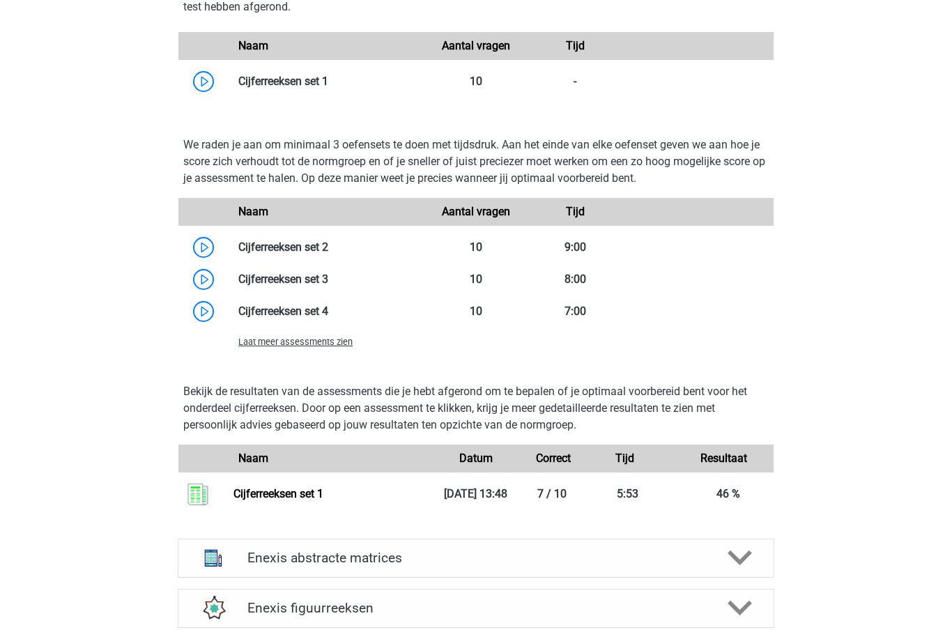
scroll to position [1090, 0]
click at [323, 498] on link "Cijferreeksen set 1" at bounding box center [278, 493] width 90 height 13
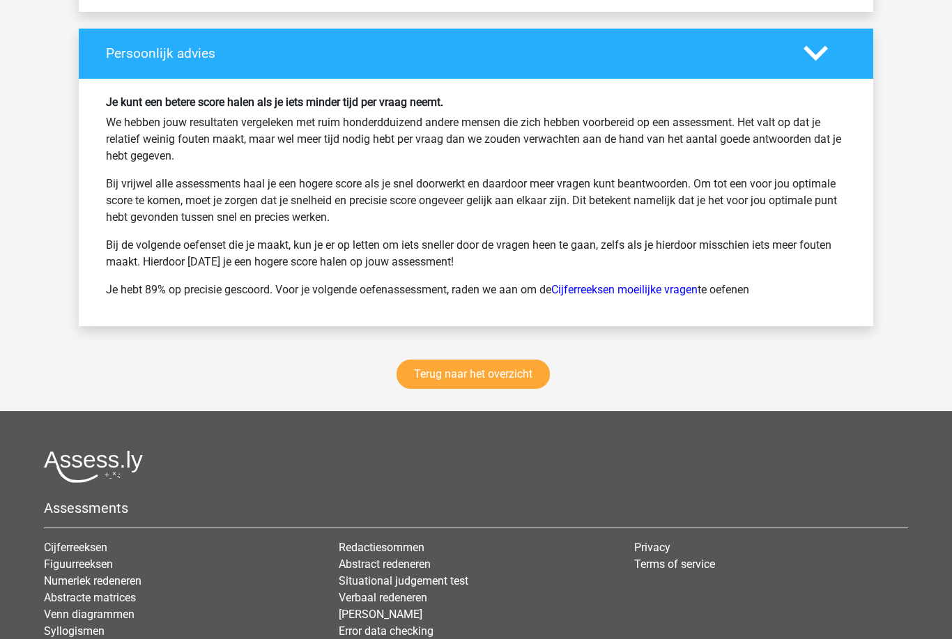
scroll to position [1722, 0]
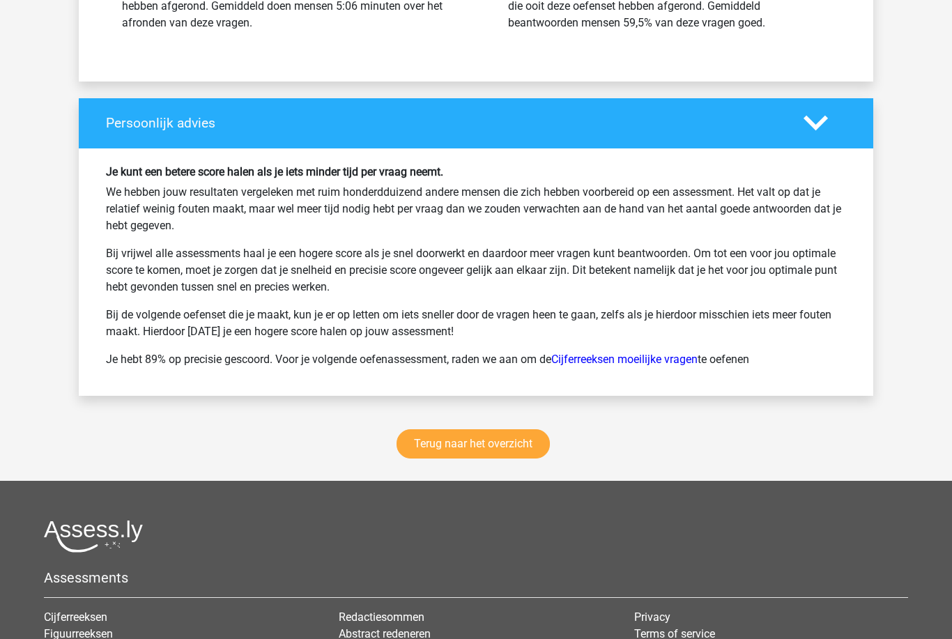
click at [513, 449] on link "Terug naar het overzicht" at bounding box center [472, 443] width 153 height 29
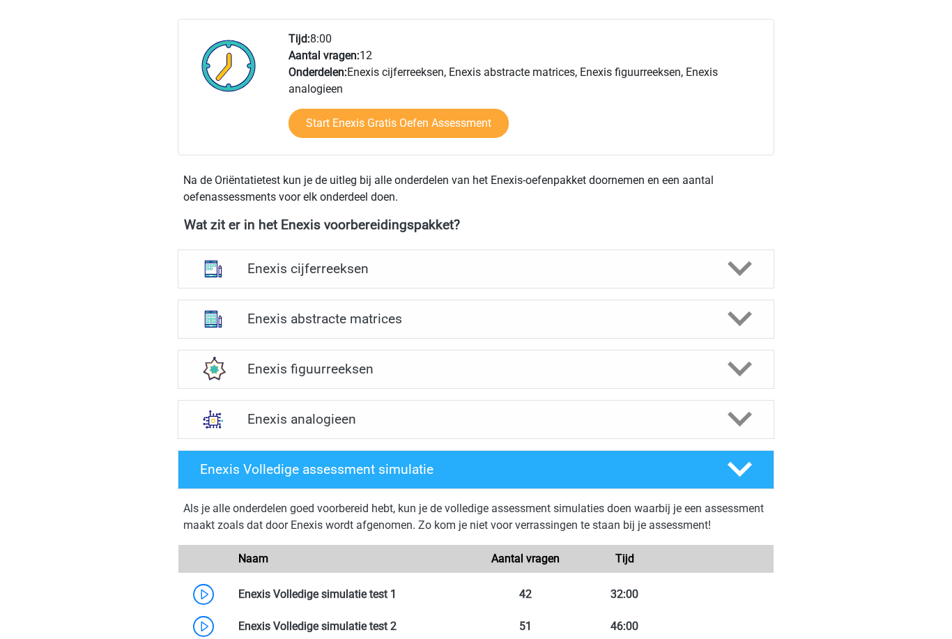
scroll to position [474, 0]
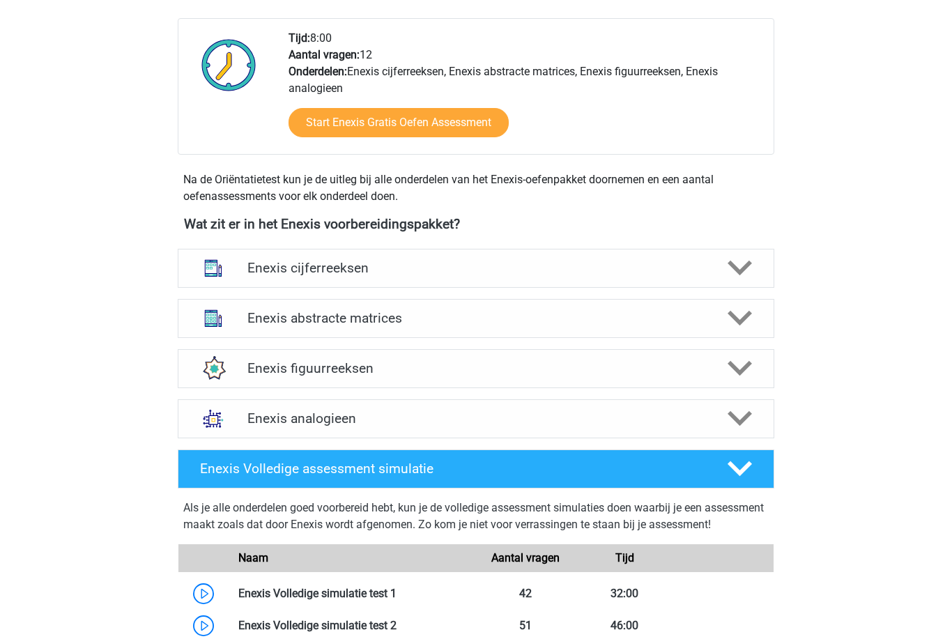
click at [739, 366] on icon at bounding box center [739, 369] width 24 height 24
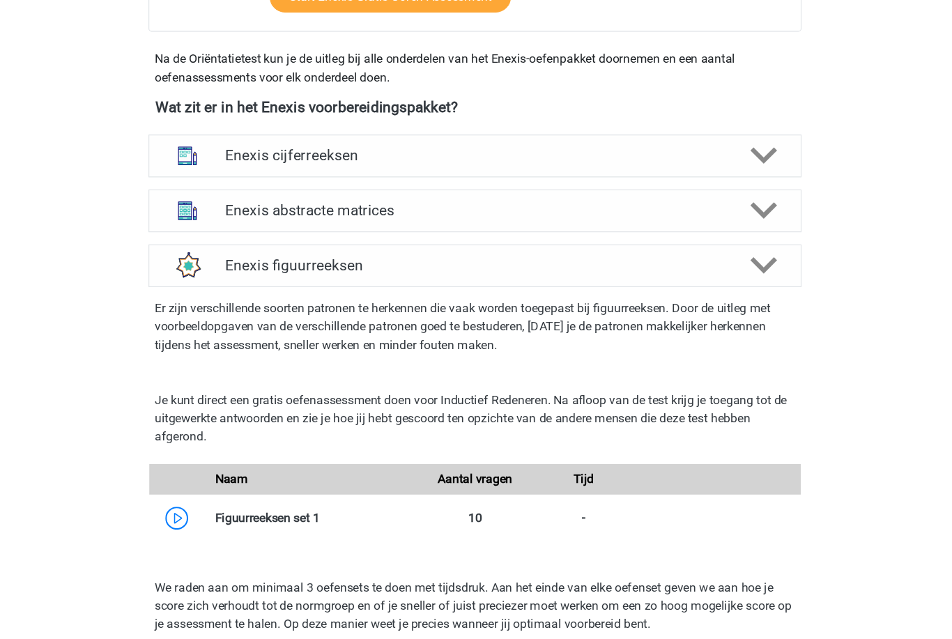
click at [727, 199] on icon at bounding box center [739, 192] width 24 height 24
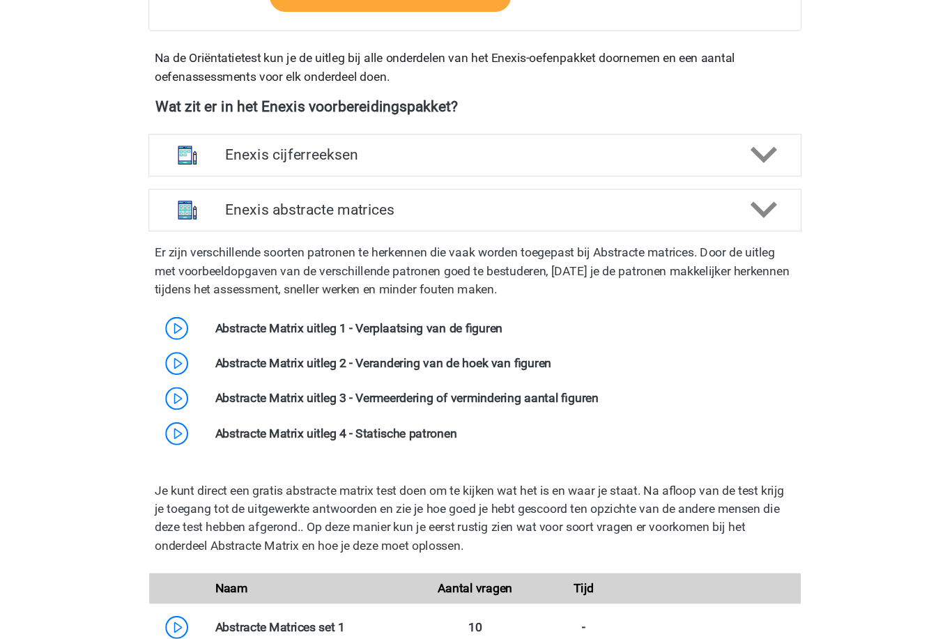
click at [727, 193] on polygon at bounding box center [739, 192] width 24 height 15
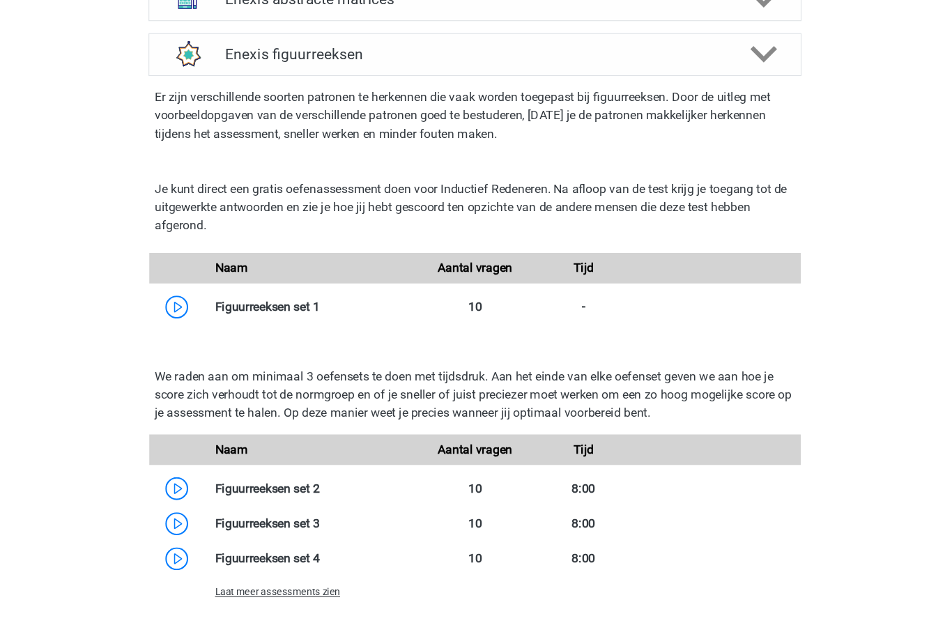
scroll to position [780, 0]
click at [334, 287] on link at bounding box center [334, 293] width 0 height 13
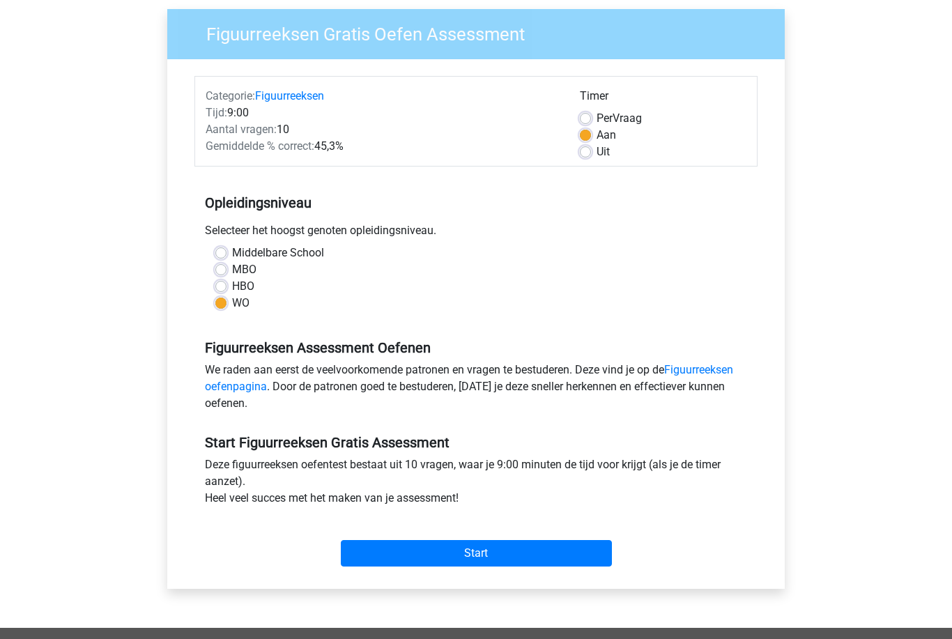
scroll to position [107, 0]
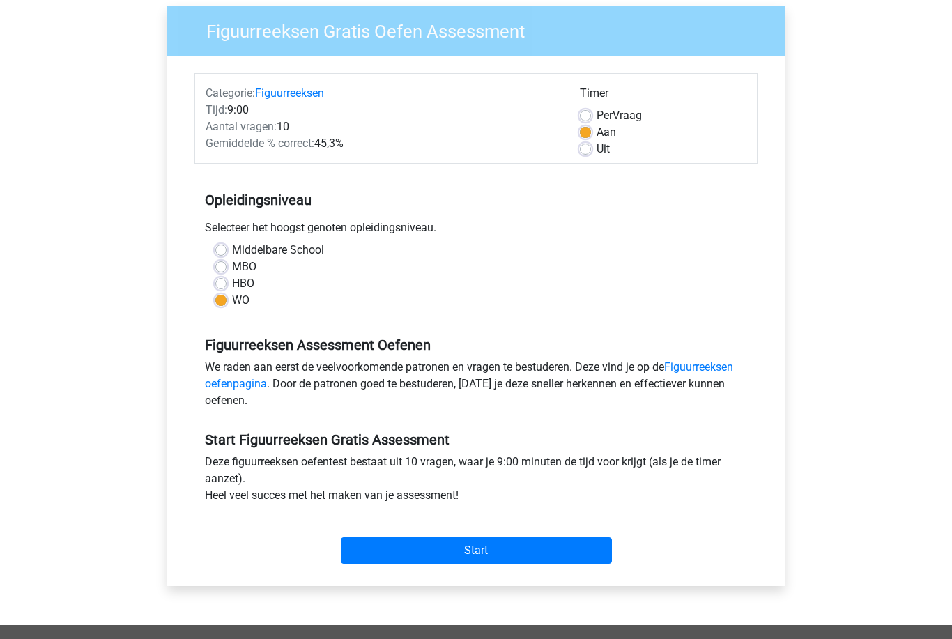
click at [352, 553] on input "Start" at bounding box center [476, 551] width 271 height 26
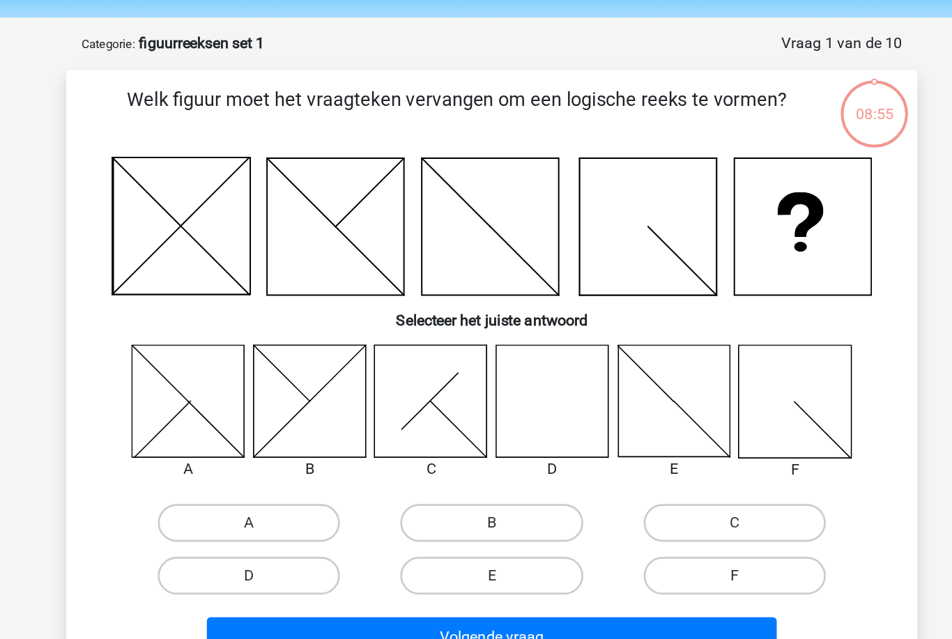
click at [479, 307] on icon at bounding box center [520, 341] width 83 height 83
click at [479, 301] on icon at bounding box center [520, 341] width 83 height 83
click at [229, 457] on label "D" at bounding box center [296, 471] width 134 height 28
click at [297, 471] on input "D" at bounding box center [301, 475] width 9 height 9
radio input "true"
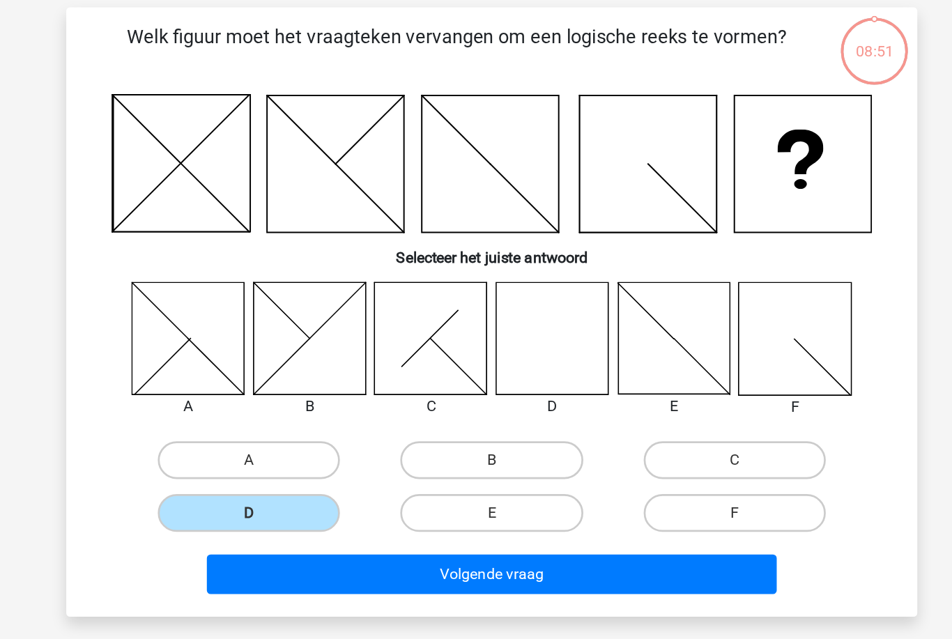
click at [493, 502] on button "Volgende vraag" at bounding box center [476, 516] width 422 height 29
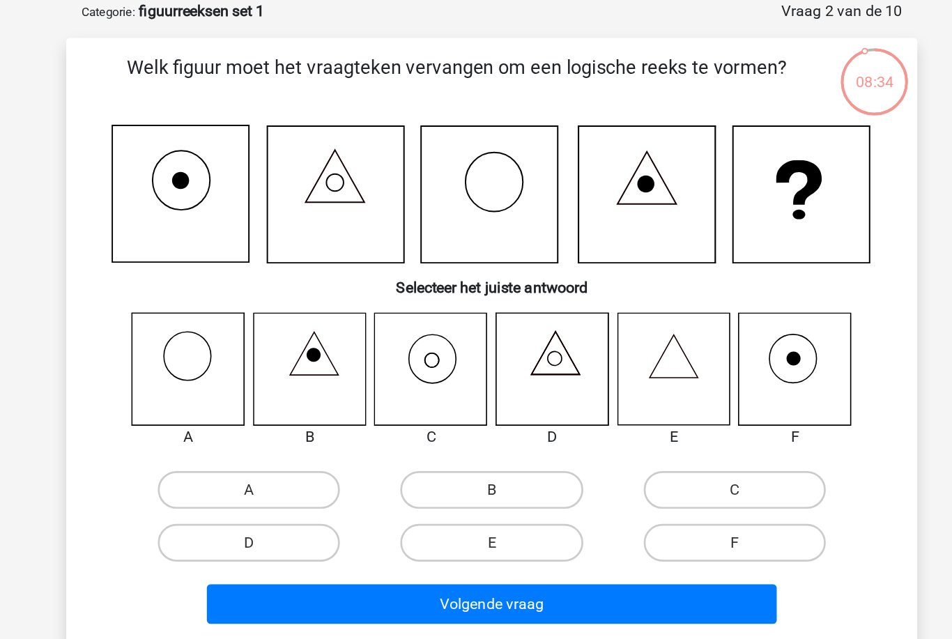
click at [588, 417] on label "C" at bounding box center [655, 431] width 134 height 28
click at [655, 431] on input "C" at bounding box center [659, 435] width 9 height 9
radio input "true"
click at [482, 501] on button "Volgende vraag" at bounding box center [476, 515] width 422 height 29
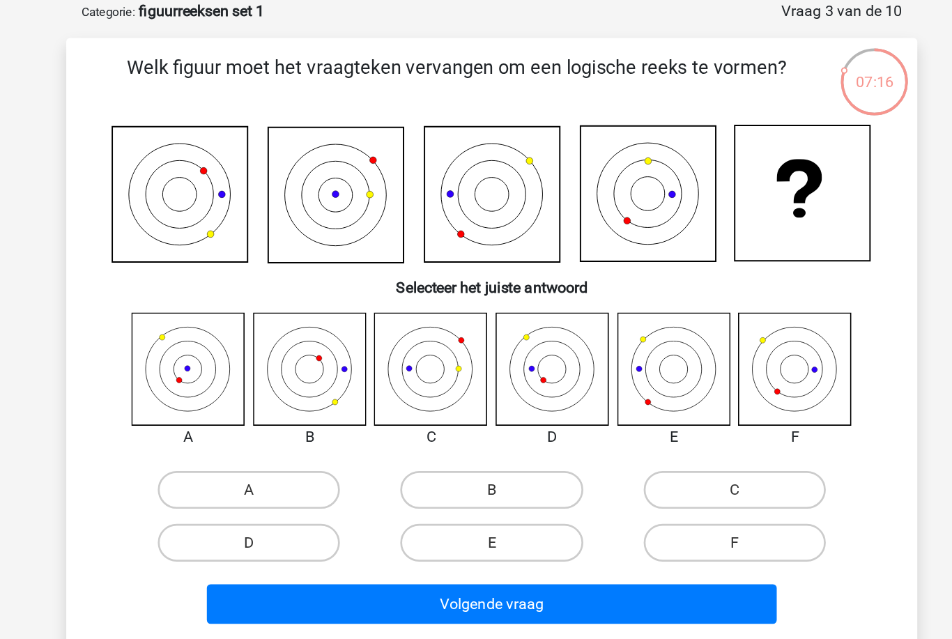
click at [408, 417] on label "B" at bounding box center [475, 431] width 134 height 28
click at [476, 431] on input "B" at bounding box center [480, 435] width 9 height 9
radio input "true"
click at [515, 501] on button "Volgende vraag" at bounding box center [476, 515] width 422 height 29
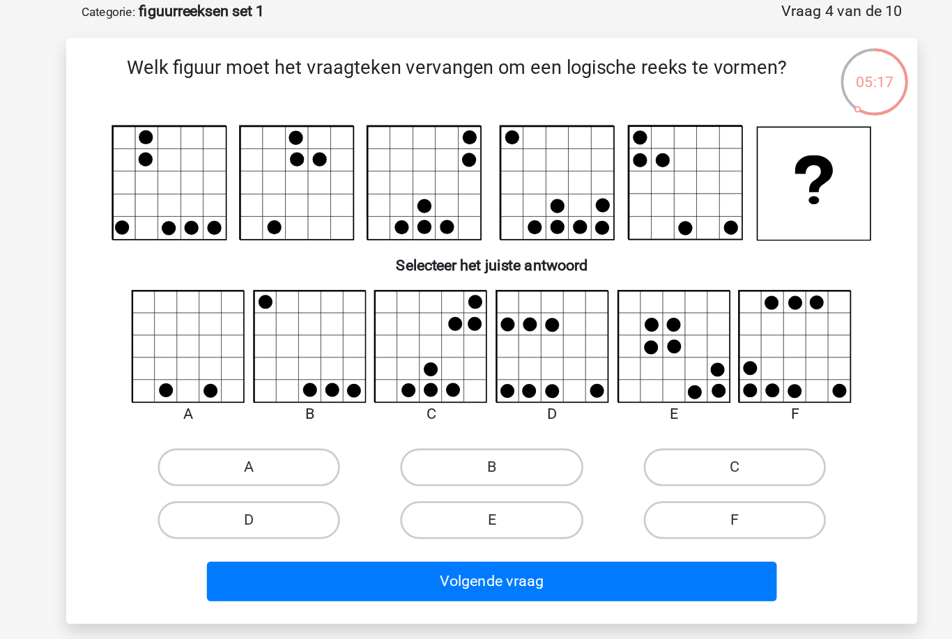
click at [408, 440] on label "E" at bounding box center [475, 454] width 134 height 28
click at [476, 454] on input "E" at bounding box center [480, 458] width 9 height 9
radio input "true"
click at [335, 484] on button "Volgende vraag" at bounding box center [476, 498] width 422 height 29
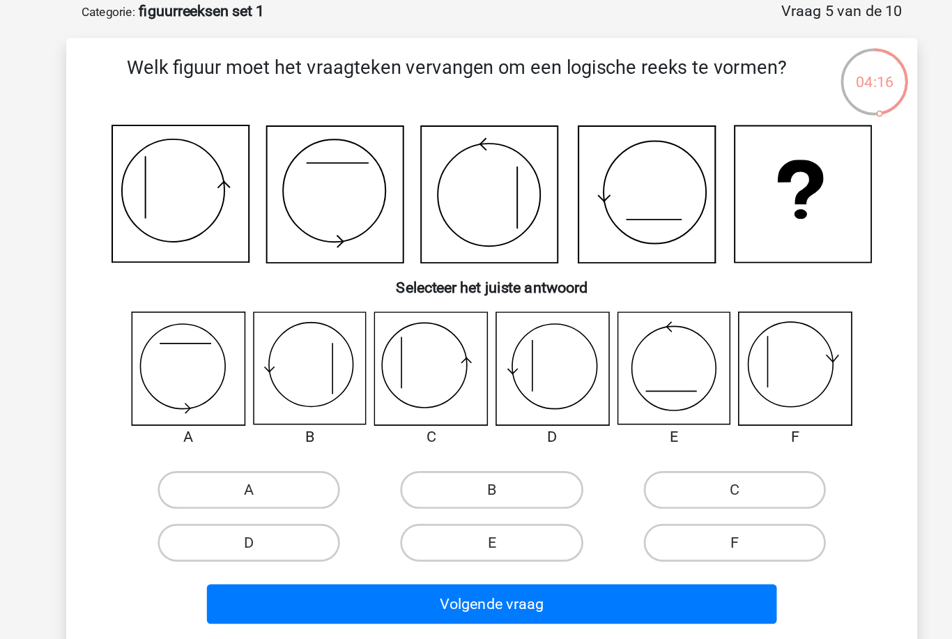
click at [655, 431] on input "C" at bounding box center [659, 435] width 9 height 9
radio input "true"
click at [456, 501] on button "Volgende vraag" at bounding box center [476, 515] width 422 height 29
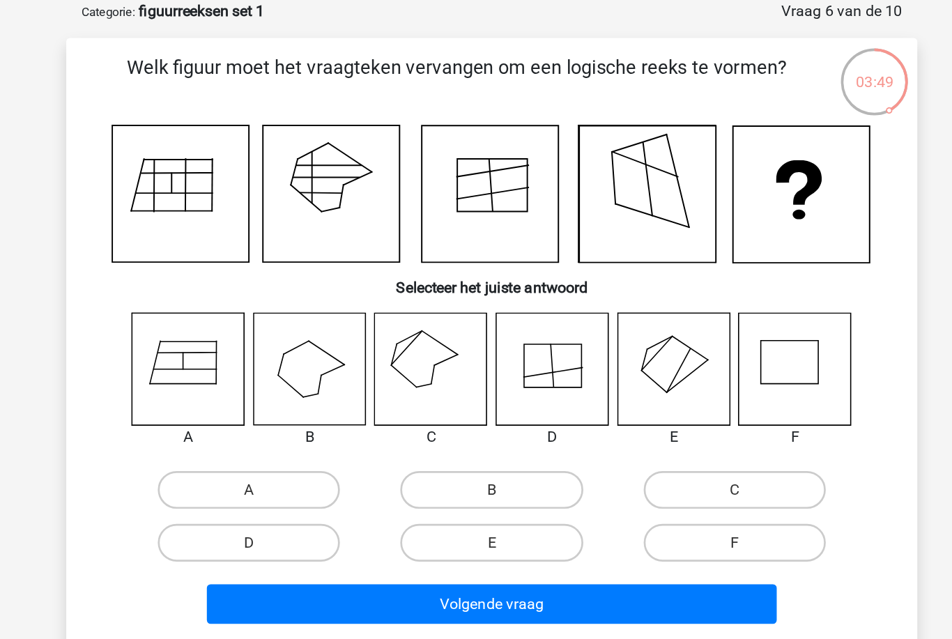
click at [588, 417] on label "C" at bounding box center [655, 431] width 134 height 28
click at [655, 431] on input "C" at bounding box center [659, 435] width 9 height 9
radio input "true"
click at [360, 501] on button "Volgende vraag" at bounding box center [476, 515] width 422 height 29
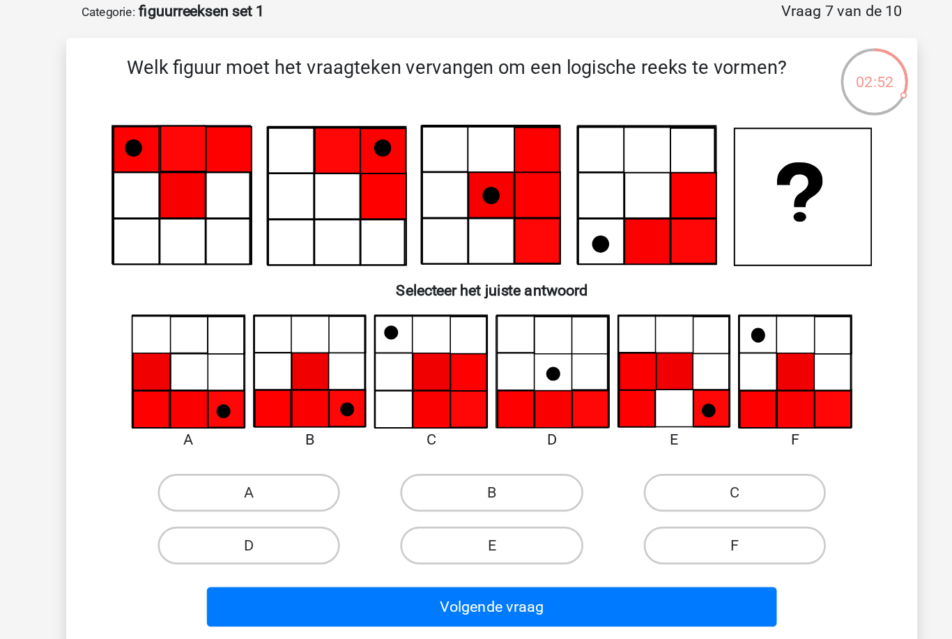
click at [588, 458] on label "F" at bounding box center [655, 472] width 134 height 28
click at [655, 472] on input "F" at bounding box center [659, 476] width 9 height 9
radio input "true"
click at [538, 503] on button "Volgende vraag" at bounding box center [476, 517] width 422 height 29
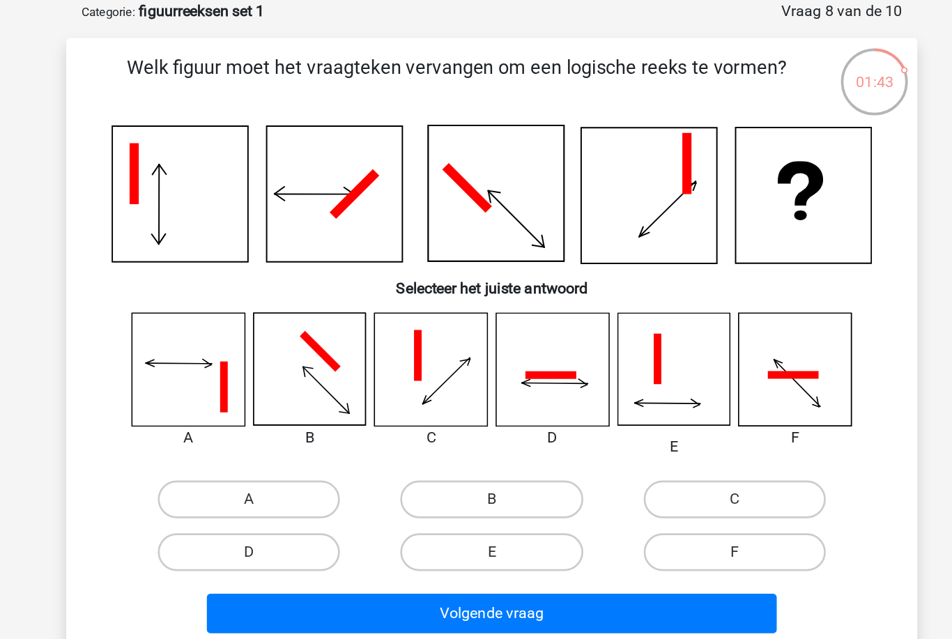
click at [408, 424] on label "B" at bounding box center [475, 438] width 134 height 28
click at [476, 438] on input "B" at bounding box center [480, 442] width 9 height 9
radio input "true"
click at [417, 508] on button "Volgende vraag" at bounding box center [476, 522] width 422 height 29
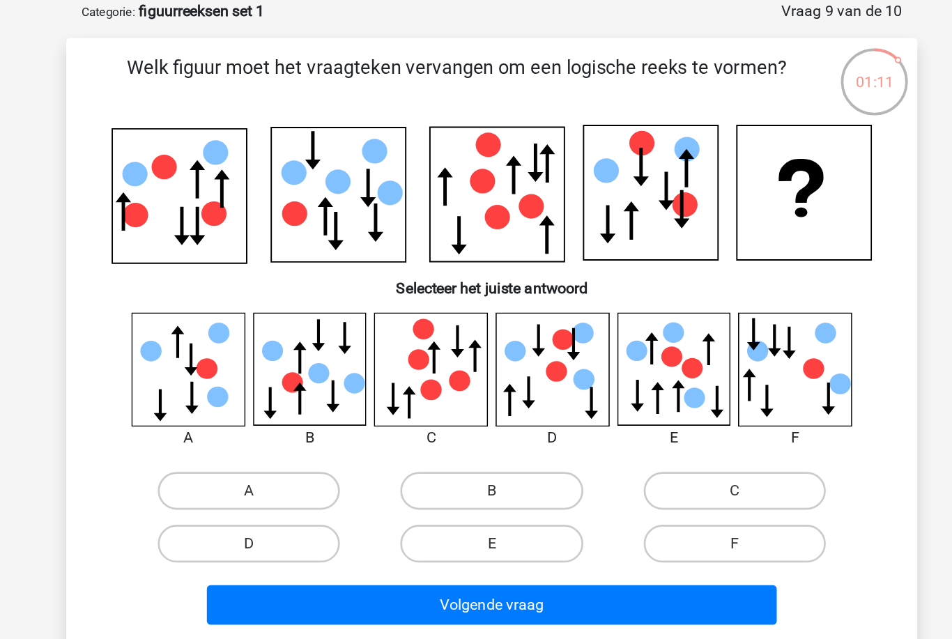
click at [588, 457] on label "F" at bounding box center [655, 471] width 134 height 28
click at [655, 471] on input "F" at bounding box center [659, 475] width 9 height 9
radio input "true"
click at [597, 457] on label "F" at bounding box center [655, 471] width 134 height 28
click at [655, 471] on input "F" at bounding box center [659, 475] width 9 height 9
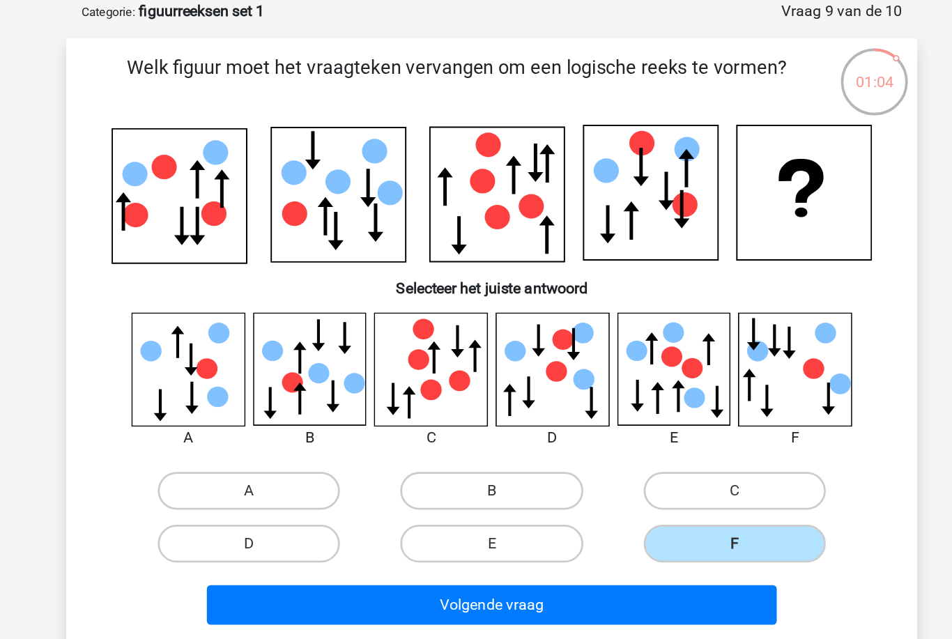
click at [536, 502] on button "Volgende vraag" at bounding box center [476, 516] width 422 height 29
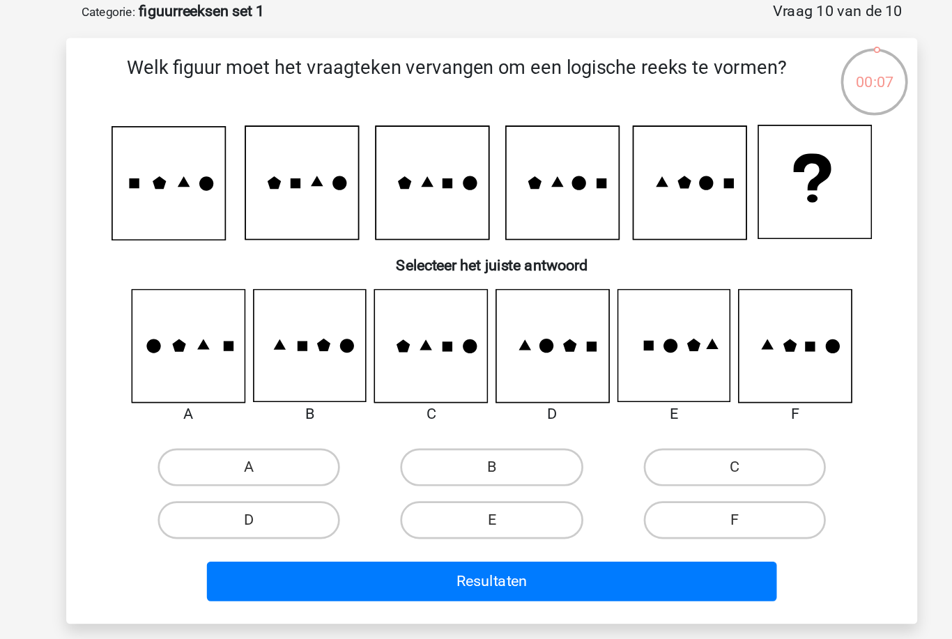
click at [588, 440] on label "F" at bounding box center [655, 454] width 134 height 28
click at [655, 454] on input "F" at bounding box center [659, 458] width 9 height 9
radio input "true"
click at [514, 484] on button "Resultaten" at bounding box center [476, 498] width 422 height 29
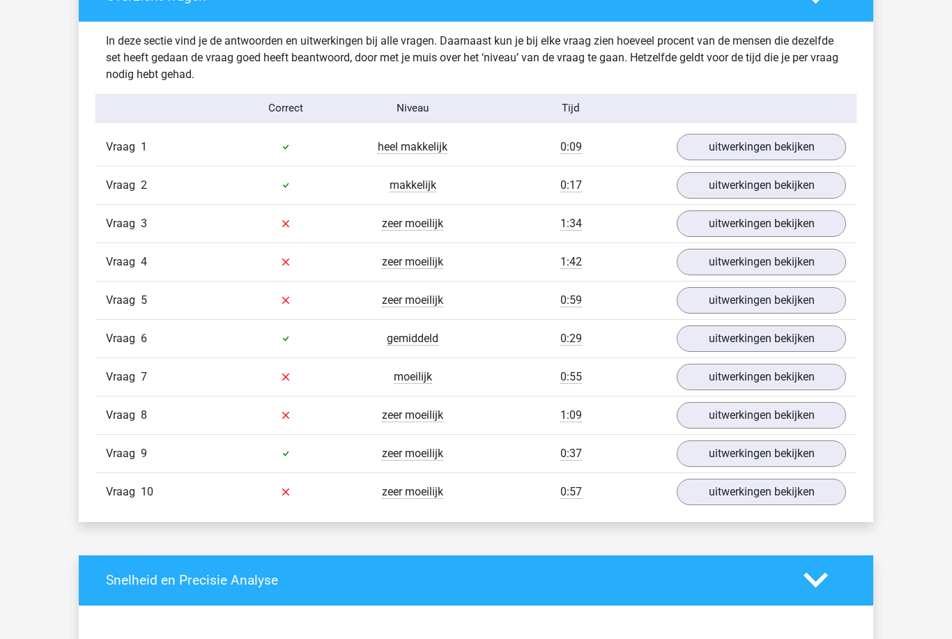
scroll to position [790, 0]
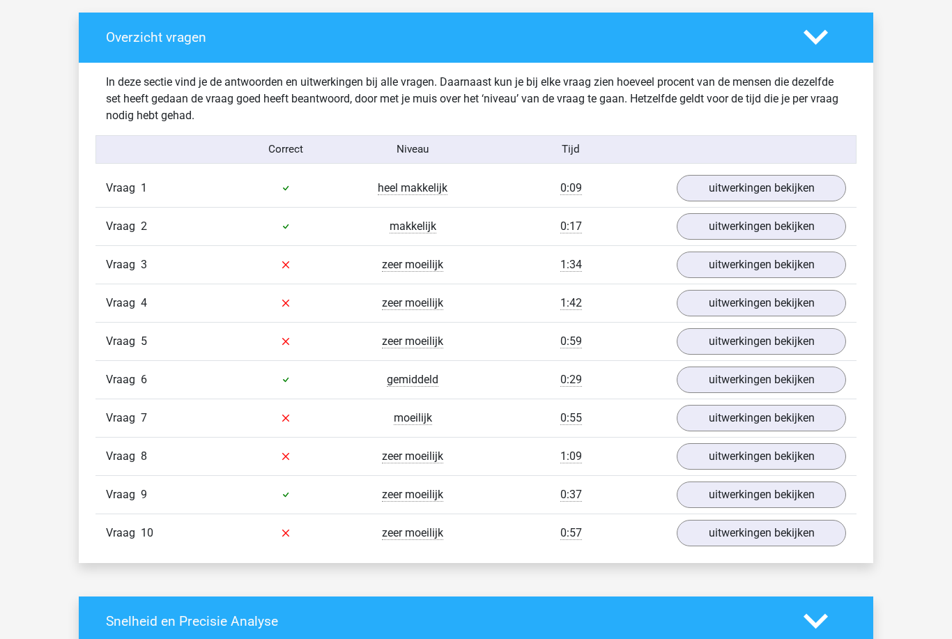
click at [813, 259] on link "uitwerkingen bekijken" at bounding box center [761, 265] width 169 height 26
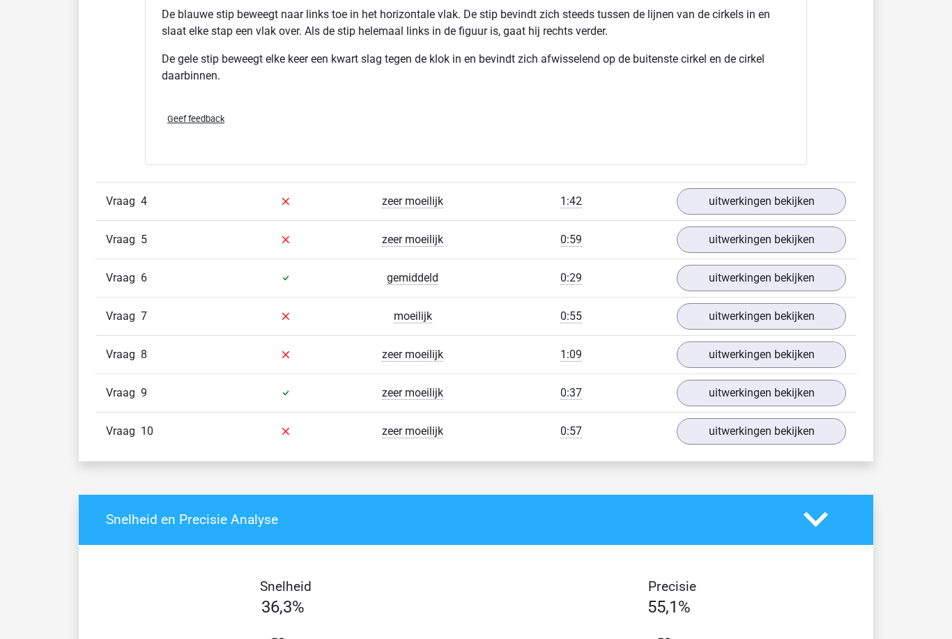
scroll to position [1803, 0]
click at [812, 321] on link "uitwerkingen bekijken" at bounding box center [761, 316] width 169 height 26
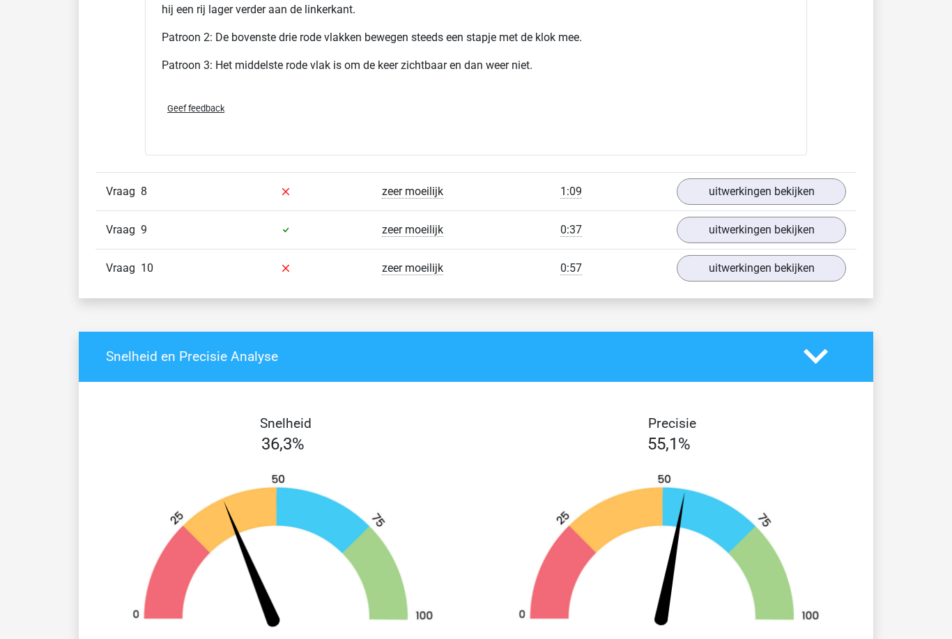
scroll to position [2846, 0]
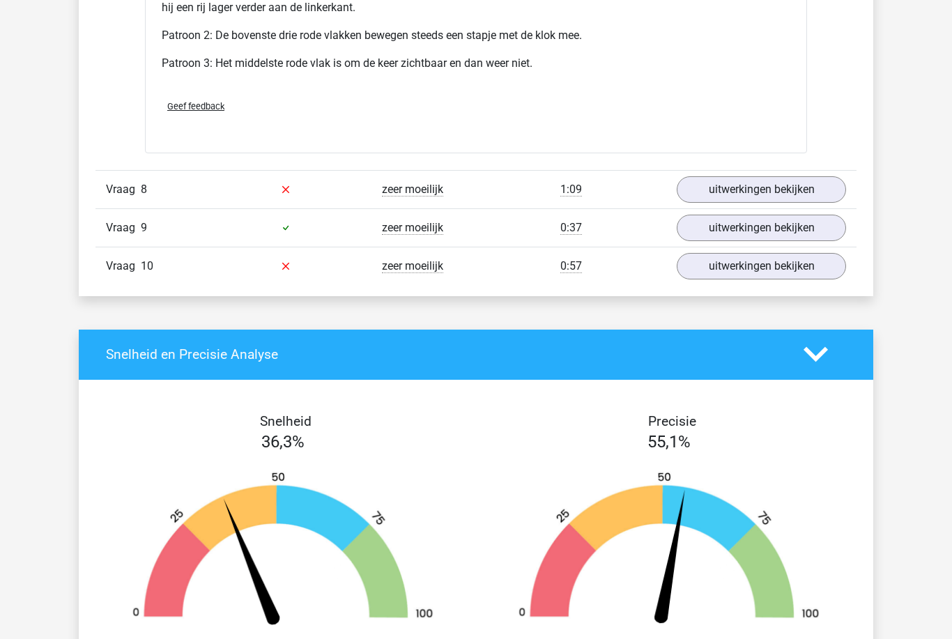
click at [821, 192] on link "uitwerkingen bekijken" at bounding box center [761, 189] width 169 height 26
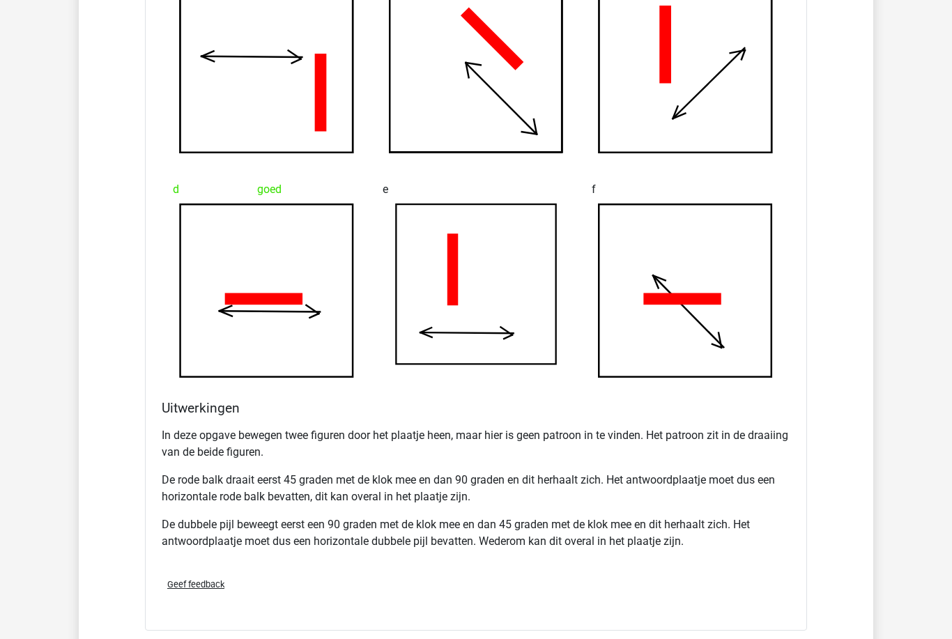
scroll to position [3282, 0]
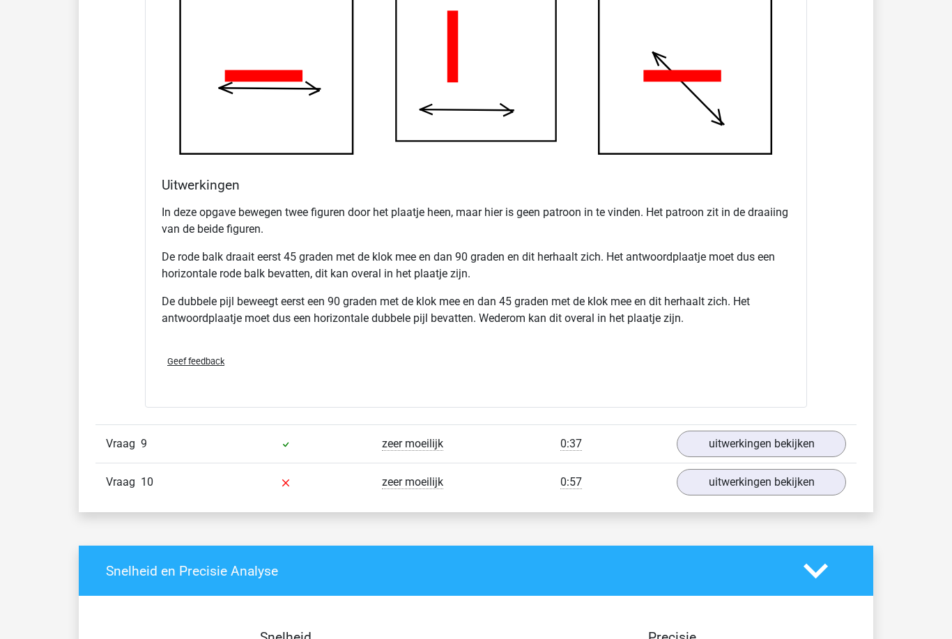
click at [820, 484] on link "uitwerkingen bekijken" at bounding box center [761, 482] width 169 height 26
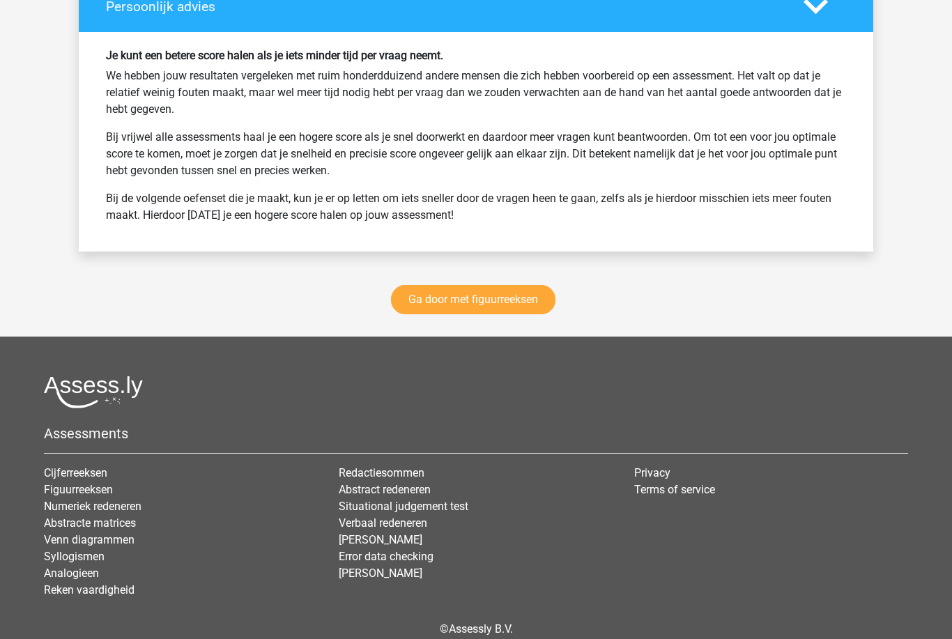
scroll to position [5408, 0]
click at [525, 303] on link "Ga door met figuurreeksen" at bounding box center [473, 300] width 164 height 29
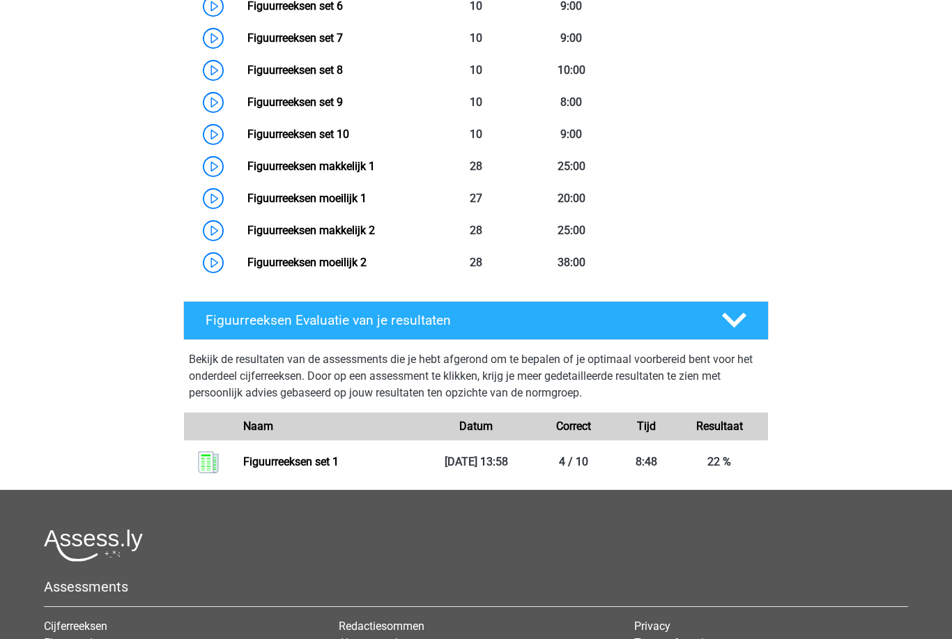
scroll to position [916, 0]
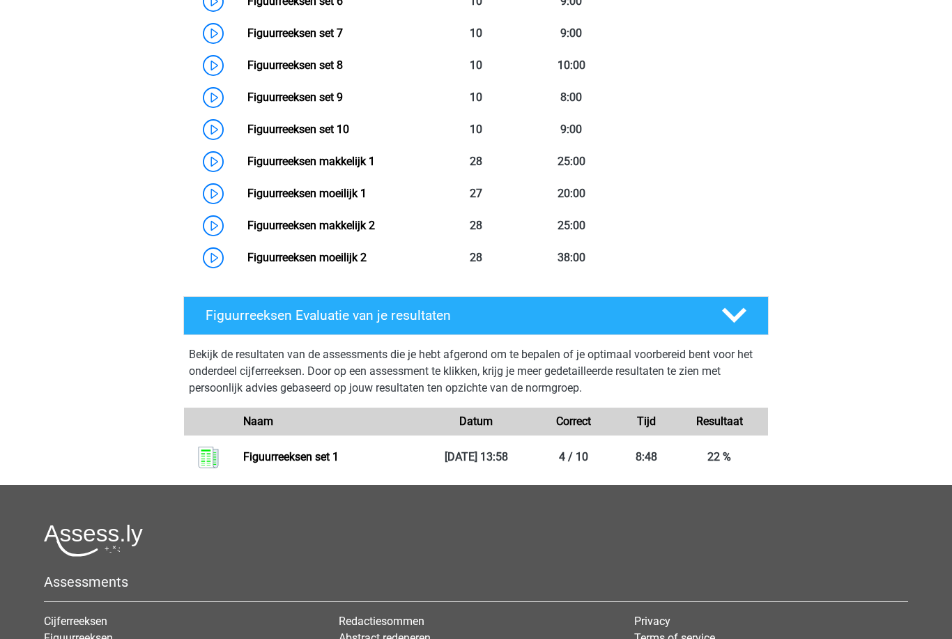
click at [736, 318] on polygon at bounding box center [734, 315] width 24 height 15
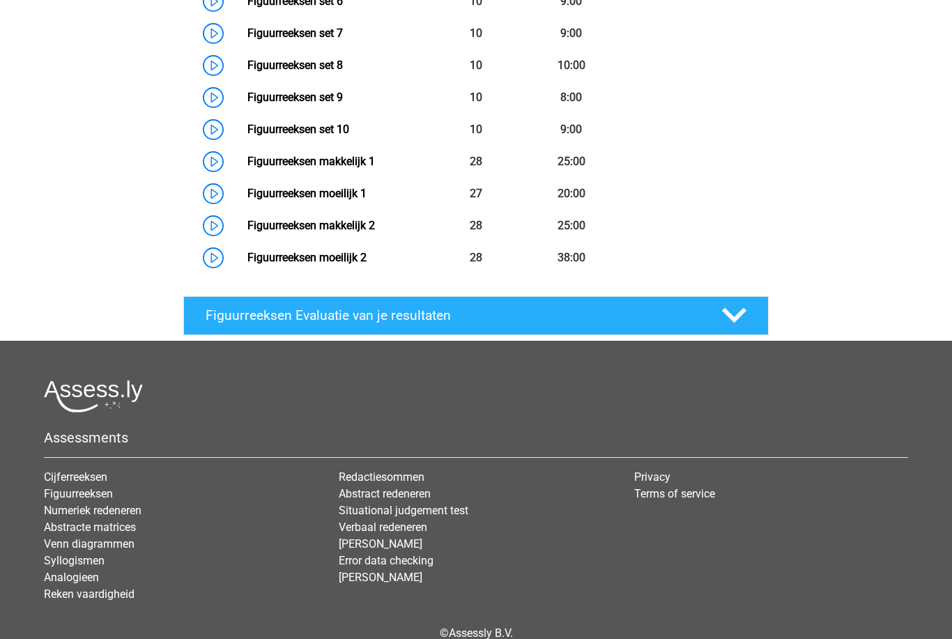
click at [739, 313] on polygon at bounding box center [734, 315] width 24 height 15
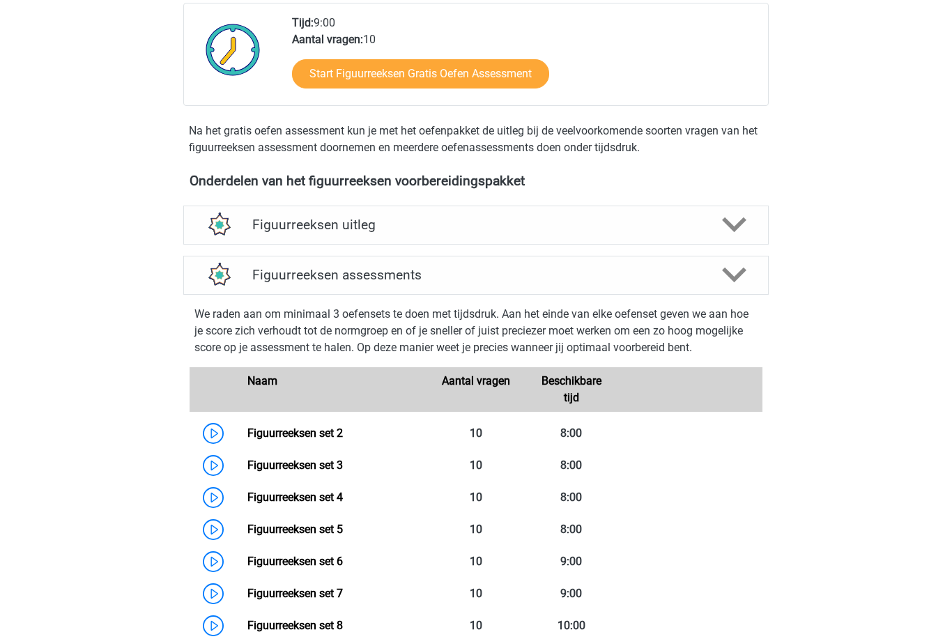
click at [723, 277] on icon at bounding box center [734, 275] width 24 height 24
click at [741, 266] on icon at bounding box center [734, 275] width 24 height 24
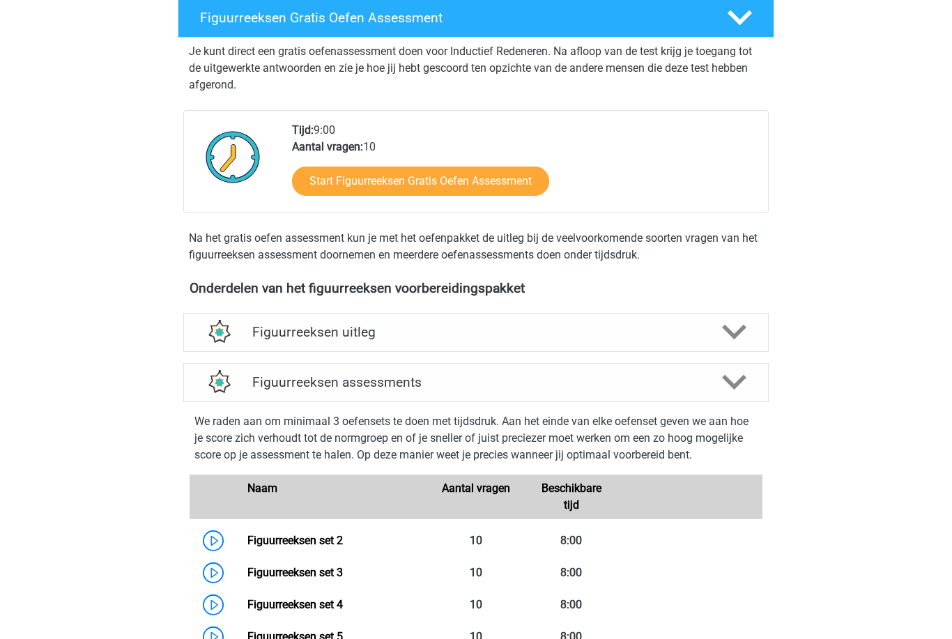
scroll to position [248, 0]
click at [727, 322] on icon at bounding box center [734, 332] width 24 height 24
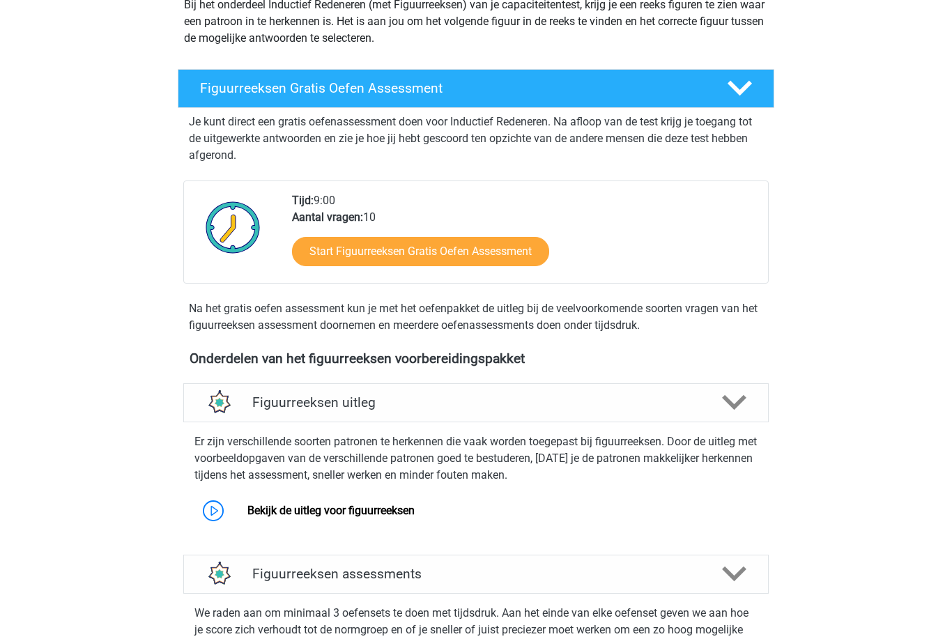
scroll to position [205, 0]
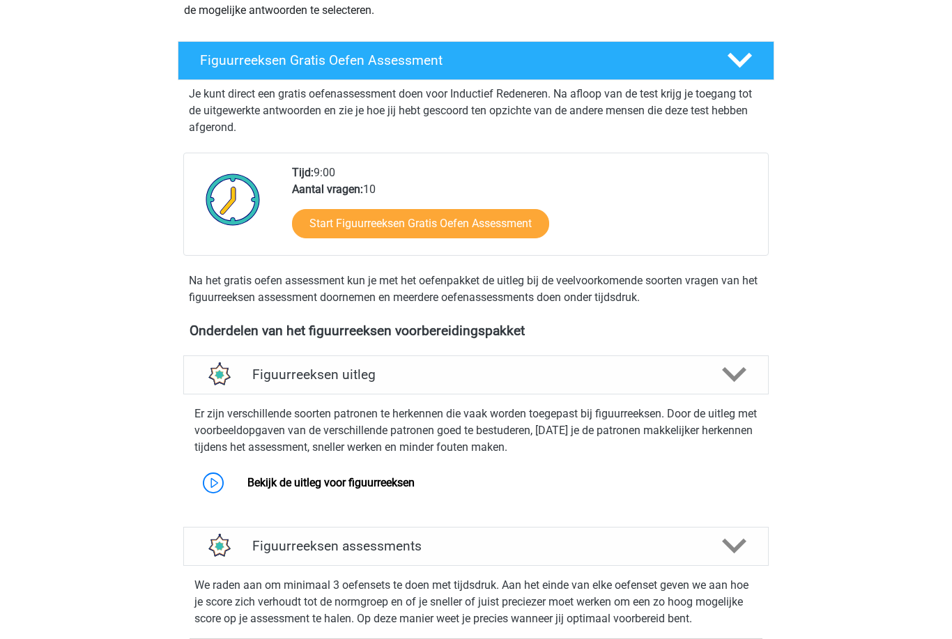
click at [725, 544] on polygon at bounding box center [734, 546] width 24 height 15
click at [733, 546] on icon at bounding box center [734, 546] width 24 height 24
click at [738, 538] on icon at bounding box center [734, 546] width 24 height 24
click at [409, 476] on link "Bekijk de uitleg voor figuurreeksen" at bounding box center [330, 482] width 167 height 13
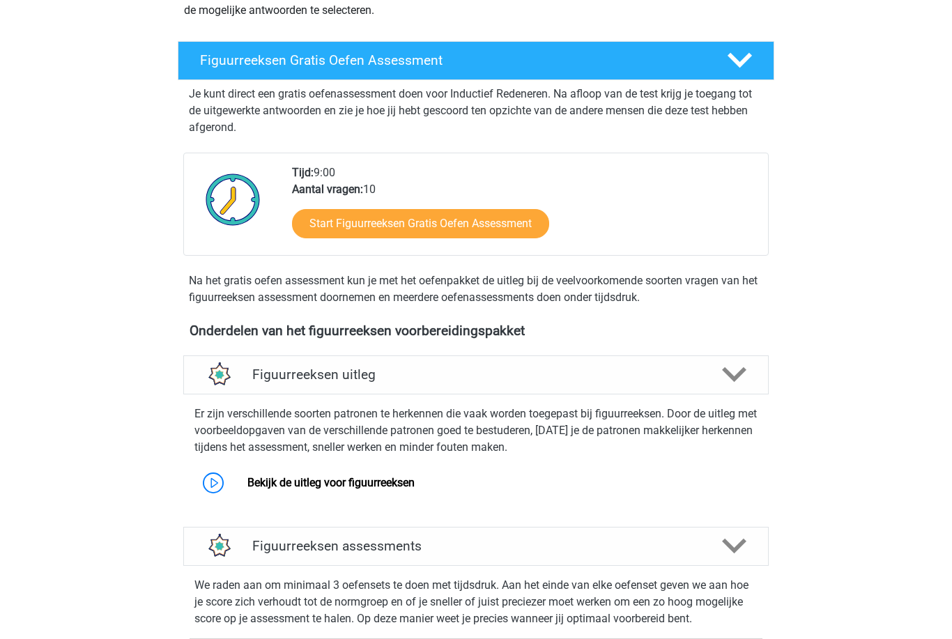
scroll to position [249, 0]
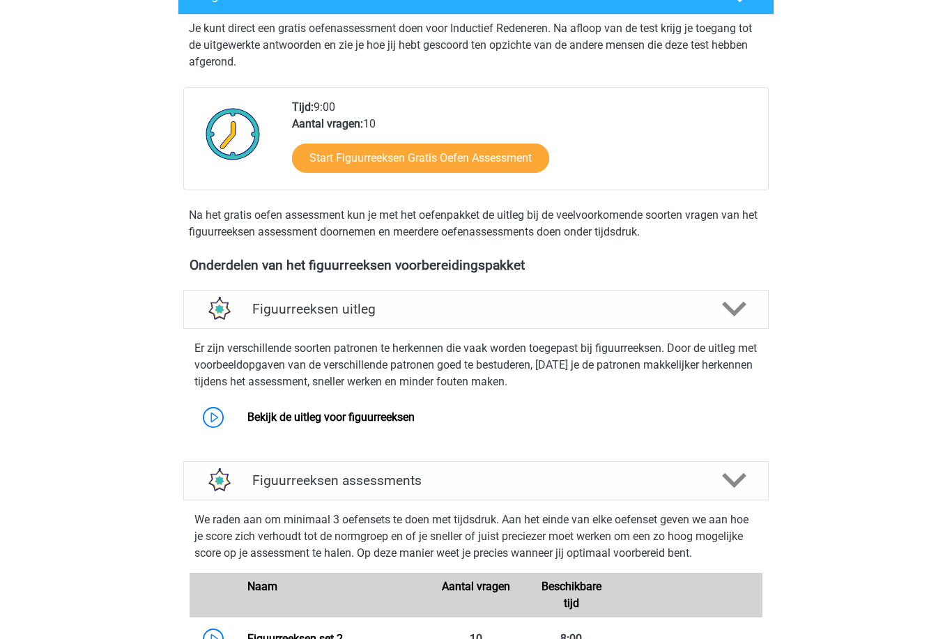
click at [233, 298] on img at bounding box center [219, 310] width 36 height 36
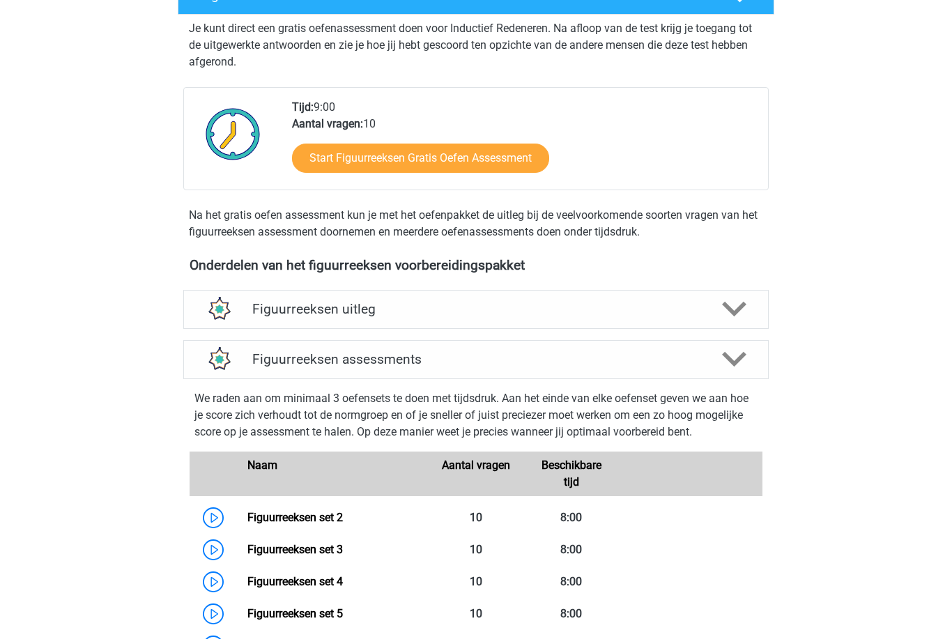
click at [252, 360] on h4 "Figuurreeksen assessments" at bounding box center [475, 359] width 447 height 16
click at [407, 357] on h4 "Figuurreeksen assessments" at bounding box center [475, 359] width 447 height 16
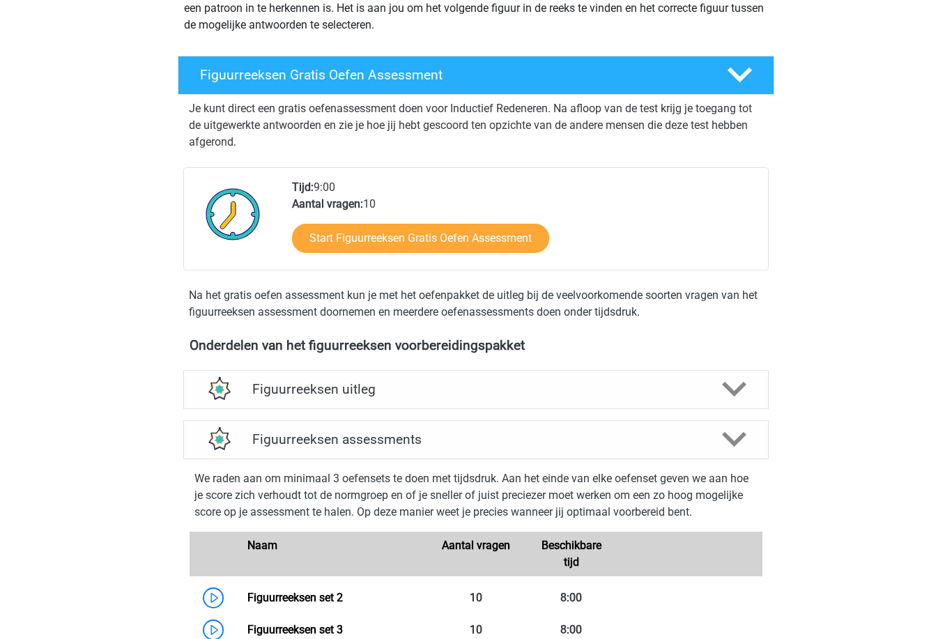
click at [737, 448] on icon at bounding box center [734, 440] width 24 height 24
click at [732, 431] on icon at bounding box center [734, 439] width 24 height 24
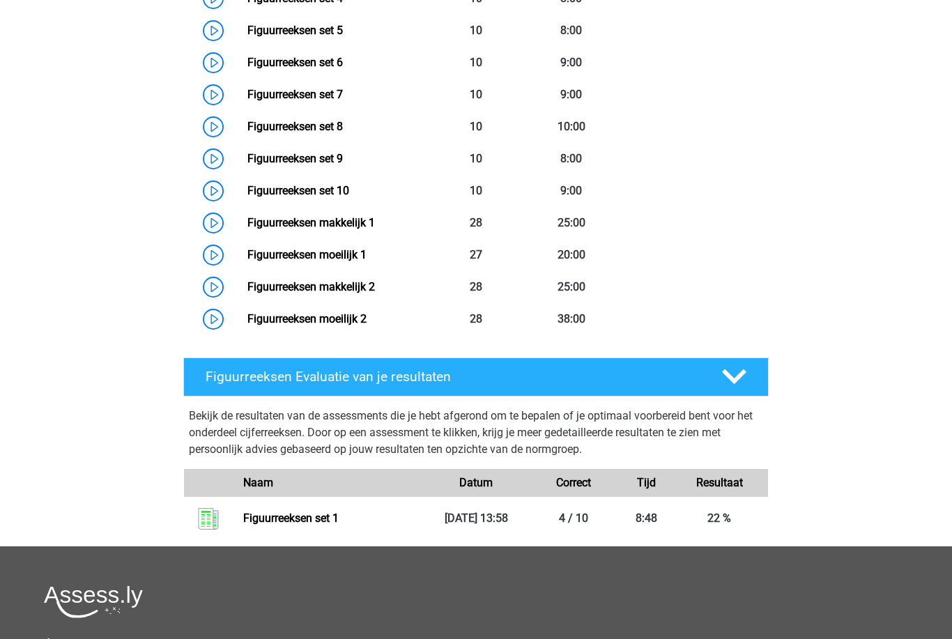
click at [224, 381] on h4 "Figuurreeksen Evaluatie van je resultaten" at bounding box center [453, 377] width 494 height 16
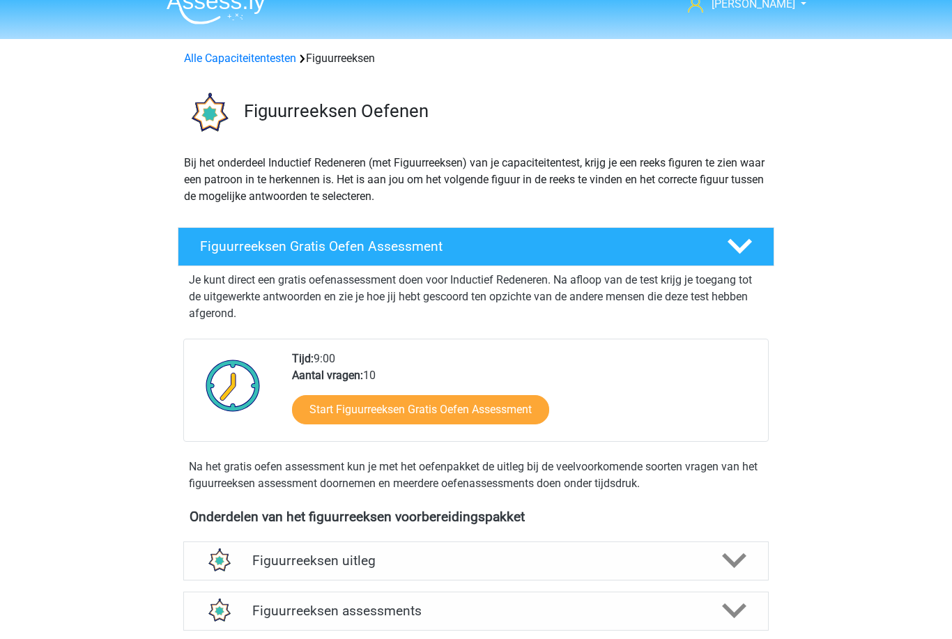
scroll to position [0, 0]
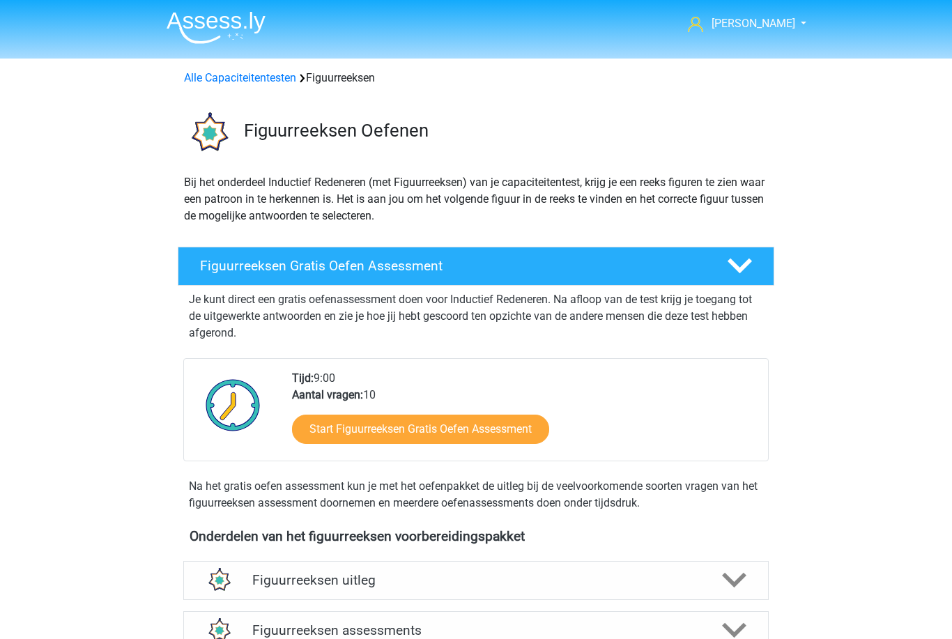
click at [215, 83] on link "Alle Capaciteitentesten" at bounding box center [240, 77] width 112 height 13
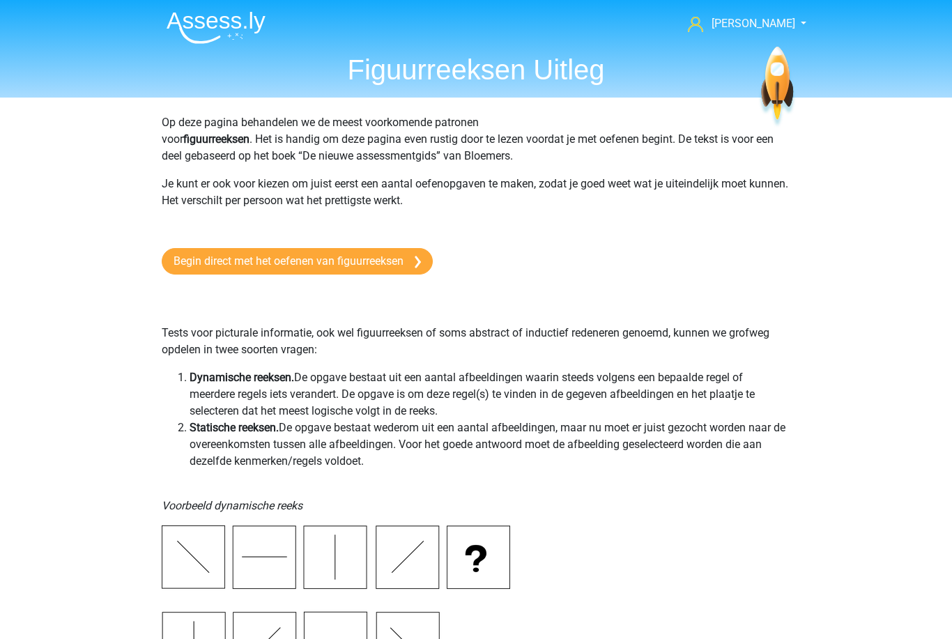
click at [371, 91] on header "[PERSON_NAME] [EMAIL_ADDRESS][DOMAIN_NAME] Nederlands English" at bounding box center [476, 49] width 952 height 98
click at [357, 92] on header "Thomas thomasfrijns@hotmail.com Nederlands English" at bounding box center [476, 49] width 952 height 98
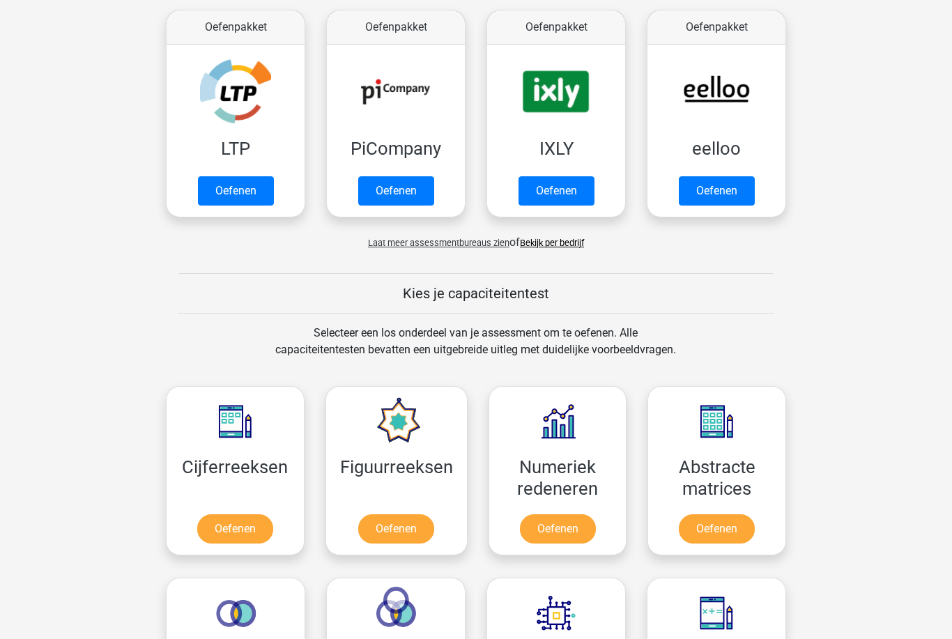
scroll to position [267, 0]
click at [713, 186] on link "Oefenen" at bounding box center [717, 191] width 76 height 29
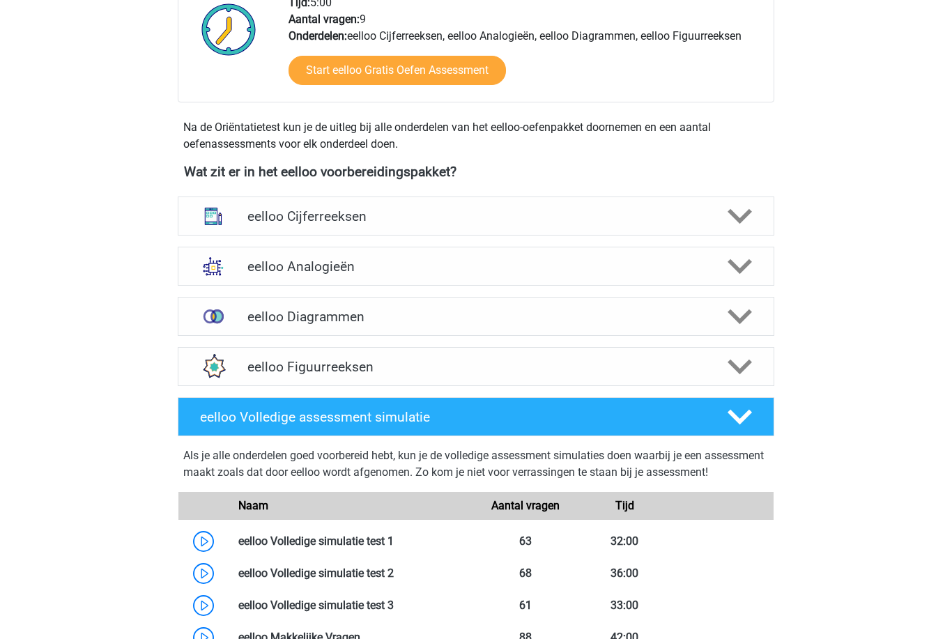
scroll to position [389, 0]
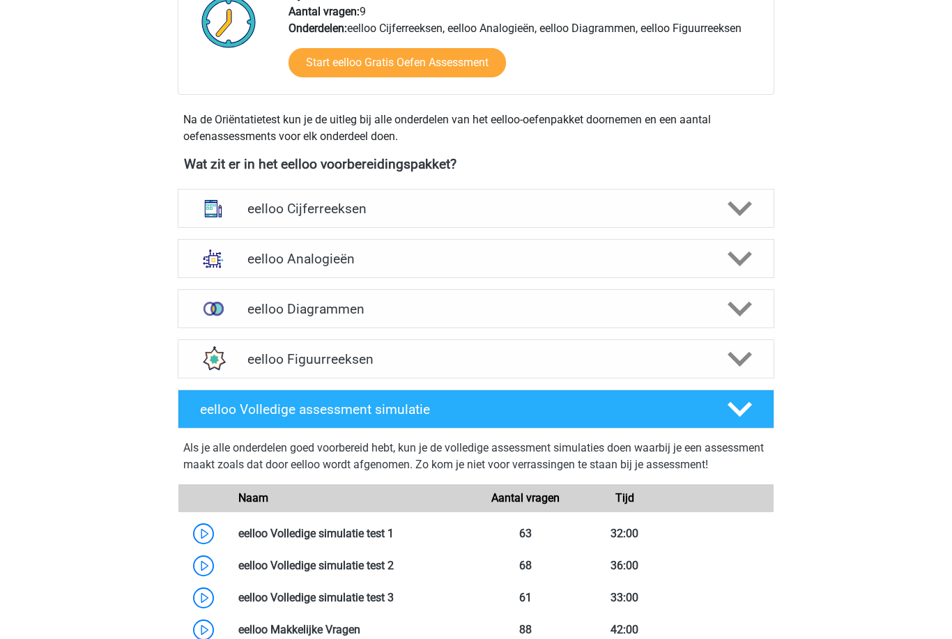
click at [219, 304] on img at bounding box center [213, 309] width 36 height 36
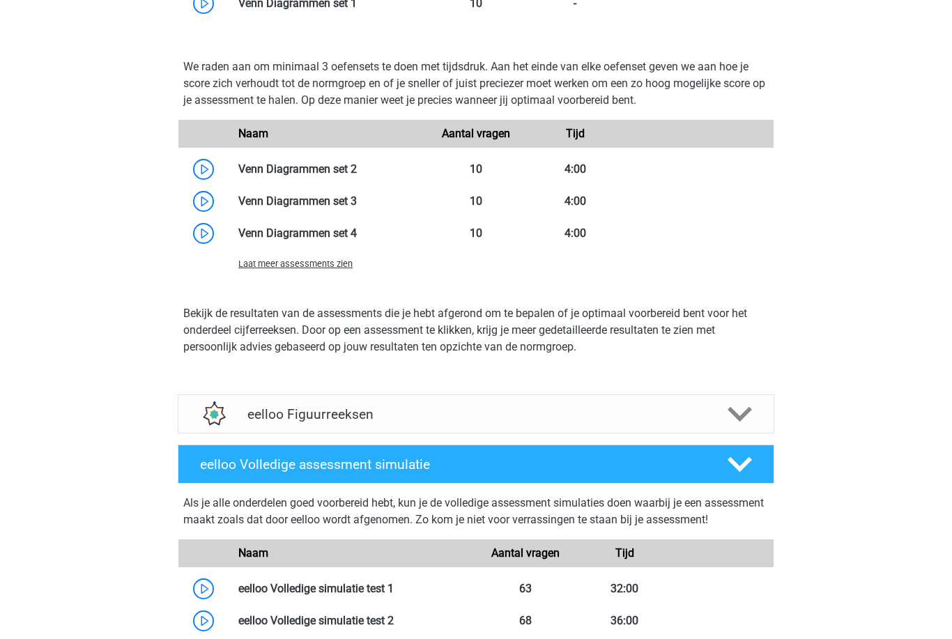
click at [198, 415] on img at bounding box center [213, 414] width 36 height 36
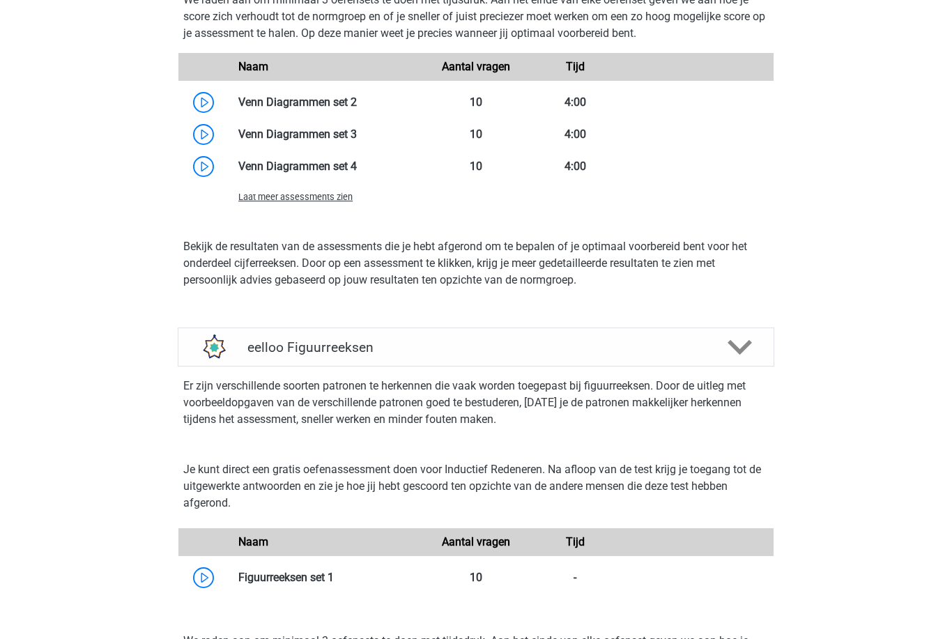
scroll to position [975, 0]
click at [201, 339] on img at bounding box center [213, 346] width 36 height 36
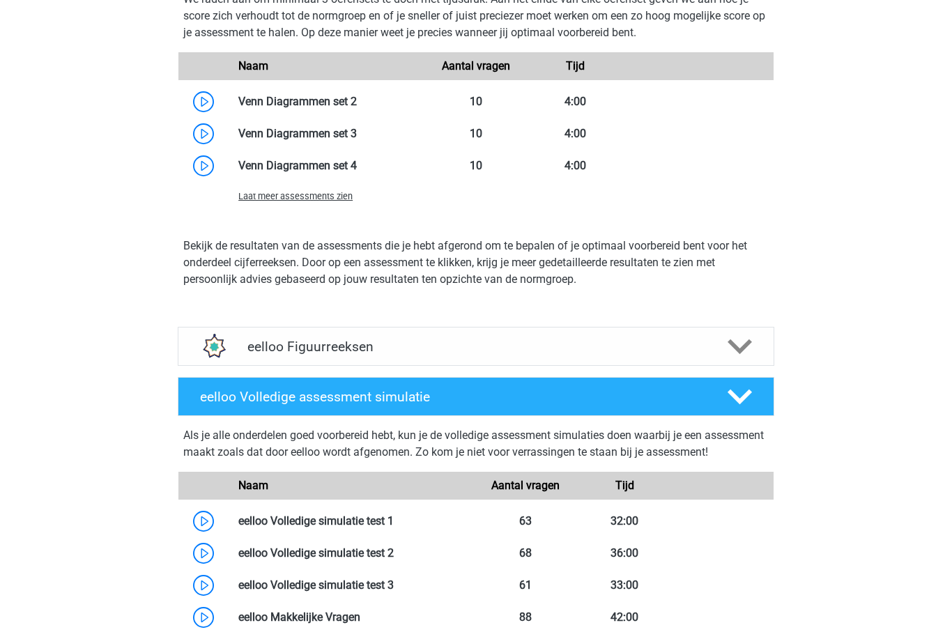
click at [212, 397] on h4 "eelloo Volledige assessment simulatie" at bounding box center [452, 397] width 504 height 16
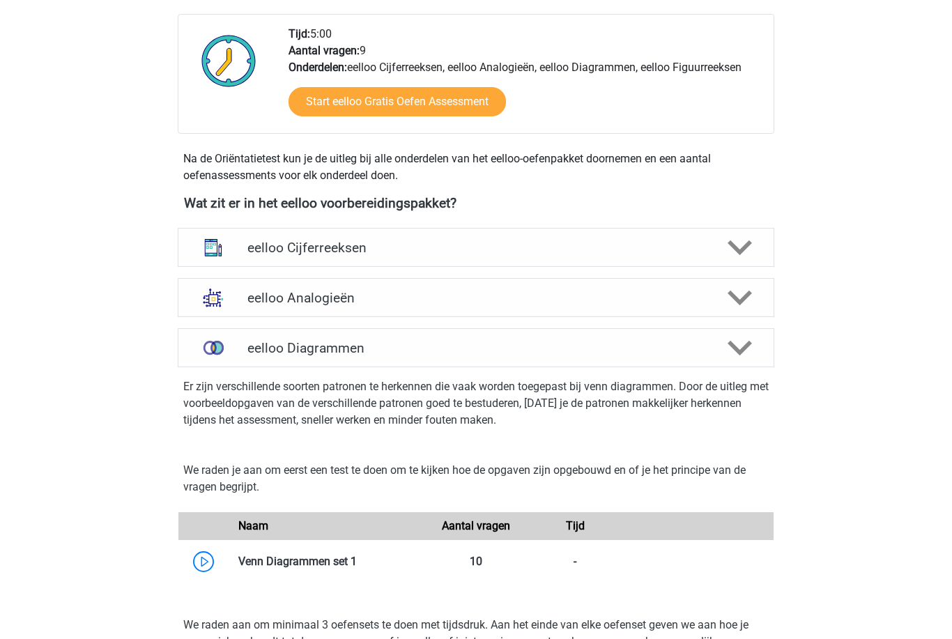
scroll to position [339, 0]
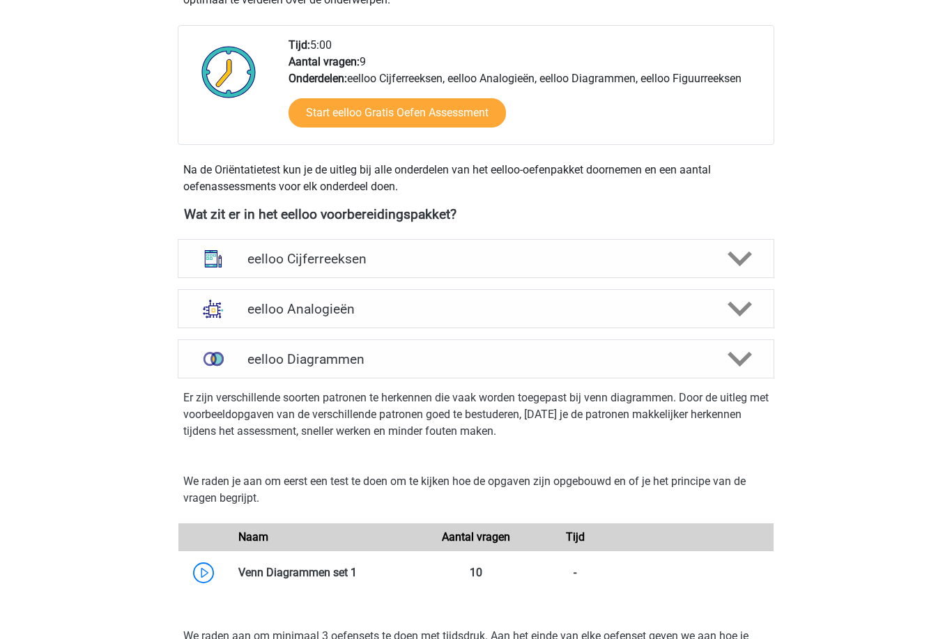
click at [213, 366] on img at bounding box center [213, 359] width 36 height 36
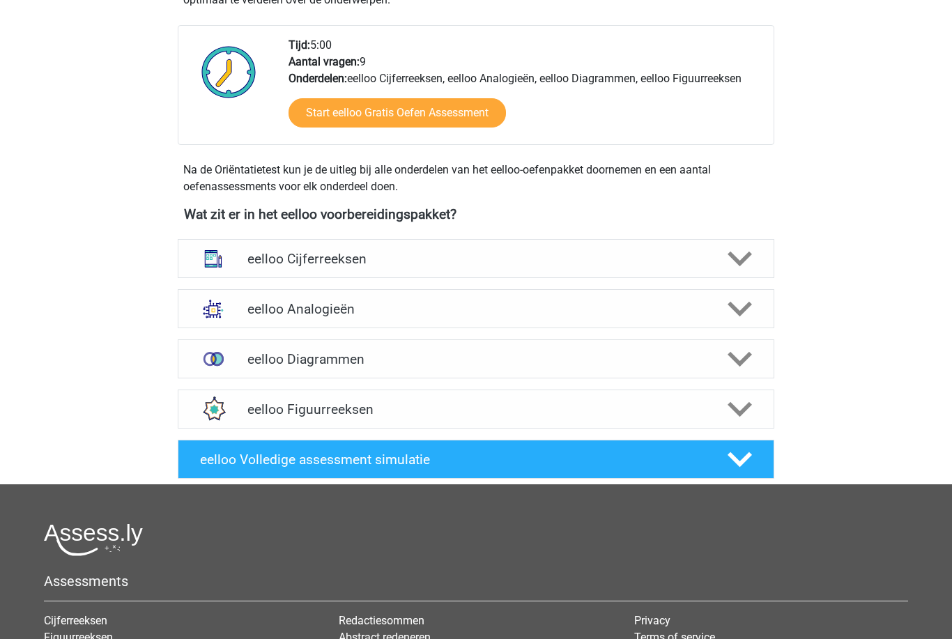
click at [210, 355] on img at bounding box center [213, 359] width 36 height 36
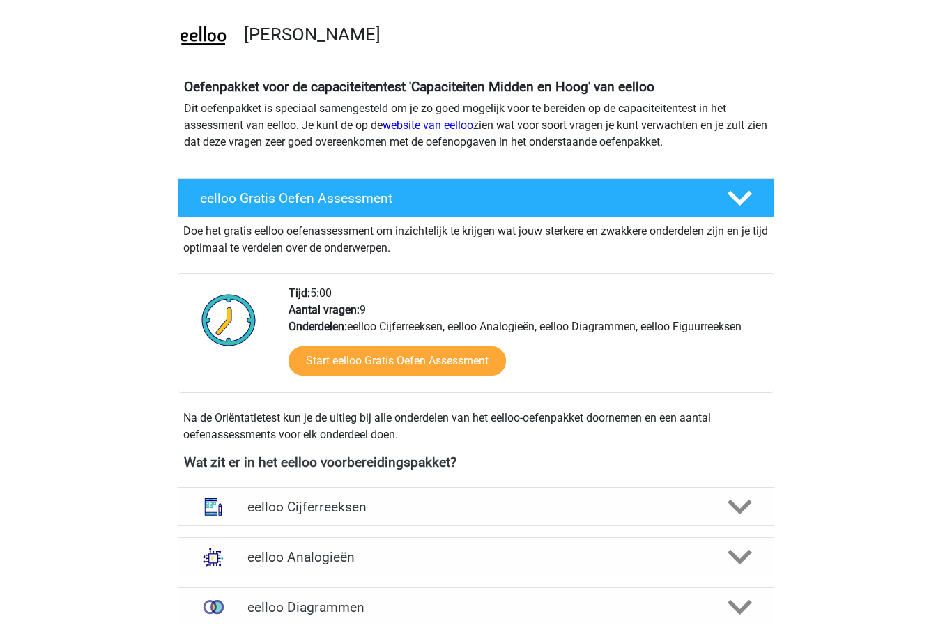
scroll to position [0, 0]
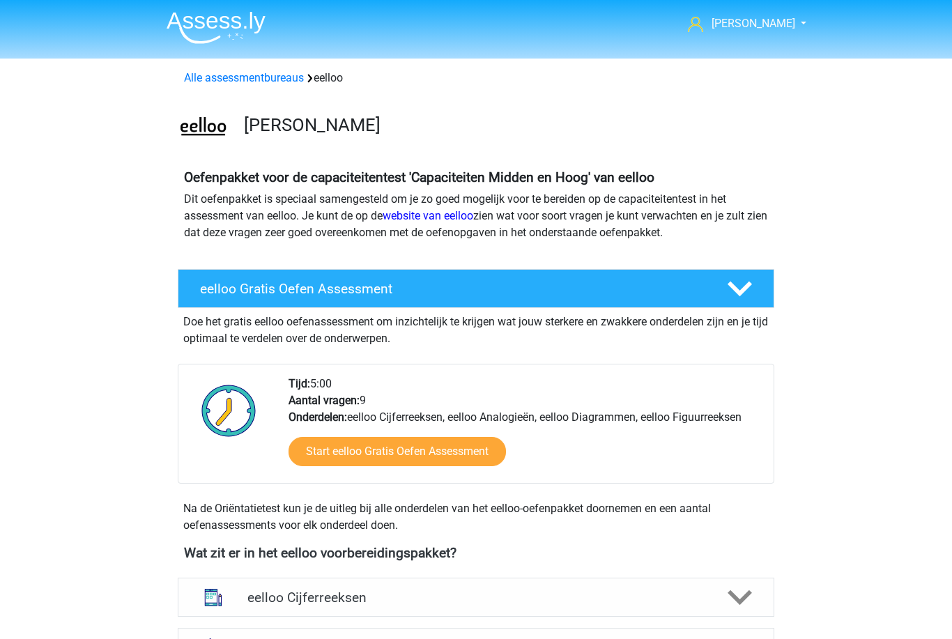
click at [219, 82] on link "Alle assessmentbureaus" at bounding box center [244, 77] width 120 height 13
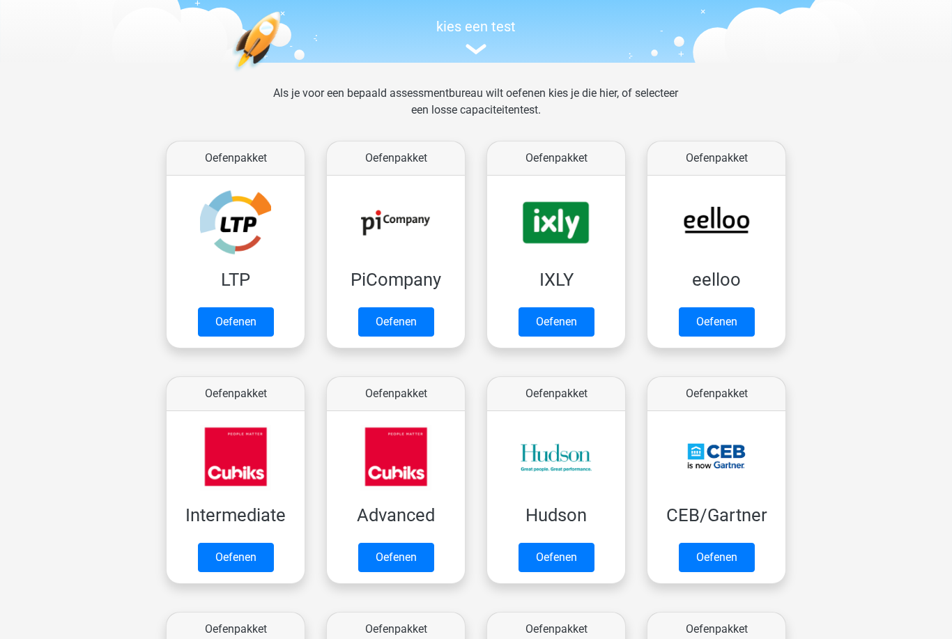
scroll to position [116, 0]
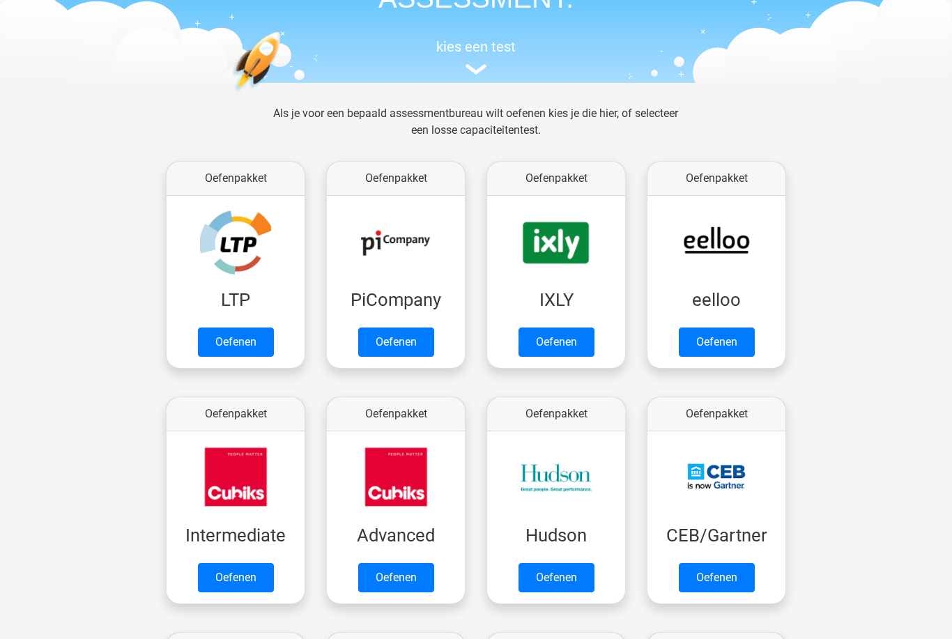
click at [740, 327] on link "Oefenen" at bounding box center [717, 341] width 76 height 29
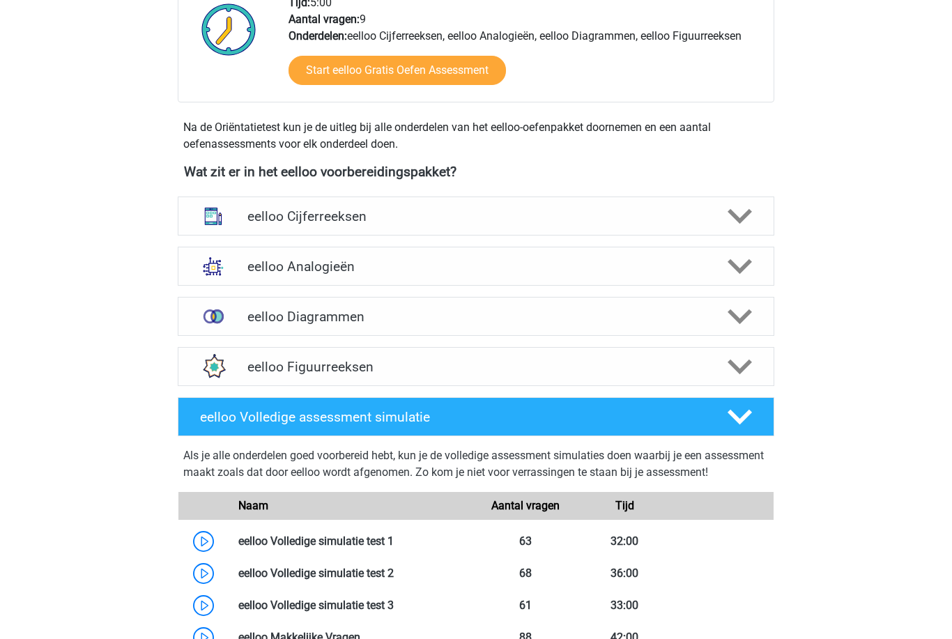
click at [225, 322] on img at bounding box center [213, 317] width 36 height 36
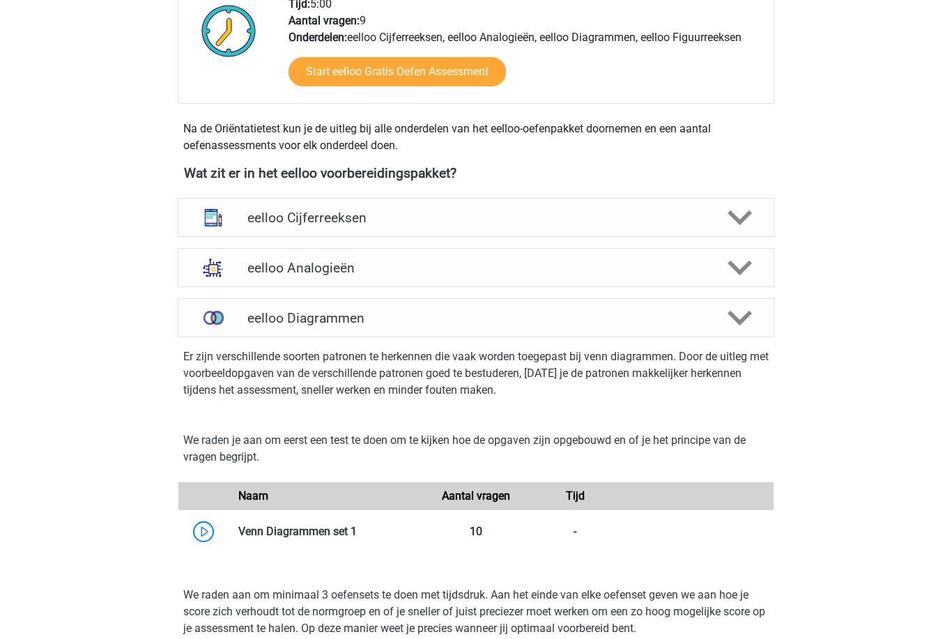
click at [203, 208] on img at bounding box center [213, 218] width 36 height 36
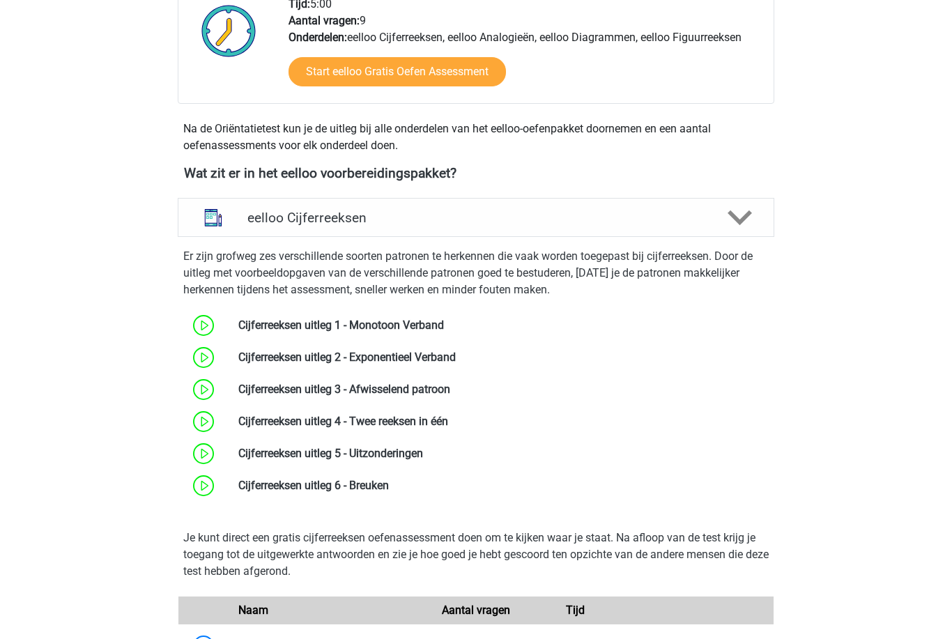
scroll to position [380, 0]
click at [203, 222] on img at bounding box center [213, 217] width 36 height 36
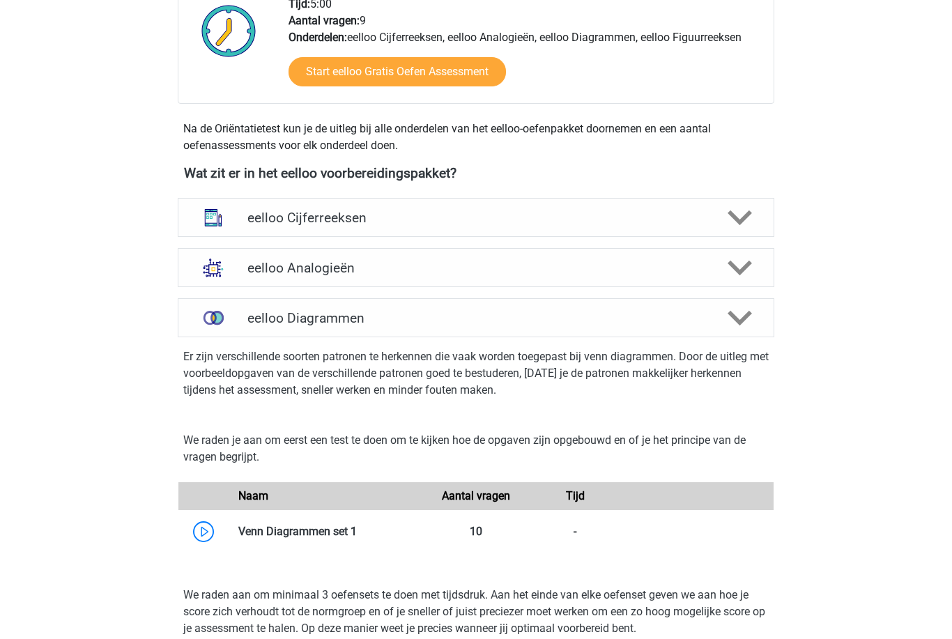
click at [219, 266] on img at bounding box center [213, 267] width 36 height 36
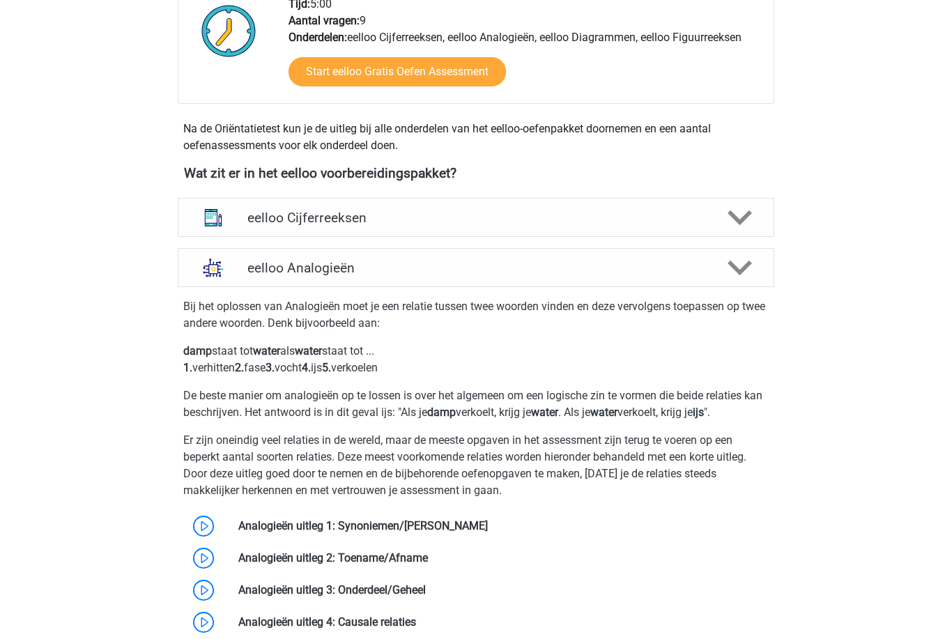
click at [208, 278] on img at bounding box center [213, 267] width 36 height 36
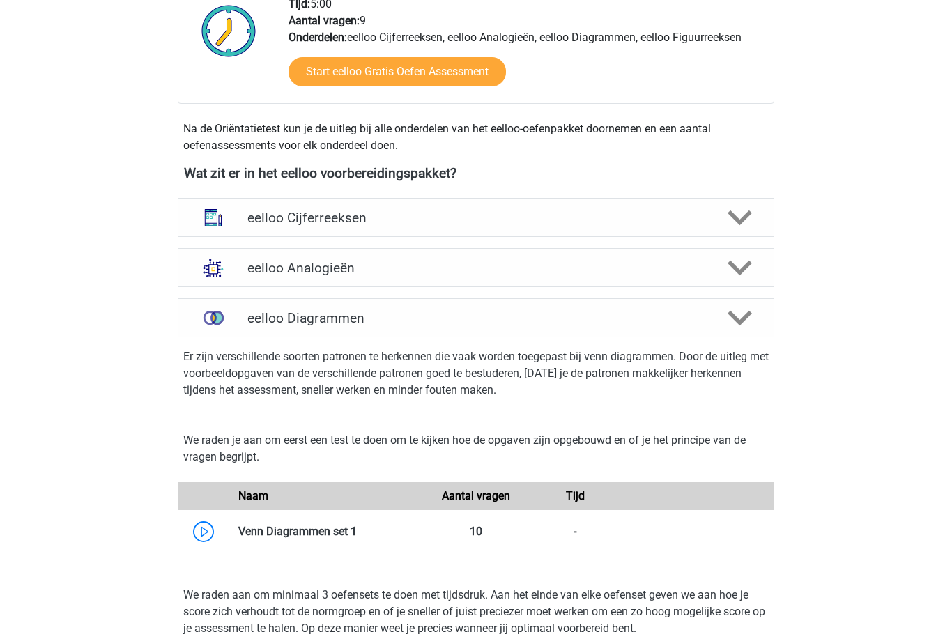
click at [223, 318] on img at bounding box center [213, 318] width 36 height 36
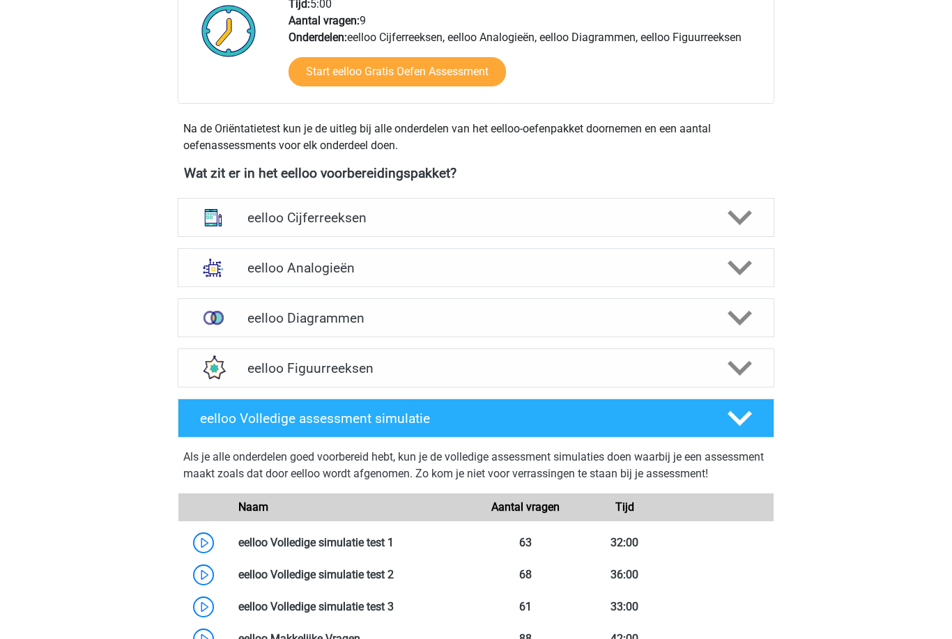
click at [212, 326] on img at bounding box center [213, 318] width 36 height 36
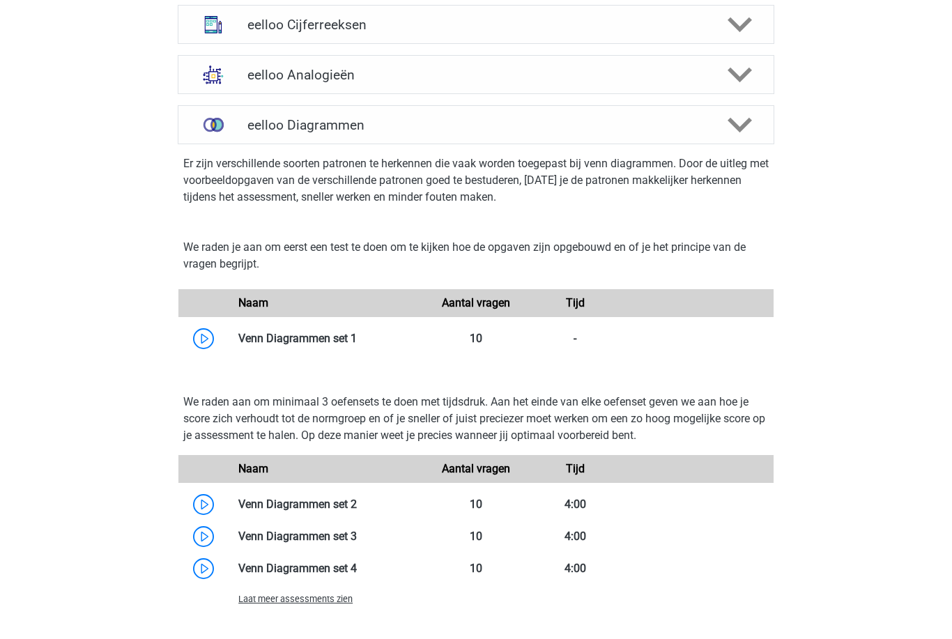
scroll to position [576, 0]
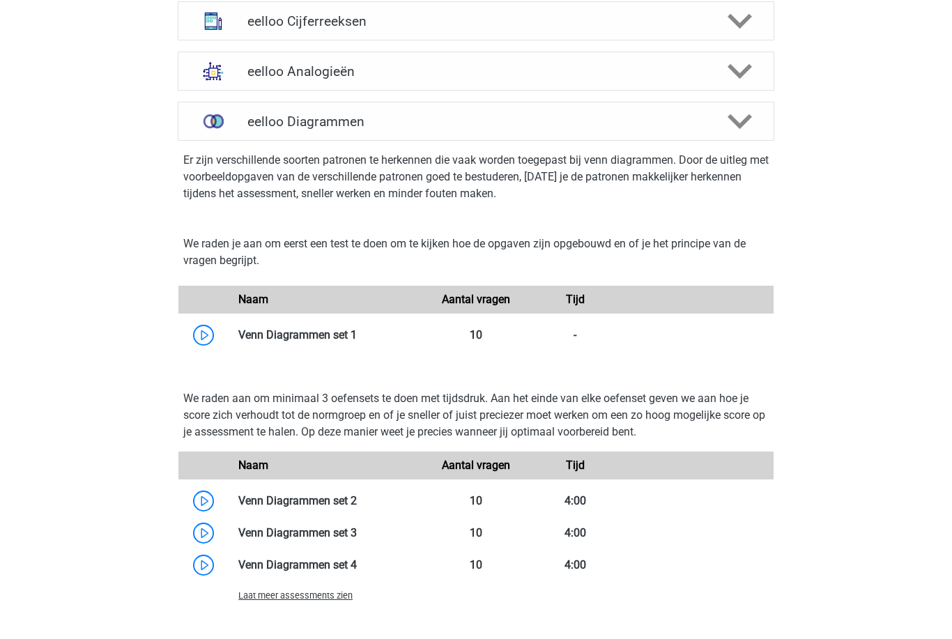
click at [265, 601] on span "Laat meer assessments zien" at bounding box center [295, 596] width 114 height 10
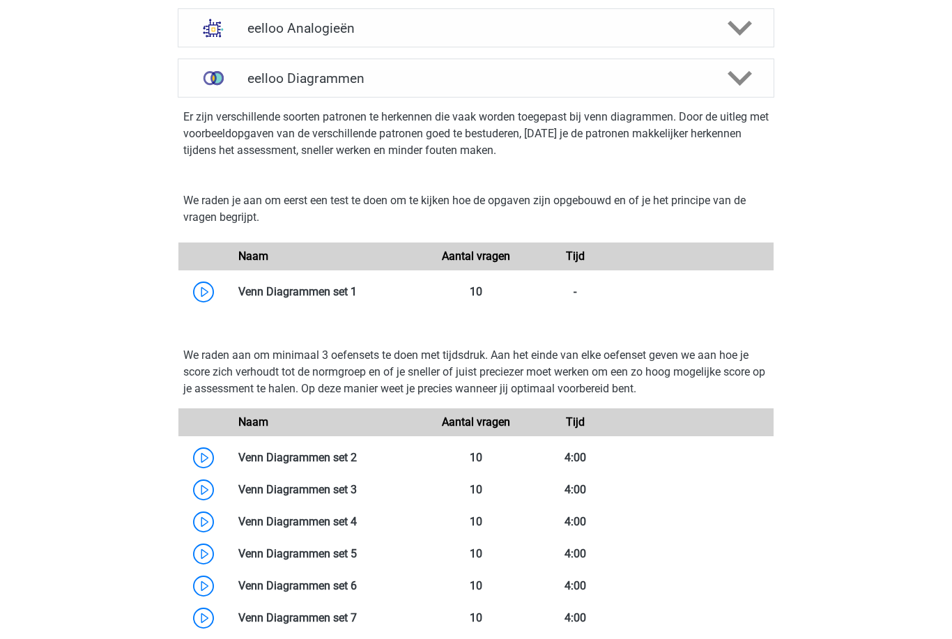
scroll to position [619, 0]
click at [357, 294] on link at bounding box center [357, 291] width 0 height 13
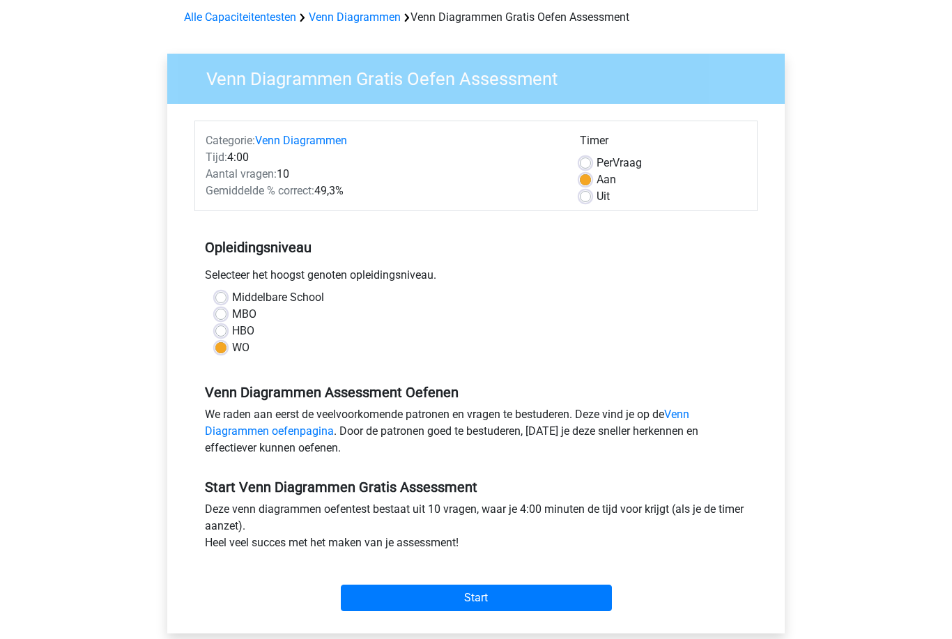
scroll to position [64, 0]
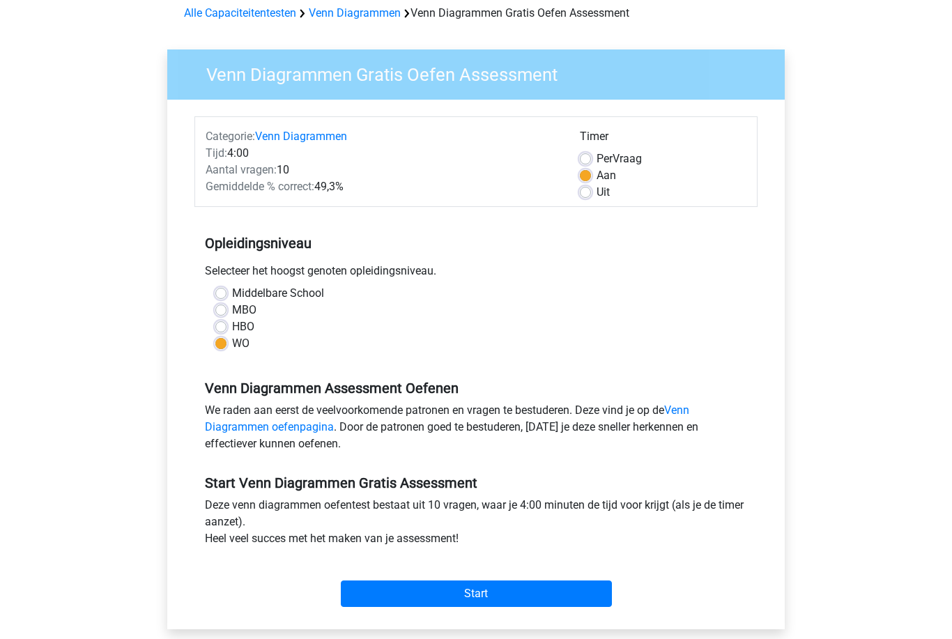
click at [360, 585] on input "Start" at bounding box center [476, 594] width 271 height 26
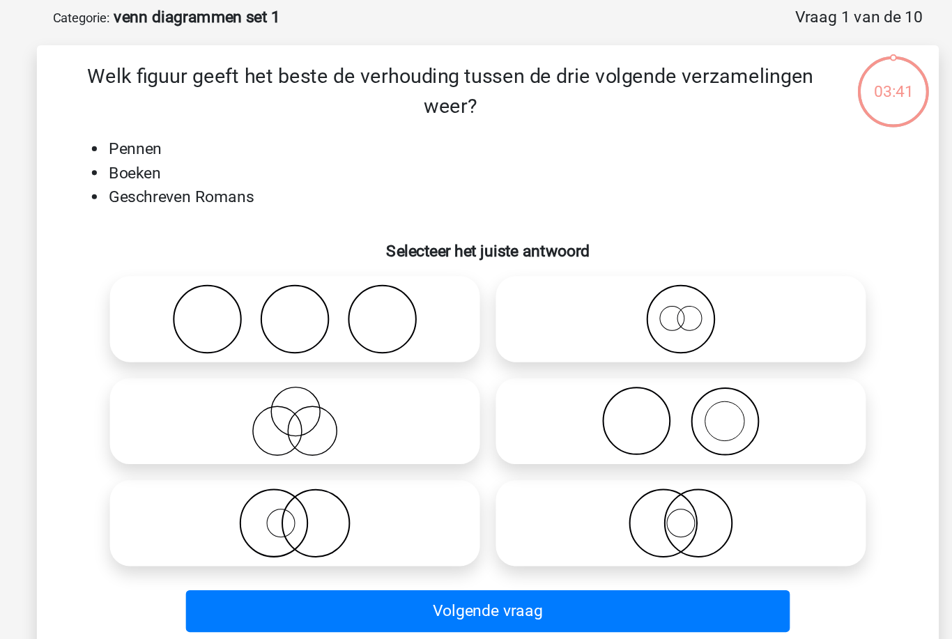
click at [218, 264] on icon at bounding box center [341, 288] width 247 height 49
click at [341, 272] on input "radio" at bounding box center [345, 276] width 9 height 9
radio input "true"
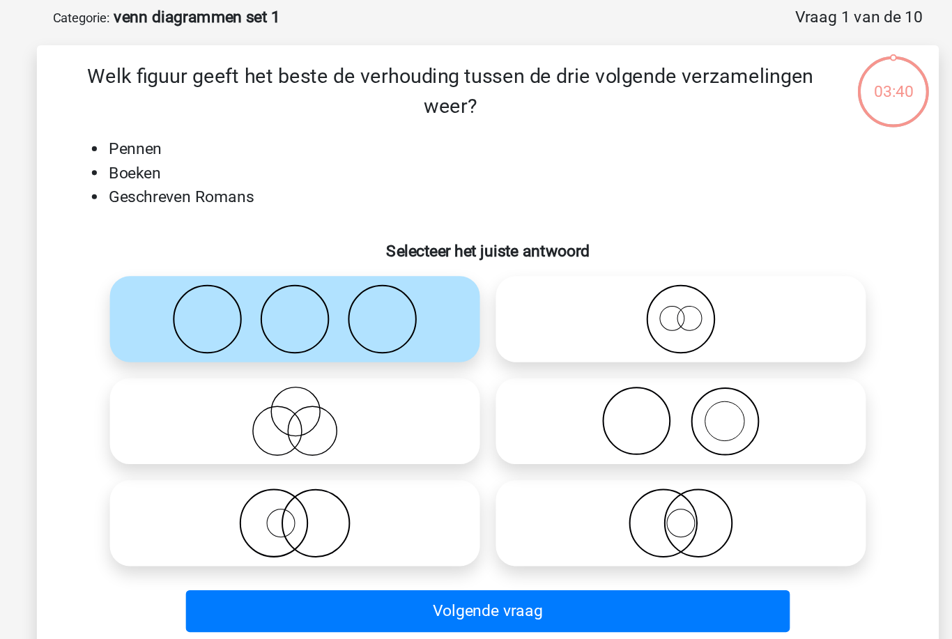
click at [265, 477] on button "Volgende vraag" at bounding box center [476, 491] width 422 height 29
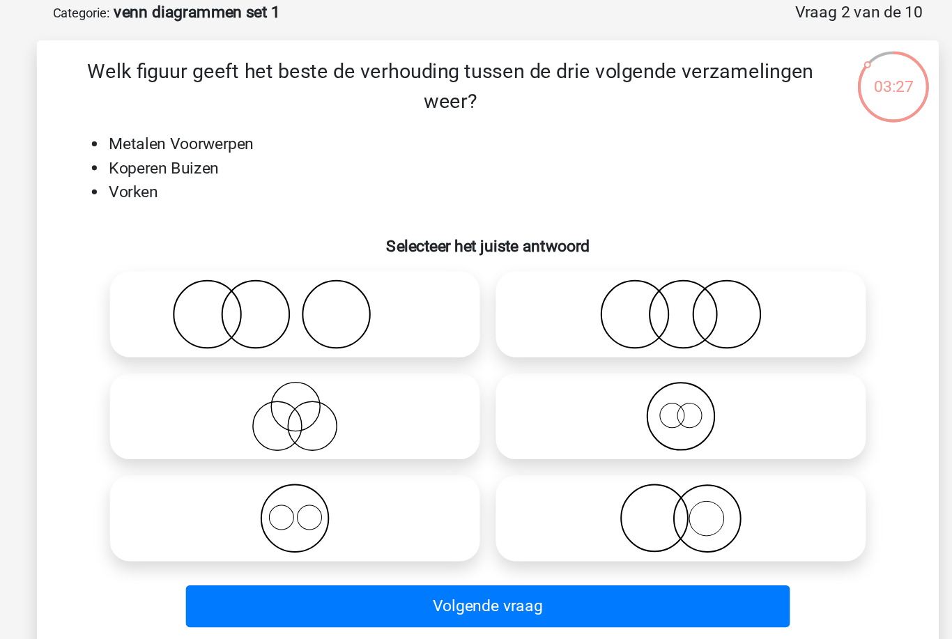
click at [279, 406] on icon at bounding box center [341, 430] width 247 height 49
click at [341, 415] on input "radio" at bounding box center [345, 419] width 9 height 9
radio input "true"
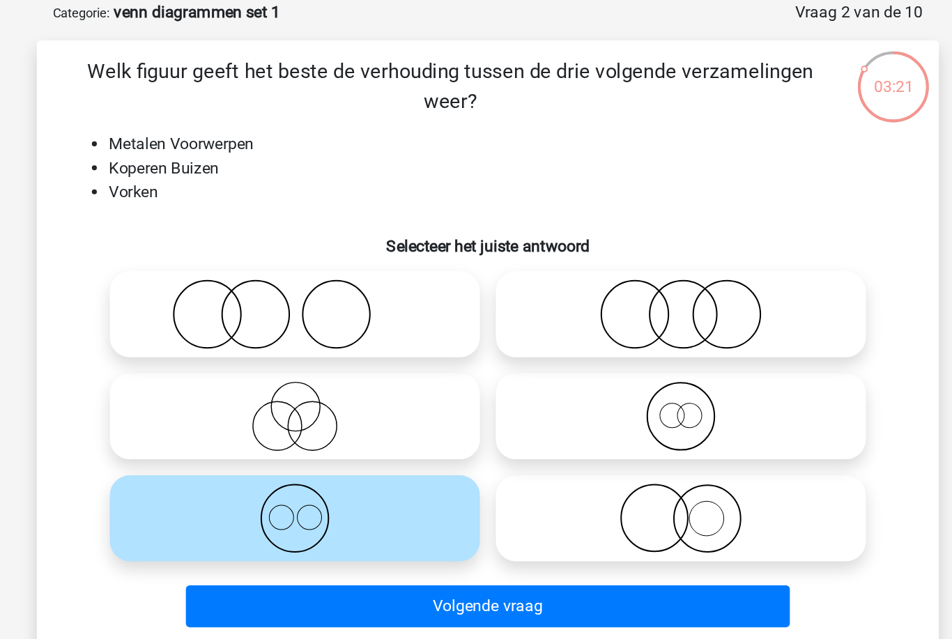
click at [272, 477] on button "Volgende vraag" at bounding box center [476, 491] width 422 height 29
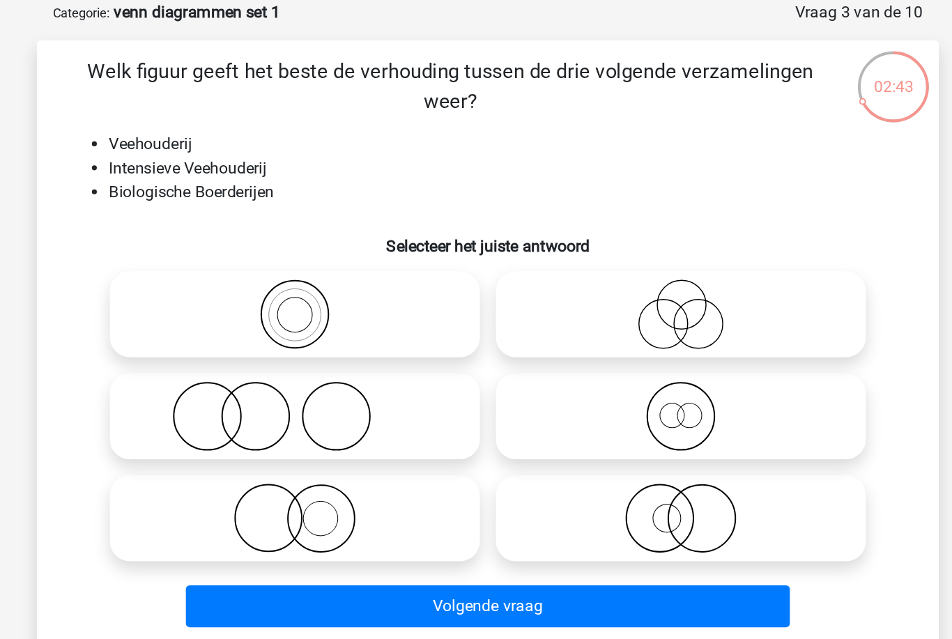
click at [218, 406] on icon at bounding box center [341, 430] width 247 height 49
click at [341, 415] on input "radio" at bounding box center [345, 419] width 9 height 9
radio input "true"
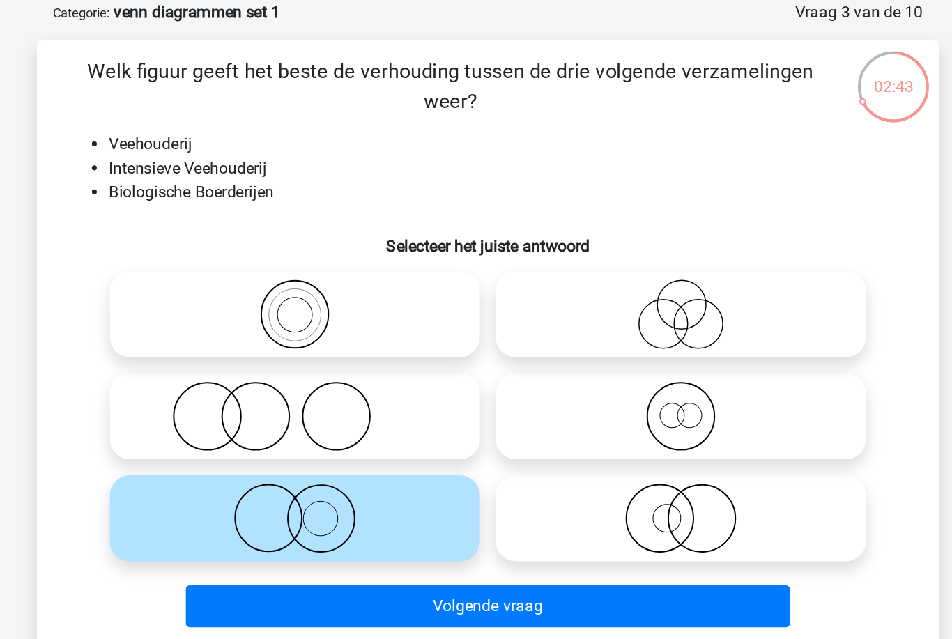
click at [265, 477] on button "Volgende vraag" at bounding box center [476, 491] width 422 height 29
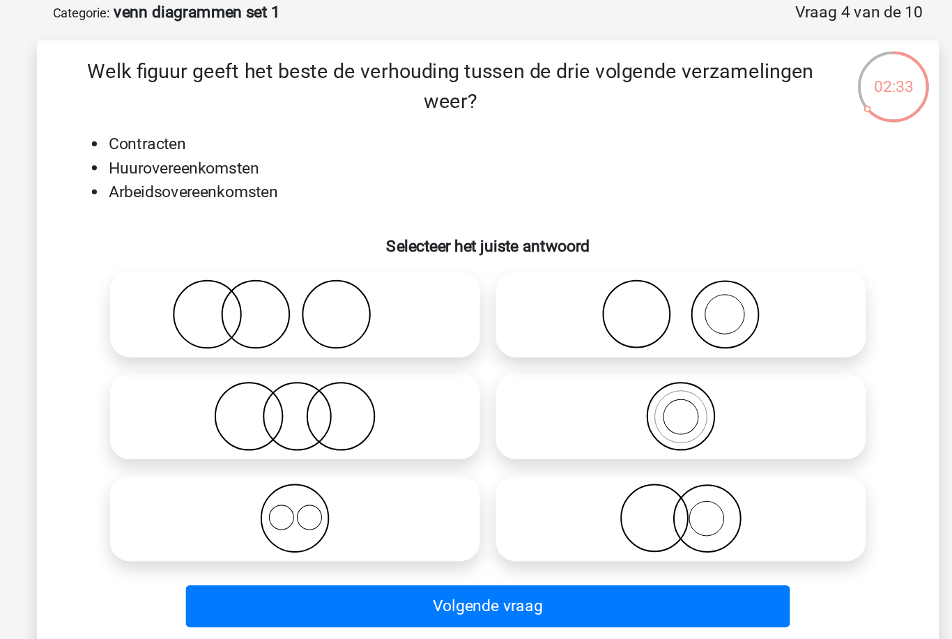
click at [218, 406] on icon at bounding box center [341, 430] width 247 height 49
click at [341, 415] on input "radio" at bounding box center [345, 419] width 9 height 9
radio input "true"
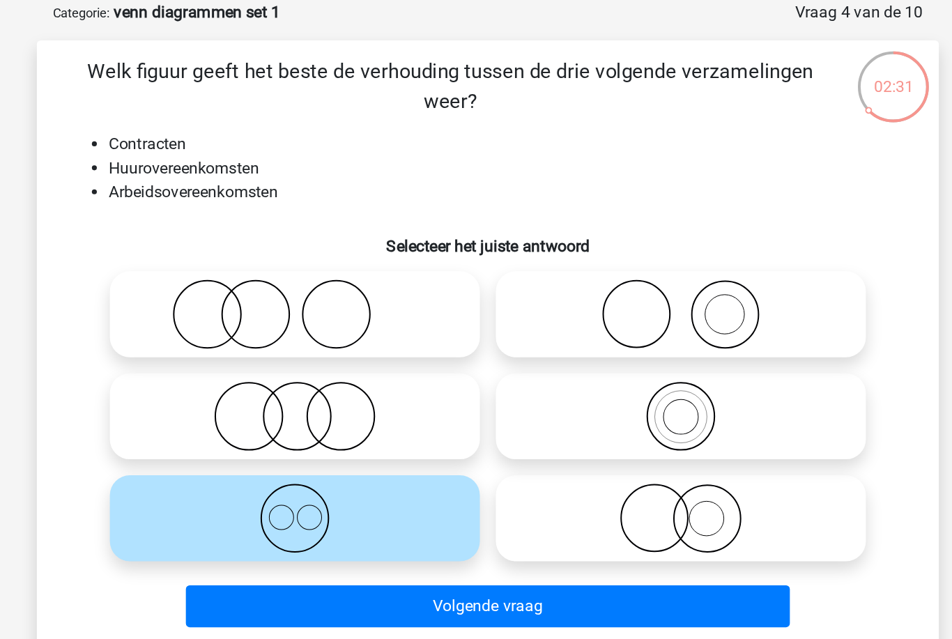
click at [265, 477] on button "Volgende vraag" at bounding box center [476, 491] width 422 height 29
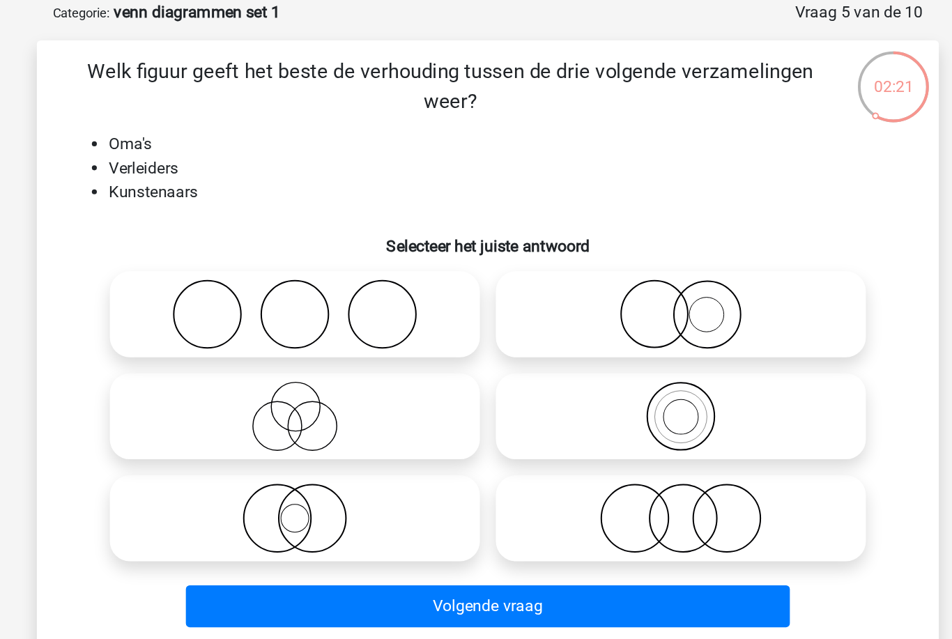
click at [218, 264] on icon at bounding box center [341, 288] width 247 height 49
click at [341, 272] on input "radio" at bounding box center [345, 276] width 9 height 9
radio input "true"
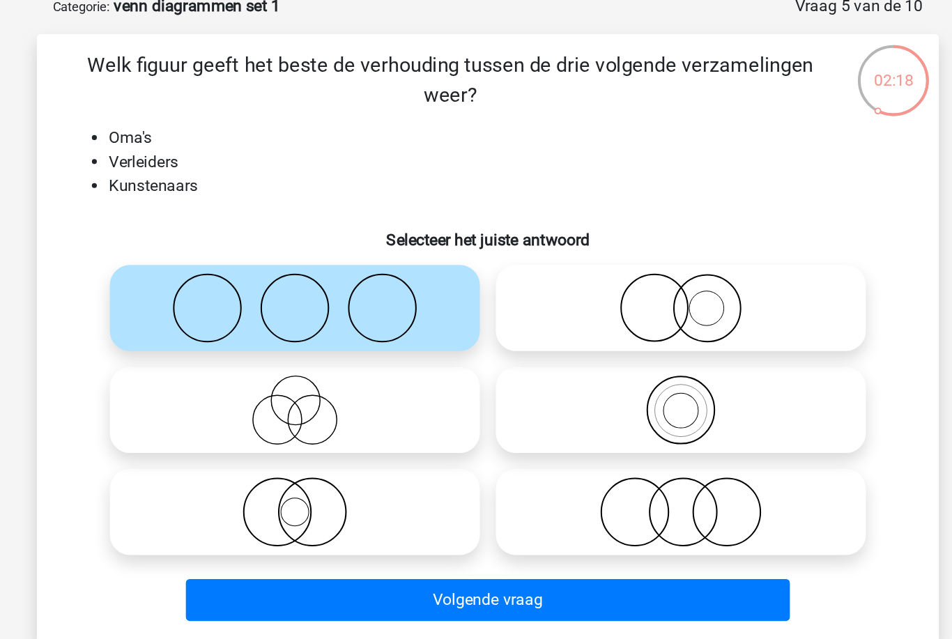
click at [265, 477] on button "Volgende vraag" at bounding box center [476, 491] width 422 height 29
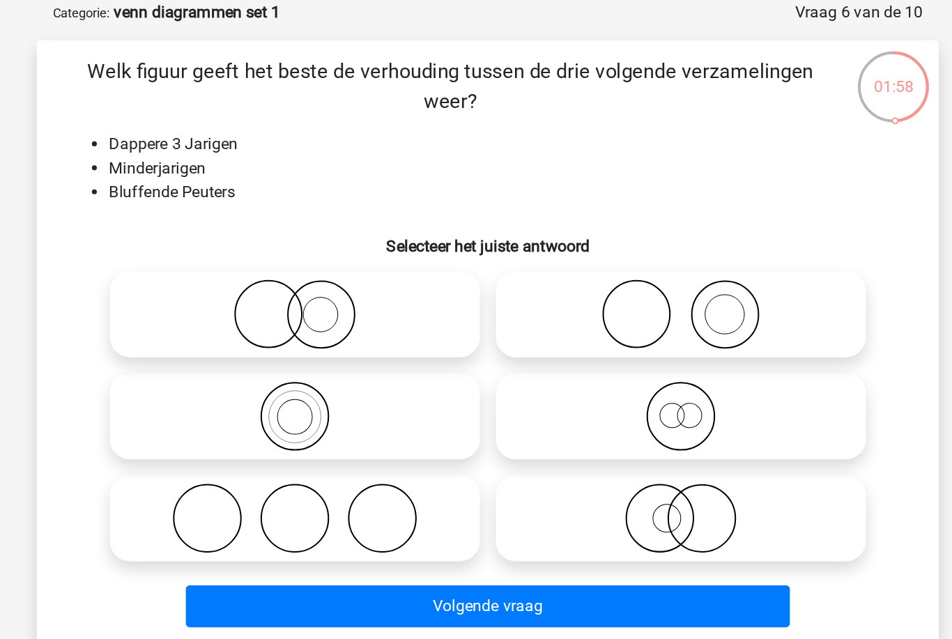
click at [510, 264] on icon at bounding box center [610, 288] width 247 height 49
click at [610, 272] on input "radio" at bounding box center [614, 276] width 9 height 9
radio input "true"
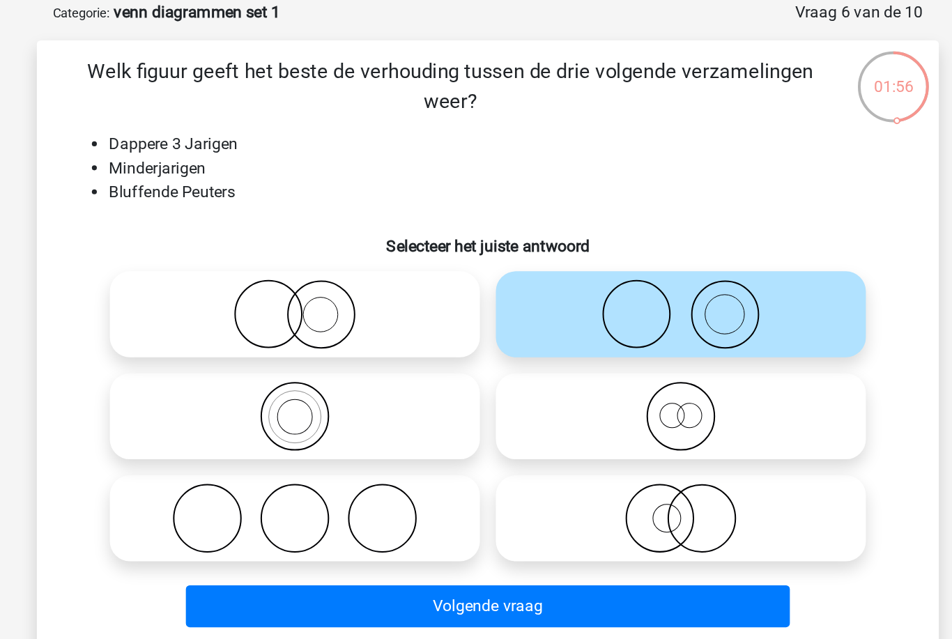
click at [503, 406] on icon at bounding box center [610, 430] width 247 height 49
click at [610, 415] on input "radio" at bounding box center [614, 419] width 9 height 9
radio input "true"
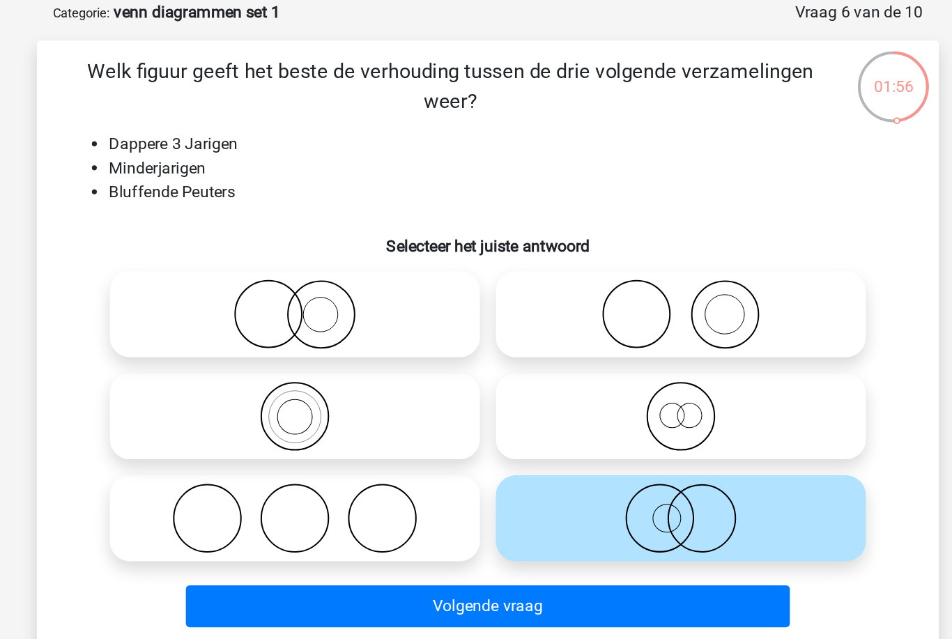
click at [486, 477] on button "Volgende vraag" at bounding box center [476, 491] width 422 height 29
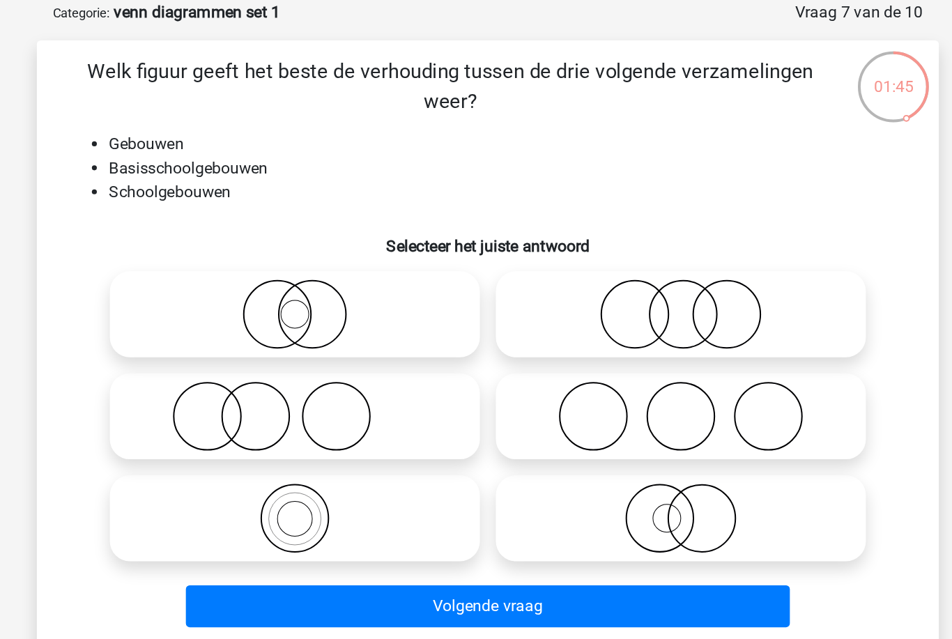
click at [274, 406] on icon at bounding box center [341, 430] width 247 height 49
click at [341, 415] on input "radio" at bounding box center [345, 419] width 9 height 9
radio input "true"
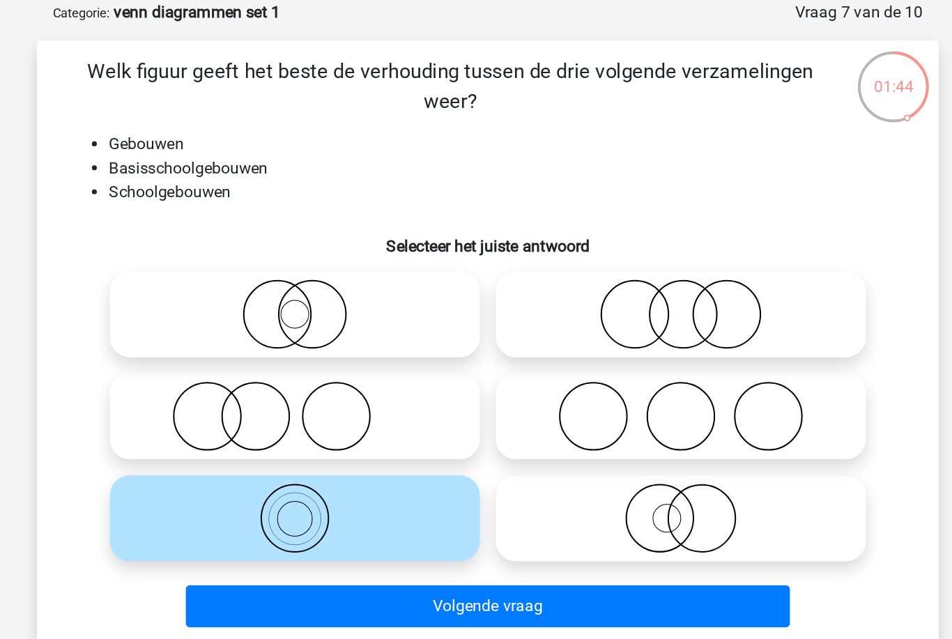
click at [317, 477] on button "Volgende vraag" at bounding box center [476, 491] width 422 height 29
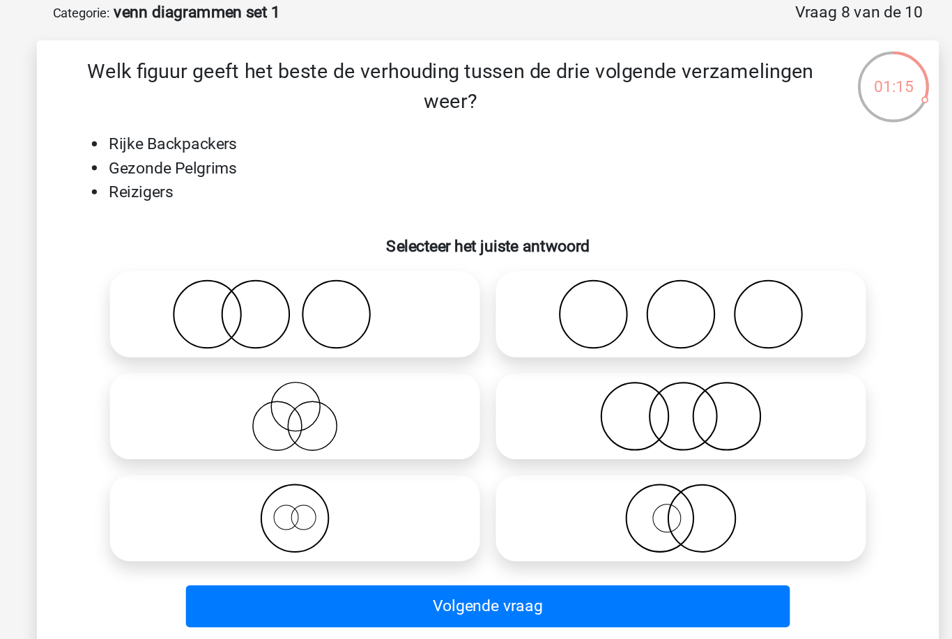
click at [277, 406] on icon at bounding box center [341, 430] width 247 height 49
click at [341, 415] on input "radio" at bounding box center [345, 419] width 9 height 9
radio input "true"
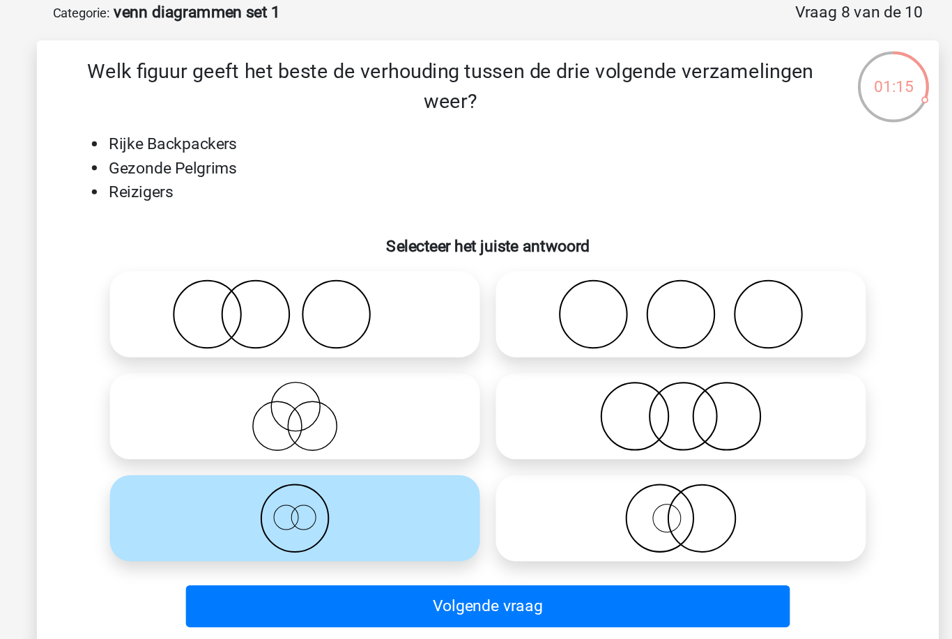
click at [295, 477] on button "Volgende vraag" at bounding box center [476, 491] width 422 height 29
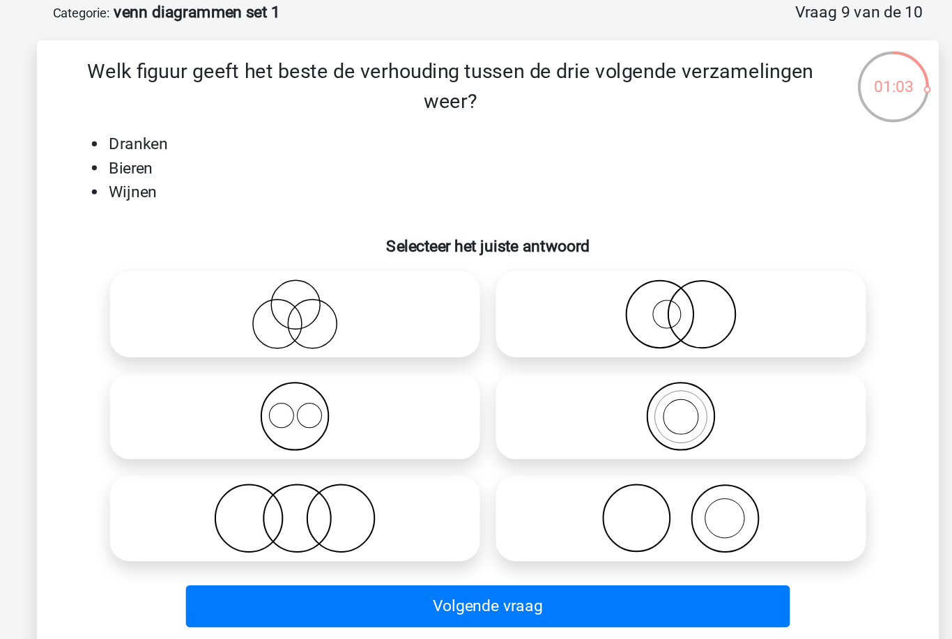
click at [270, 335] on icon at bounding box center [341, 359] width 247 height 49
click at [341, 344] on input "radio" at bounding box center [345, 348] width 9 height 9
radio input "true"
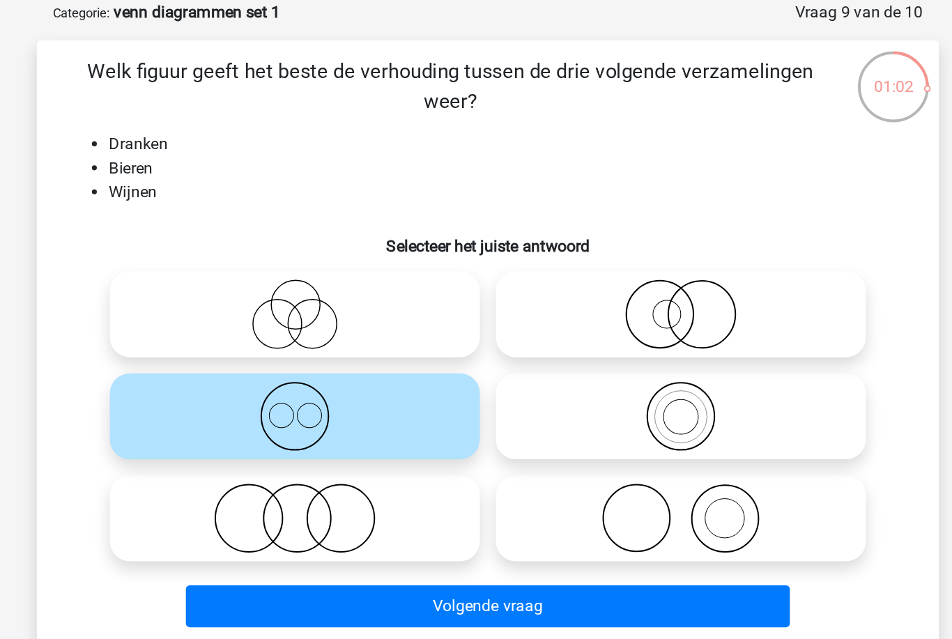
click at [265, 477] on button "Volgende vraag" at bounding box center [476, 491] width 422 height 29
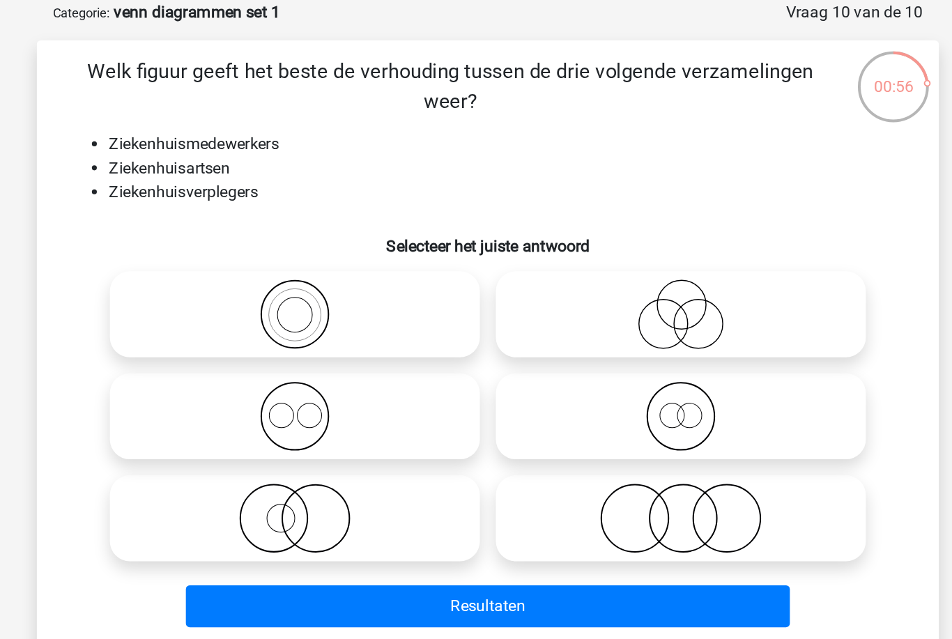
click at [487, 406] on icon at bounding box center [610, 430] width 247 height 49
click at [610, 415] on input "radio" at bounding box center [614, 419] width 9 height 9
radio input "true"
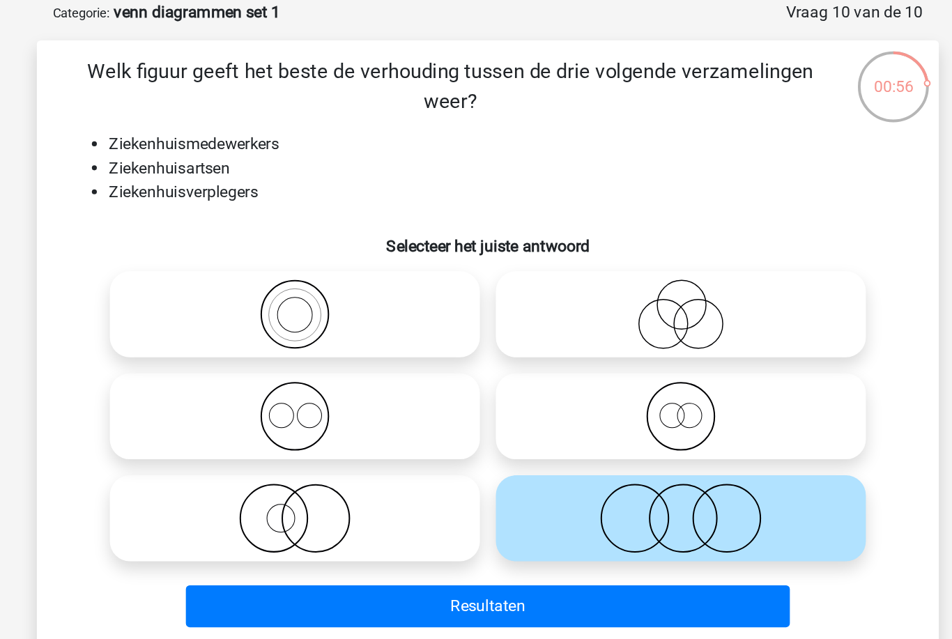
click at [342, 477] on button "Resultaten" at bounding box center [476, 491] width 422 height 29
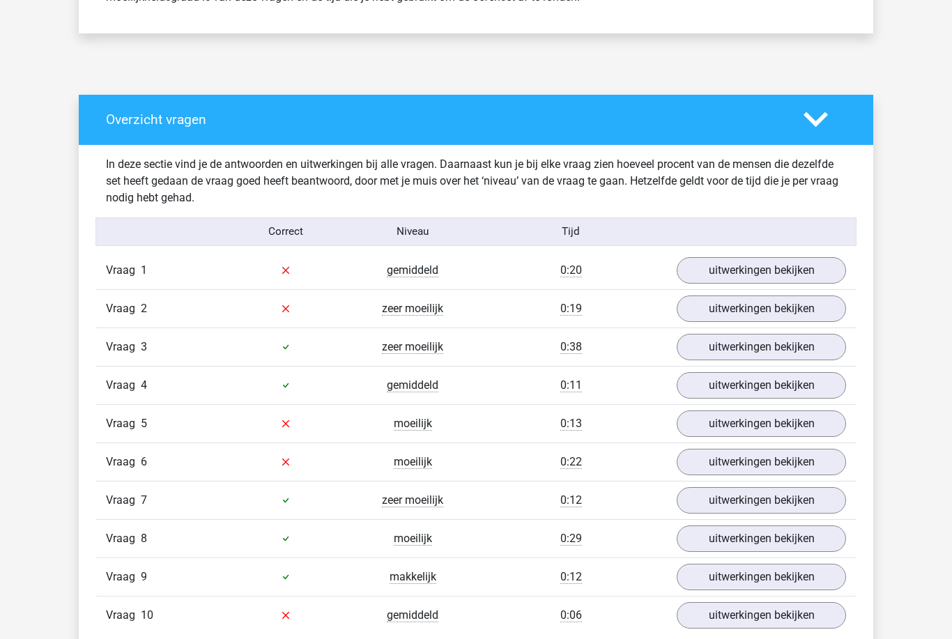
click at [812, 280] on link "uitwerkingen bekijken" at bounding box center [761, 271] width 169 height 26
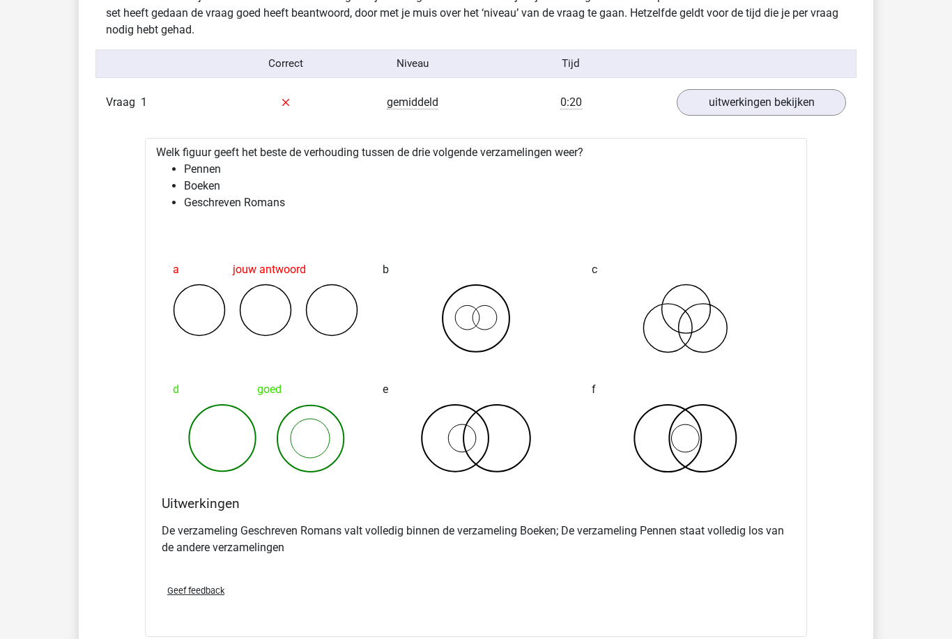
scroll to position [842, 0]
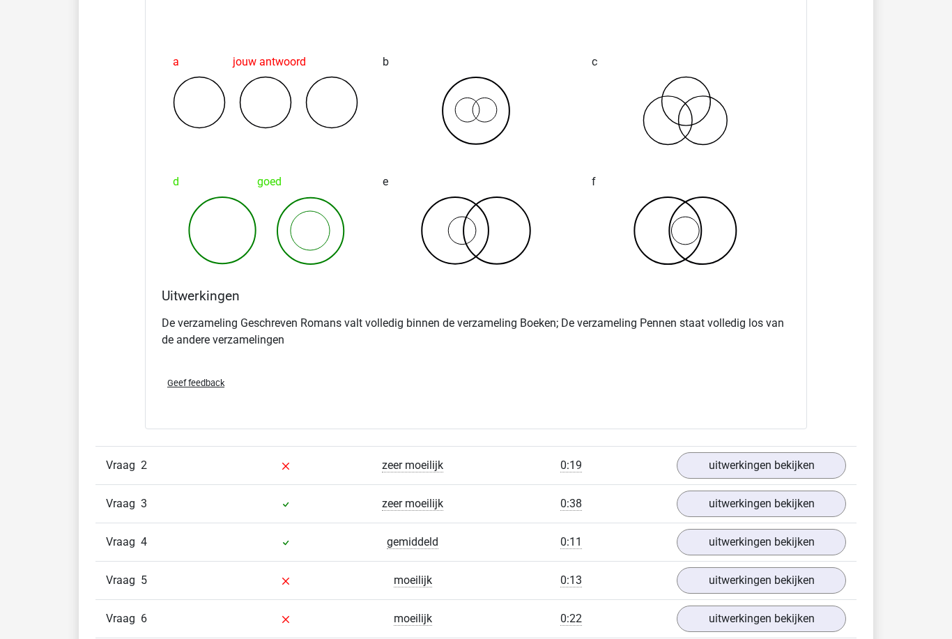
click at [803, 468] on link "uitwerkingen bekijken" at bounding box center [761, 465] width 169 height 26
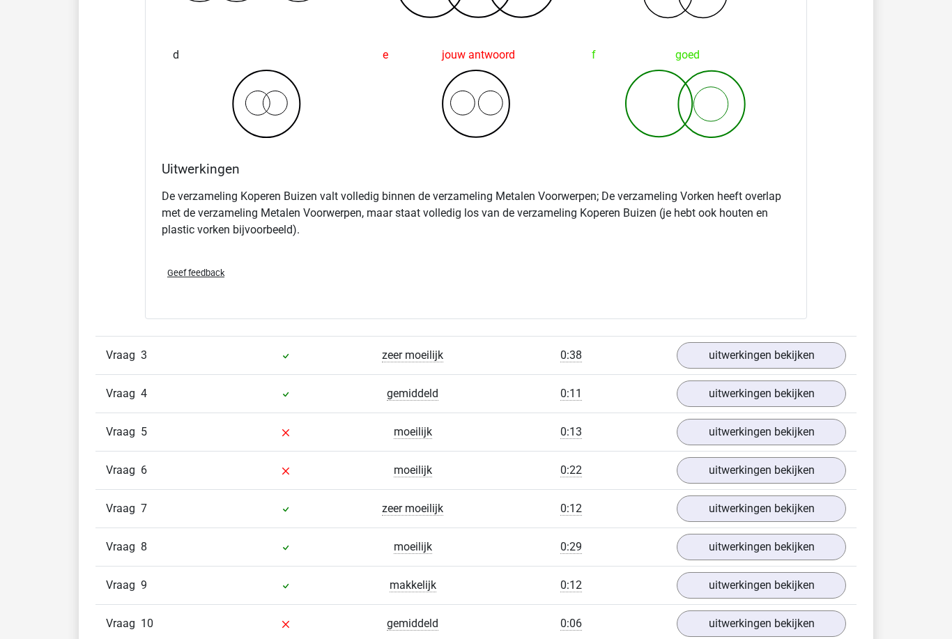
scroll to position [1764, 0]
click at [716, 436] on link "uitwerkingen bekijken" at bounding box center [761, 431] width 169 height 26
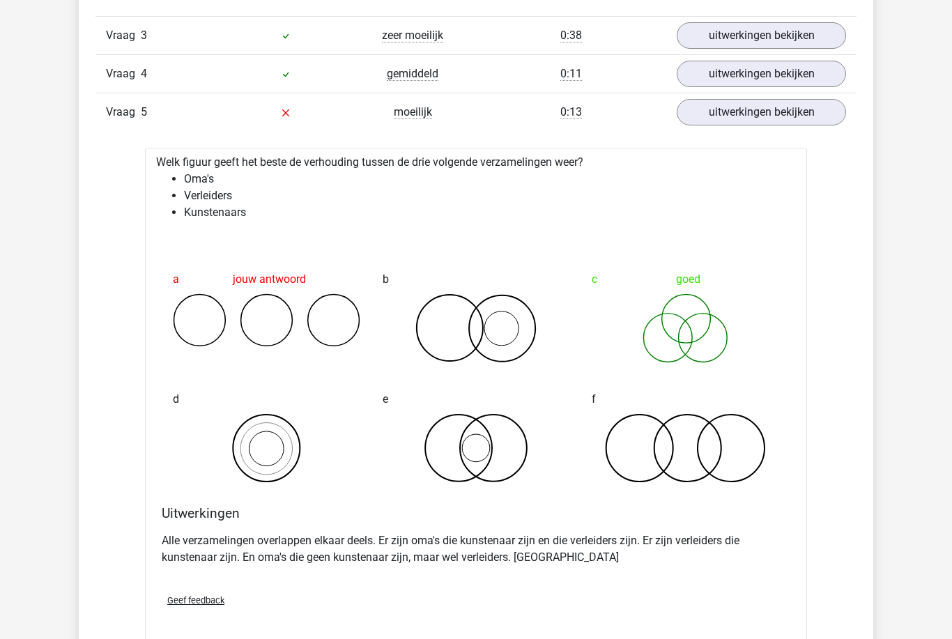
scroll to position [2097, 0]
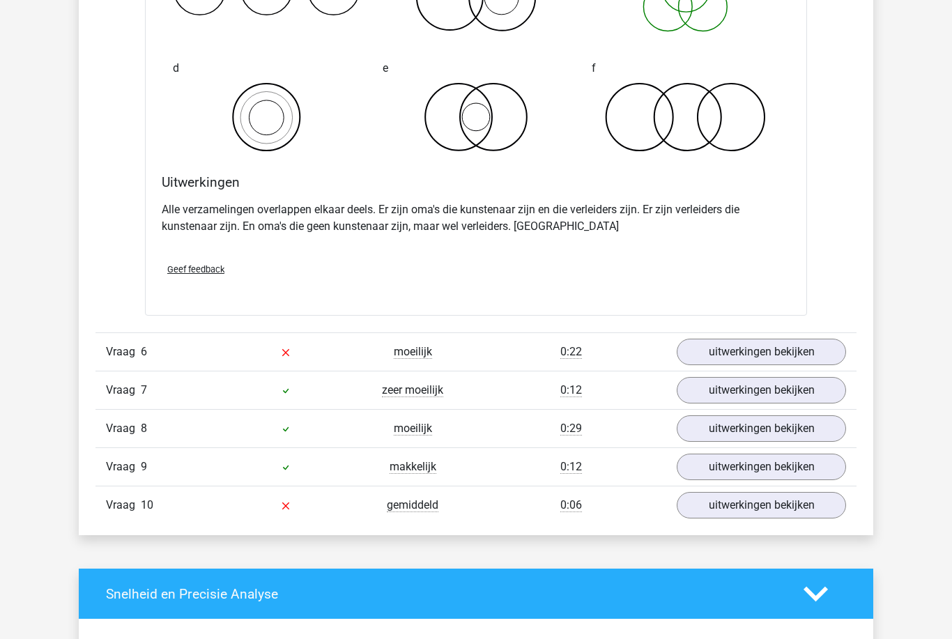
click at [702, 355] on link "uitwerkingen bekijken" at bounding box center [761, 352] width 169 height 26
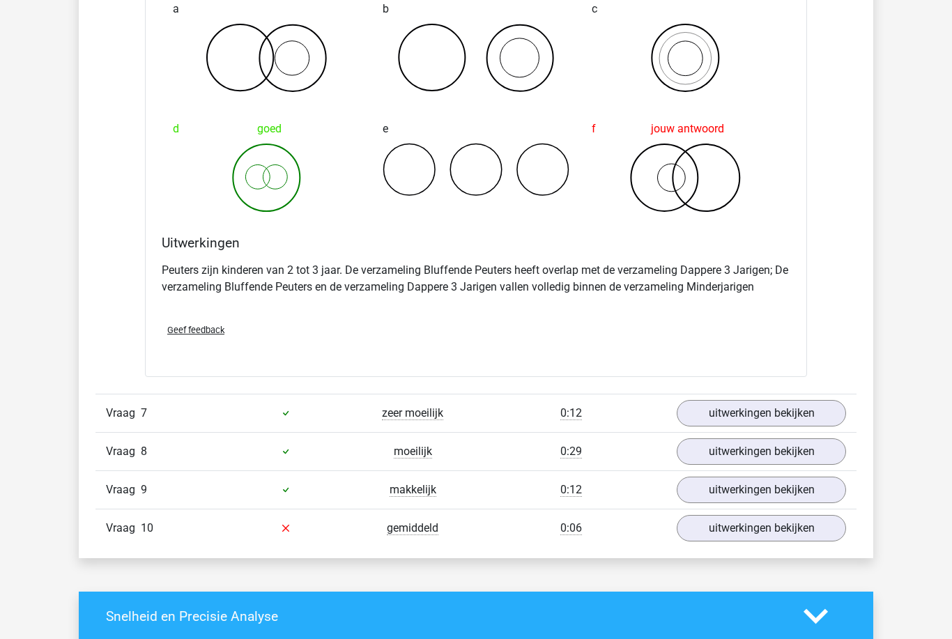
scroll to position [2924, 0]
click at [699, 526] on link "uitwerkingen bekijken" at bounding box center [761, 529] width 169 height 26
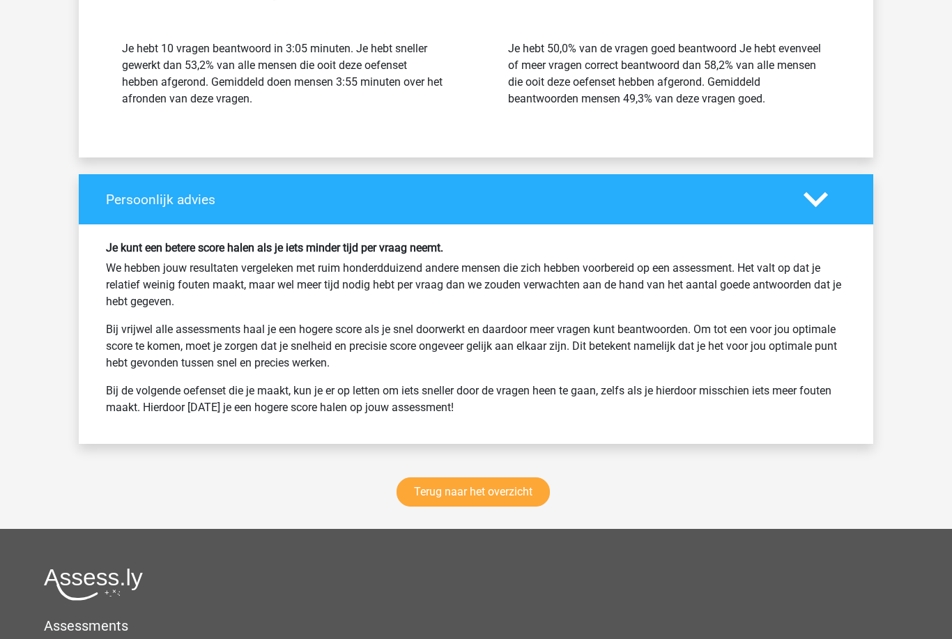
scroll to position [4349, 0]
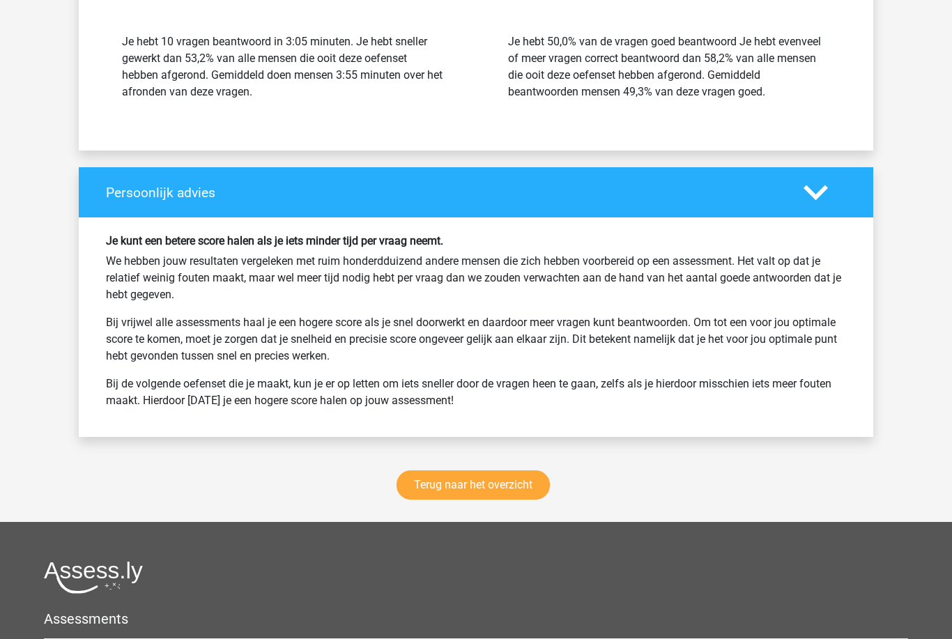
click at [453, 479] on link "Terug naar het overzicht" at bounding box center [472, 484] width 153 height 29
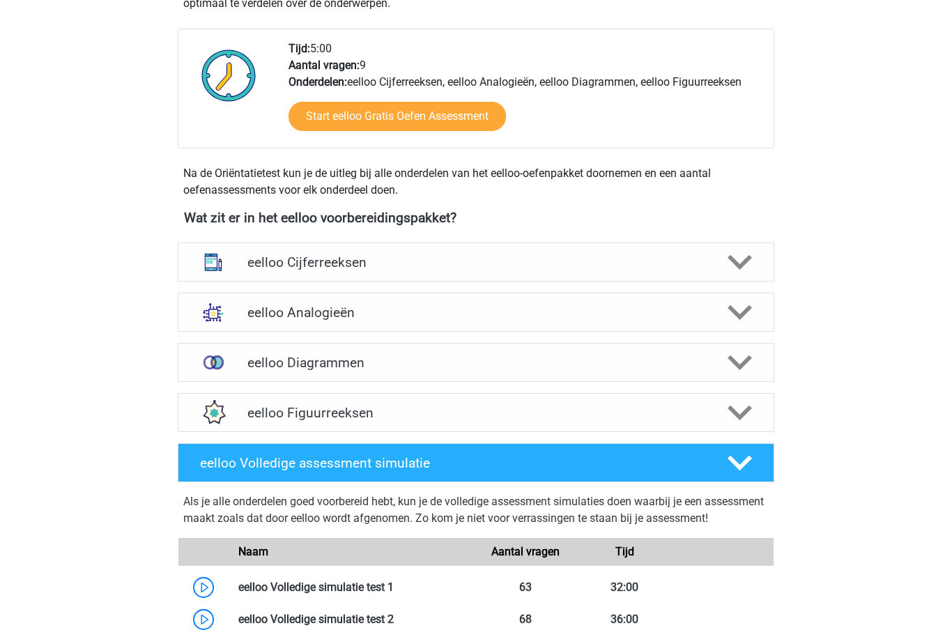
scroll to position [337, 0]
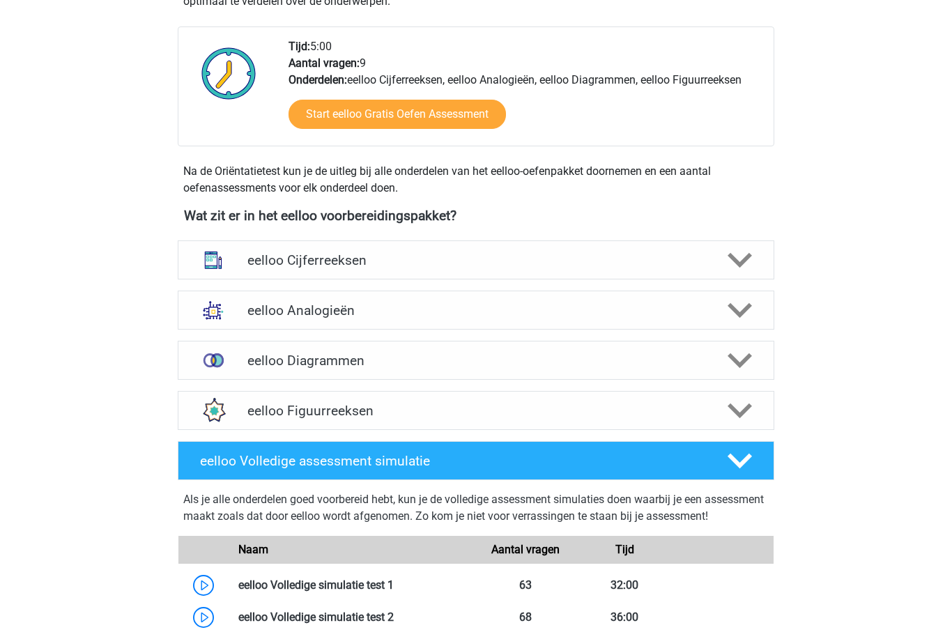
click at [314, 374] on div "eelloo Diagrammen" at bounding box center [476, 360] width 596 height 39
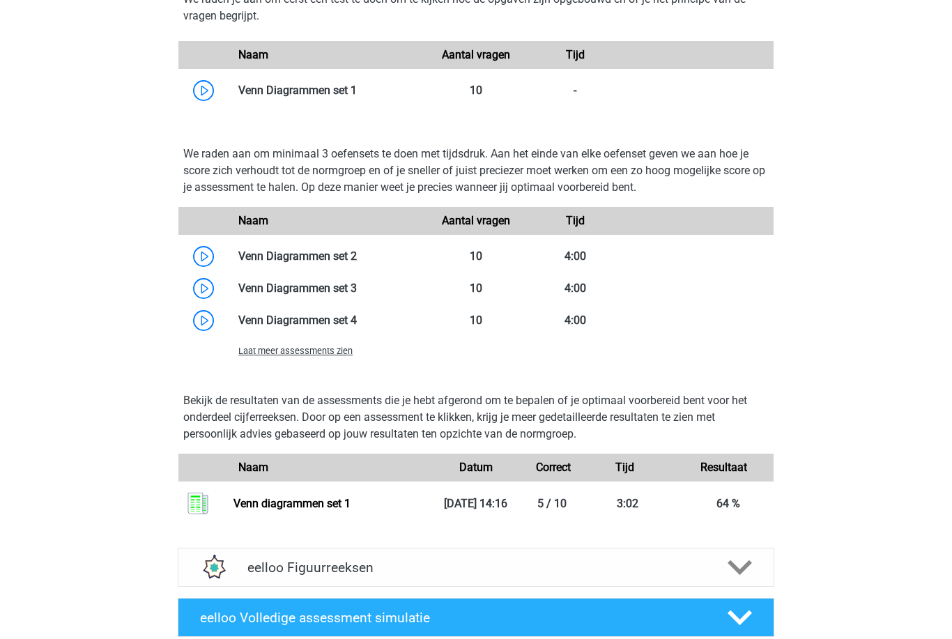
scroll to position [821, 0]
click at [357, 261] on link at bounding box center [357, 255] width 0 height 13
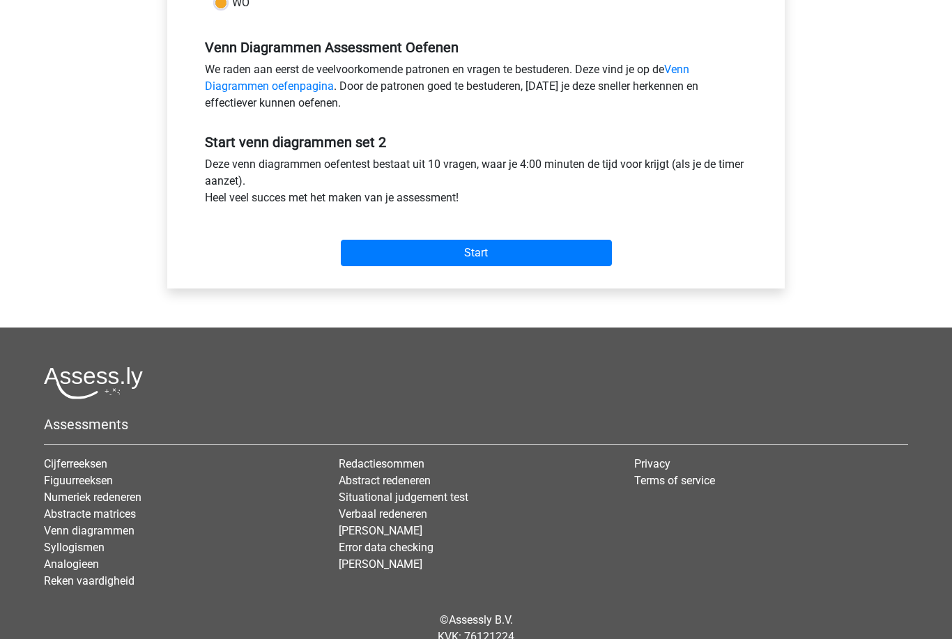
scroll to position [392, 0]
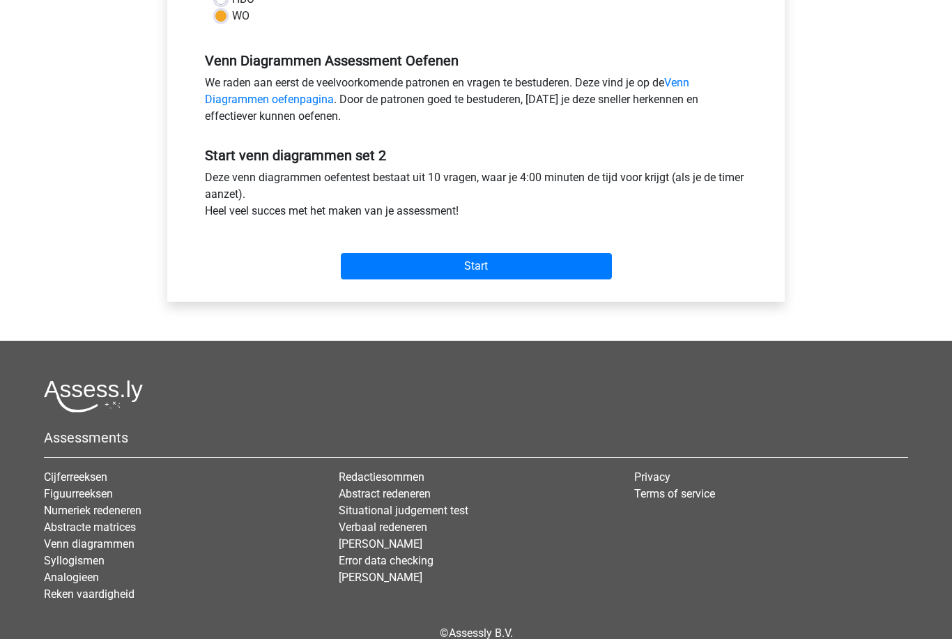
click at [389, 276] on input "Start" at bounding box center [476, 266] width 271 height 26
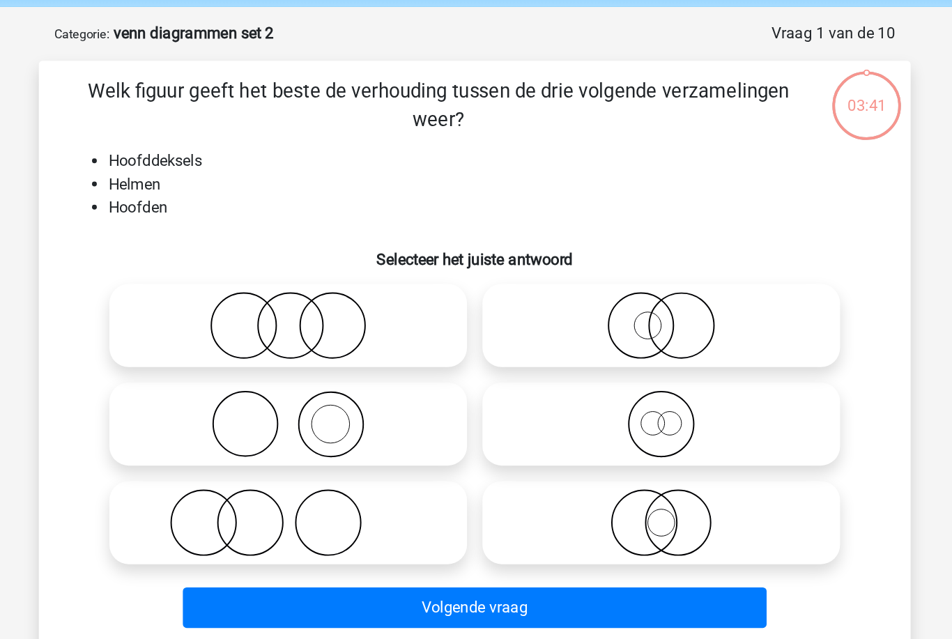
click at [295, 335] on icon at bounding box center [341, 359] width 247 height 49
click at [341, 344] on input "radio" at bounding box center [345, 348] width 9 height 9
radio input "true"
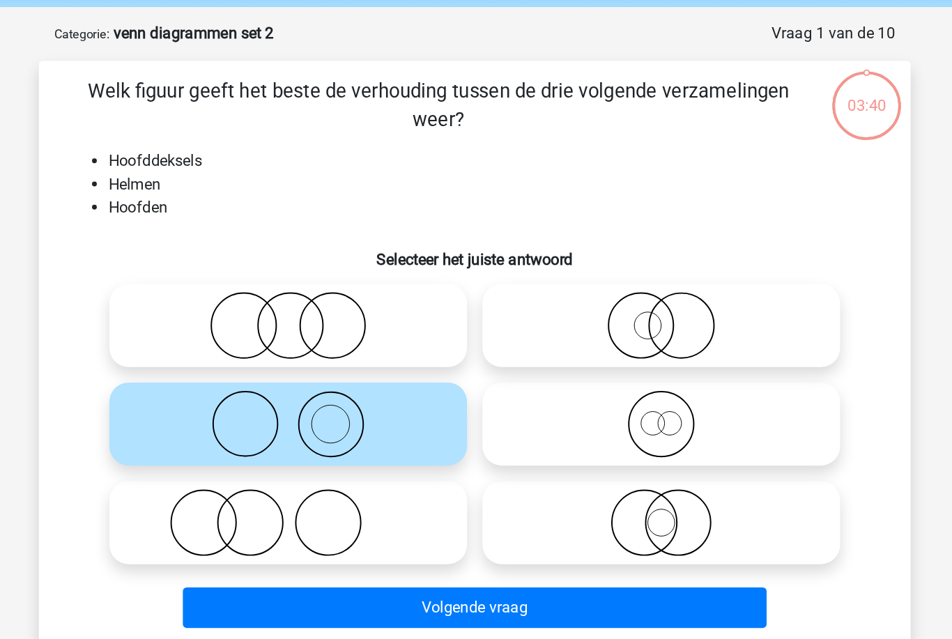
click at [358, 477] on button "Volgende vraag" at bounding box center [476, 491] width 422 height 29
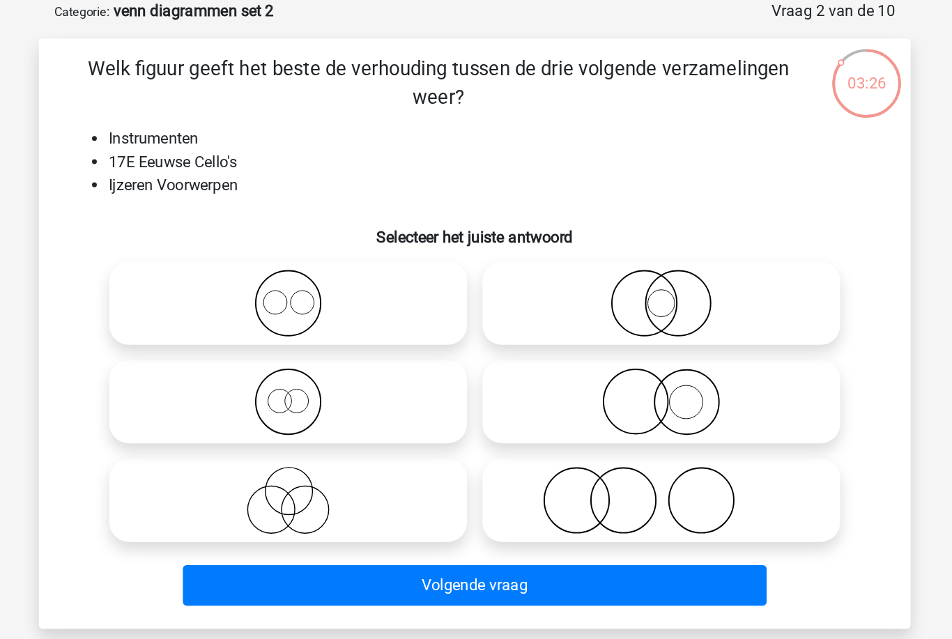
click at [550, 335] on icon at bounding box center [610, 359] width 247 height 49
click at [610, 344] on input "radio" at bounding box center [614, 348] width 9 height 9
radio input "true"
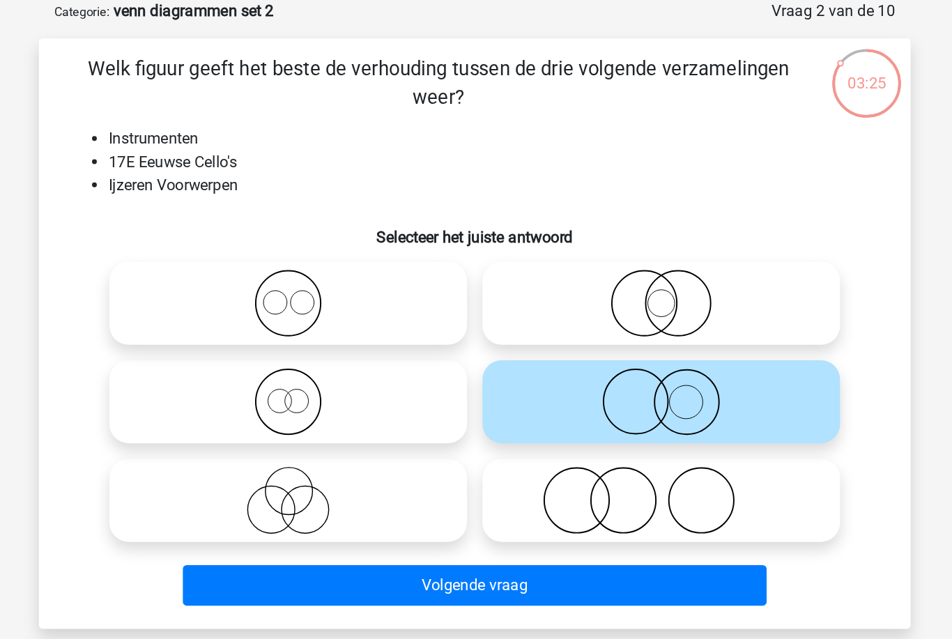
click at [522, 477] on button "Volgende vraag" at bounding box center [476, 491] width 422 height 29
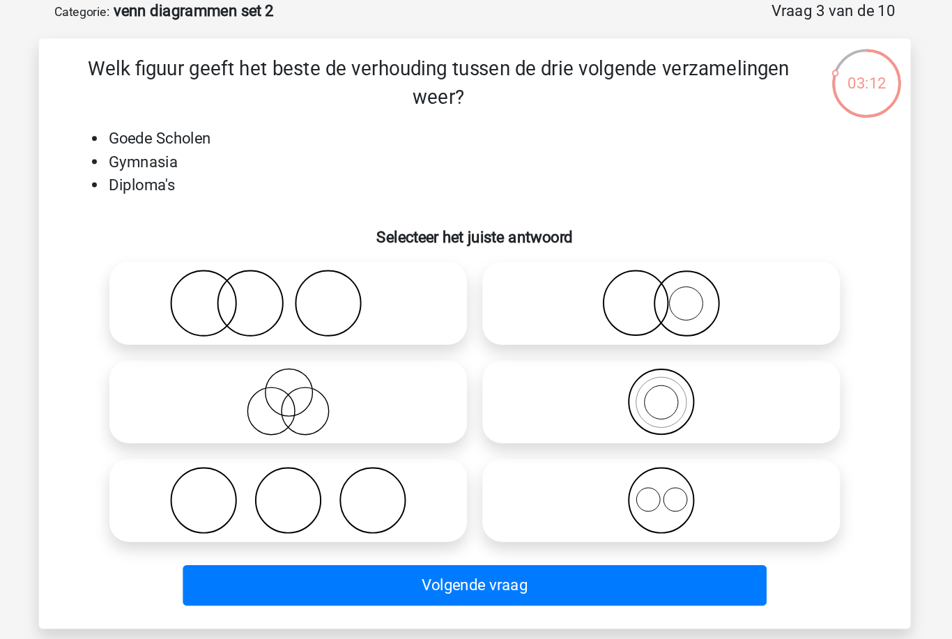
click at [287, 406] on icon at bounding box center [341, 430] width 247 height 49
click at [341, 415] on input "radio" at bounding box center [345, 419] width 9 height 9
radio input "true"
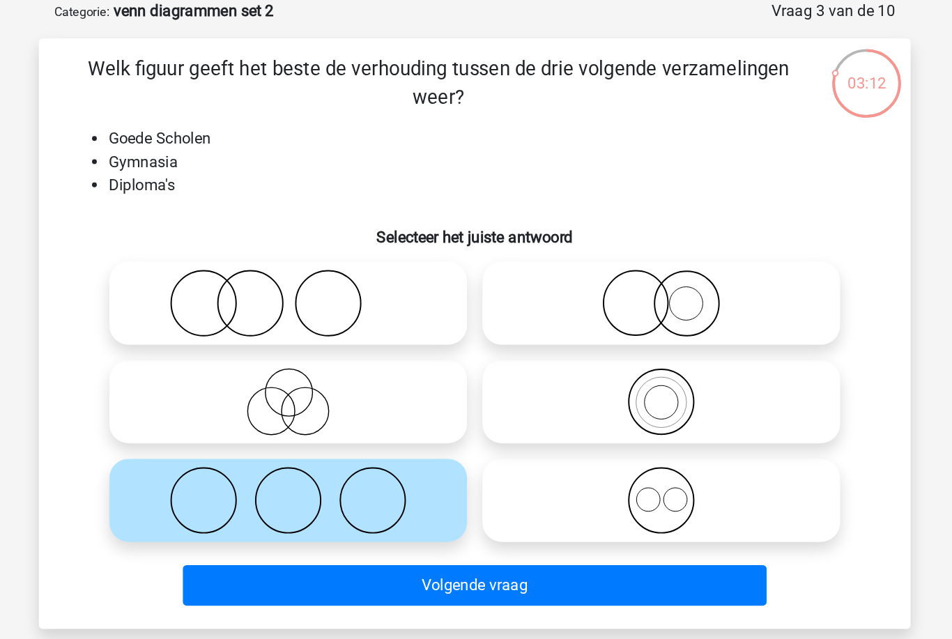
click at [355, 477] on button "Volgende vraag" at bounding box center [476, 491] width 422 height 29
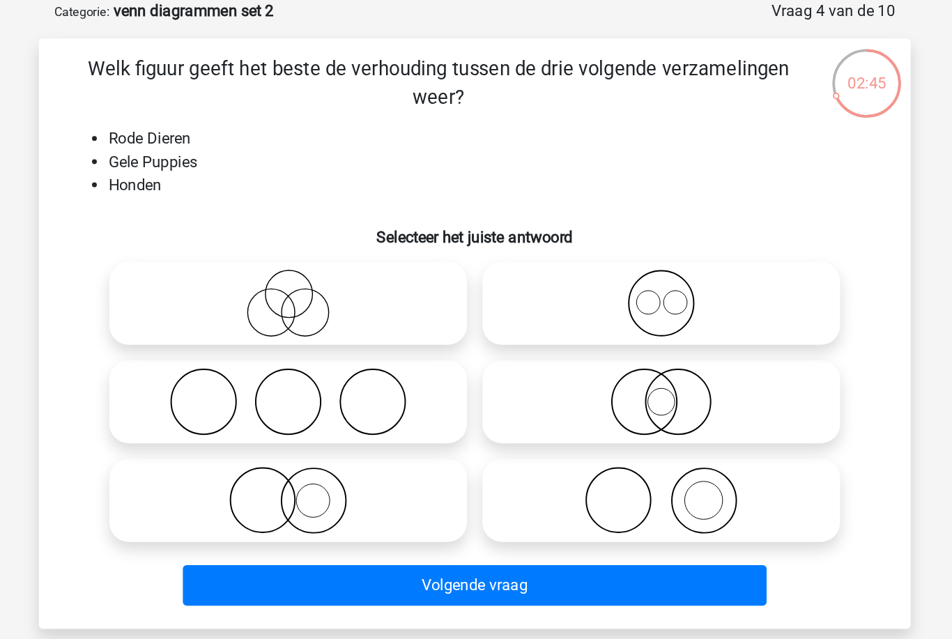
click at [525, 406] on icon at bounding box center [610, 430] width 247 height 49
click at [610, 415] on input "radio" at bounding box center [614, 419] width 9 height 9
radio input "true"
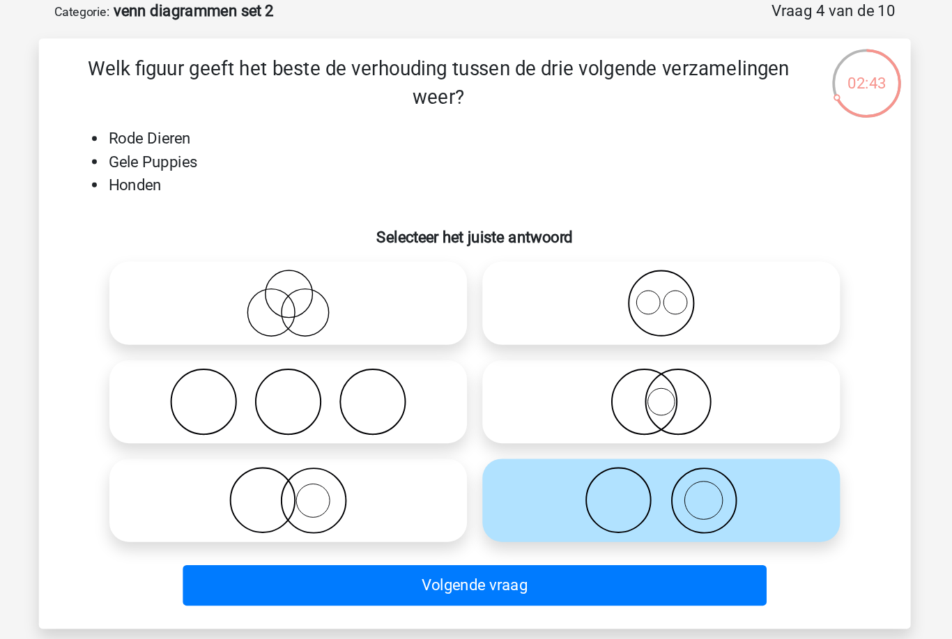
click at [494, 477] on button "Volgende vraag" at bounding box center [476, 491] width 422 height 29
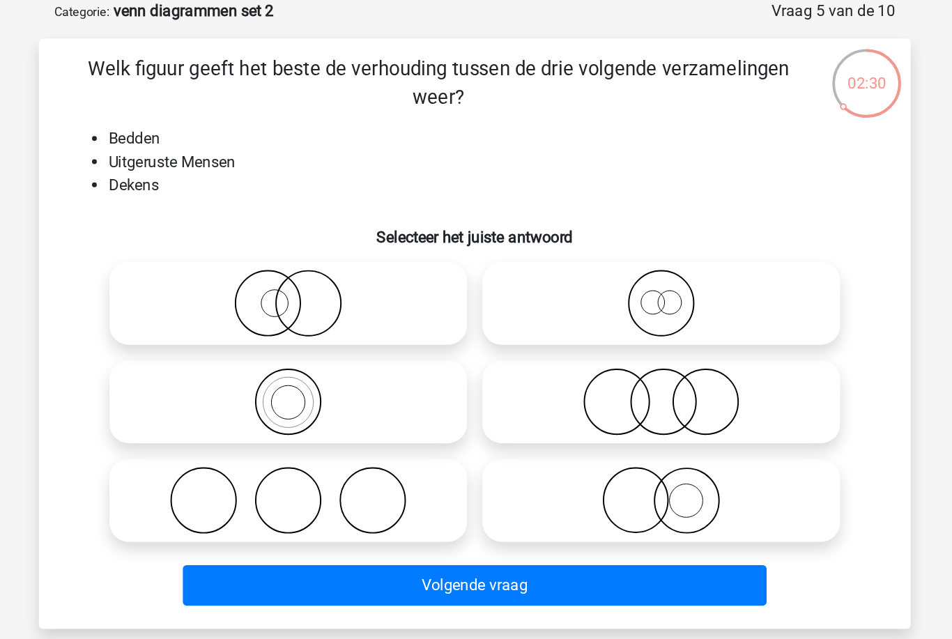
click at [317, 406] on icon at bounding box center [341, 430] width 247 height 49
click at [341, 415] on input "radio" at bounding box center [345, 419] width 9 height 9
radio input "true"
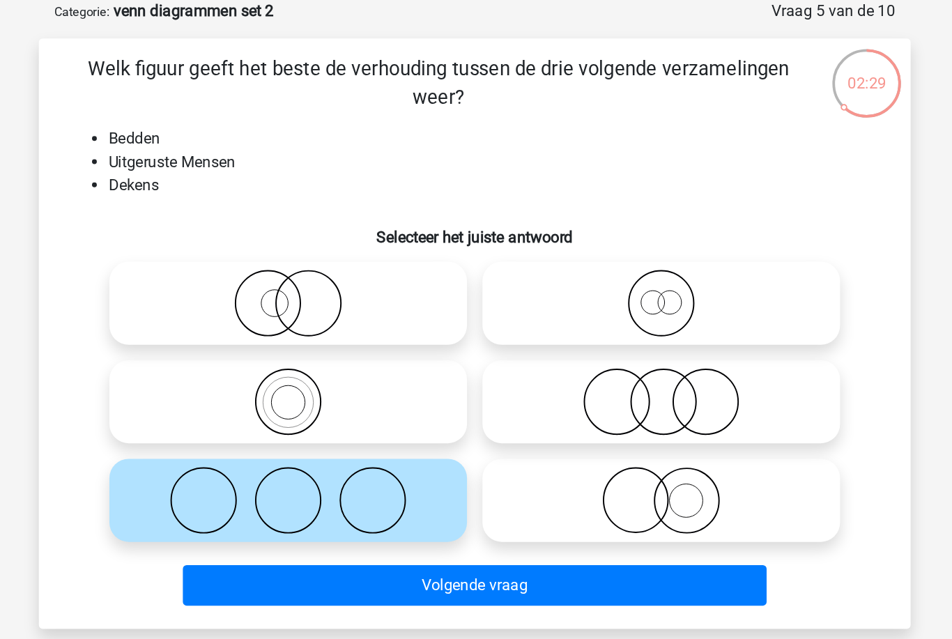
click at [345, 477] on button "Volgende vraag" at bounding box center [476, 491] width 422 height 29
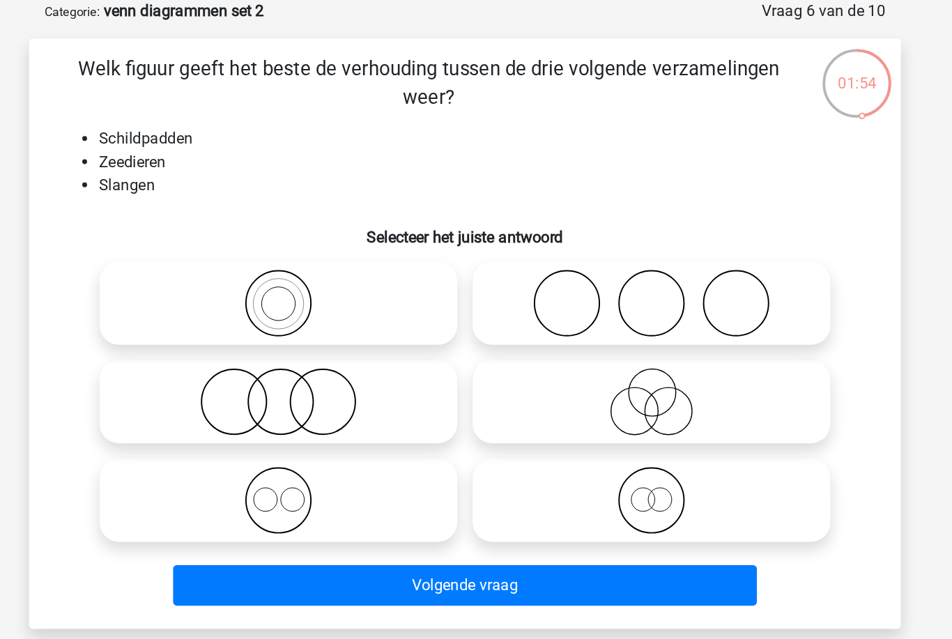
click at [299, 406] on icon at bounding box center [341, 430] width 247 height 49
click at [341, 415] on input "radio" at bounding box center [345, 419] width 9 height 9
radio input "true"
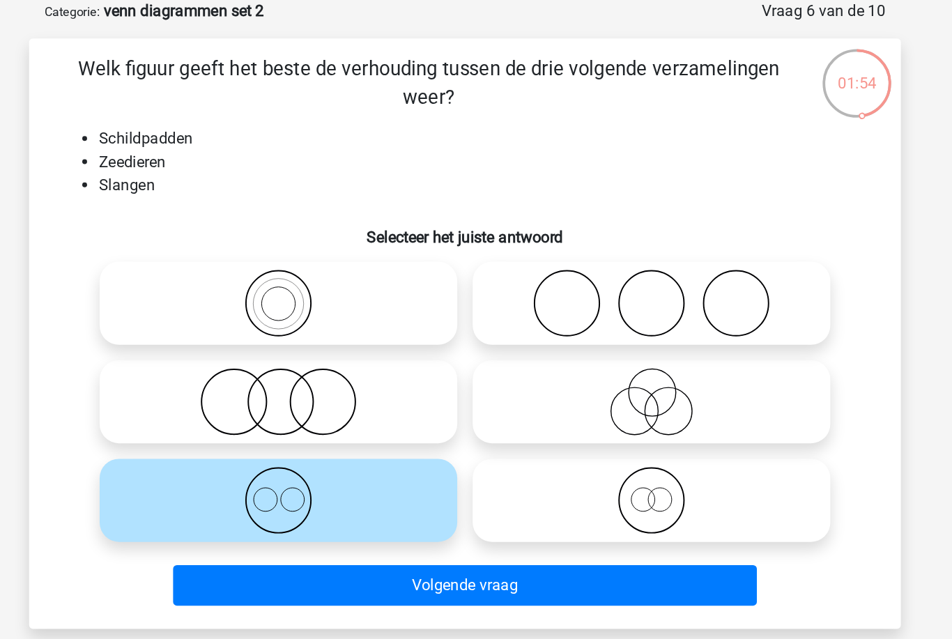
click at [322, 477] on button "Volgende vraag" at bounding box center [476, 491] width 422 height 29
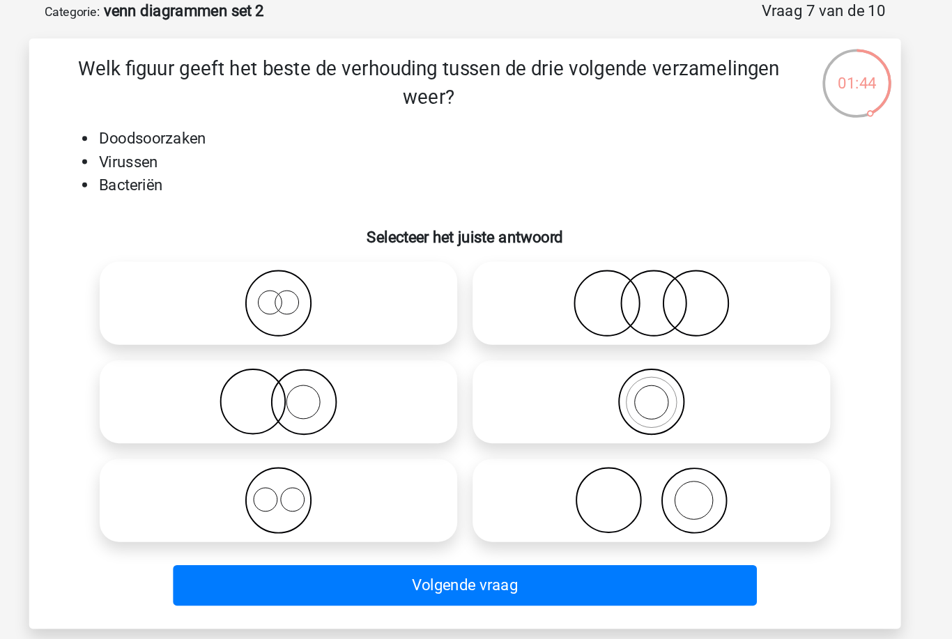
click at [289, 264] on icon at bounding box center [341, 288] width 247 height 49
click at [341, 272] on input "radio" at bounding box center [345, 276] width 9 height 9
radio input "true"
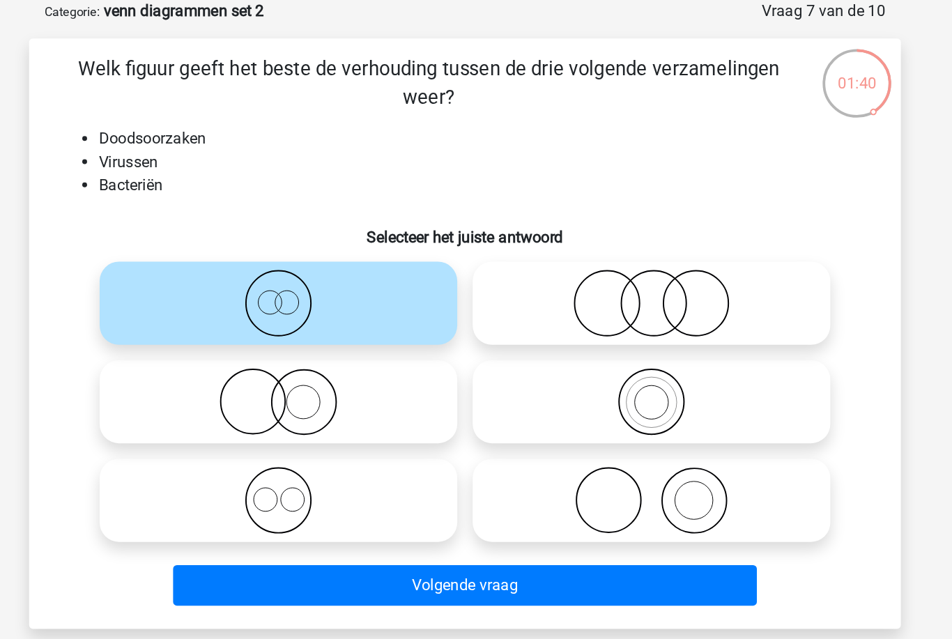
click at [301, 406] on icon at bounding box center [341, 430] width 247 height 49
click at [341, 415] on input "radio" at bounding box center [345, 419] width 9 height 9
radio input "true"
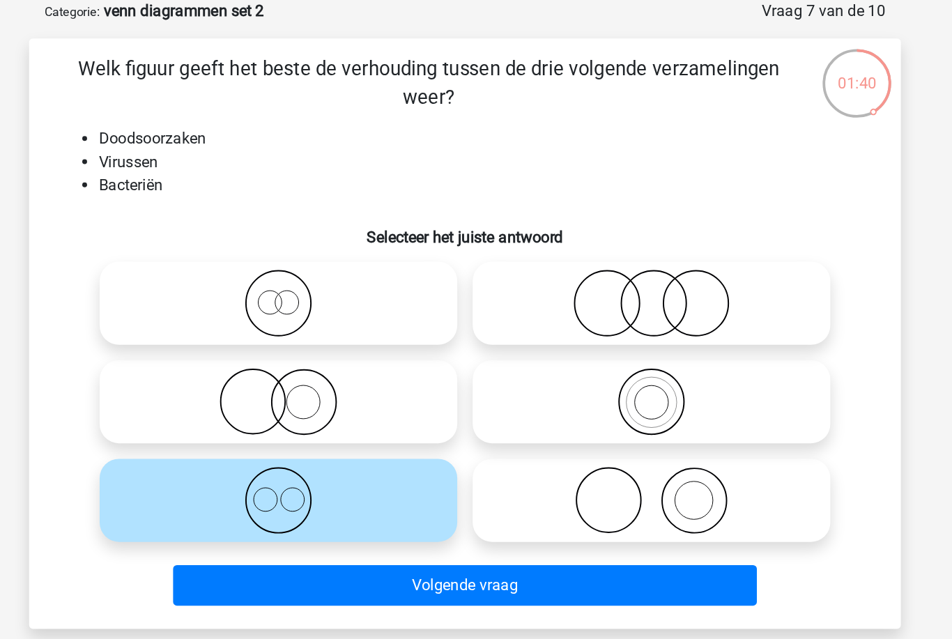
click at [324, 477] on button "Volgende vraag" at bounding box center [476, 491] width 422 height 29
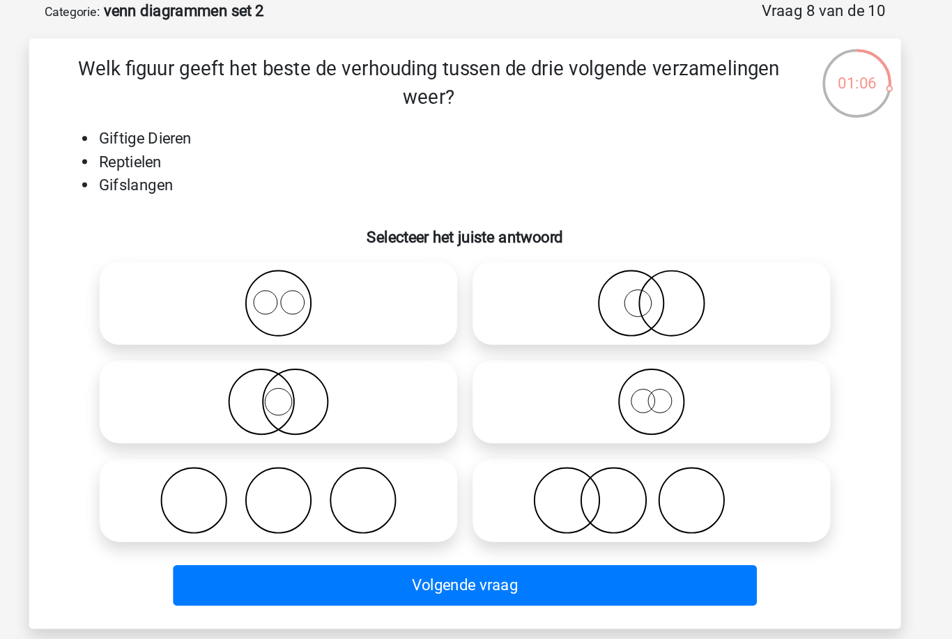
click at [271, 335] on icon at bounding box center [341, 359] width 247 height 49
click at [341, 344] on input "radio" at bounding box center [345, 348] width 9 height 9
radio input "true"
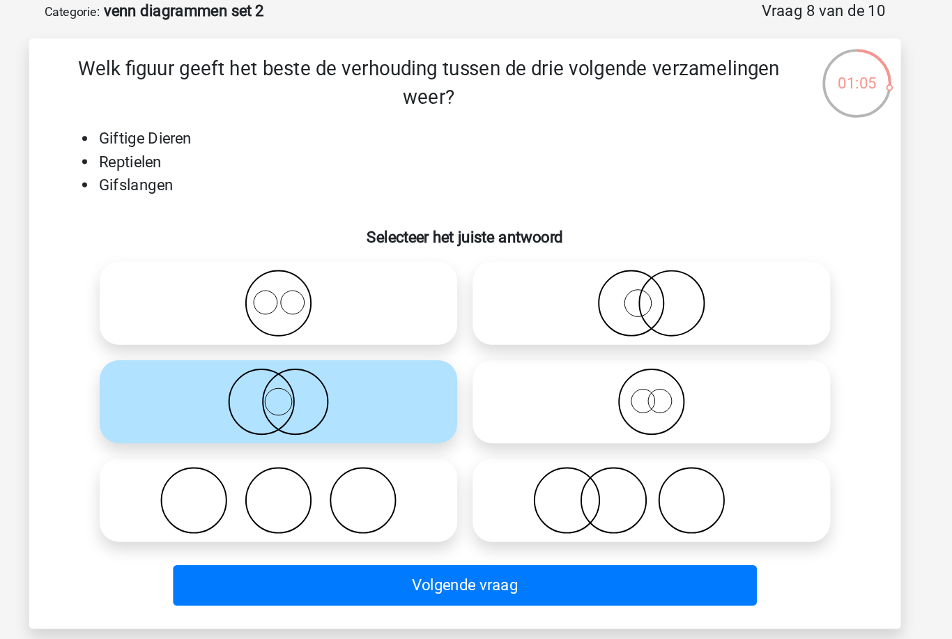
click at [265, 477] on button "Volgende vraag" at bounding box center [476, 491] width 422 height 29
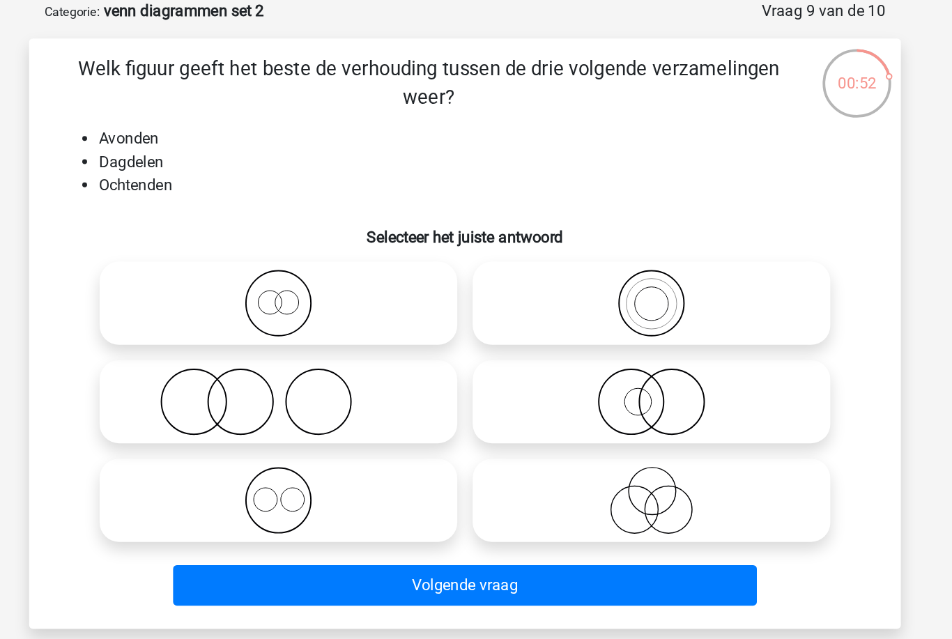
click at [247, 406] on icon at bounding box center [341, 430] width 247 height 49
click at [341, 415] on input "radio" at bounding box center [345, 419] width 9 height 9
radio input "true"
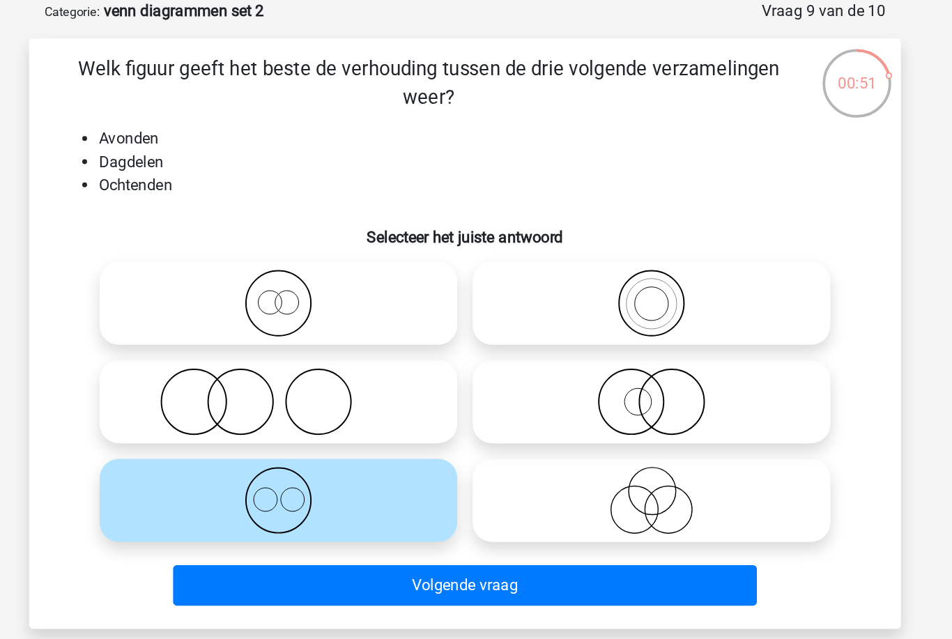
click at [265, 477] on button "Volgende vraag" at bounding box center [476, 491] width 422 height 29
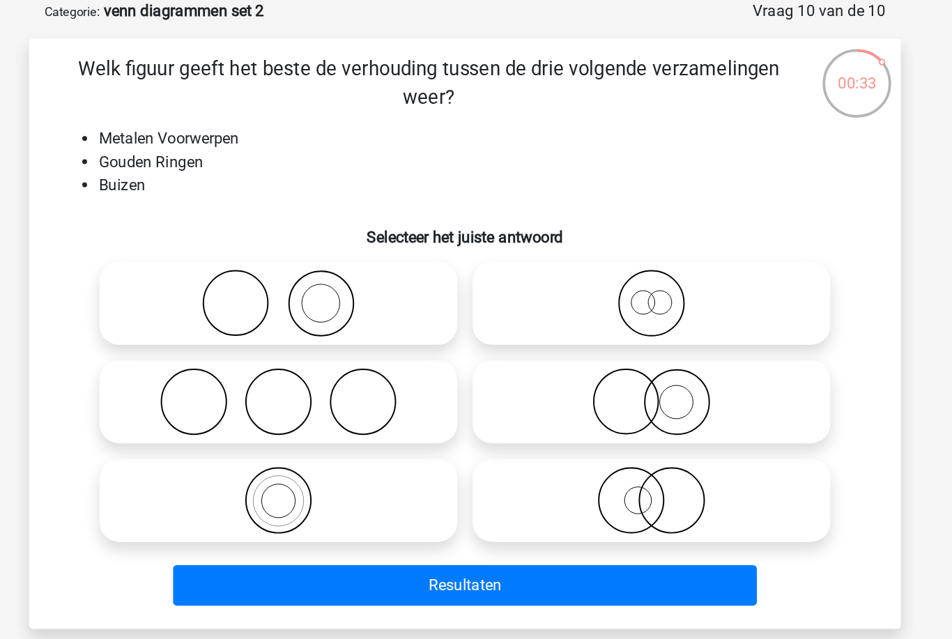
click at [300, 264] on icon at bounding box center [341, 288] width 247 height 49
click at [341, 272] on input "radio" at bounding box center [345, 276] width 9 height 9
radio input "true"
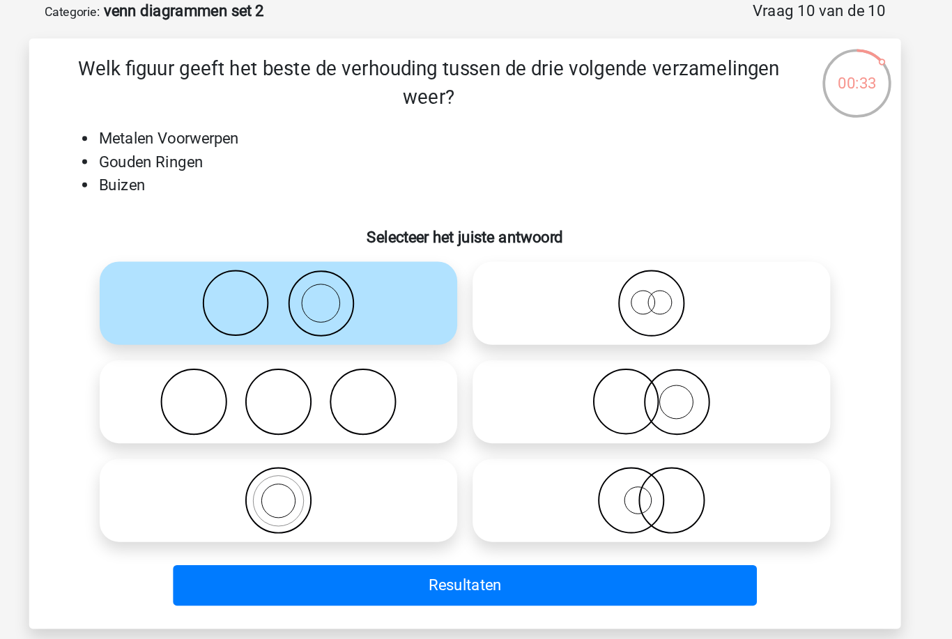
click at [284, 477] on button "Resultaten" at bounding box center [476, 491] width 422 height 29
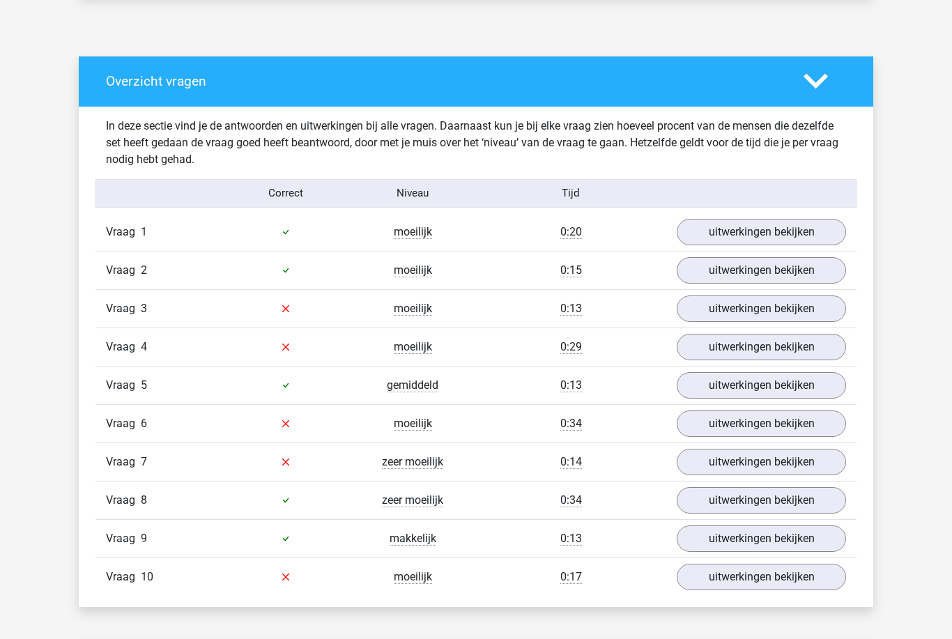
scroll to position [712, 0]
click at [824, 308] on link "uitwerkingen bekijken" at bounding box center [761, 308] width 169 height 26
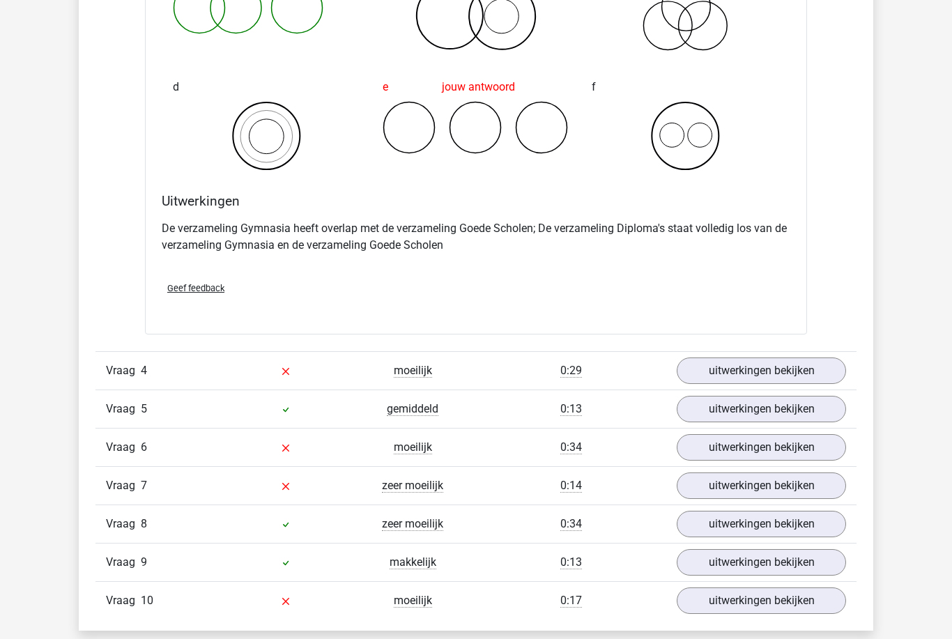
scroll to position [1235, 0]
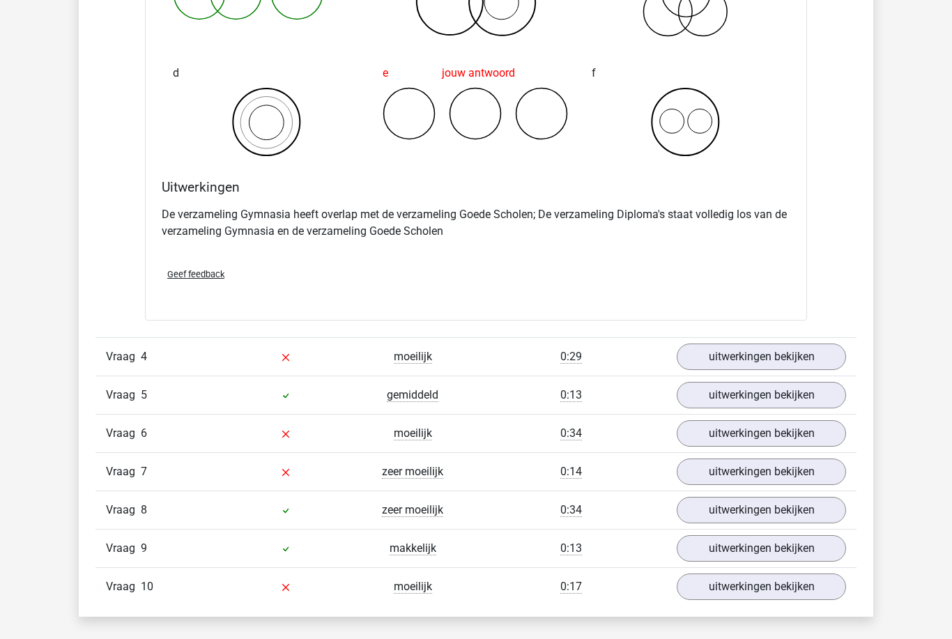
click at [830, 368] on link "uitwerkingen bekijken" at bounding box center [761, 357] width 169 height 26
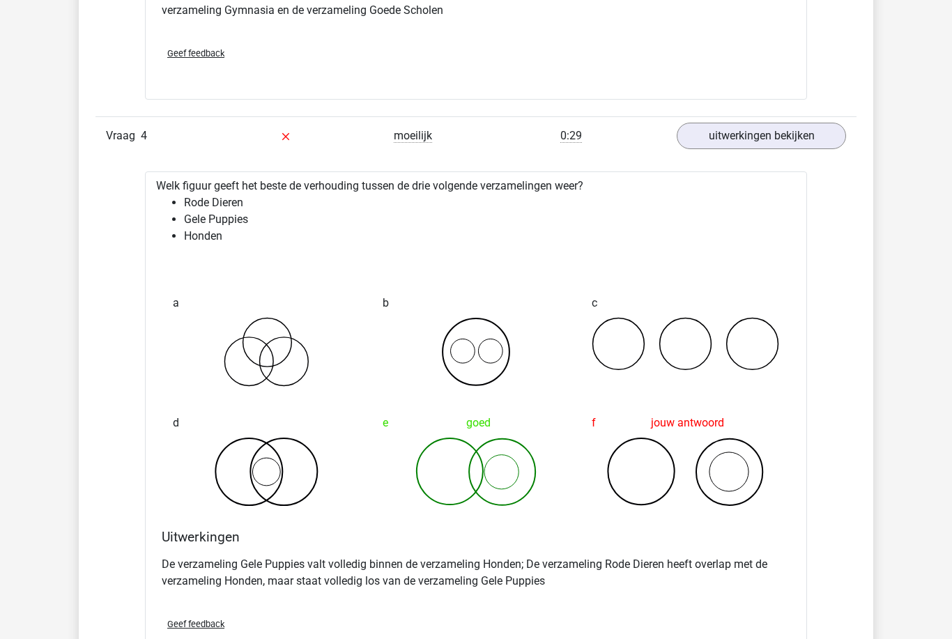
scroll to position [1488, 0]
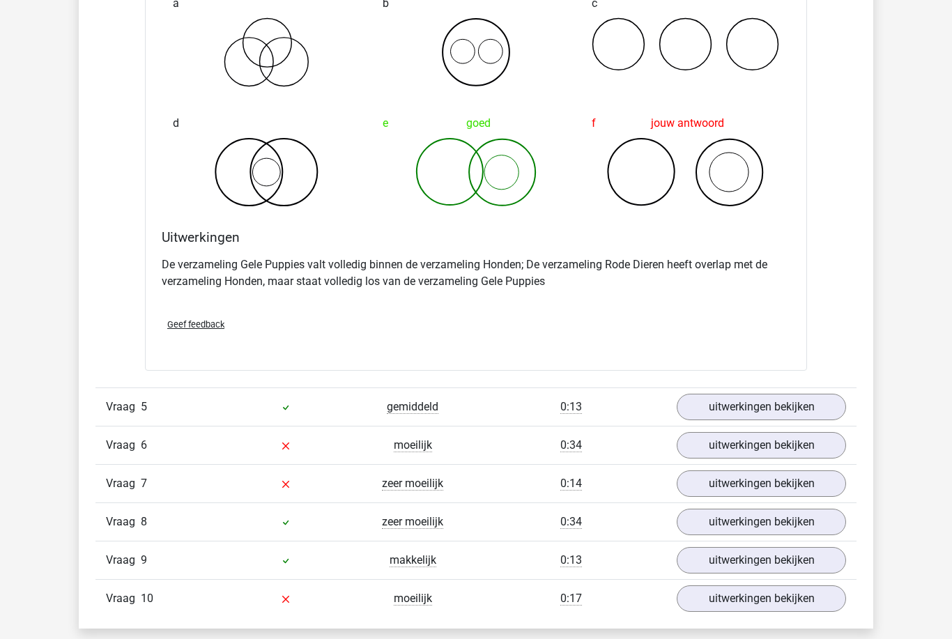
click at [808, 443] on link "uitwerkingen bekijken" at bounding box center [761, 445] width 169 height 26
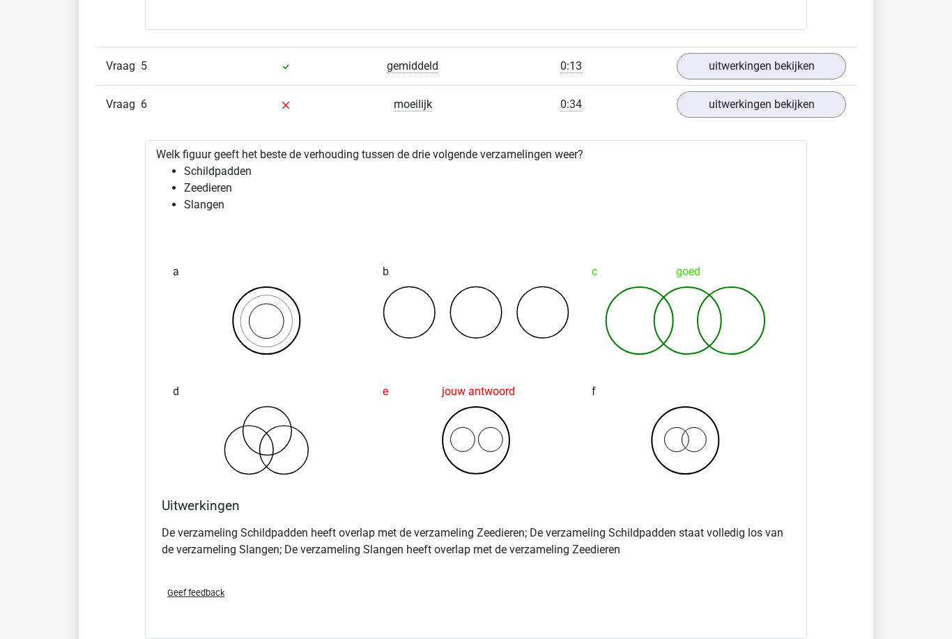
scroll to position [2099, 0]
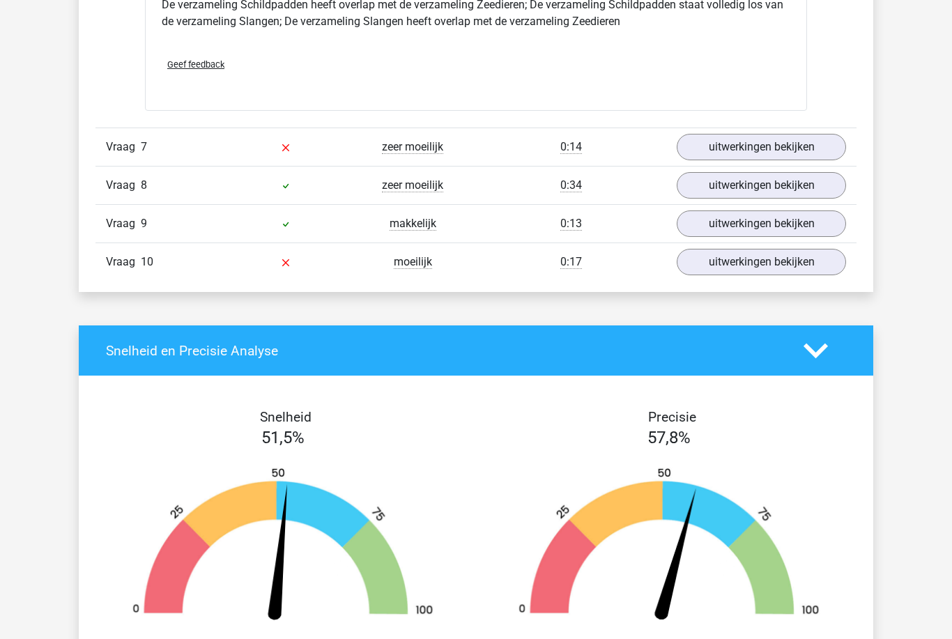
click at [820, 148] on link "uitwerkingen bekijken" at bounding box center [761, 147] width 169 height 26
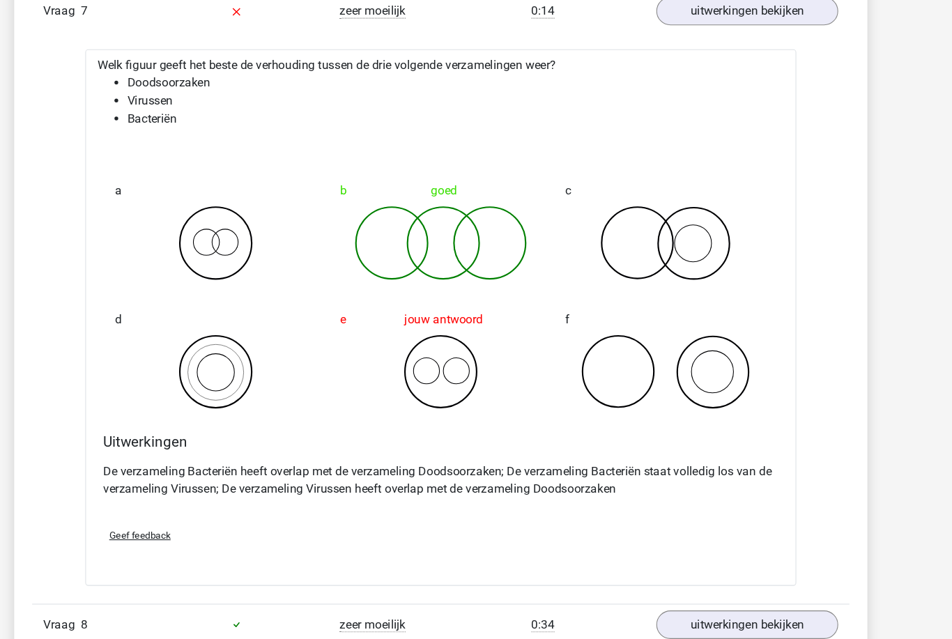
scroll to position [2758, 0]
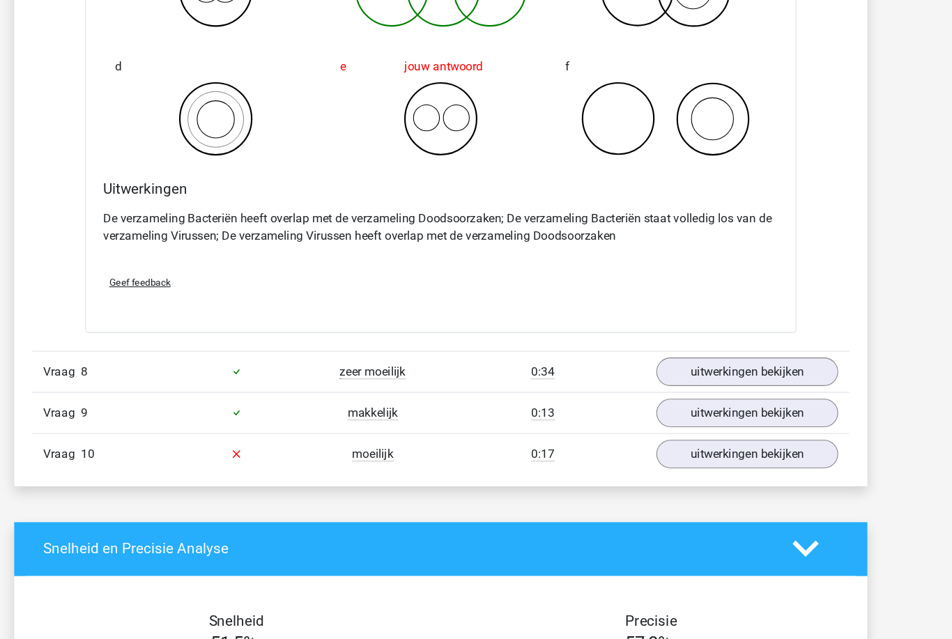
click at [682, 419] on link "uitwerkingen bekijken" at bounding box center [761, 425] width 169 height 26
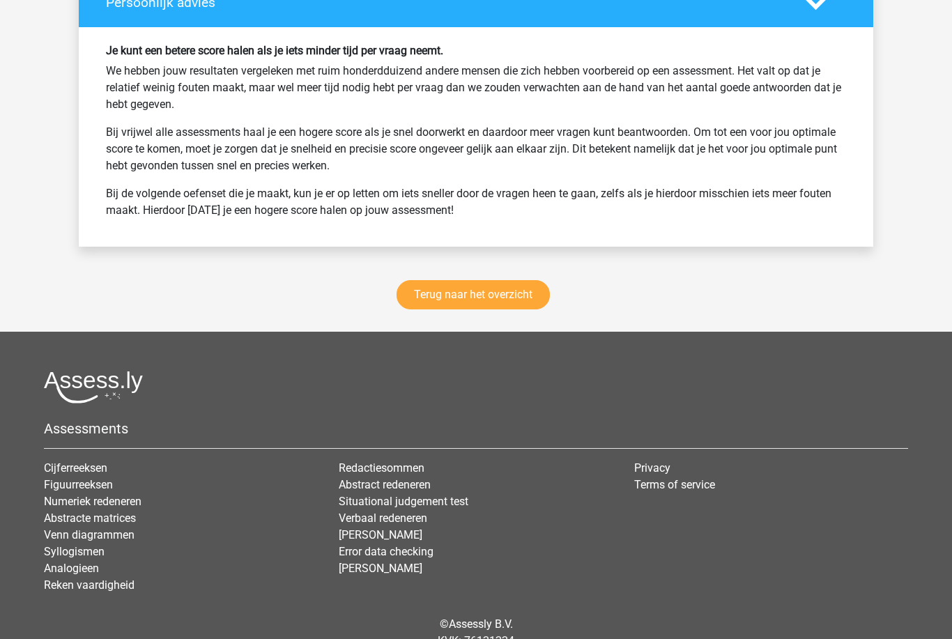
scroll to position [4429, 0]
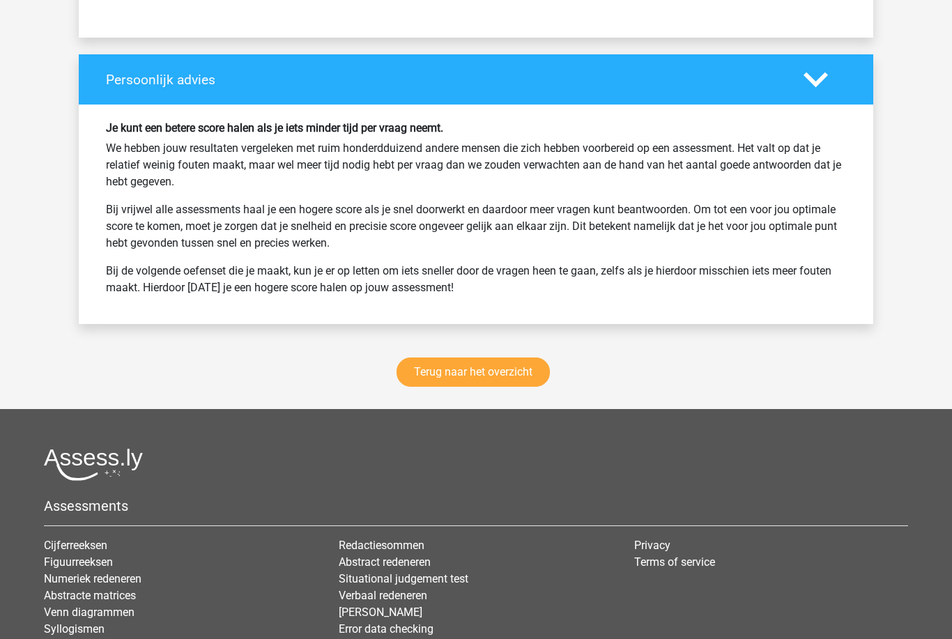
click at [497, 383] on link "Terug naar het overzicht" at bounding box center [472, 371] width 153 height 29
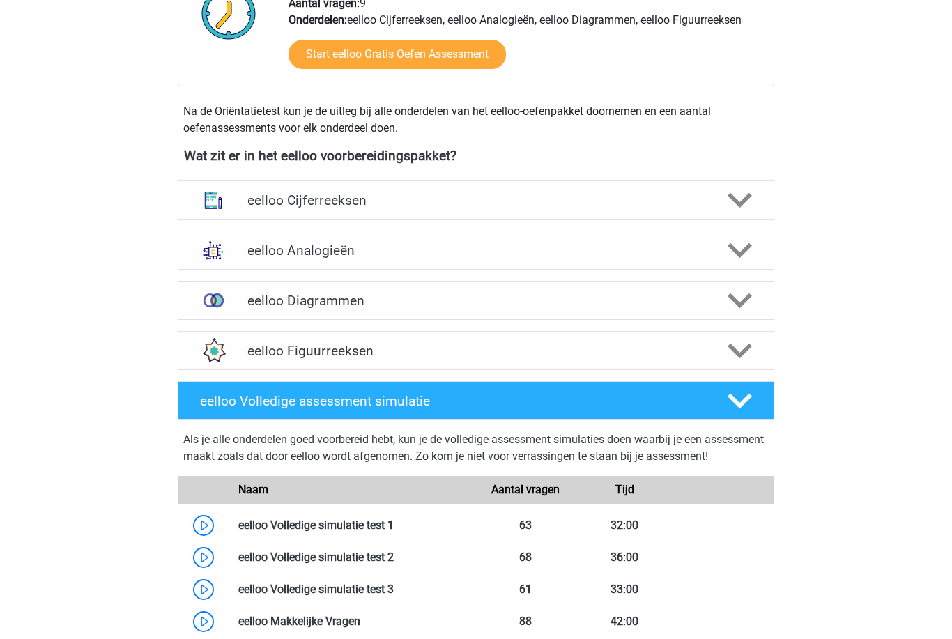
scroll to position [397, 0]
